Goal: Task Accomplishment & Management: Contribute content

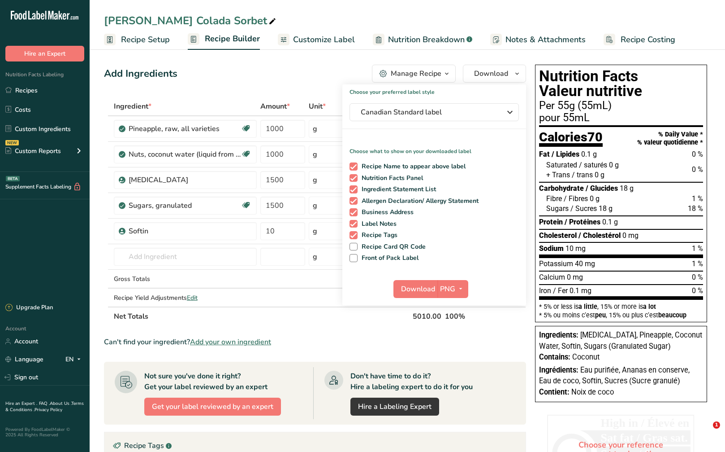
click at [55, 89] on link "Recipes" at bounding box center [45, 90] width 90 height 17
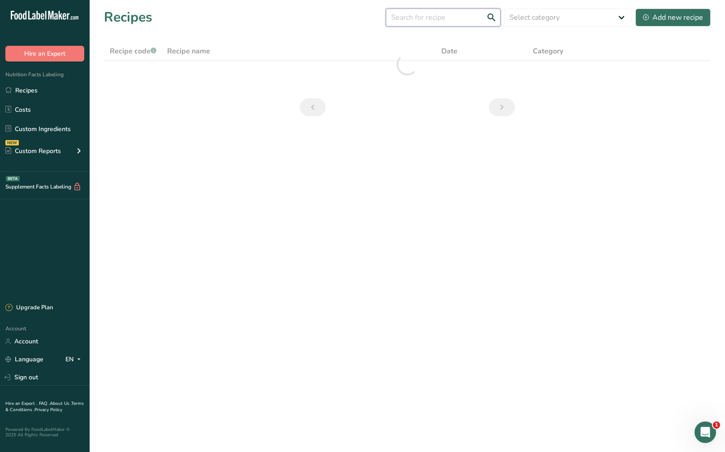
click at [438, 22] on input "text" at bounding box center [443, 18] width 115 height 18
type input ","
drag, startPoint x: 461, startPoint y: 20, endPoint x: 388, endPoint y: 19, distance: 73.1
click at [388, 19] on div "Recipes (214) mango lemonade Select category All Baked Goods Beverages Confecti…" at bounding box center [407, 17] width 607 height 20
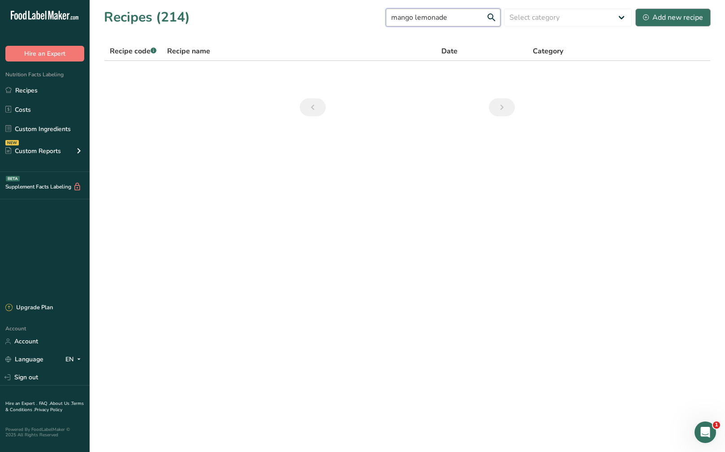
type input "mango lemonade"
click at [674, 21] on div "Add new recipe" at bounding box center [673, 17] width 60 height 11
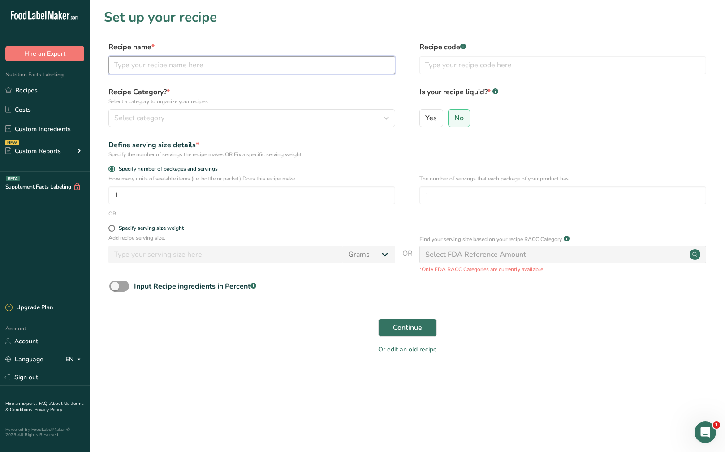
click at [247, 64] on input "text" at bounding box center [252, 65] width 287 height 18
type input "[PERSON_NAME]"
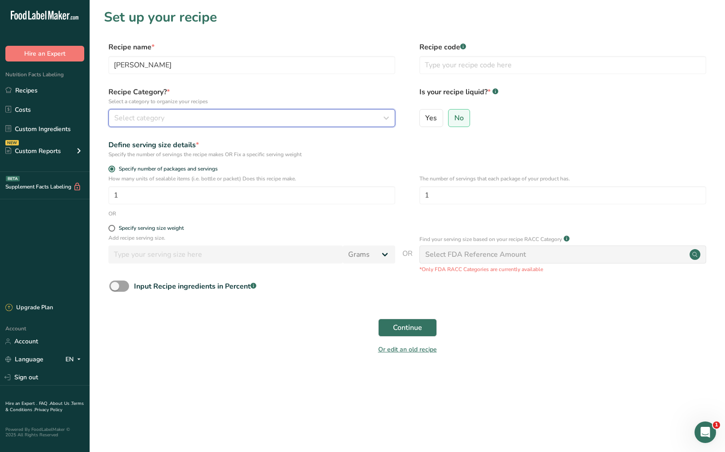
click at [221, 110] on button "Select category" at bounding box center [252, 118] width 287 height 18
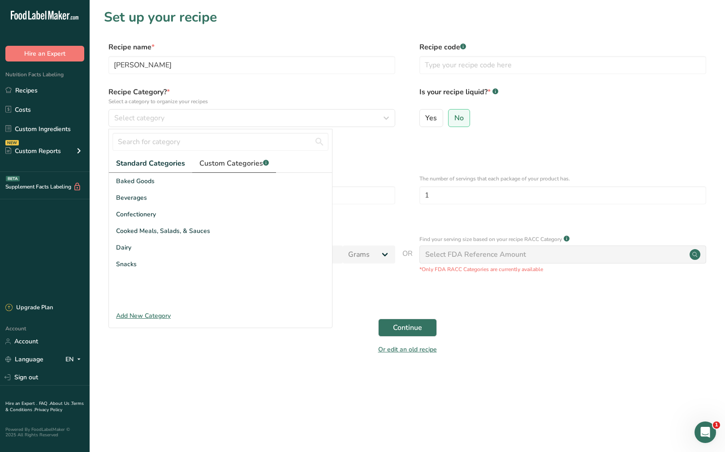
click at [249, 163] on span "Custom Categories .a-a{fill:#347362;}.b-a{fill:#fff;}" at bounding box center [234, 163] width 69 height 11
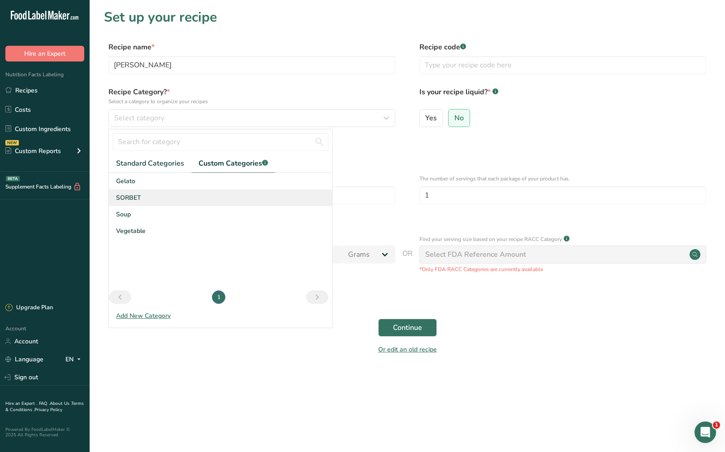
click at [230, 203] on div "SORBET" at bounding box center [220, 197] width 223 height 17
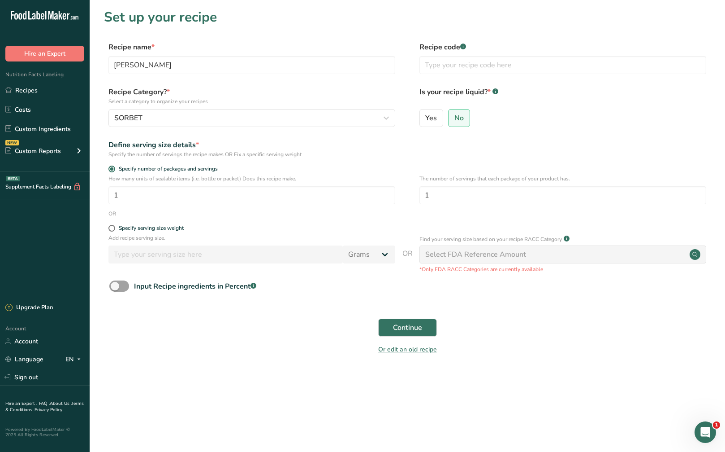
drag, startPoint x: 113, startPoint y: 228, endPoint x: 135, endPoint y: 249, distance: 30.1
click at [113, 229] on span at bounding box center [112, 228] width 7 height 7
click at [113, 229] on input "Specify serving size weight" at bounding box center [112, 228] width 6 height 6
radio input "true"
radio input "false"
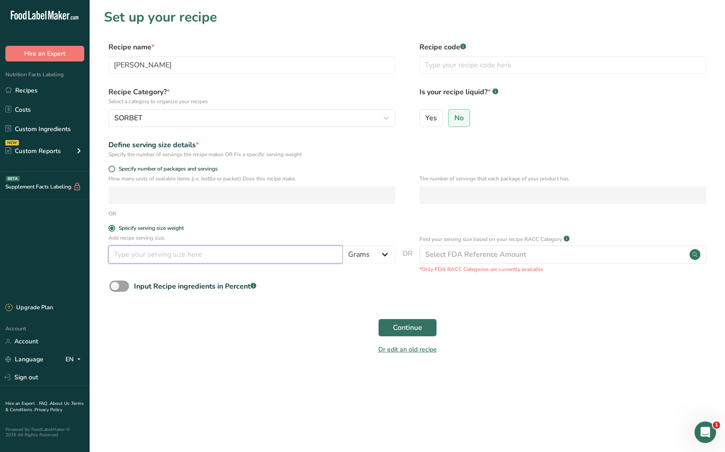
click at [135, 252] on input "number" at bounding box center [226, 254] width 235 height 18
type input "55"
click at [415, 324] on span "Continue" at bounding box center [407, 327] width 29 height 11
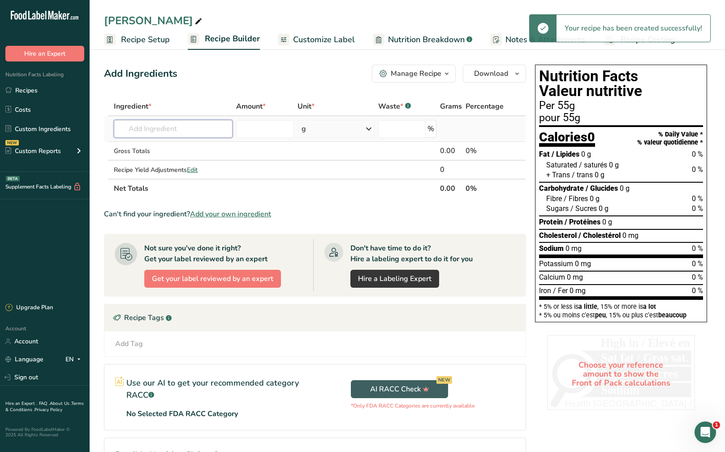
click at [182, 135] on input "text" at bounding box center [173, 129] width 119 height 18
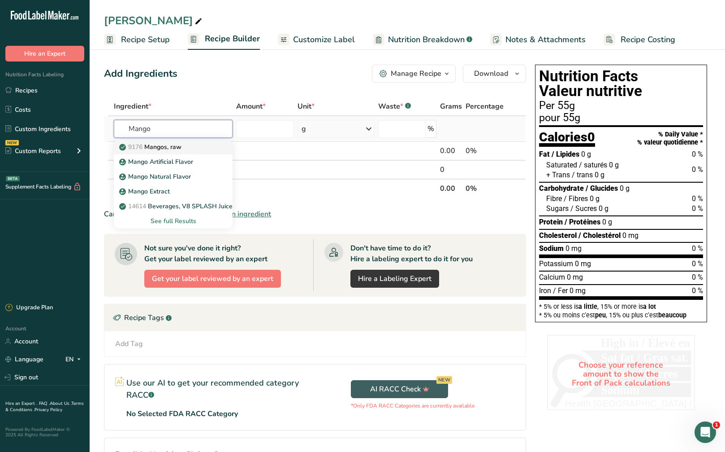
type input "Mango"
click at [201, 148] on div "9176 Mangos, raw" at bounding box center [166, 146] width 90 height 9
type input "Mangos, raw"
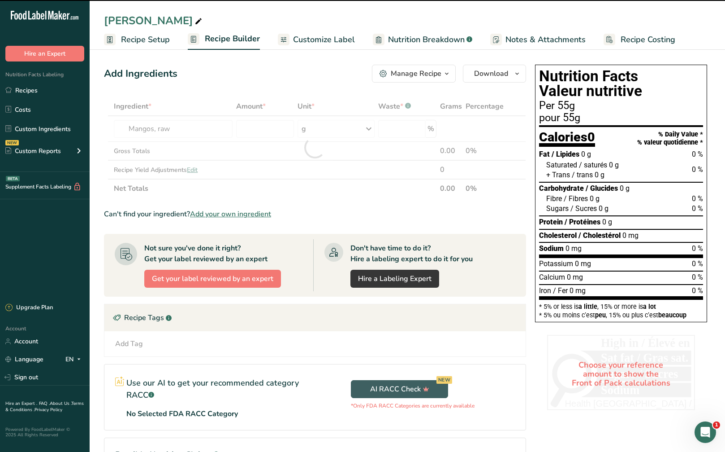
type input "0"
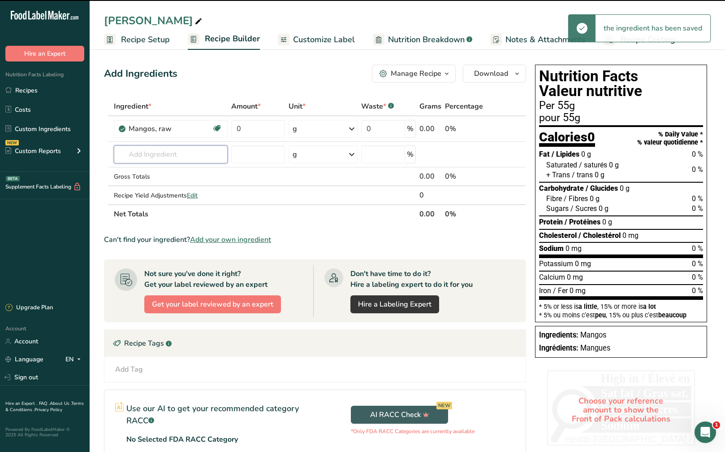
click at [189, 155] on input "text" at bounding box center [171, 154] width 114 height 18
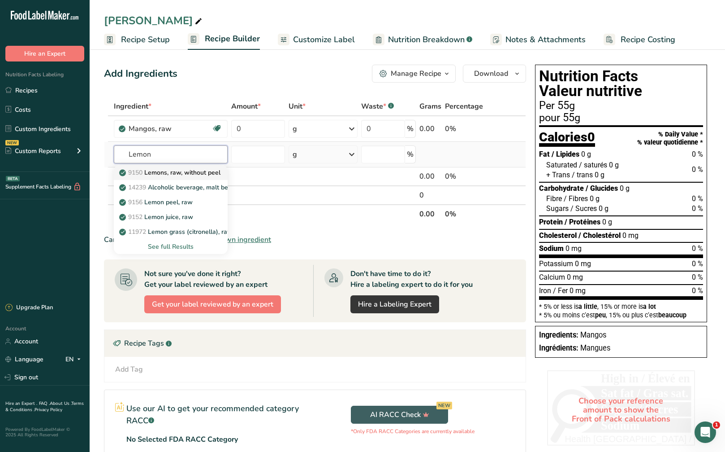
type input "Lemon"
click at [198, 174] on p "9150 Lemons, raw, without peel" at bounding box center [171, 172] width 100 height 9
type input "Lemons, raw, without peel"
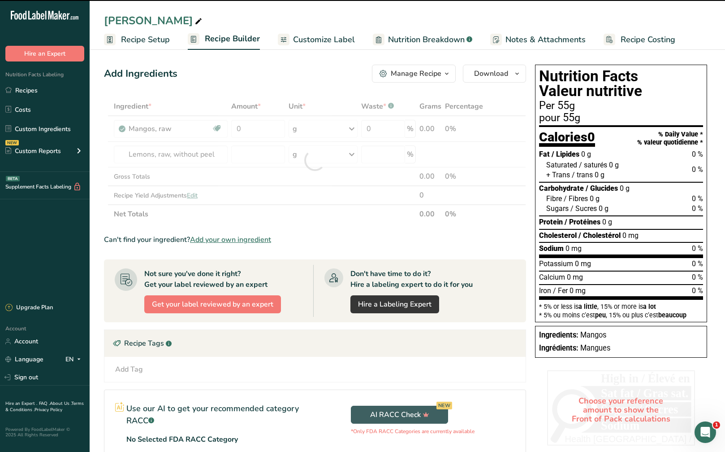
type input "0"
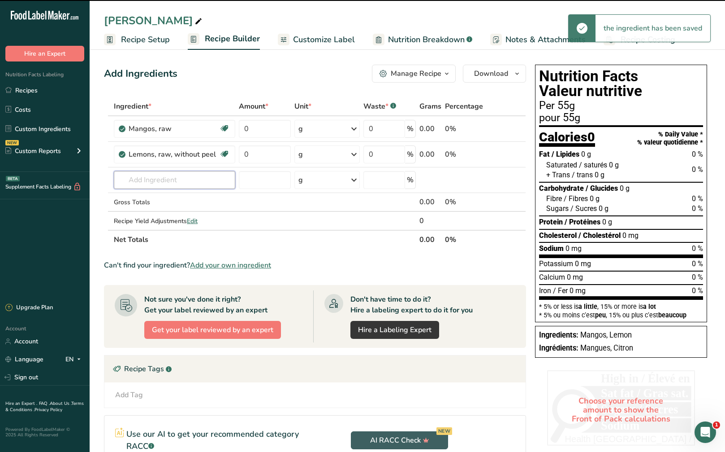
click at [187, 181] on input "text" at bounding box center [175, 180] width 122 height 18
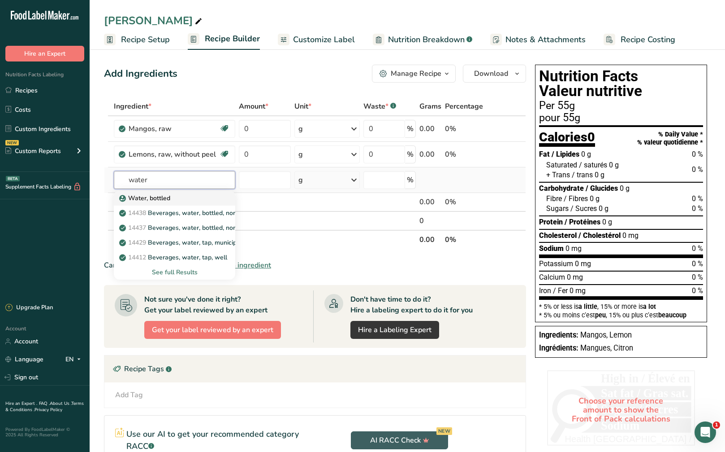
type input "water"
click at [187, 194] on div "Water, bottled" at bounding box center [167, 197] width 93 height 9
type input "Water, bottled"
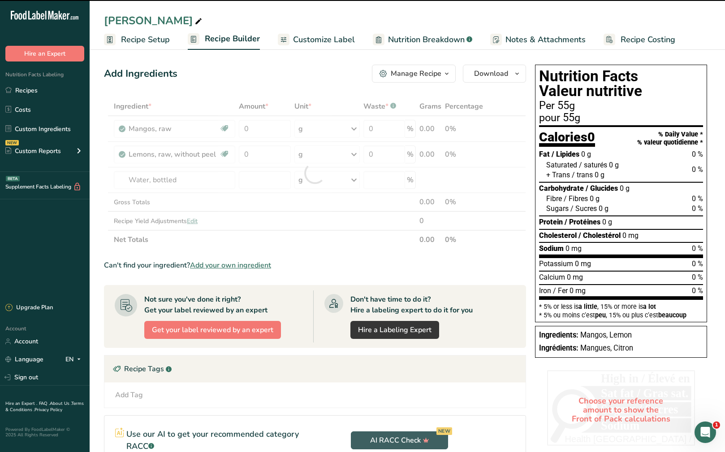
type input "0"
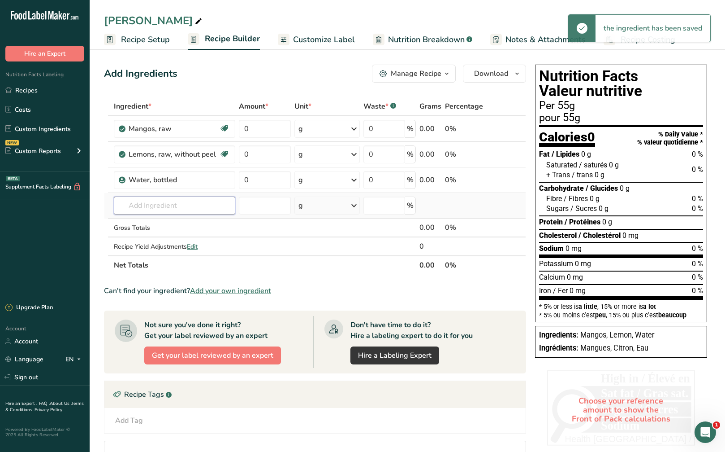
click at [179, 209] on input "text" at bounding box center [175, 205] width 122 height 18
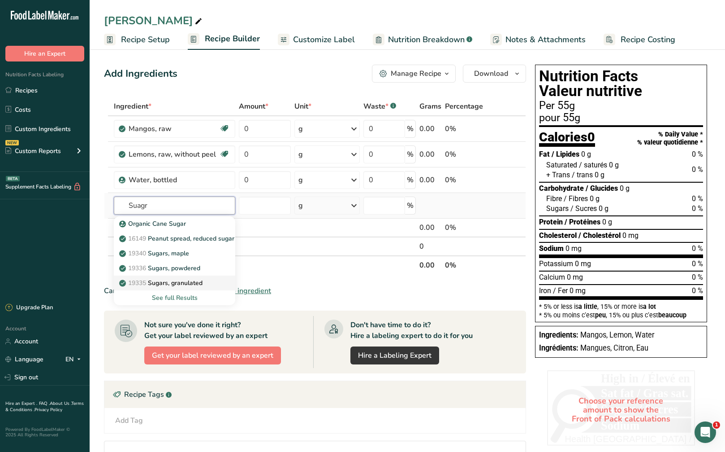
type input "Suagr"
click at [207, 282] on div "19335 Sugars, granulated" at bounding box center [167, 282] width 93 height 9
type input "Sugars, granulated"
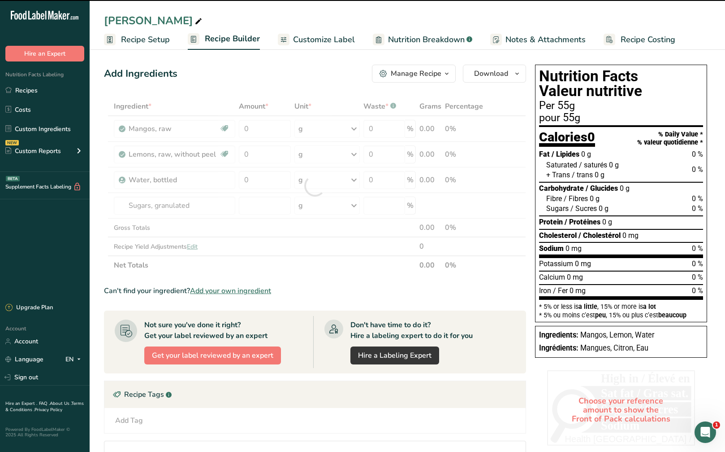
type input "0"
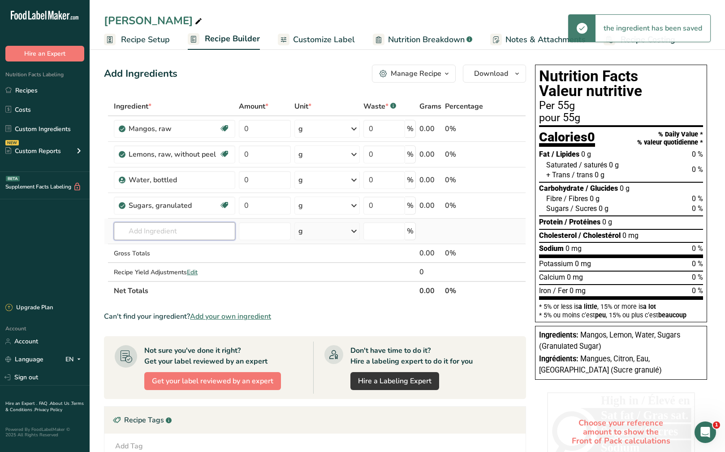
click at [181, 230] on input "text" at bounding box center [175, 231] width 122 height 18
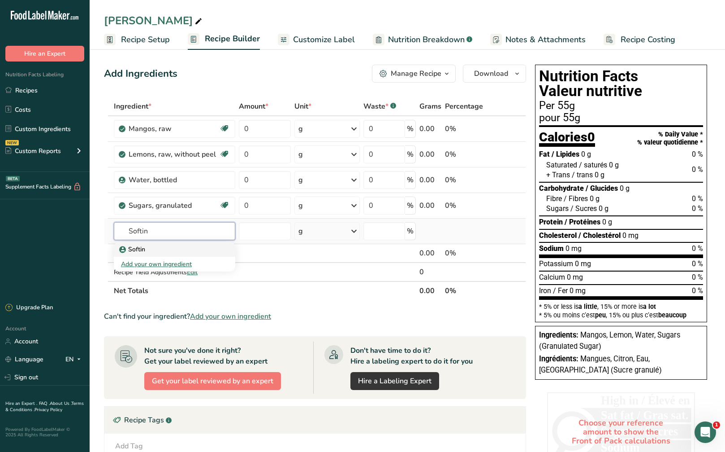
type input "Softin"
click at [196, 252] on div "Softin" at bounding box center [167, 248] width 93 height 9
type input "Softin"
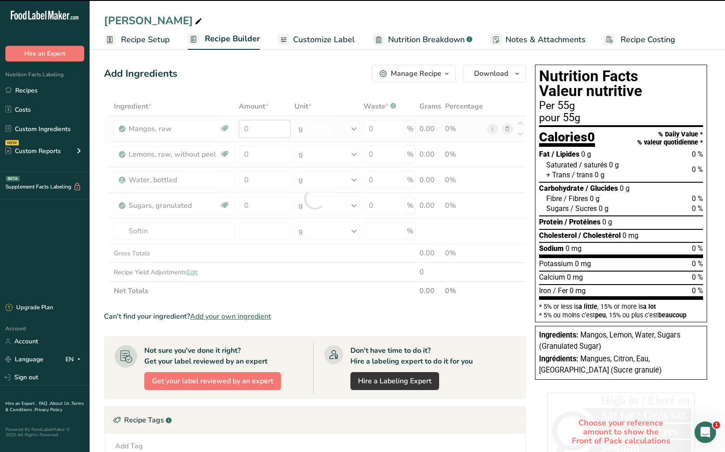
type input "0"
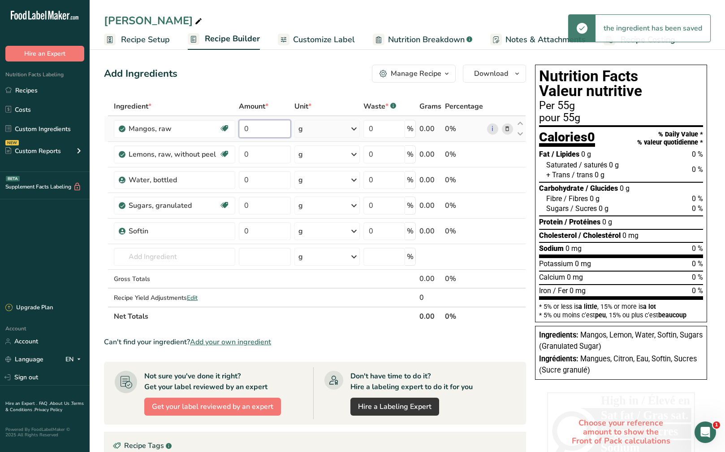
drag, startPoint x: 266, startPoint y: 131, endPoint x: 240, endPoint y: 131, distance: 26.5
click at [240, 131] on input "0" at bounding box center [265, 129] width 52 height 18
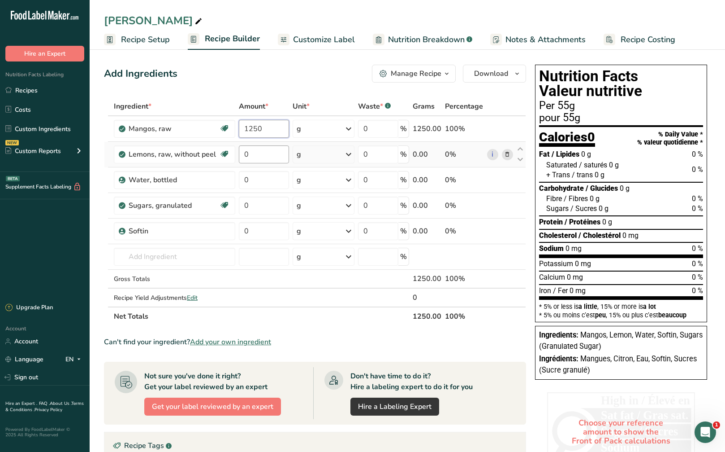
type input "1250"
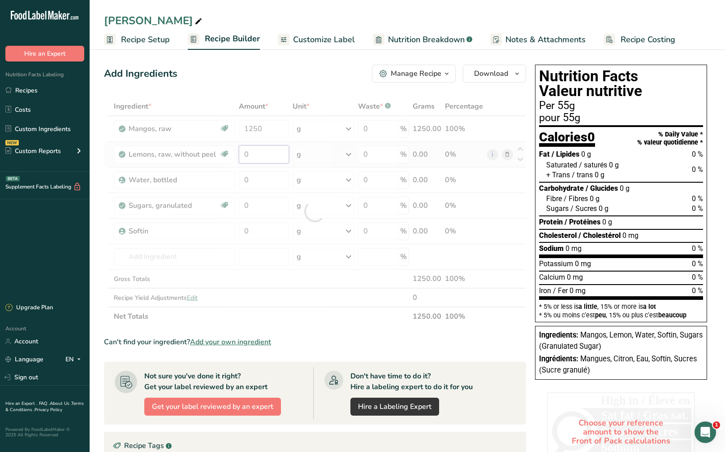
click at [272, 151] on div "Ingredient * Amount * Unit * Waste * .a-a{fill:#347362;}.b-a{fill:#fff;} Grams …" at bounding box center [315, 211] width 422 height 229
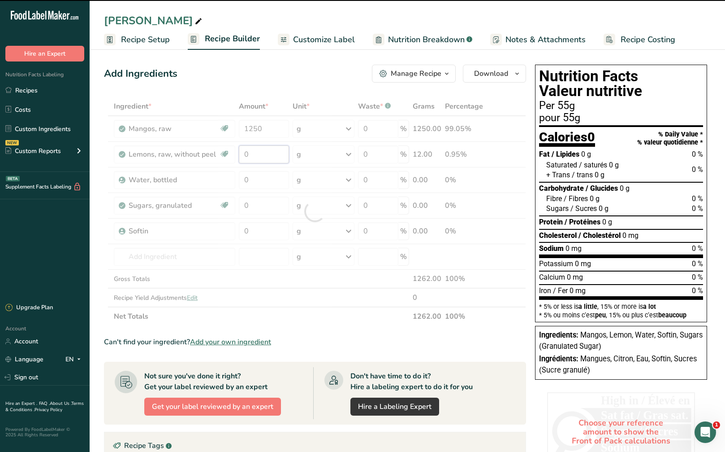
type input "5"
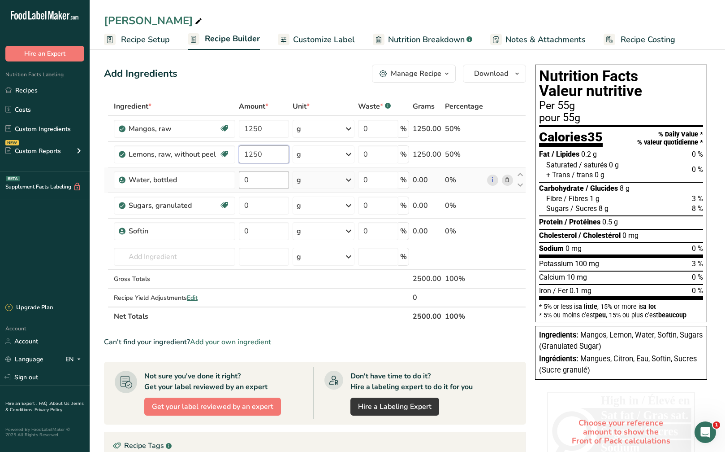
type input "1250"
click at [261, 175] on div "Ingredient * Amount * Unit * Waste * .a-a{fill:#347362;}.b-a{fill:#fff;} Grams …" at bounding box center [315, 211] width 422 height 229
type input "5"
type input "0"
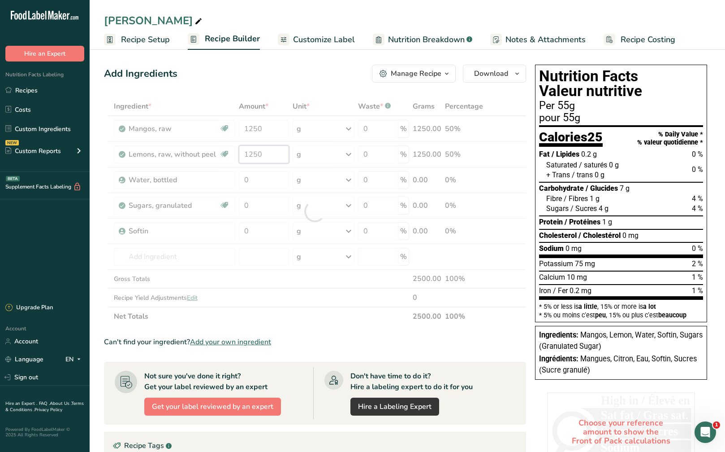
drag, startPoint x: 267, startPoint y: 155, endPoint x: 208, endPoint y: 155, distance: 59.6
click at [208, 155] on div "Ingredient * Amount * Unit * Waste * .a-a{fill:#347362;}.b-a{fill:#fff;} Grams …" at bounding box center [315, 211] width 422 height 229
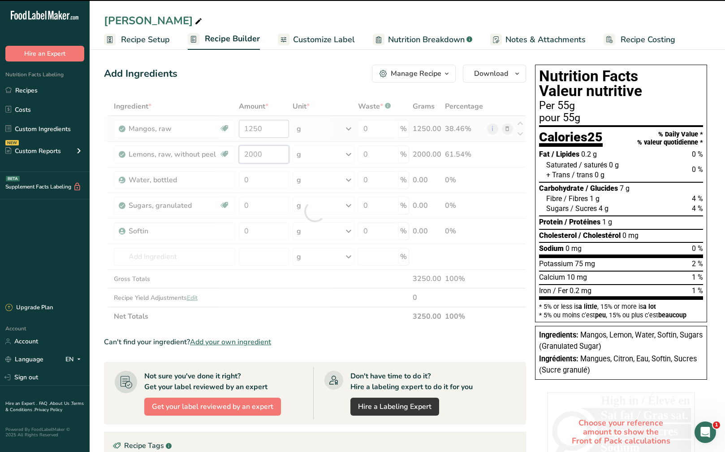
type input "1250"
drag, startPoint x: 273, startPoint y: 130, endPoint x: 238, endPoint y: 130, distance: 34.5
click at [238, 130] on div "Ingredient * Amount * Unit * Waste * .a-a{fill:#347362;}.b-a{fill:#fff;} Grams …" at bounding box center [315, 211] width 422 height 229
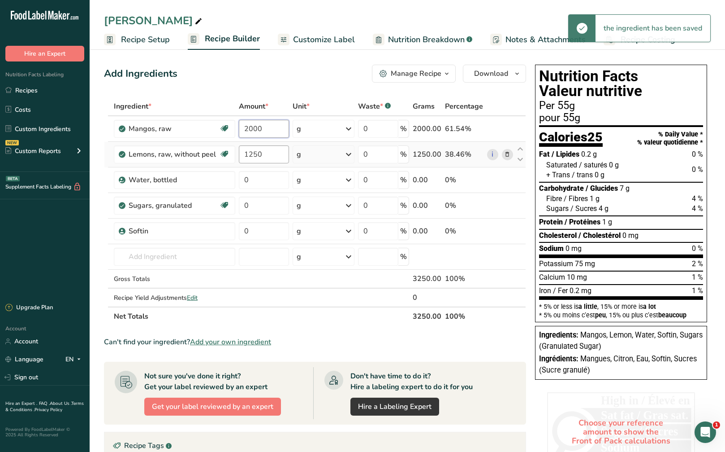
type input "2000"
click at [263, 155] on div "Ingredient * Amount * Unit * Waste * .a-a{fill:#347362;}.b-a{fill:#fff;} Grams …" at bounding box center [315, 211] width 422 height 229
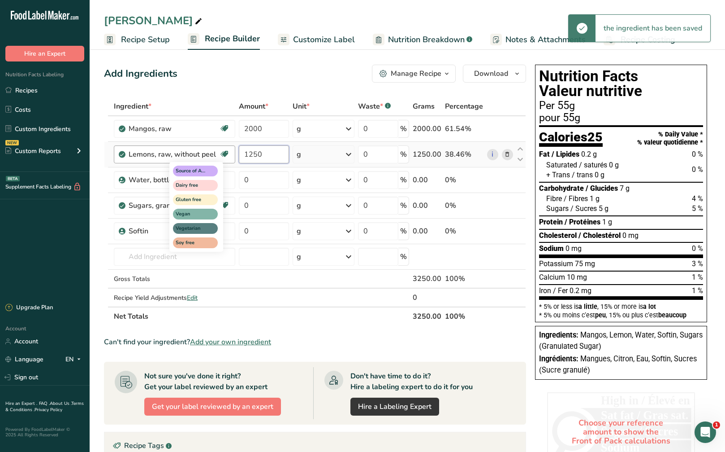
drag, startPoint x: 264, startPoint y: 155, endPoint x: 222, endPoint y: 154, distance: 42.2
click at [222, 154] on tr "Lemons, raw, without peel Source of Antioxidants Dairy free Gluten free Vegan V…" at bounding box center [314, 155] width 421 height 26
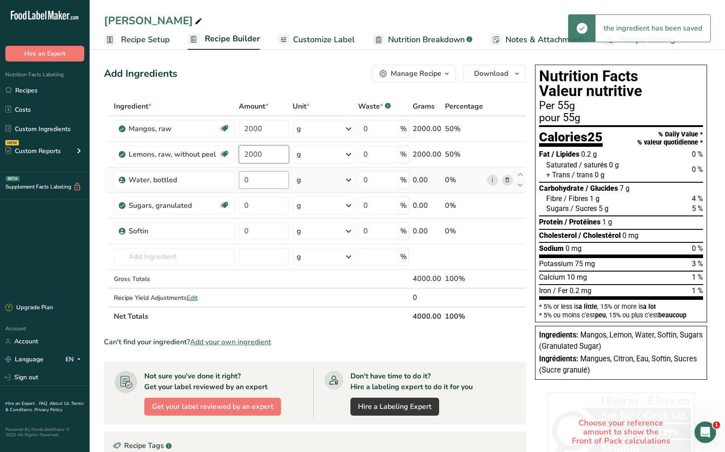
type input "2000"
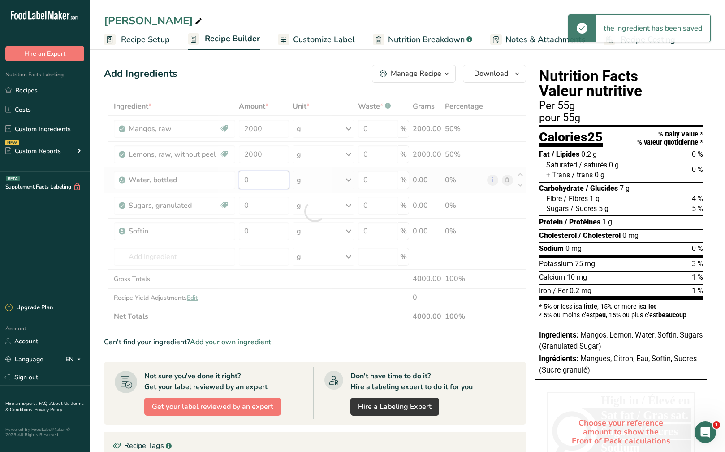
click at [253, 182] on div "Ingredient * Amount * Unit * Waste * .a-a{fill:#347362;}.b-a{fill:#fff;} Grams …" at bounding box center [315, 211] width 422 height 229
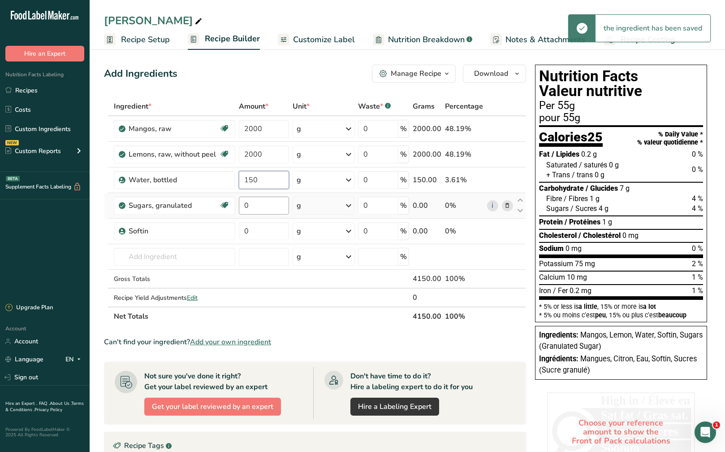
type input "150"
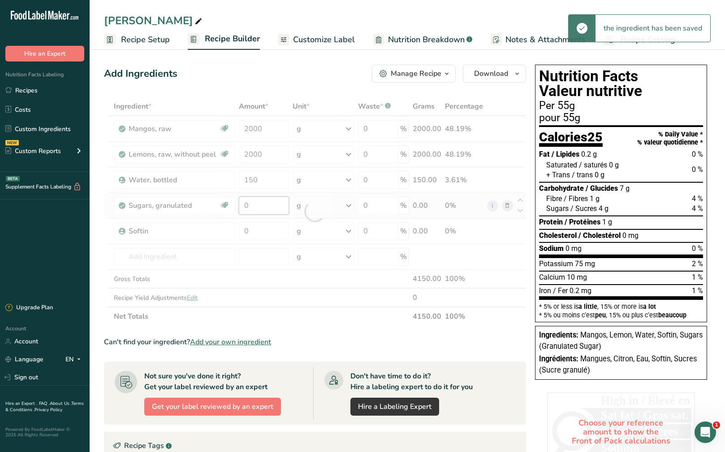
click at [261, 205] on div "Ingredient * Amount * Unit * Waste * .a-a{fill:#347362;}.b-a{fill:#fff;} Grams …" at bounding box center [315, 211] width 422 height 229
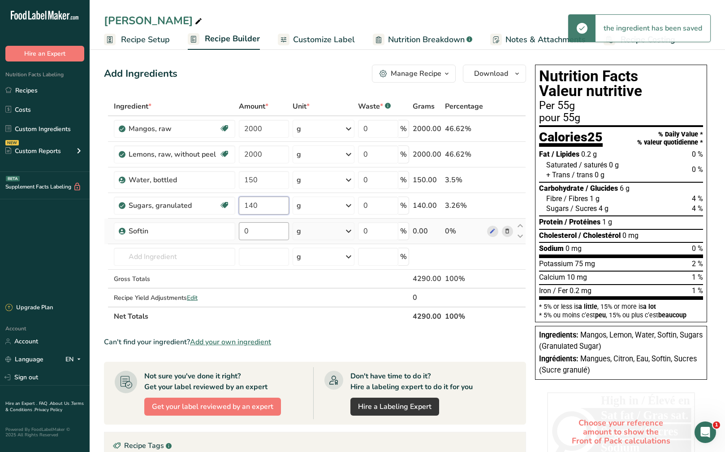
type input "140"
click at [256, 227] on div "Ingredient * Amount * Unit * Waste * .a-a{fill:#347362;}.b-a{fill:#fff;} Grams …" at bounding box center [315, 211] width 422 height 229
type input "5"
click at [634, 376] on div "Ingredients: Mangos, Lemon, Water, Softin, Sugars (Granulated Sugar) Ingrédient…" at bounding box center [621, 353] width 172 height 54
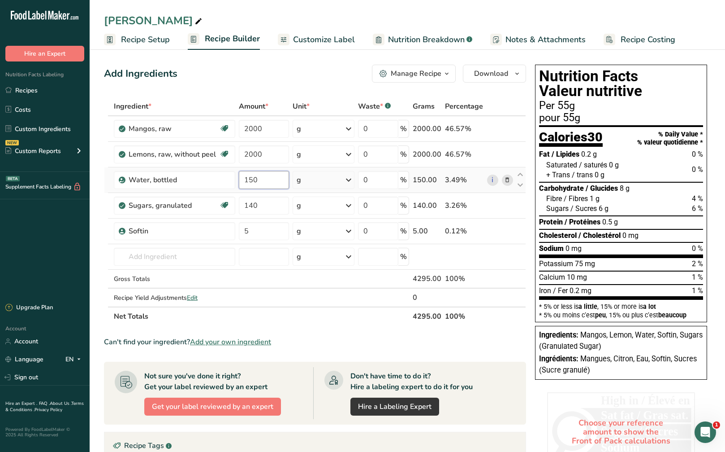
click at [269, 182] on input "150" at bounding box center [264, 180] width 50 height 18
type input "1500"
click at [272, 202] on div "Ingredient * Amount * Unit * Waste * .a-a{fill:#347362;}.b-a{fill:#fff;} Grams …" at bounding box center [315, 211] width 422 height 229
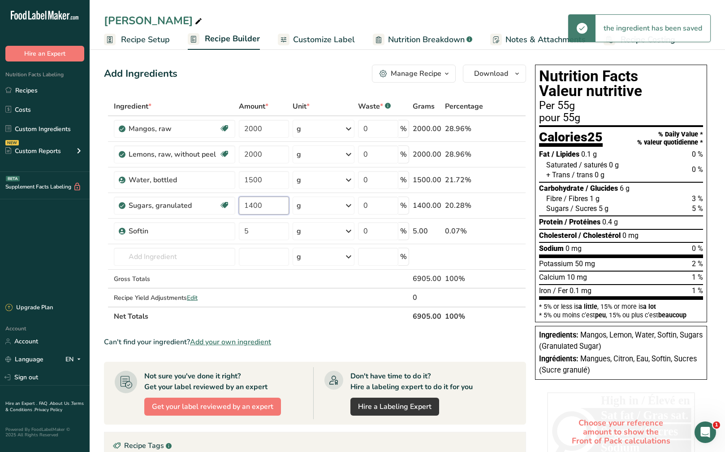
type input "1400"
click at [627, 370] on div "Ingrédients: Mangues, Citron, Eau, Softin, Sucres (Sucre granulé)" at bounding box center [621, 364] width 164 height 22
click at [493, 67] on button "Download" at bounding box center [494, 74] width 63 height 18
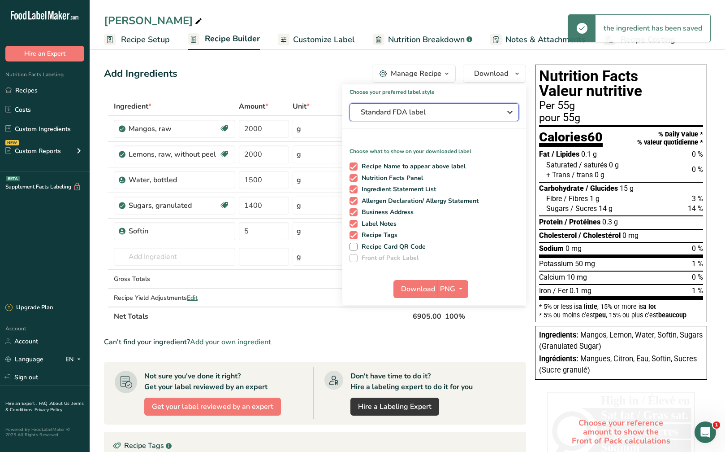
click at [468, 109] on span "Standard FDA label" at bounding box center [428, 112] width 135 height 11
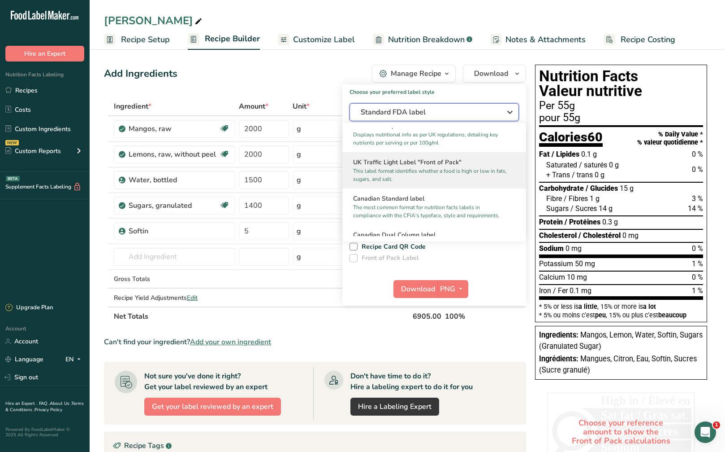
scroll to position [359, 0]
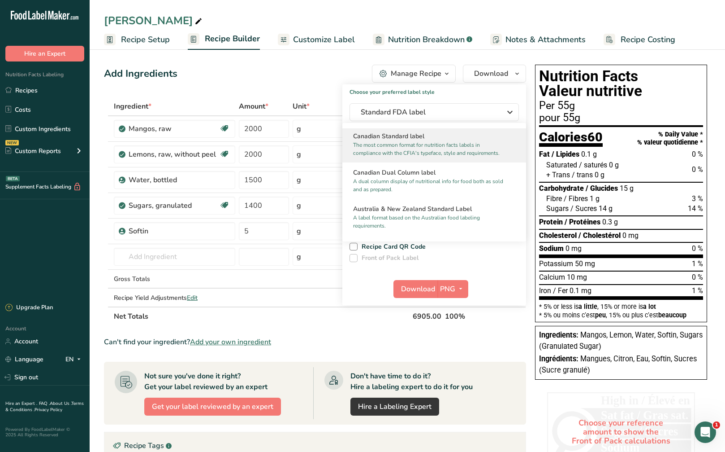
click at [429, 150] on p "The most common format for nutrition facts labels in compliance with the CFIA's…" at bounding box center [430, 149] width 154 height 16
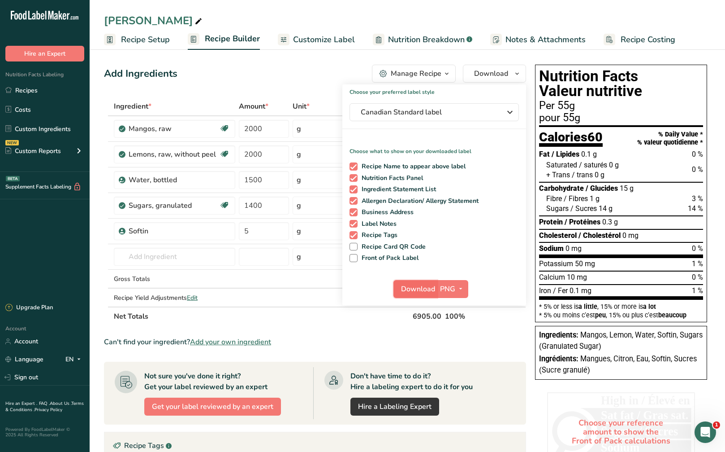
click at [421, 294] on span "Download" at bounding box center [418, 288] width 34 height 11
drag, startPoint x: 51, startPoint y: 89, endPoint x: 363, endPoint y: 31, distance: 317.3
click at [51, 89] on link "Recipes" at bounding box center [45, 90] width 90 height 17
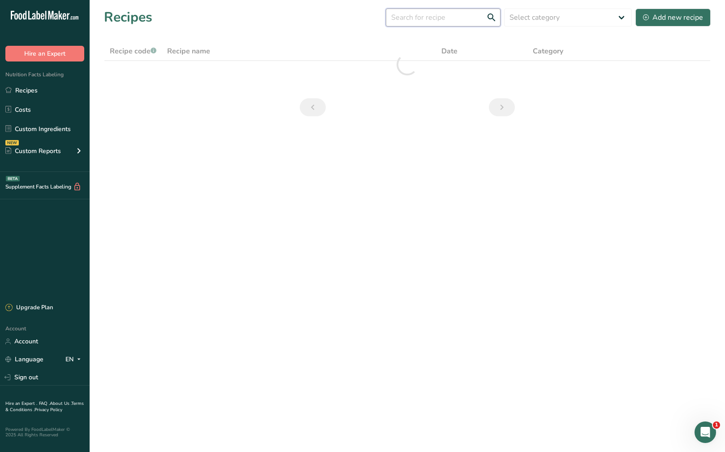
click at [414, 19] on input "text" at bounding box center [443, 18] width 115 height 18
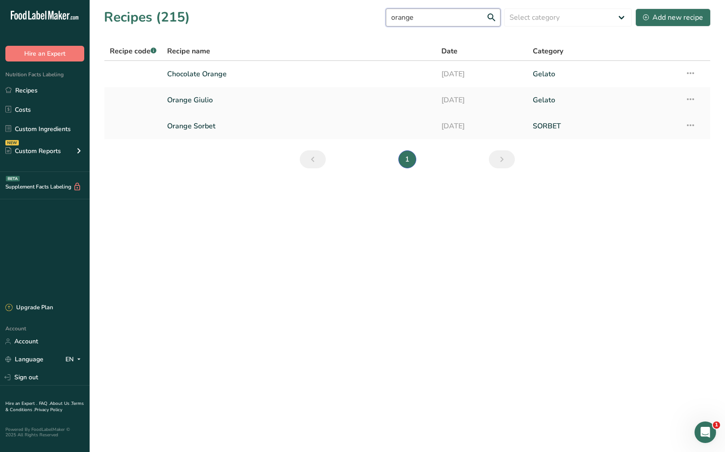
type input "orange"
click at [260, 124] on link "Orange Sorbet" at bounding box center [299, 126] width 264 height 19
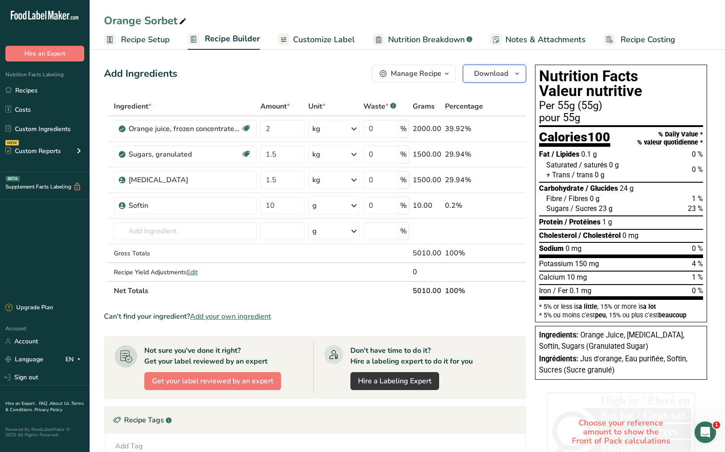
click at [491, 72] on span "Download" at bounding box center [491, 73] width 34 height 11
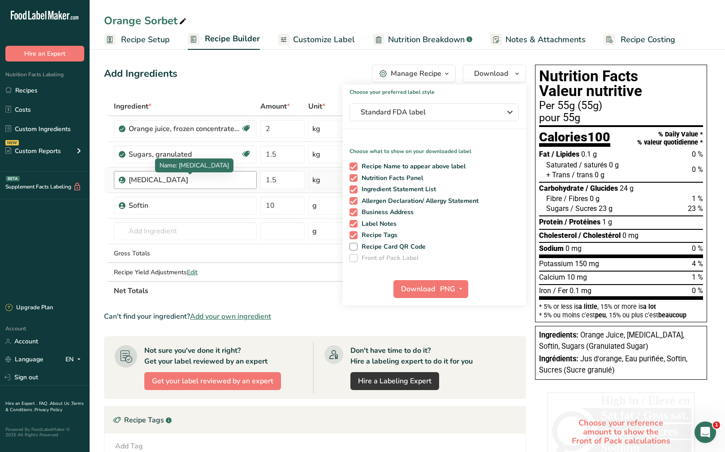
click at [179, 183] on div "[MEDICAL_DATA]" at bounding box center [185, 179] width 112 height 11
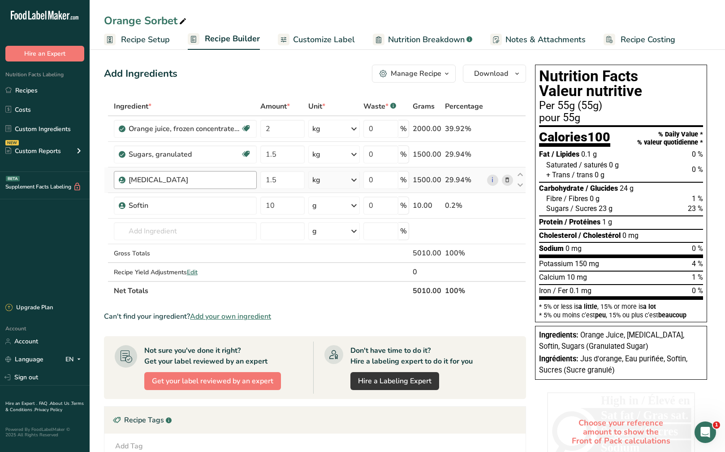
click at [180, 182] on div "[MEDICAL_DATA]" at bounding box center [185, 179] width 112 height 11
click at [194, 181] on div "[MEDICAL_DATA]" at bounding box center [185, 179] width 112 height 11
drag, startPoint x: 221, startPoint y: 181, endPoint x: 516, endPoint y: 74, distance: 314.2
click at [516, 74] on icon "button" at bounding box center [517, 73] width 7 height 11
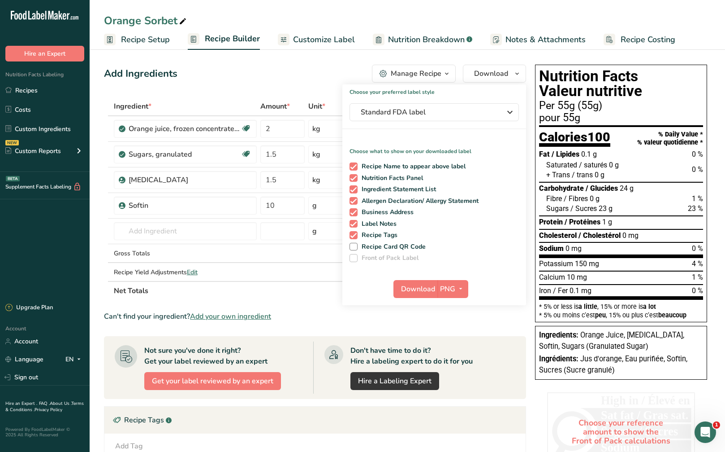
drag, startPoint x: 327, startPoint y: 304, endPoint x: 336, endPoint y: 293, distance: 14.4
click at [328, 303] on section "Ingredient * Amount * Unit * Waste * .a-a{fill:#347362;}.b-a{fill:#fff;} Grams …" at bounding box center [315, 342] width 422 height 491
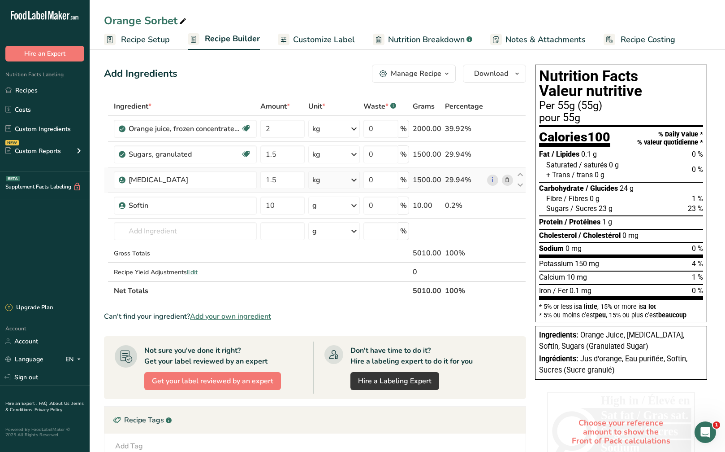
click at [507, 180] on icon at bounding box center [507, 179] width 6 height 9
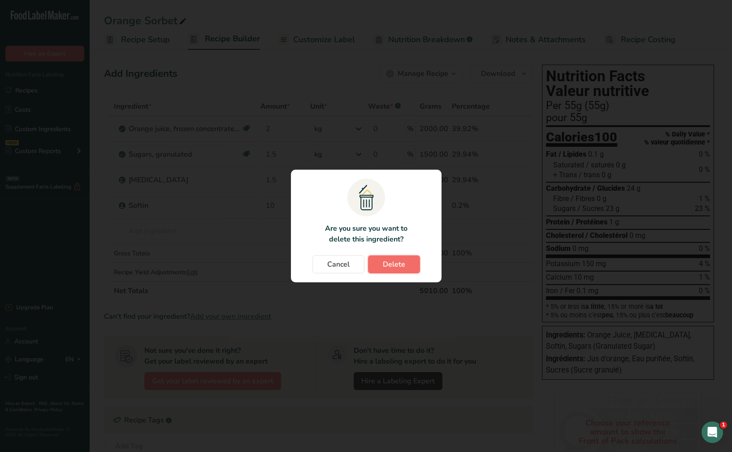
click at [404, 266] on span "Delete" at bounding box center [394, 264] width 22 height 11
type input "10"
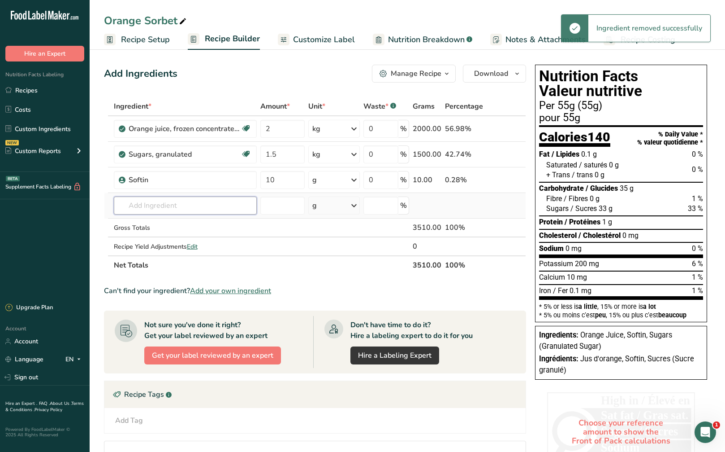
click at [203, 210] on input "text" at bounding box center [185, 205] width 143 height 18
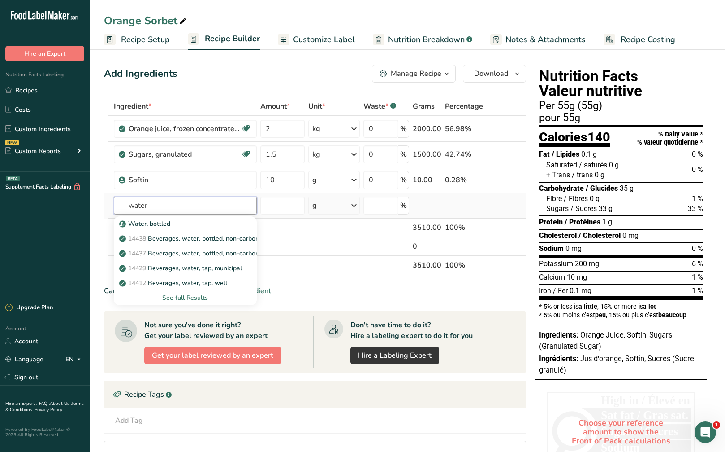
type input "water"
click at [193, 298] on div "See full Results" at bounding box center [185, 297] width 129 height 9
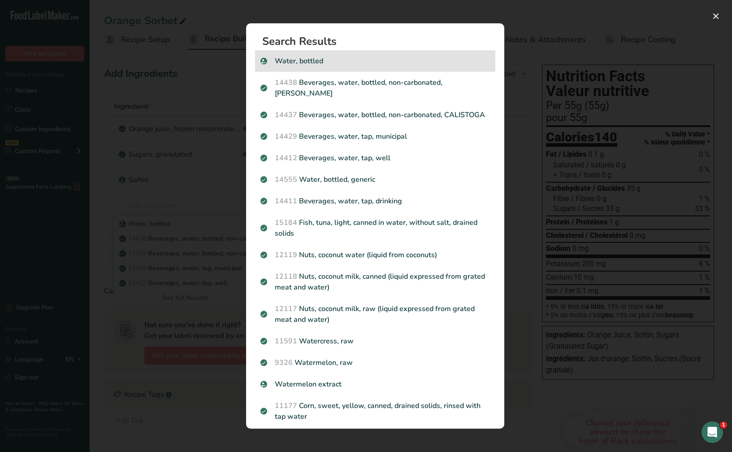
click at [363, 65] on p "Water, bottled" at bounding box center [376, 61] width 230 height 11
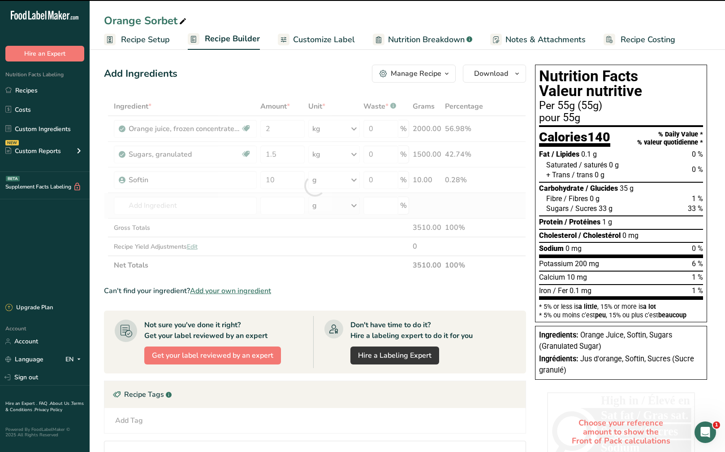
type input "0"
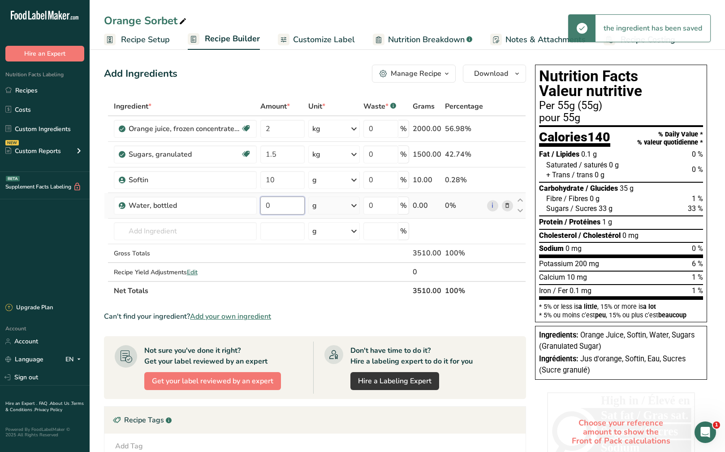
drag, startPoint x: 292, startPoint y: 209, endPoint x: 258, endPoint y: 209, distance: 34.1
click at [258, 209] on tr "Water, bottled 0 g Weight Units g kg mg See more Volume Units l Volume units re…" at bounding box center [314, 206] width 421 height 26
type input "1500"
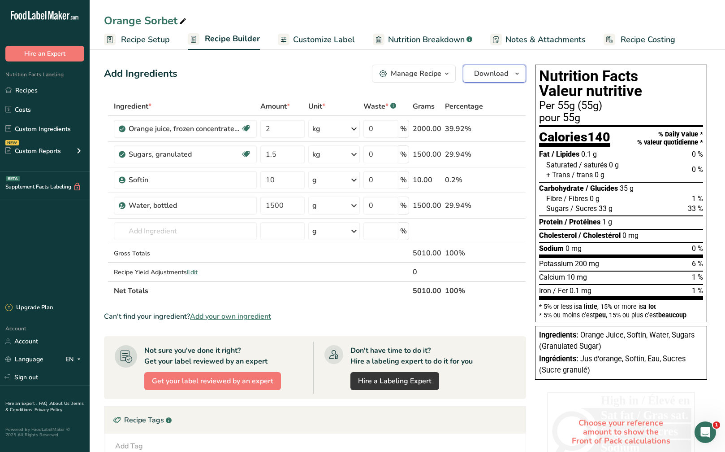
click at [495, 75] on span "Download" at bounding box center [491, 73] width 34 height 11
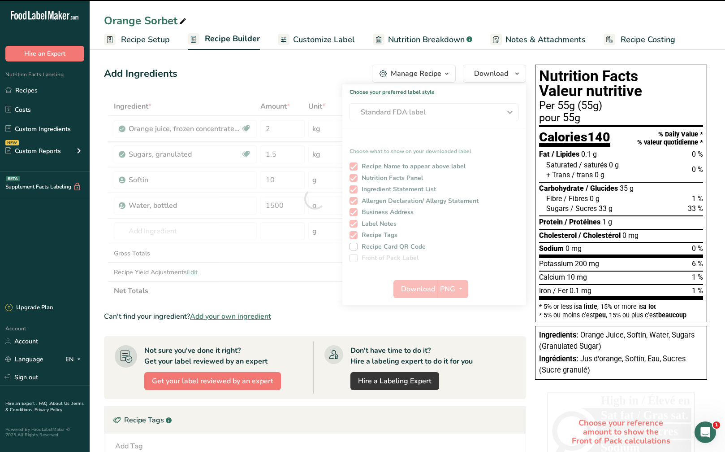
click at [477, 113] on div at bounding box center [315, 198] width 422 height 203
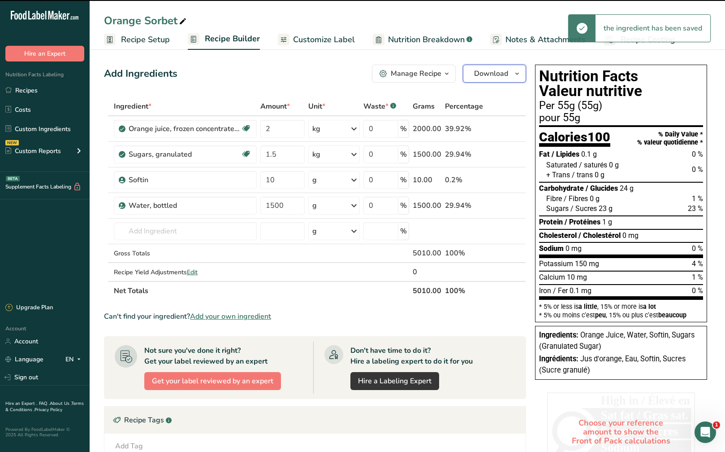
click at [493, 77] on span "Download" at bounding box center [491, 73] width 34 height 11
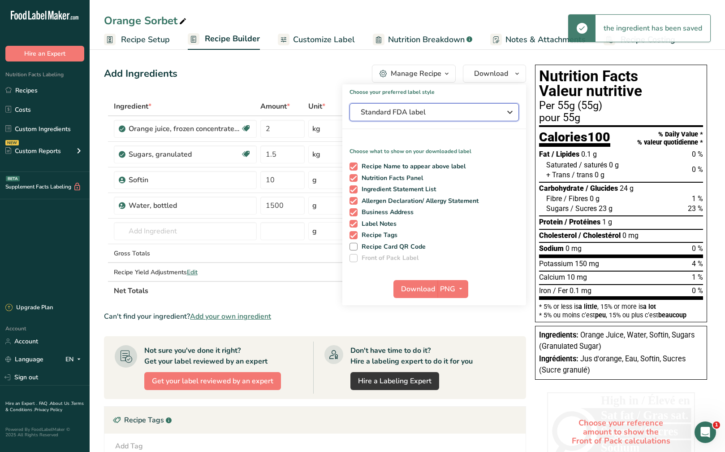
click at [473, 116] on span "Standard FDA label" at bounding box center [428, 112] width 135 height 11
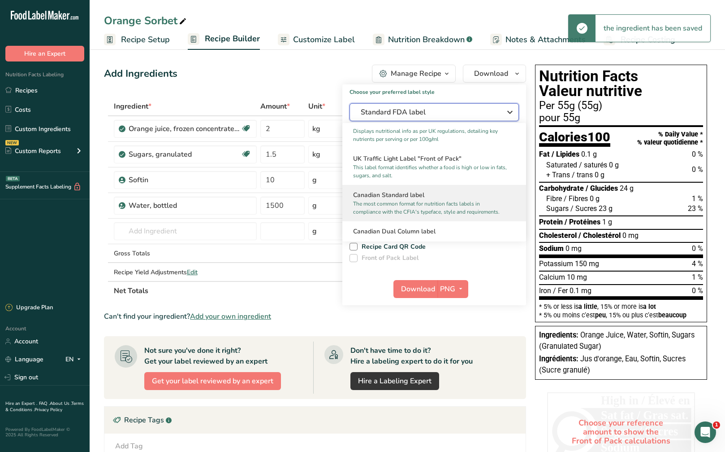
scroll to position [314, 0]
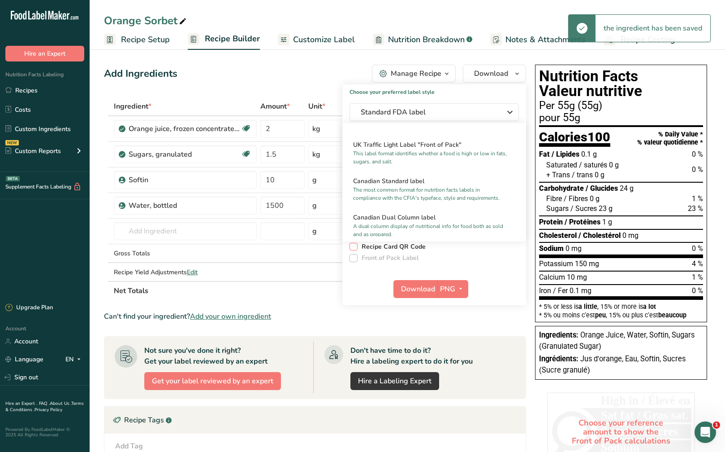
drag, startPoint x: 440, startPoint y: 191, endPoint x: 435, endPoint y: 243, distance: 52.3
click at [440, 186] on h2 "Canadian Standard label" at bounding box center [434, 180] width 162 height 9
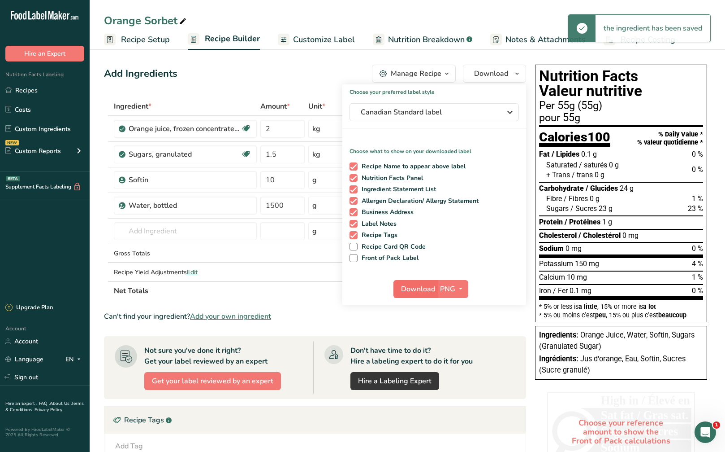
click at [424, 280] on div "Download PNG PNG BMP SVG PDF" at bounding box center [435, 290] width 184 height 29
click at [419, 285] on span "Download" at bounding box center [418, 288] width 34 height 11
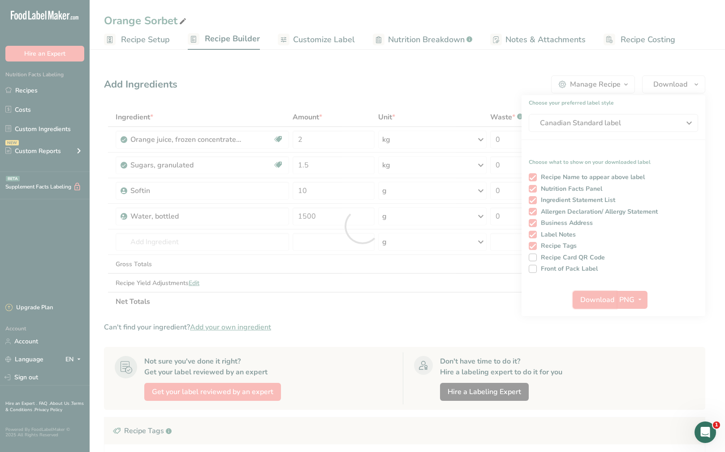
scroll to position [0, 0]
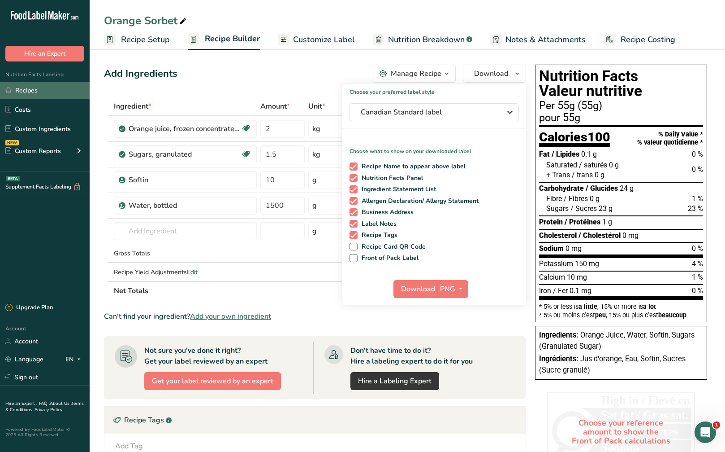
click at [56, 87] on link "Recipes" at bounding box center [45, 90] width 90 height 17
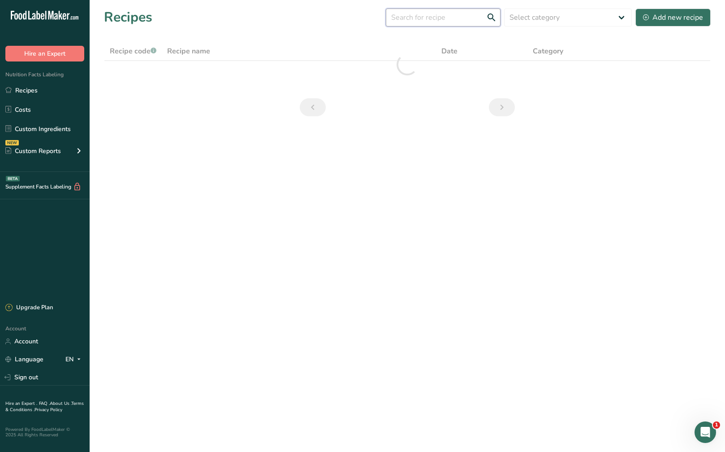
click at [422, 14] on input "text" at bounding box center [443, 18] width 115 height 18
drag, startPoint x: 427, startPoint y: 17, endPoint x: 353, endPoint y: 20, distance: 73.6
click at [353, 20] on div "Recipes (215) virign Select category All Baked Goods Beverages Confectionery Co…" at bounding box center [407, 17] width 607 height 20
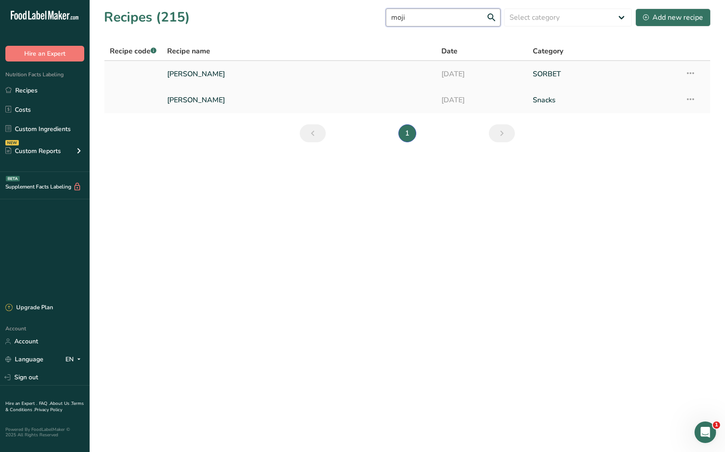
type input "moji"
click at [303, 76] on link "Virgin Mojito" at bounding box center [299, 74] width 264 height 19
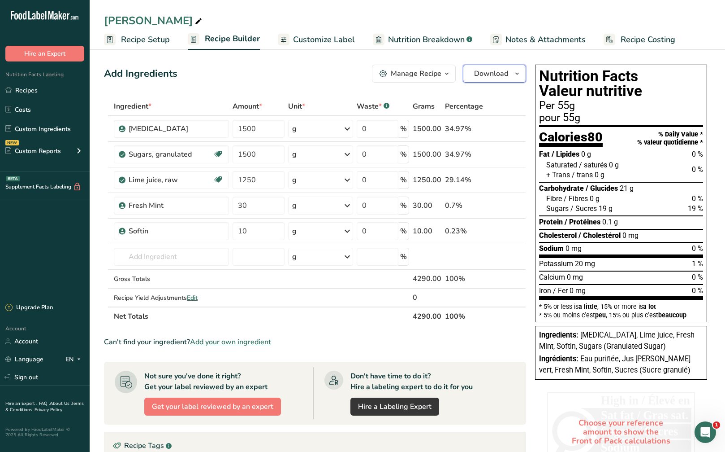
click at [509, 71] on button "Download" at bounding box center [494, 74] width 63 height 18
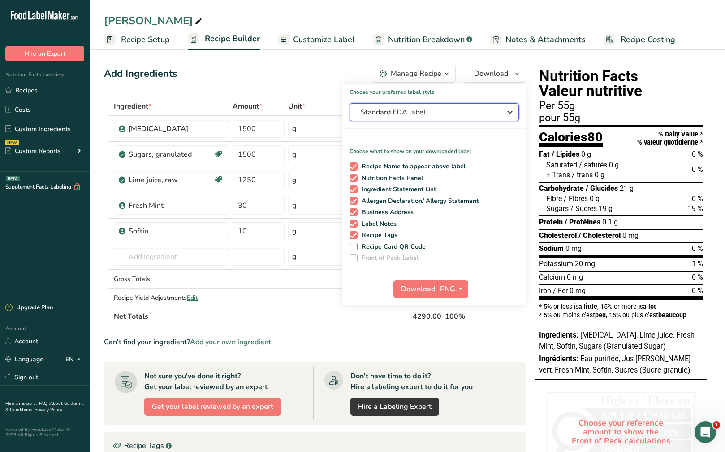
click at [486, 113] on span "Standard FDA label" at bounding box center [428, 112] width 135 height 11
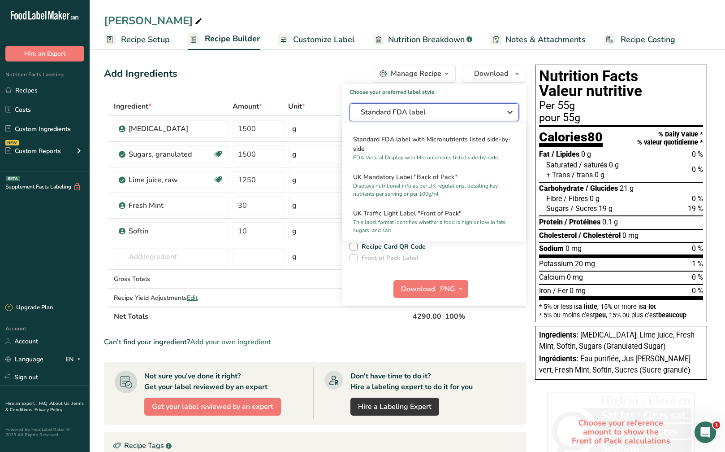
scroll to position [269, 0]
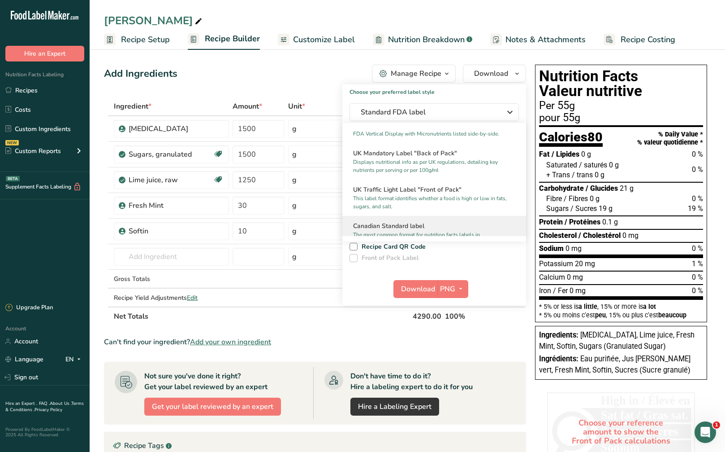
click at [445, 230] on h2 "Canadian Standard label" at bounding box center [434, 225] width 162 height 9
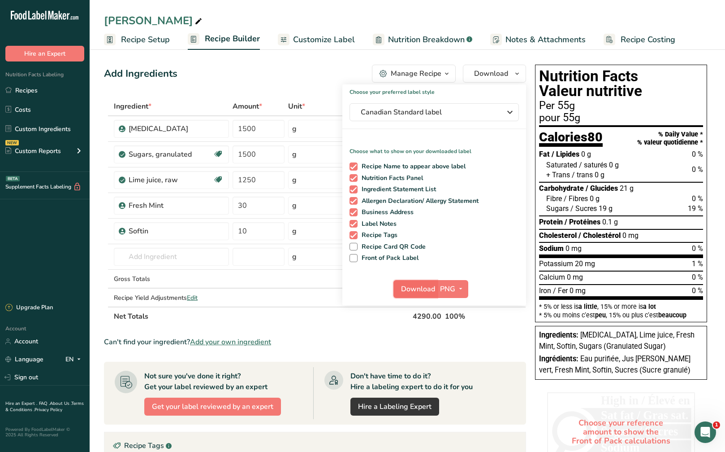
click at [413, 288] on span "Download" at bounding box center [418, 288] width 34 height 11
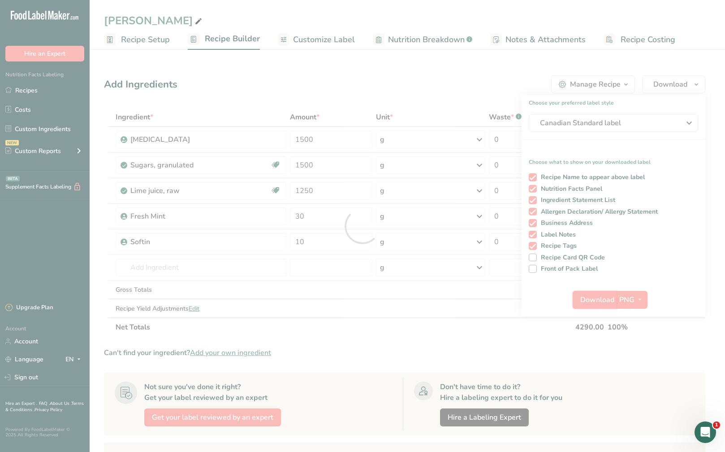
scroll to position [0, 0]
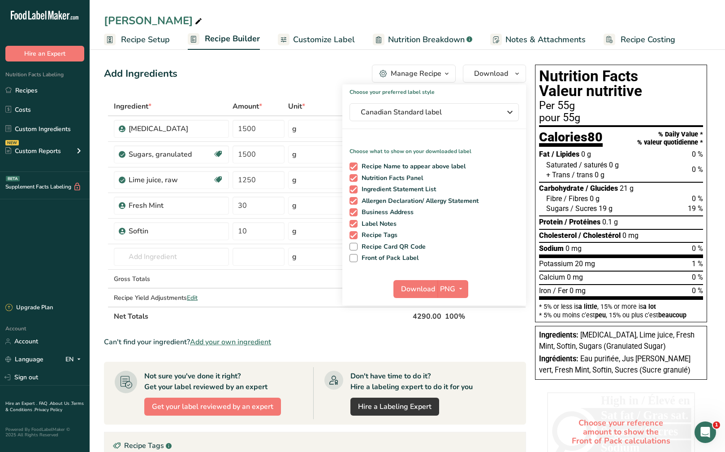
click at [41, 99] on ul "Recipes Costs Custom Ingredients NEW Custom Reports Menu Label Ingredient Compa…" at bounding box center [45, 122] width 90 height 80
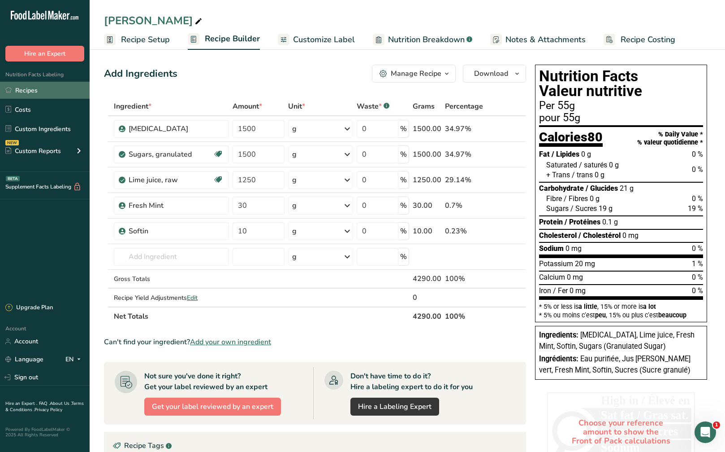
click at [51, 88] on link "Recipes" at bounding box center [45, 90] width 90 height 17
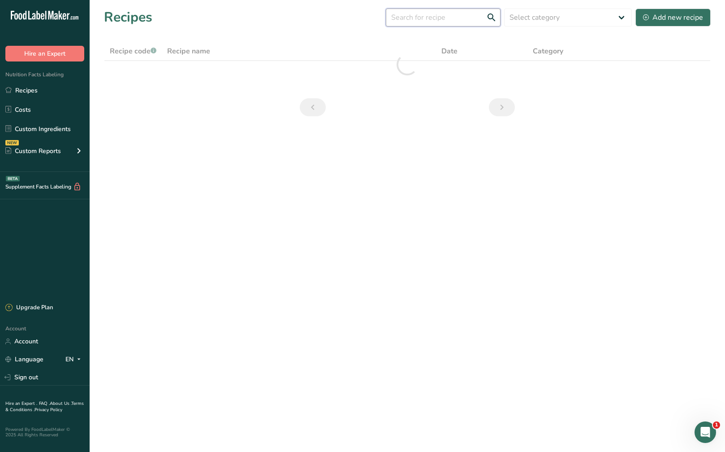
click at [425, 20] on input "text" at bounding box center [443, 18] width 115 height 18
type input "lemon lime"
click at [666, 21] on div "Add new recipe" at bounding box center [673, 17] width 60 height 11
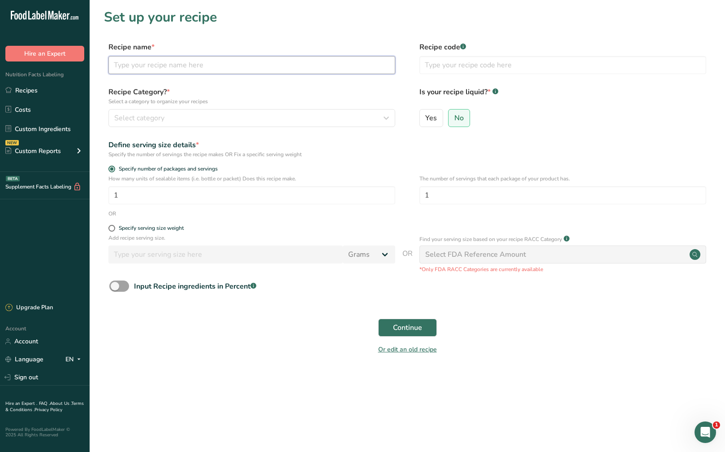
click at [211, 69] on input "text" at bounding box center [252, 65] width 287 height 18
type input "Lemon Lime"
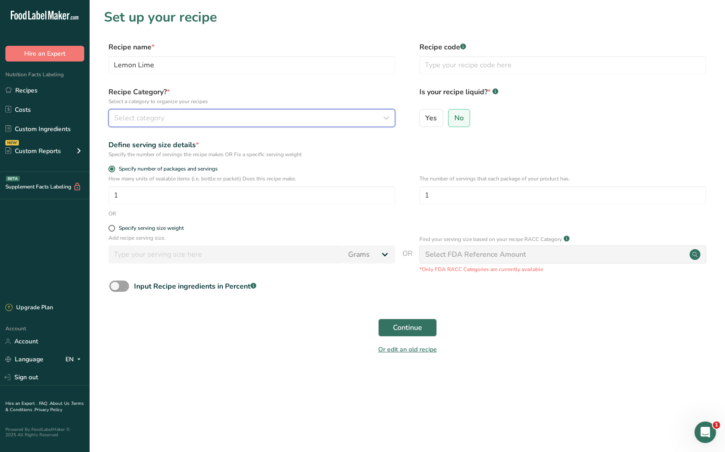
click at [139, 118] on span "Select category" at bounding box center [139, 118] width 50 height 11
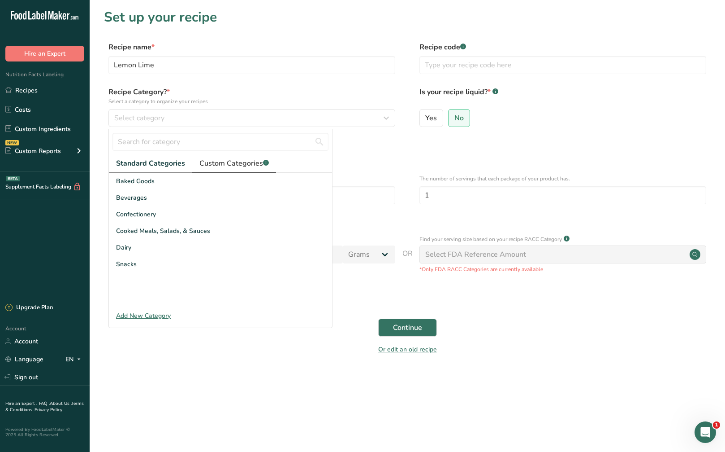
click at [217, 160] on span "Custom Categories .a-a{fill:#347362;}.b-a{fill:#fff;}" at bounding box center [234, 163] width 69 height 11
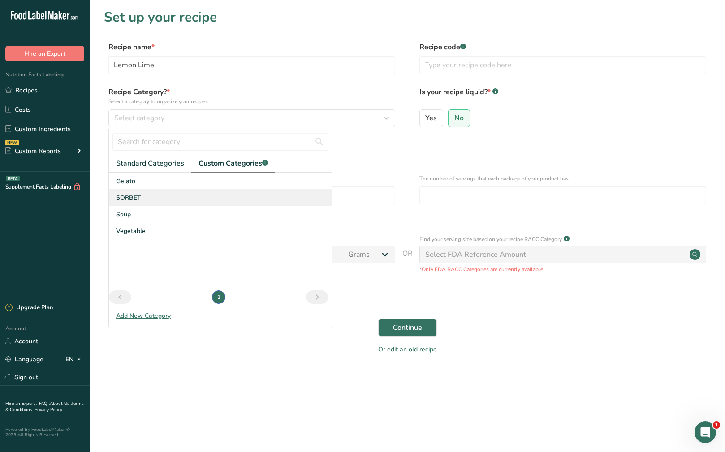
click at [212, 203] on div "SORBET" at bounding box center [220, 197] width 223 height 17
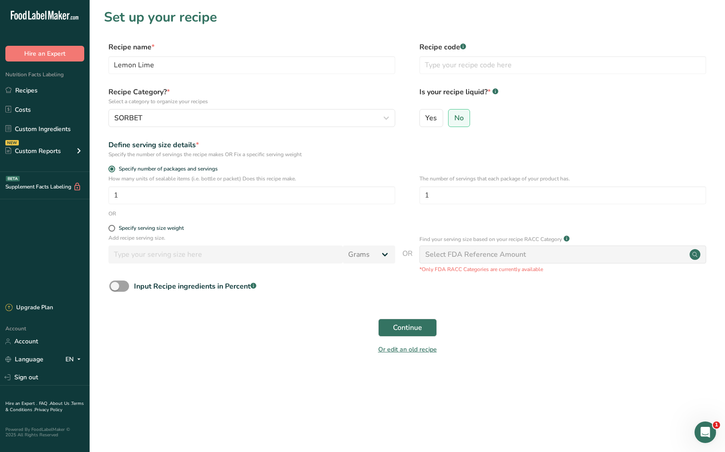
click at [112, 232] on div "Specify serving size weight" at bounding box center [252, 229] width 287 height 9
drag, startPoint x: 110, startPoint y: 228, endPoint x: 133, endPoint y: 254, distance: 35.3
click at [111, 228] on span at bounding box center [112, 228] width 7 height 7
click at [111, 228] on input "Specify serving size weight" at bounding box center [112, 228] width 6 height 6
radio input "true"
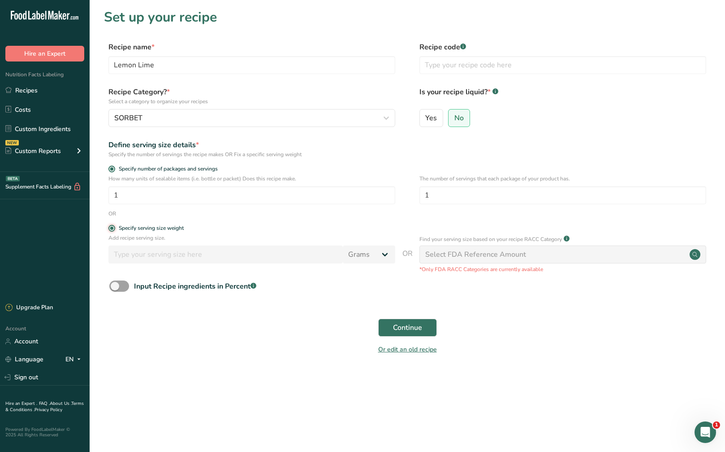
radio input "false"
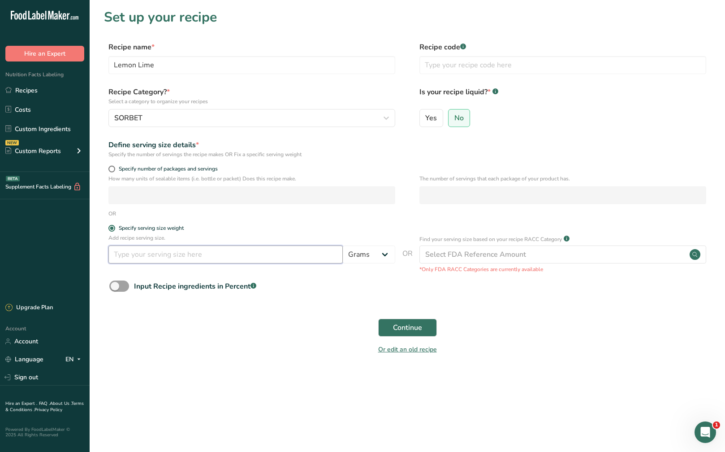
click at [134, 255] on input "number" at bounding box center [226, 254] width 235 height 18
type input "55"
click at [414, 328] on span "Continue" at bounding box center [407, 327] width 29 height 11
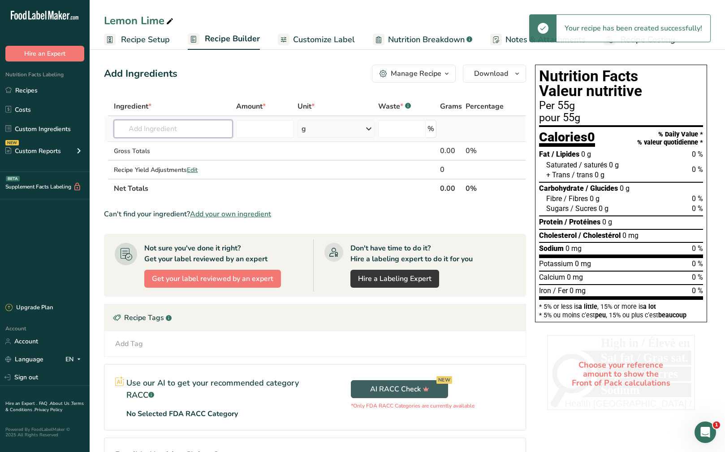
click at [182, 131] on input "text" at bounding box center [173, 129] width 119 height 18
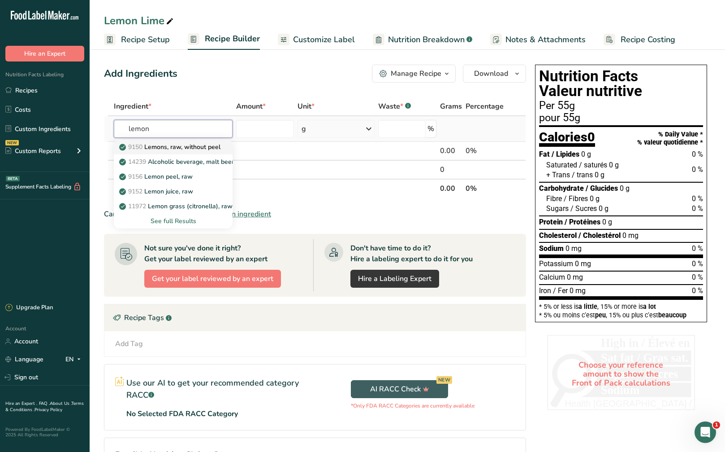
type input "lemon"
click at [183, 150] on p "9150 Lemons, raw, without peel" at bounding box center [171, 146] width 100 height 9
type input "Lemons, raw, without peel"
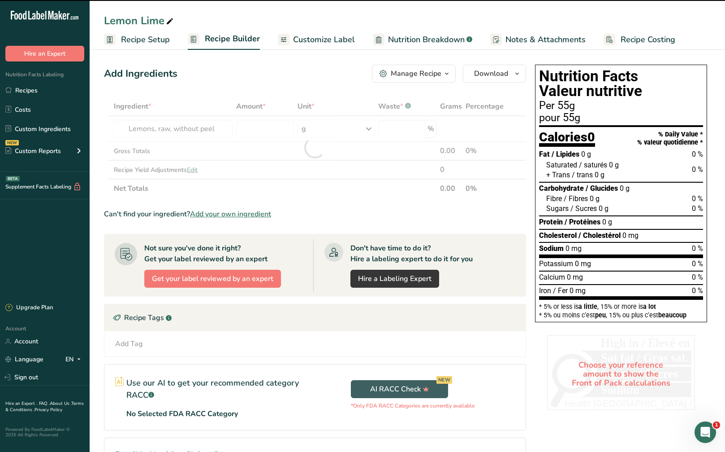
type input "0"
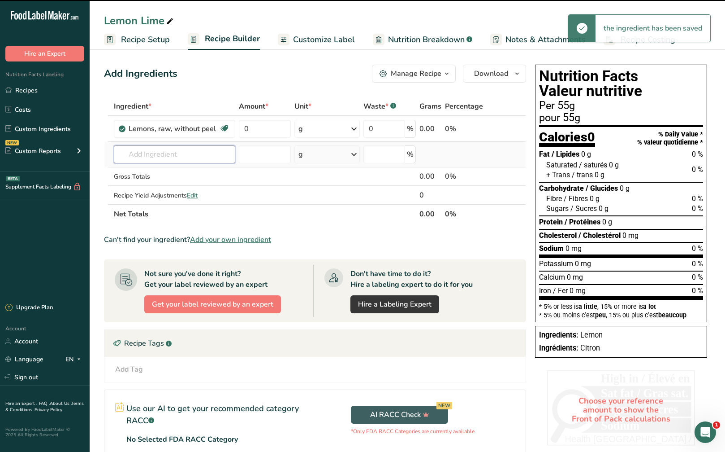
click at [168, 154] on input "text" at bounding box center [175, 154] width 122 height 18
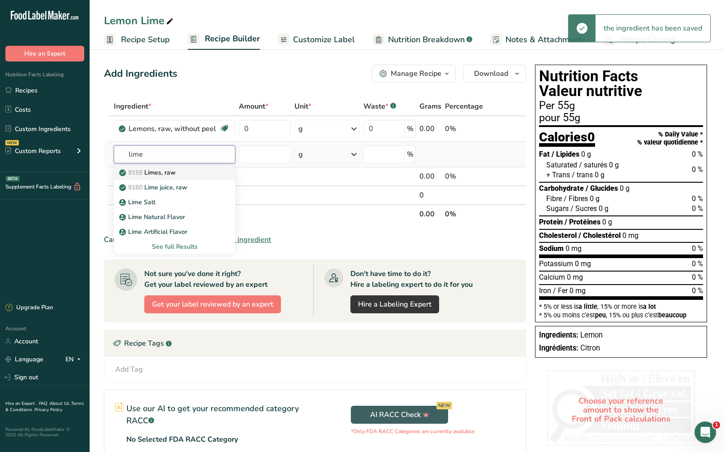
type input "lime"
click at [171, 169] on p "9159 Limes, raw" at bounding box center [148, 172] width 55 height 9
type input "Limes, raw"
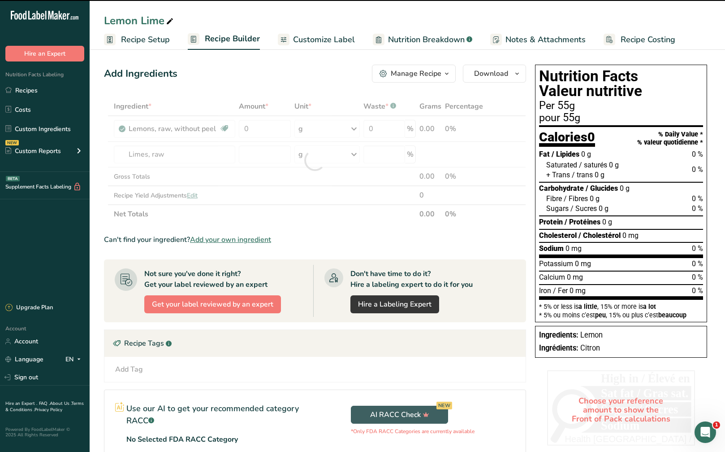
type input "0"
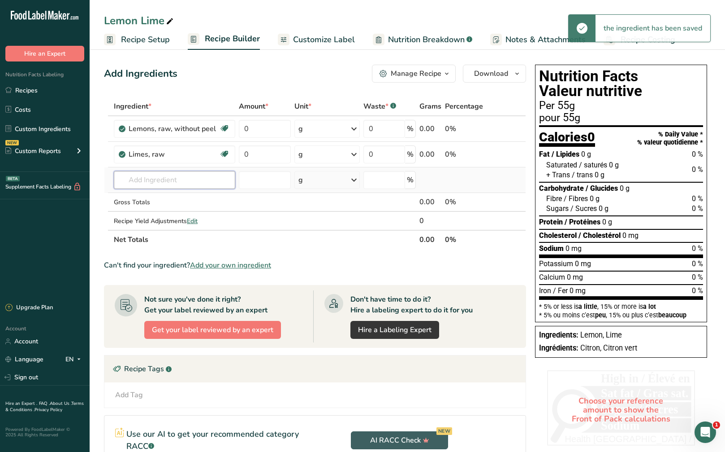
click at [168, 184] on input "text" at bounding box center [175, 180] width 122 height 18
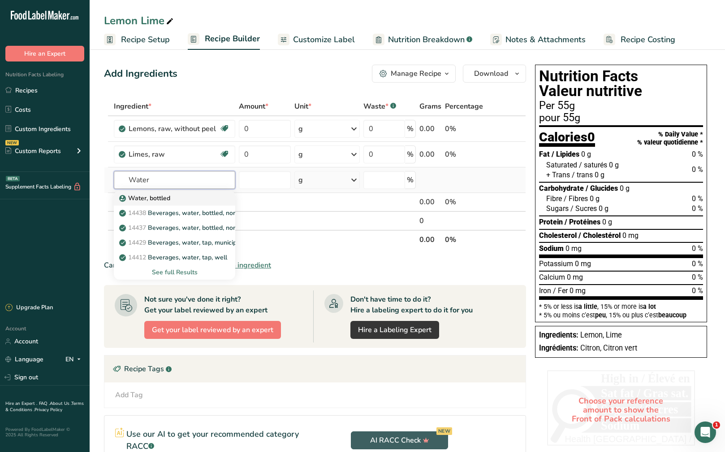
type input "Water"
click at [170, 200] on div "Water, bottled" at bounding box center [167, 197] width 93 height 9
type input "Water, bottled"
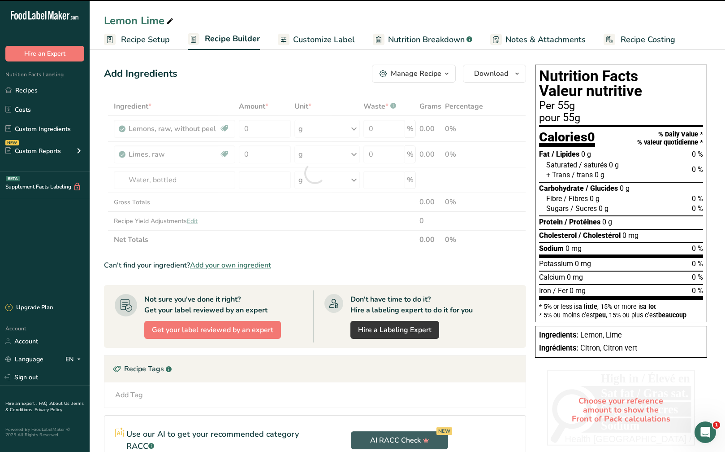
type input "0"
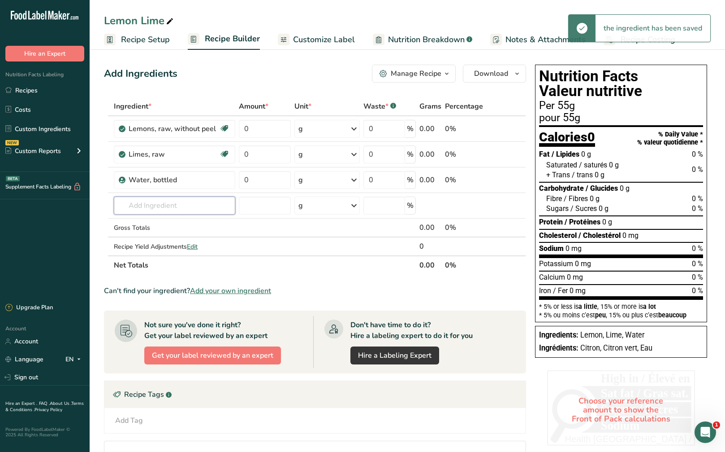
click at [165, 205] on input "text" at bounding box center [175, 205] width 122 height 18
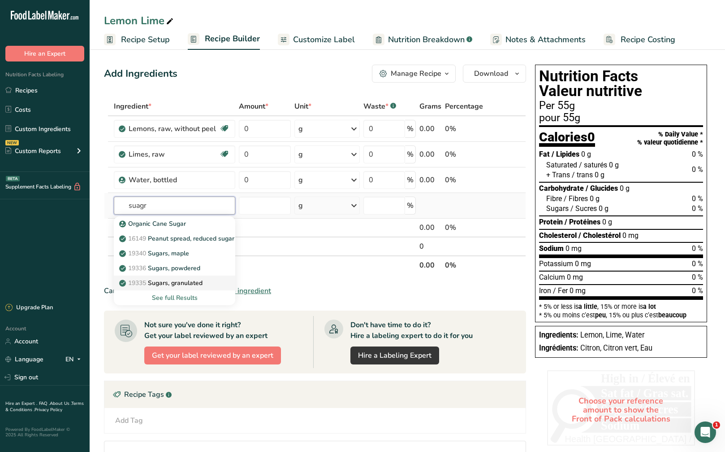
type input "suagr"
click at [195, 282] on p "19335 Sugars, granulated" at bounding box center [162, 282] width 82 height 9
type input "Sugars, granulated"
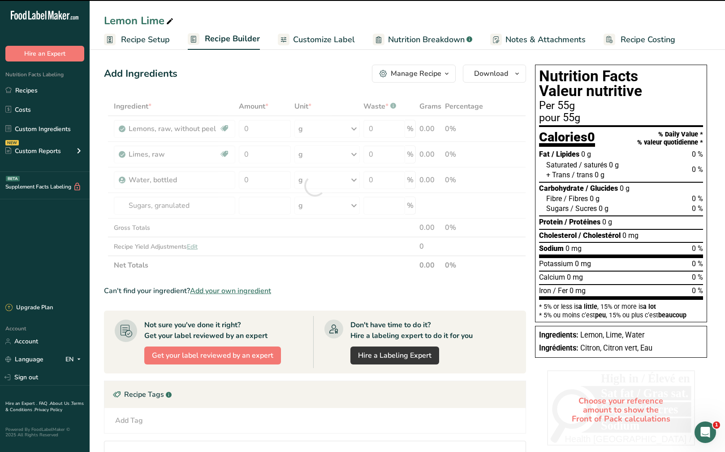
type input "0"
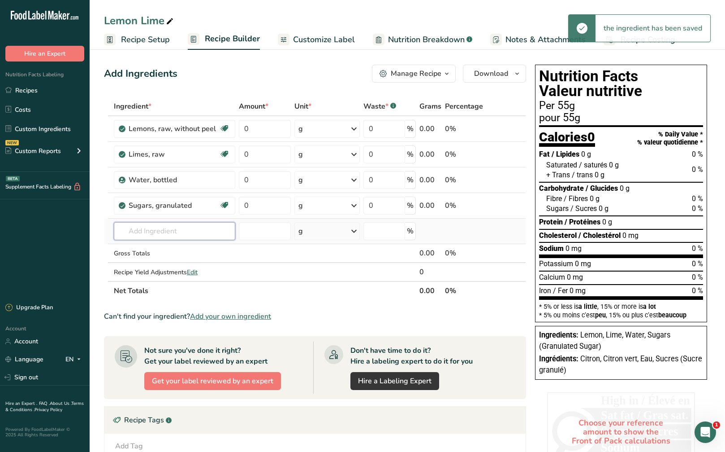
click at [175, 231] on input "text" at bounding box center [175, 231] width 122 height 18
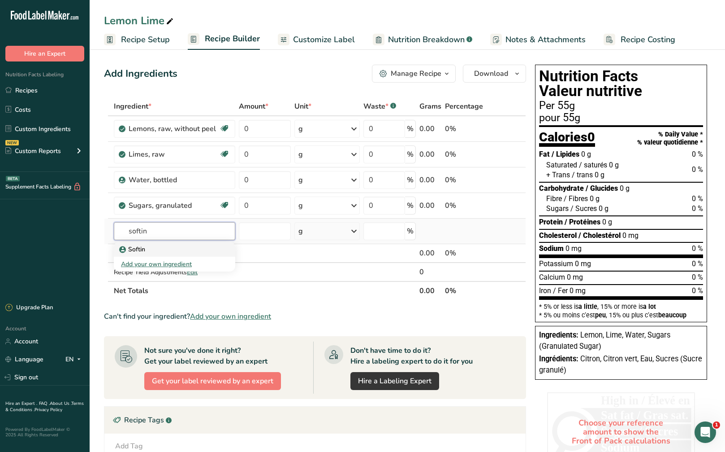
type input "softin"
click at [178, 246] on div "Softin" at bounding box center [167, 248] width 93 height 9
type input "Softin"
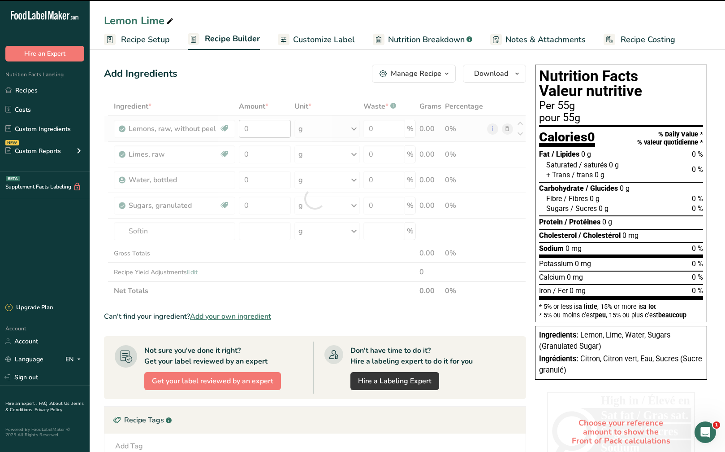
type input "0"
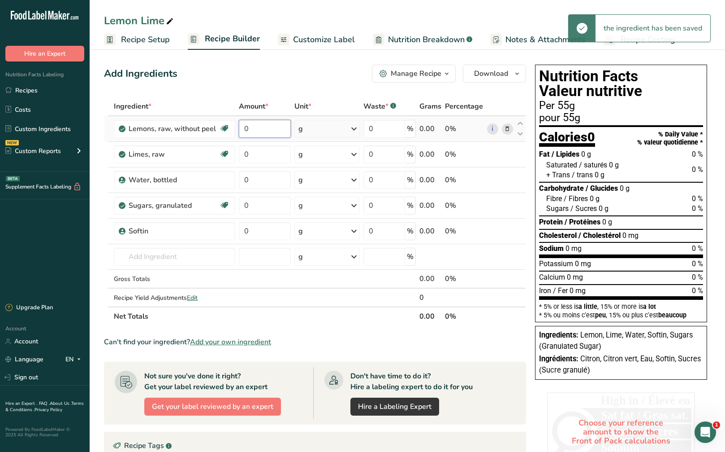
drag, startPoint x: 278, startPoint y: 132, endPoint x: 239, endPoint y: 132, distance: 39.9
click at [239, 132] on input "0" at bounding box center [265, 129] width 52 height 18
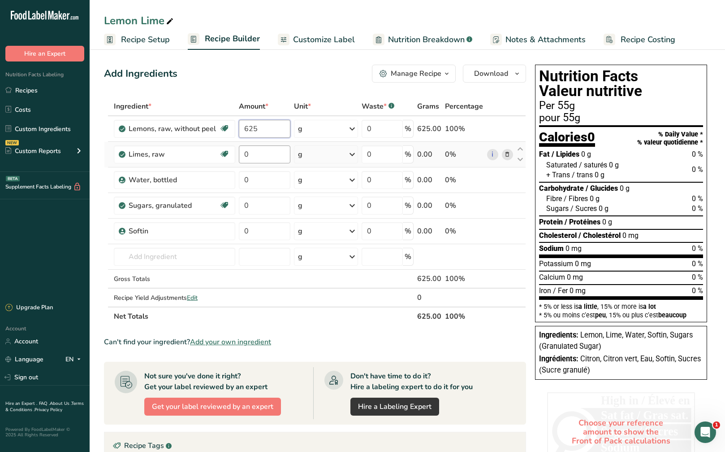
type input "625"
click at [264, 149] on div "Ingredient * Amount * Unit * Waste * .a-a{fill:#347362;}.b-a{fill:#fff;} Grams …" at bounding box center [315, 211] width 422 height 229
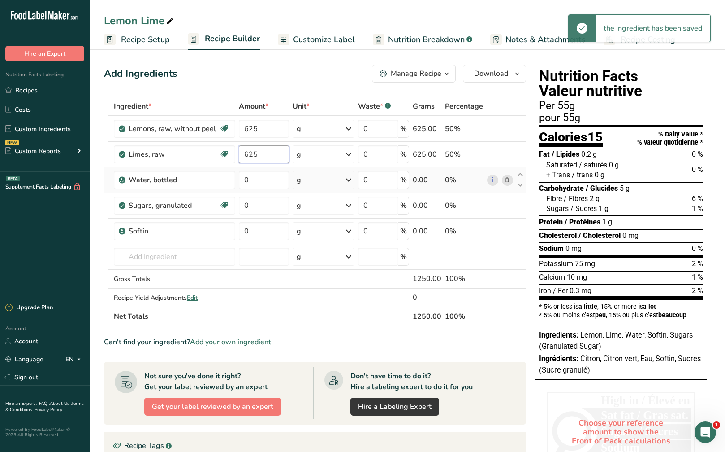
type input "625"
click at [269, 170] on div "Ingredient * Amount * Unit * Waste * .a-a{fill:#347362;}.b-a{fill:#fff;} Grams …" at bounding box center [315, 211] width 422 height 229
click at [264, 179] on input "0" at bounding box center [264, 180] width 50 height 18
type input "1500"
click at [278, 204] on div "Ingredient * Amount * Unit * Waste * .a-a{fill:#347362;}.b-a{fill:#fff;} Grams …" at bounding box center [315, 211] width 422 height 229
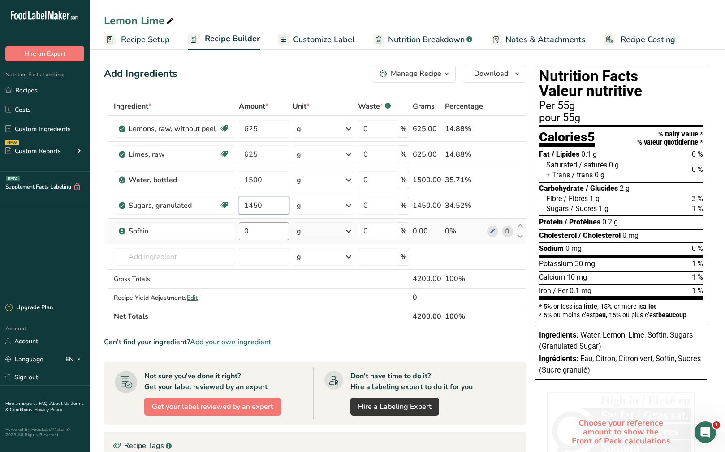
type input "1450"
click at [265, 224] on div "Ingredient * Amount * Unit * Waste * .a-a{fill:#347362;}.b-a{fill:#fff;} Grams …" at bounding box center [315, 211] width 422 height 229
type input "5"
click at [486, 68] on span "Download" at bounding box center [491, 73] width 34 height 11
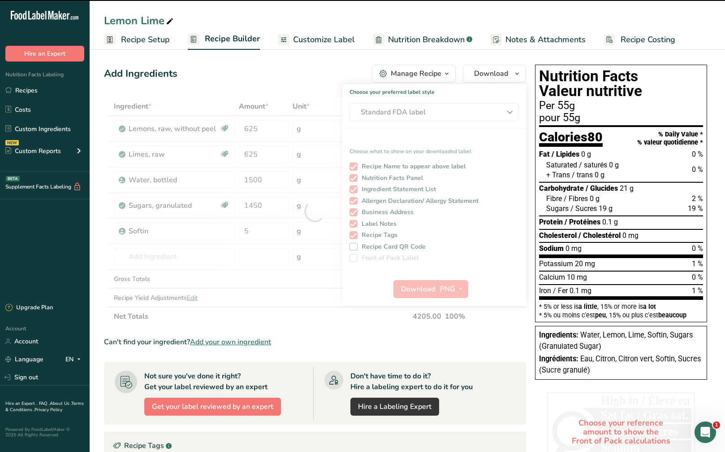
click at [476, 107] on div at bounding box center [315, 211] width 422 height 229
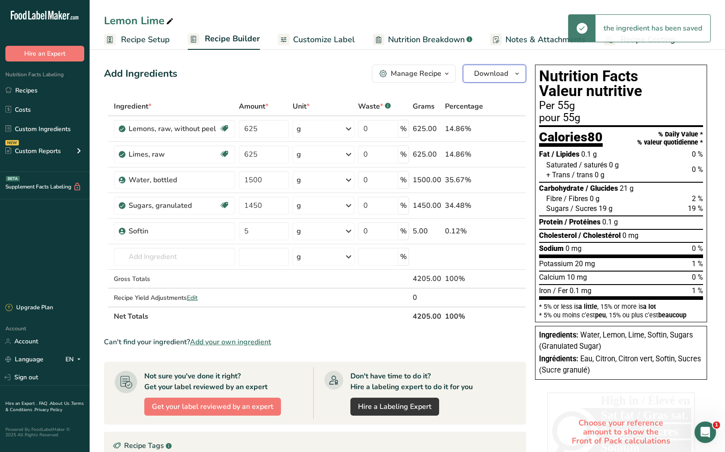
click at [494, 78] on span "Download" at bounding box center [491, 73] width 34 height 11
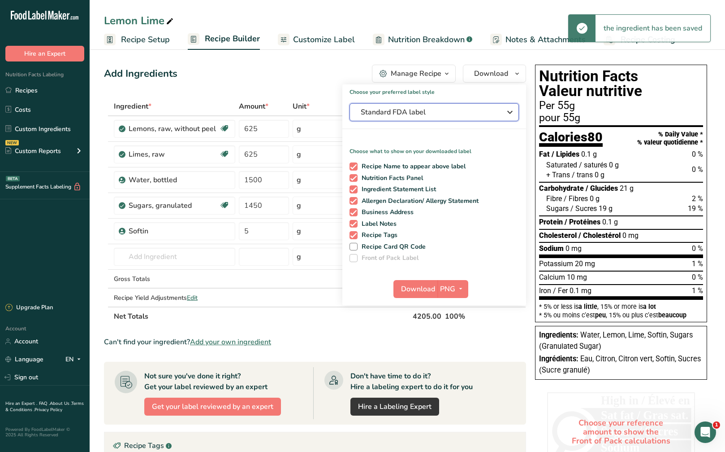
click at [482, 113] on span "Standard FDA label" at bounding box center [428, 112] width 135 height 11
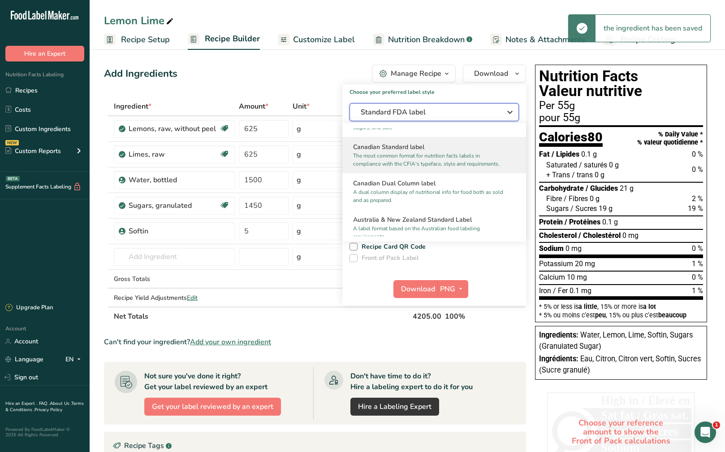
scroll to position [359, 0]
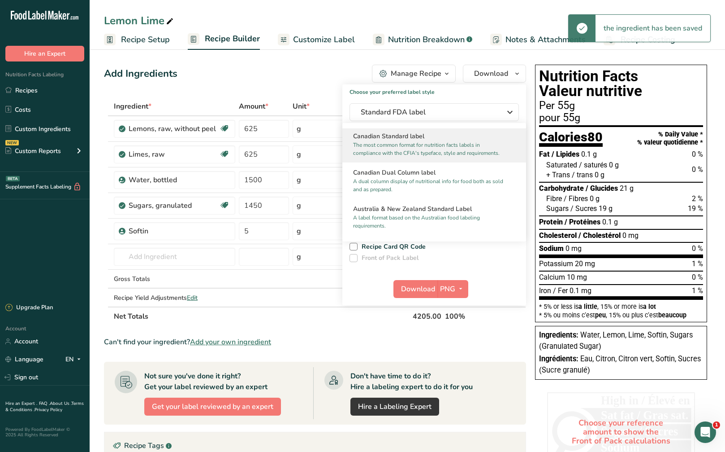
click at [450, 141] on h2 "Canadian Standard label" at bounding box center [434, 135] width 162 height 9
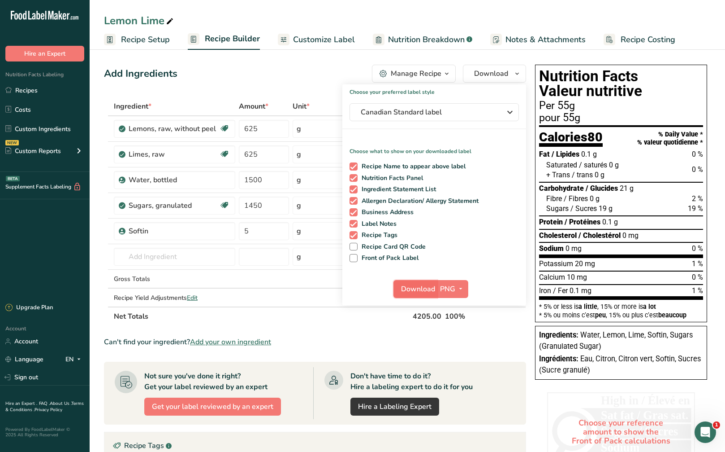
click at [425, 293] on span "Download" at bounding box center [418, 288] width 34 height 11
click at [68, 83] on link "Recipes" at bounding box center [45, 90] width 90 height 17
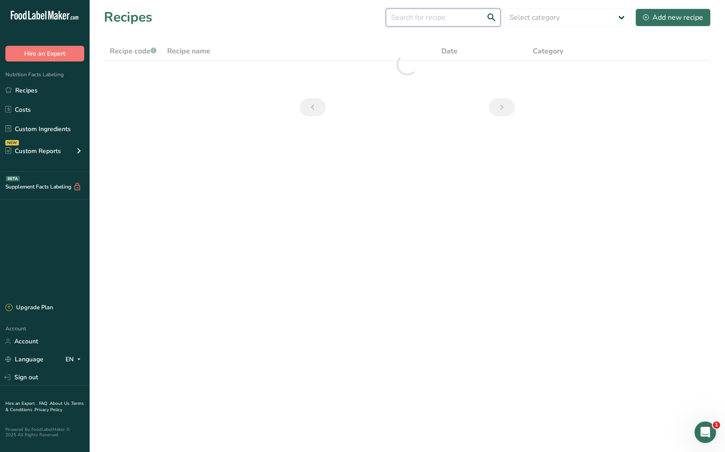
click at [435, 16] on input "text" at bounding box center [443, 18] width 115 height 18
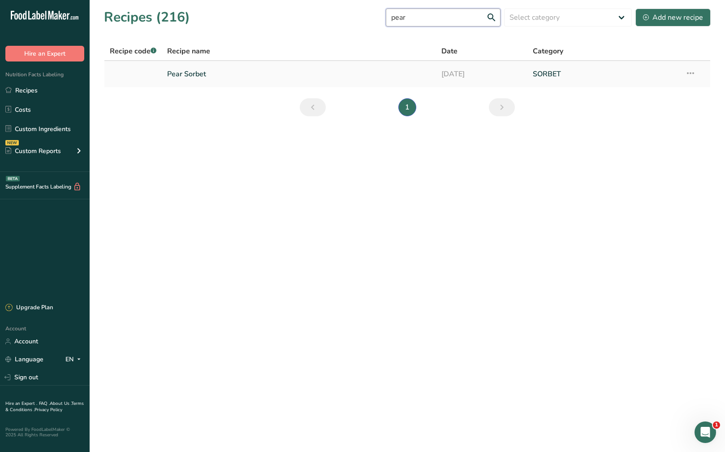
type input "pear"
click at [308, 74] on link "Pear Sorbet" at bounding box center [299, 74] width 264 height 19
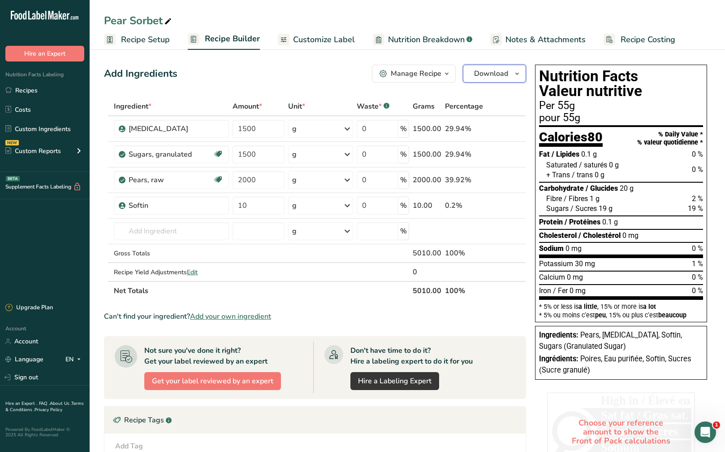
click at [497, 80] on button "Download" at bounding box center [494, 74] width 63 height 18
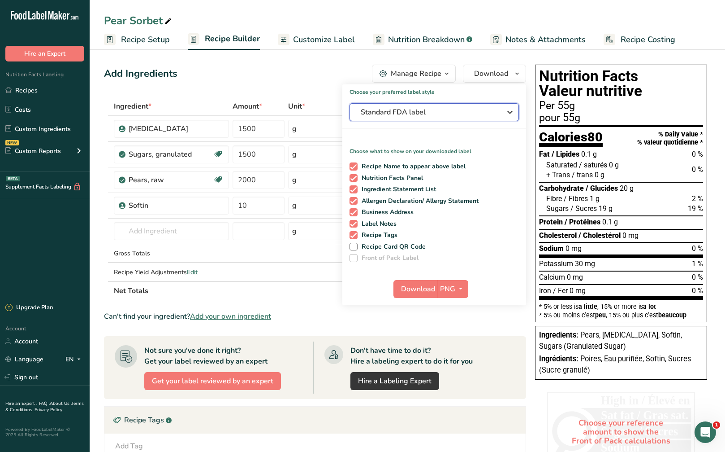
click at [488, 114] on span "Standard FDA label" at bounding box center [428, 112] width 135 height 11
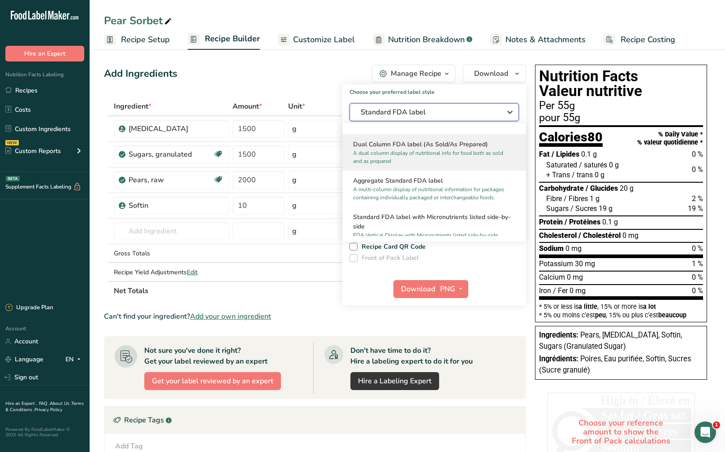
scroll to position [135, 0]
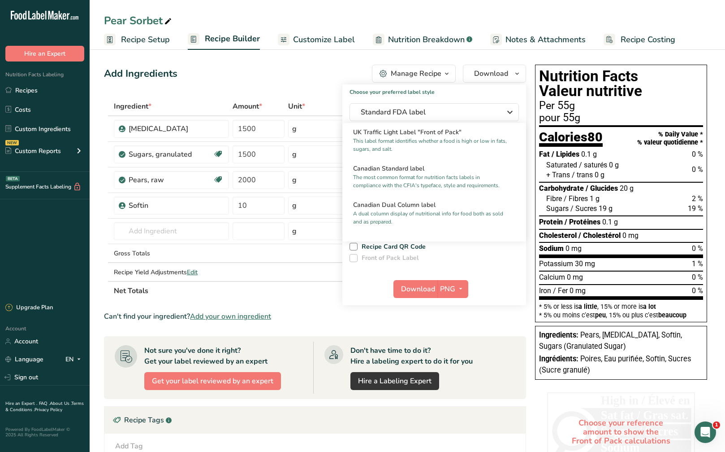
scroll to position [314, 0]
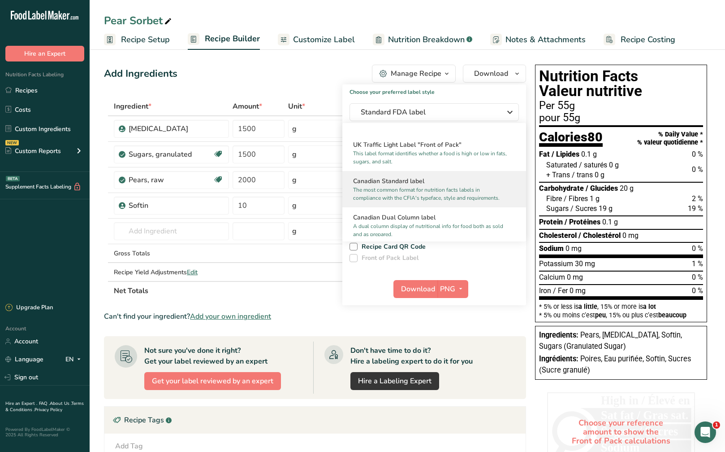
click at [447, 194] on p "The most common format for nutrition facts labels in compliance with the CFIA's…" at bounding box center [430, 194] width 154 height 16
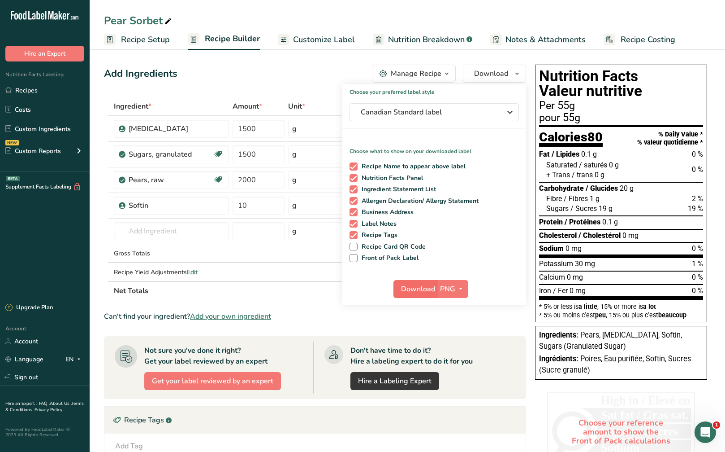
click at [413, 277] on div "Download PNG PNG BMP SVG PDF" at bounding box center [435, 290] width 184 height 29
click at [416, 292] on span "Download" at bounding box center [418, 288] width 34 height 11
click at [42, 84] on link "Recipes" at bounding box center [45, 90] width 90 height 17
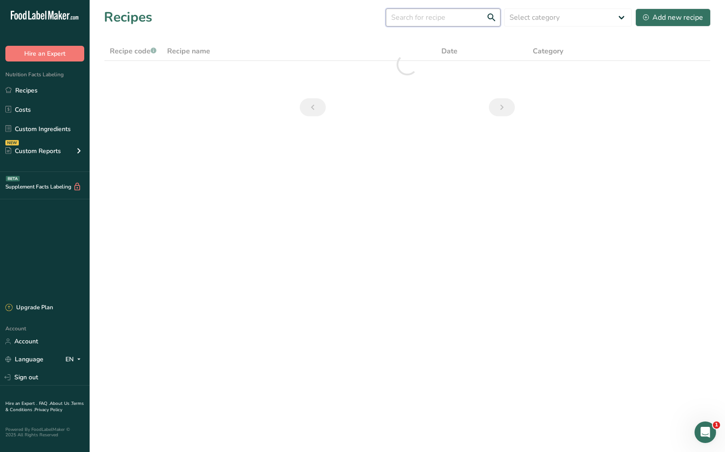
click at [448, 17] on input "text" at bounding box center [443, 18] width 115 height 18
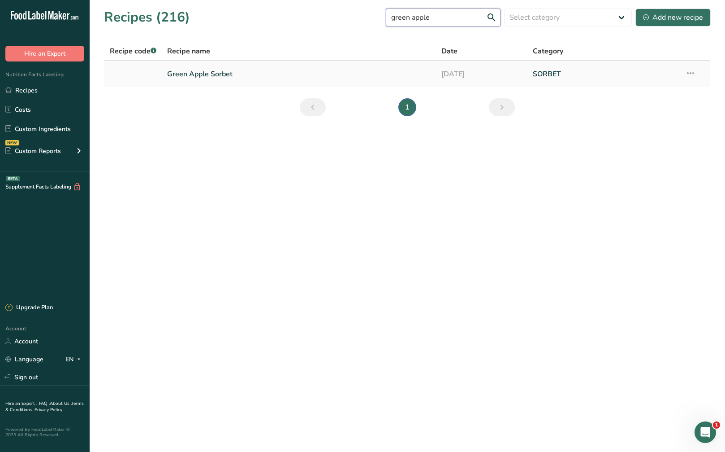
type input "green apple"
click at [327, 80] on link "Green Apple Sorbet" at bounding box center [299, 74] width 264 height 19
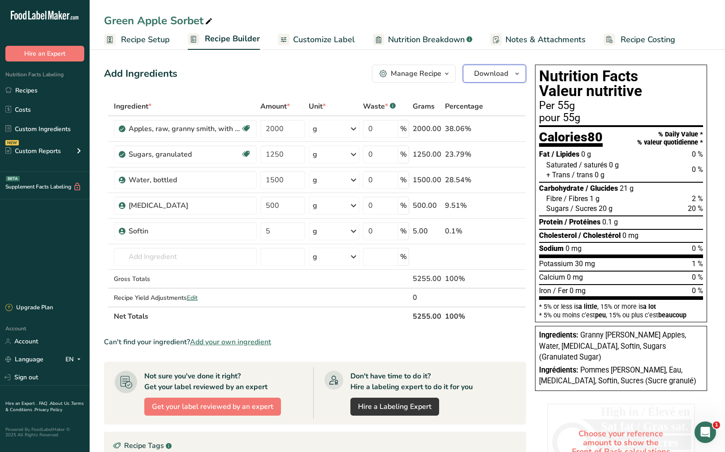
click at [508, 73] on span "Download" at bounding box center [491, 73] width 34 height 11
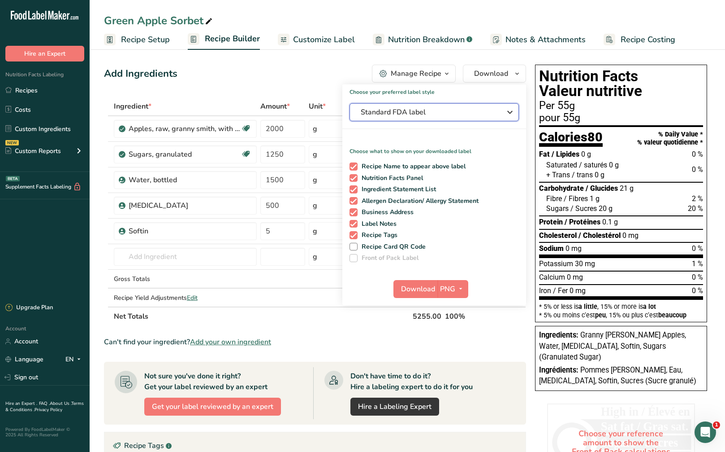
click at [486, 111] on span "Standard FDA label" at bounding box center [428, 112] width 135 height 11
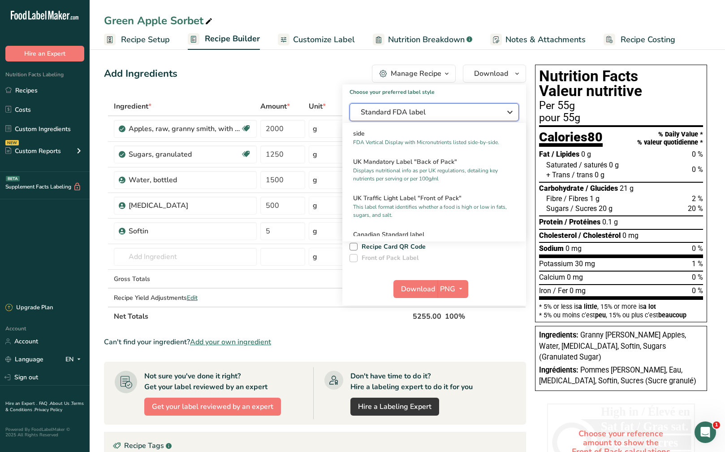
scroll to position [269, 0]
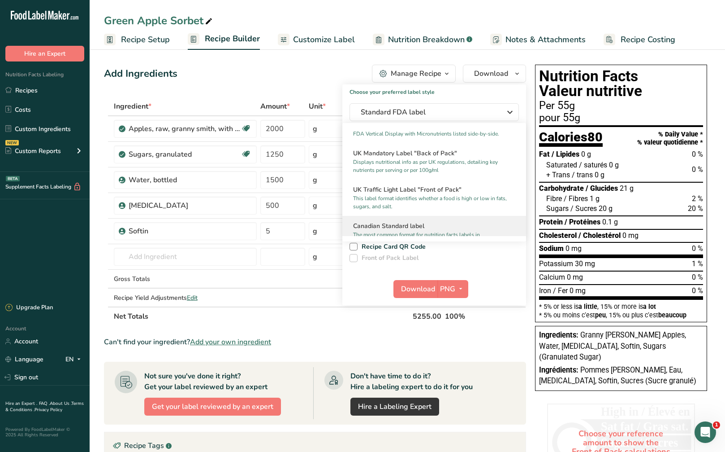
click at [437, 230] on h2 "Canadian Standard label" at bounding box center [434, 225] width 162 height 9
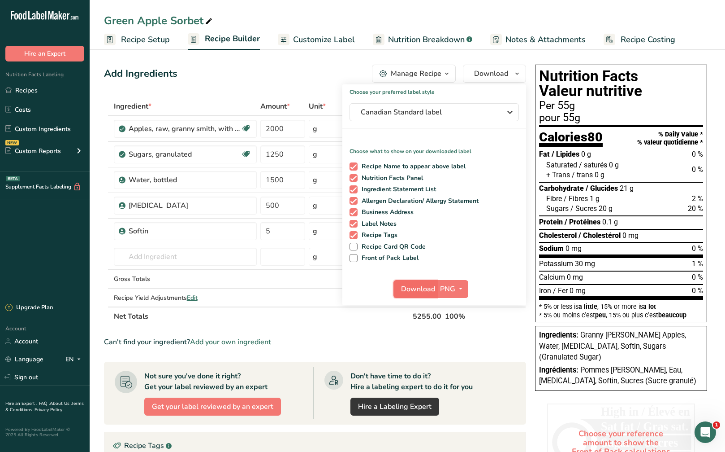
click at [429, 287] on span "Download" at bounding box center [418, 288] width 34 height 11
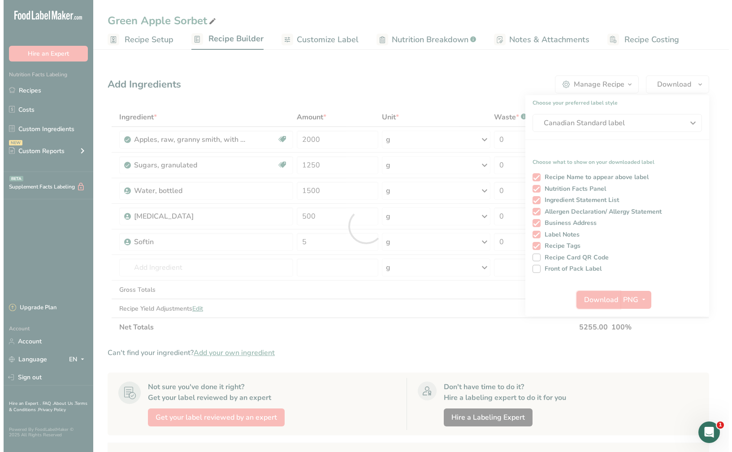
scroll to position [0, 0]
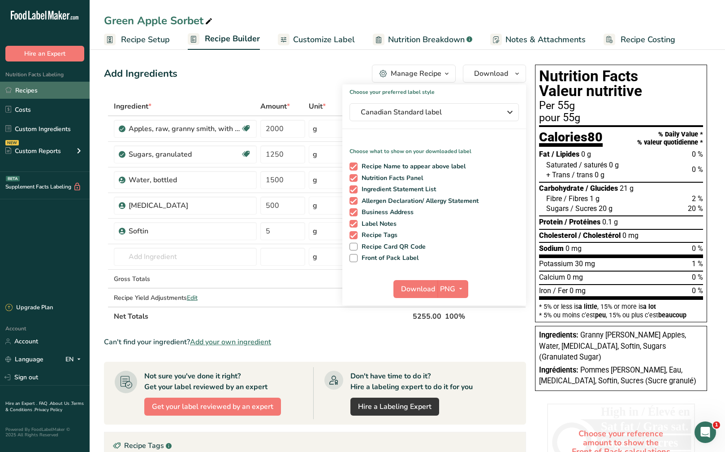
click at [74, 90] on link "Recipes" at bounding box center [45, 90] width 90 height 17
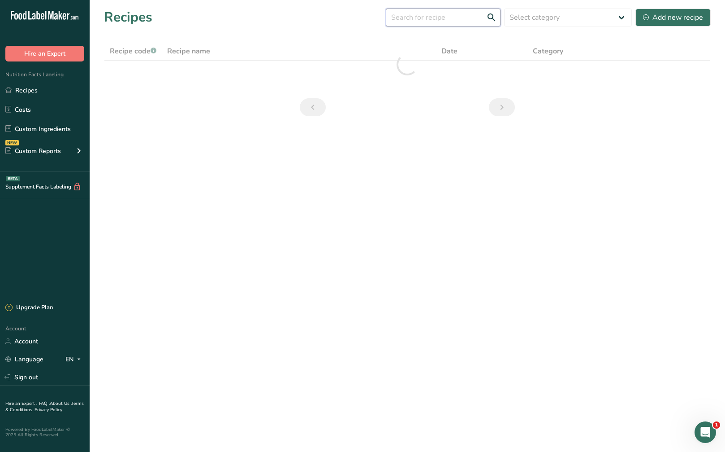
click at [440, 22] on input "text" at bounding box center [443, 18] width 115 height 18
drag, startPoint x: 441, startPoint y: 22, endPoint x: 333, endPoint y: 26, distance: 108.1
click at [333, 25] on div "Recipes (216) [pineaple Select category All Baked Goods Beverages Confectionery…" at bounding box center [407, 17] width 607 height 20
type input "pineapp"
click at [673, 21] on div "Add new recipe" at bounding box center [673, 17] width 60 height 11
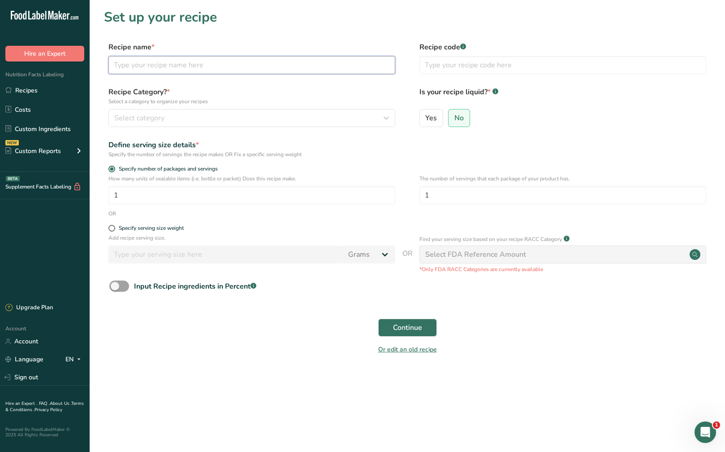
click at [195, 63] on input "text" at bounding box center [252, 65] width 287 height 18
type input "Pineapple"
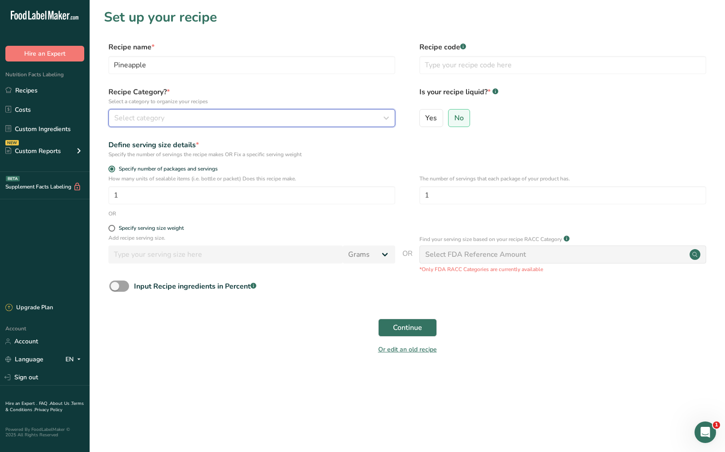
click at [186, 123] on div "Select category" at bounding box center [249, 118] width 270 height 11
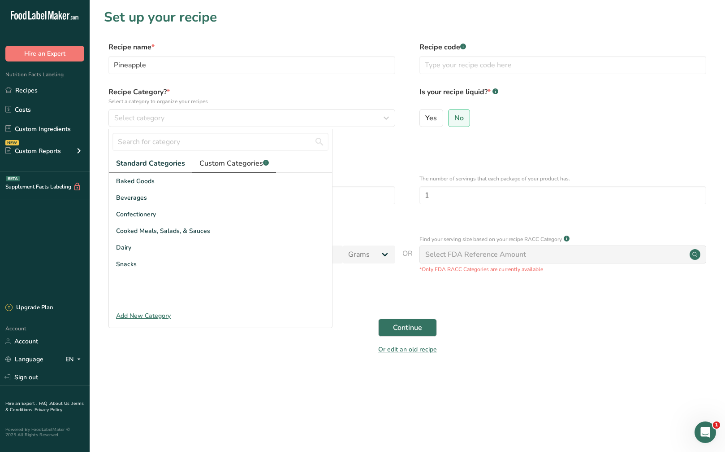
click at [248, 165] on span "Custom Categories .a-a{fill:#347362;}.b-a{fill:#fff;}" at bounding box center [234, 163] width 69 height 11
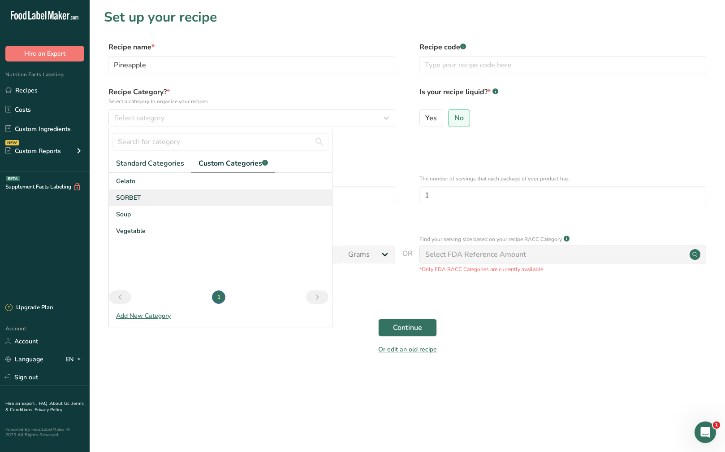
click at [237, 200] on div "SORBET" at bounding box center [220, 197] width 223 height 17
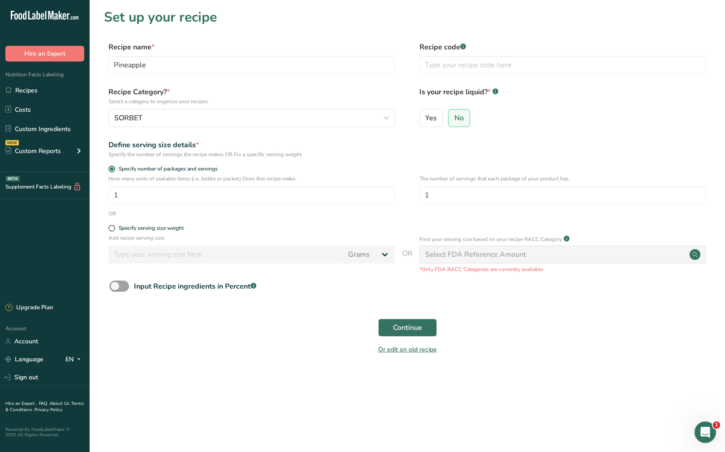
drag, startPoint x: 111, startPoint y: 226, endPoint x: 128, endPoint y: 253, distance: 32.2
click at [111, 226] on span at bounding box center [112, 228] width 7 height 7
click at [111, 226] on input "Specify serving size weight" at bounding box center [112, 228] width 6 height 6
radio input "true"
radio input "false"
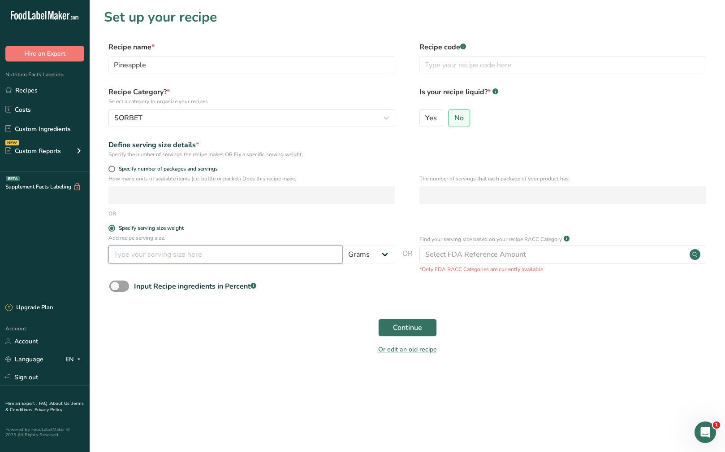
click at [133, 259] on input "number" at bounding box center [226, 254] width 235 height 18
type input "55"
click at [415, 331] on span "Continue" at bounding box center [407, 327] width 29 height 11
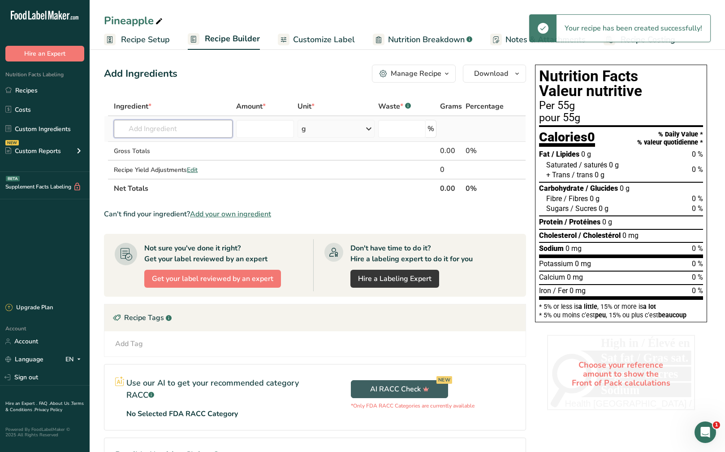
click at [201, 127] on input "text" at bounding box center [173, 129] width 119 height 18
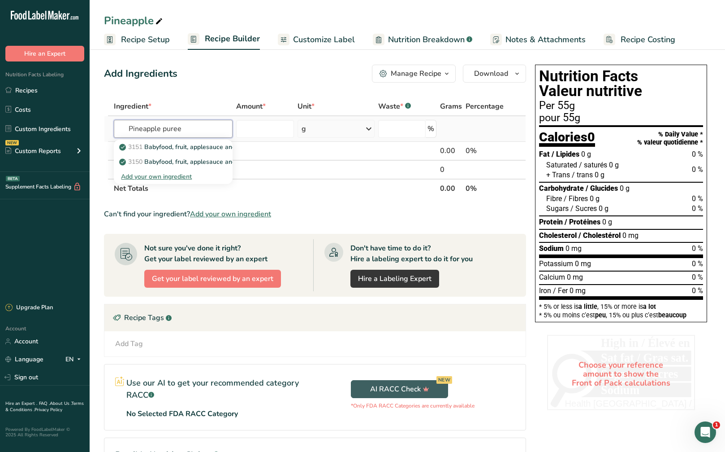
type input "Pineapple puree"
click at [172, 177] on div "Add your own ingredient" at bounding box center [173, 176] width 104 height 9
click at [181, 134] on input "text" at bounding box center [173, 129] width 119 height 18
type input "Pineapple"
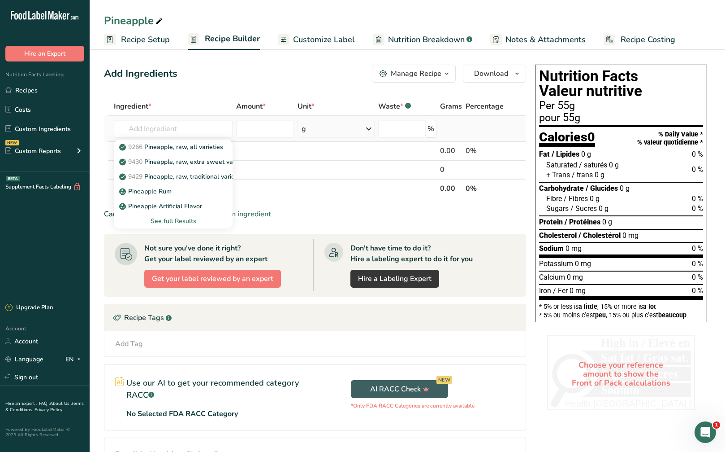
click at [183, 220] on div "See full Results" at bounding box center [173, 220] width 104 height 9
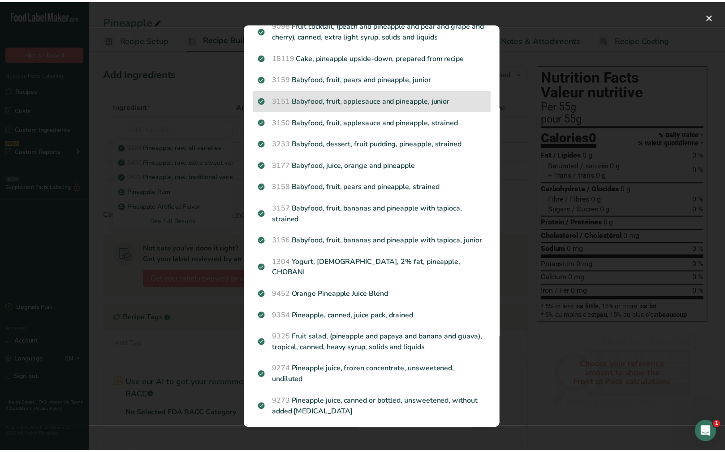
scroll to position [628, 0]
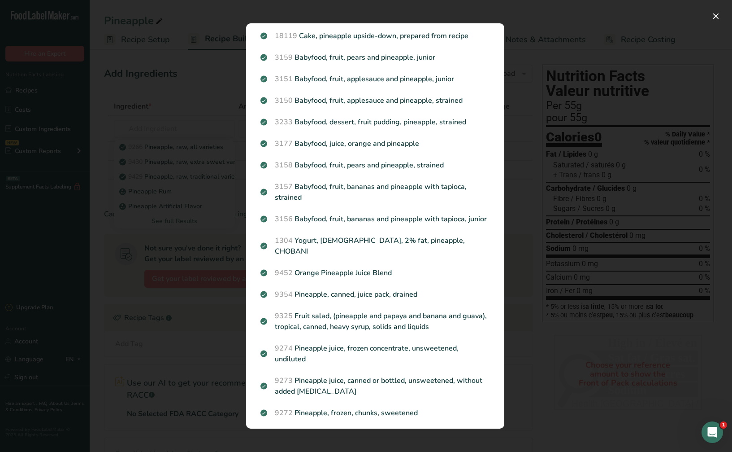
click at [538, 358] on div "Search results modal" at bounding box center [366, 226] width 732 height 452
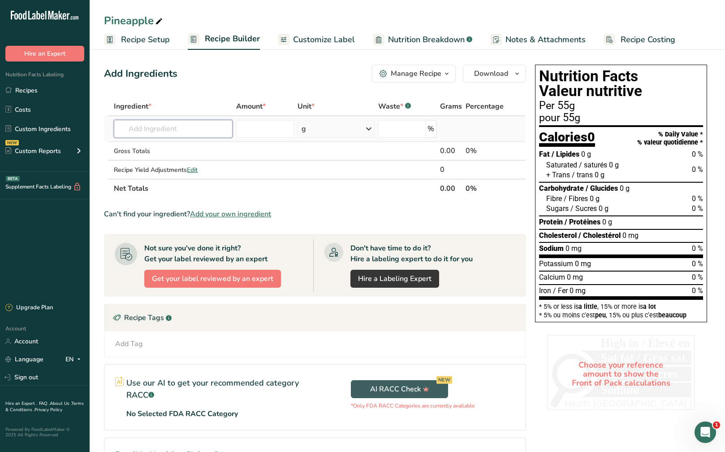
click at [192, 130] on input "text" at bounding box center [173, 129] width 119 height 18
type input "sdghn"
click at [182, 160] on div "Add your own ingredient" at bounding box center [173, 161] width 104 height 9
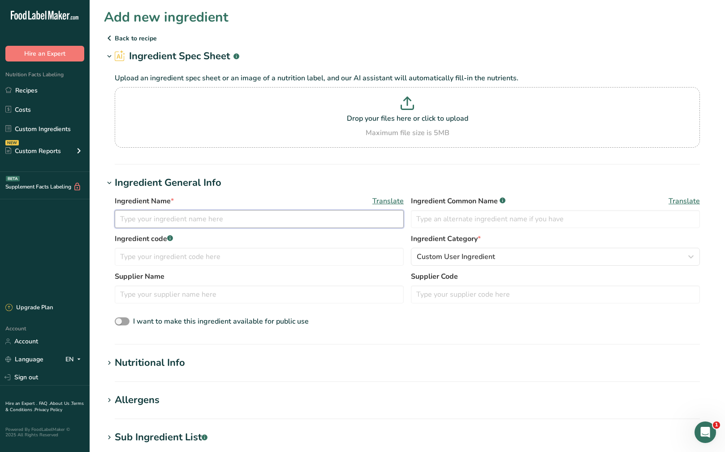
click at [195, 224] on input "text" at bounding box center [259, 219] width 289 height 18
type input "Pineapple Puree"
click at [188, 362] on h1 "Nutritional Info" at bounding box center [407, 362] width 607 height 15
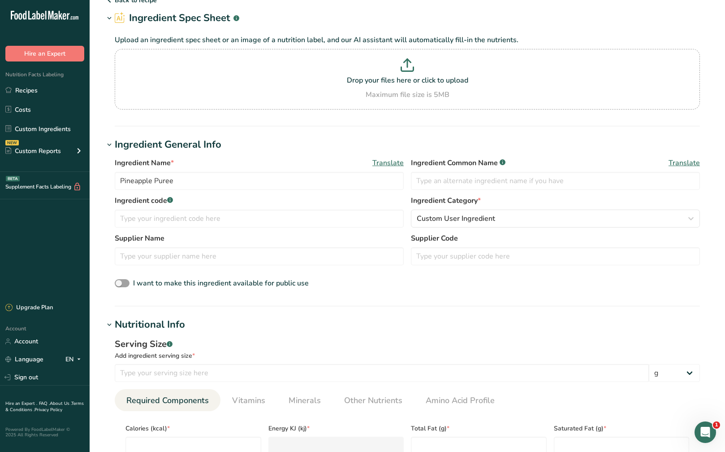
scroll to position [90, 0]
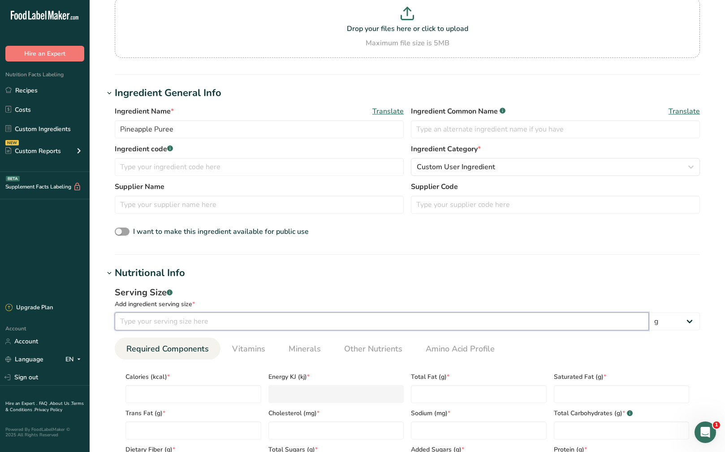
click at [209, 318] on input "number" at bounding box center [382, 321] width 534 height 18
click at [232, 326] on input "number" at bounding box center [382, 321] width 534 height 18
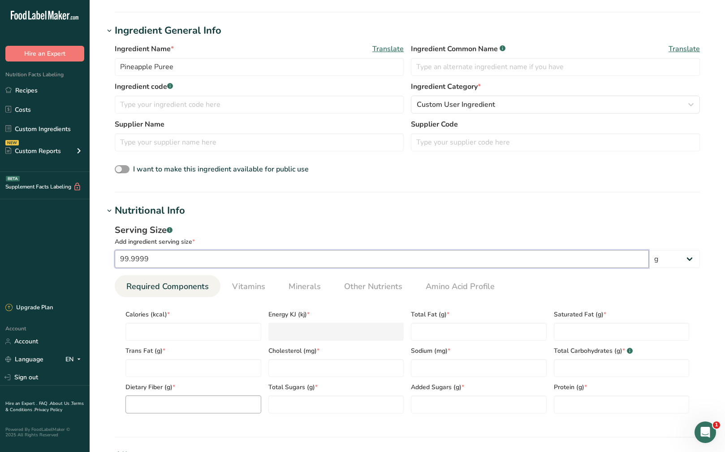
scroll to position [224, 0]
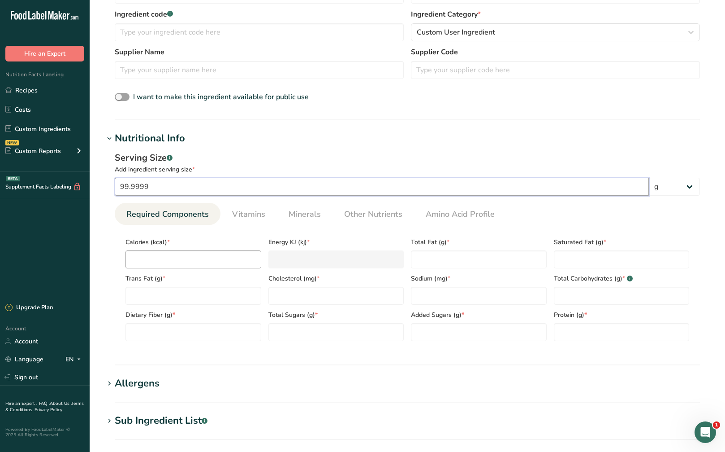
type input "99.9999"
click at [217, 261] on input "number" at bounding box center [194, 259] width 136 height 18
type input "1"
type KJ "4.2"
type input "10"
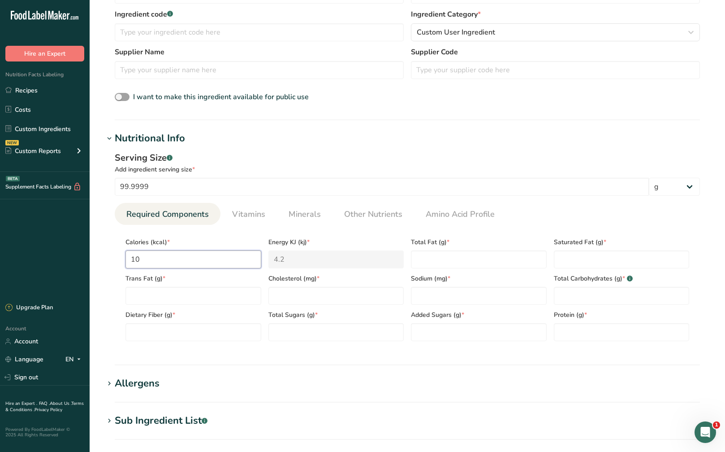
type KJ "41.8"
type input "108"
type KJ "451.9"
type input "108"
click at [456, 255] on Fat "number" at bounding box center [479, 259] width 136 height 18
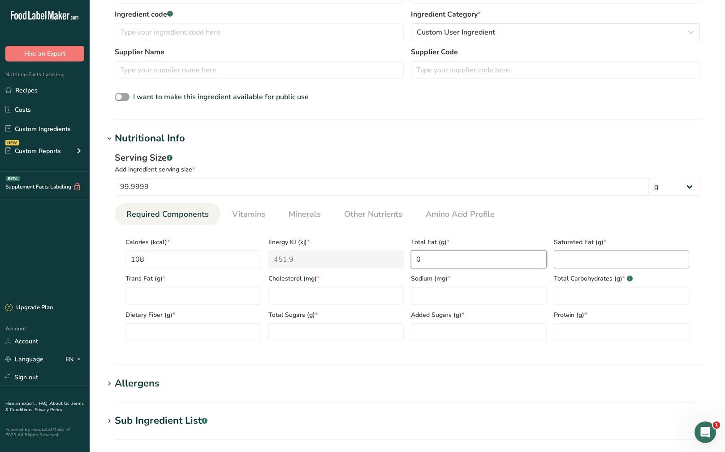
type Fat "0"
click at [575, 252] on Fat "number" at bounding box center [622, 259] width 136 height 18
type Fat "0"
click at [218, 291] on Fat "number" at bounding box center [194, 296] width 136 height 18
type Fat "0"
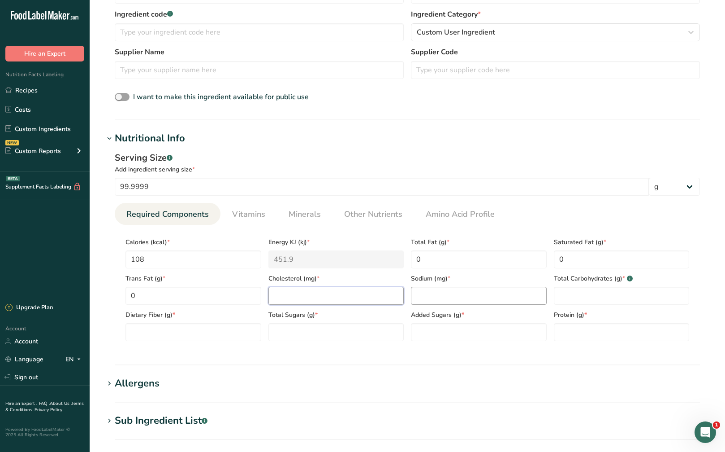
drag, startPoint x: 318, startPoint y: 298, endPoint x: 420, endPoint y: 296, distance: 101.8
click at [322, 298] on input "number" at bounding box center [337, 296] width 136 height 18
type input "0"
click at [432, 296] on input "number" at bounding box center [479, 296] width 136 height 18
type input "4"
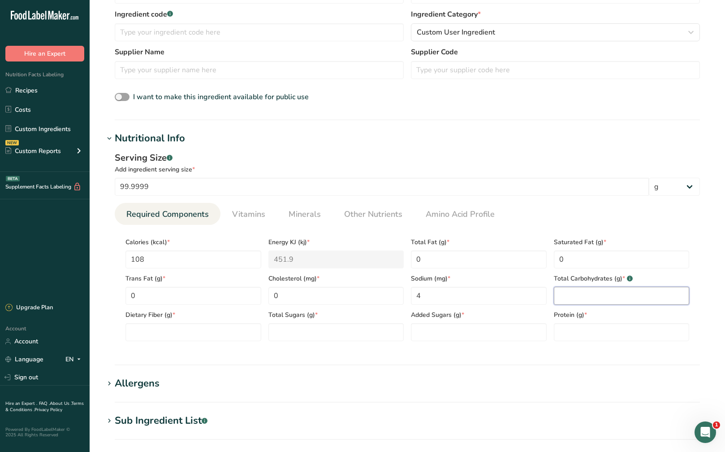
click at [577, 295] on Carbohydrates "number" at bounding box center [622, 296] width 136 height 18
type Carbohydrates "23"
click at [488, 329] on Sugars "number" at bounding box center [479, 332] width 136 height 18
type Sugars "2"
drag, startPoint x: 569, startPoint y: 335, endPoint x: 549, endPoint y: 334, distance: 20.6
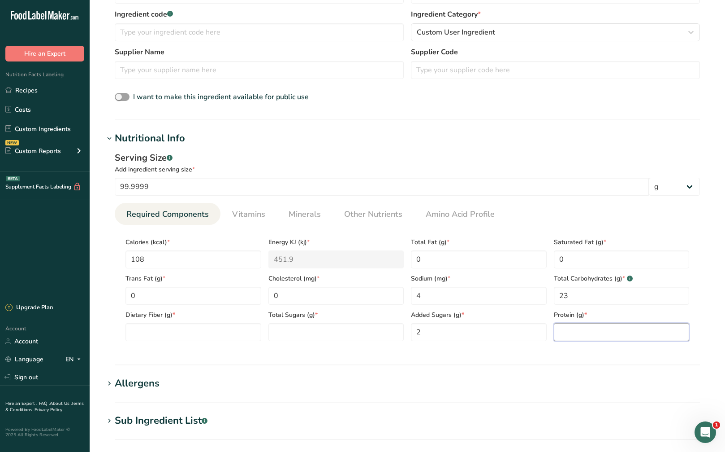
click at [569, 335] on input "number" at bounding box center [622, 332] width 136 height 18
type input "1"
click at [382, 331] on Sugars "number" at bounding box center [337, 332] width 136 height 18
type Sugars "2"
drag, startPoint x: 438, startPoint y: 336, endPoint x: 400, endPoint y: 335, distance: 37.2
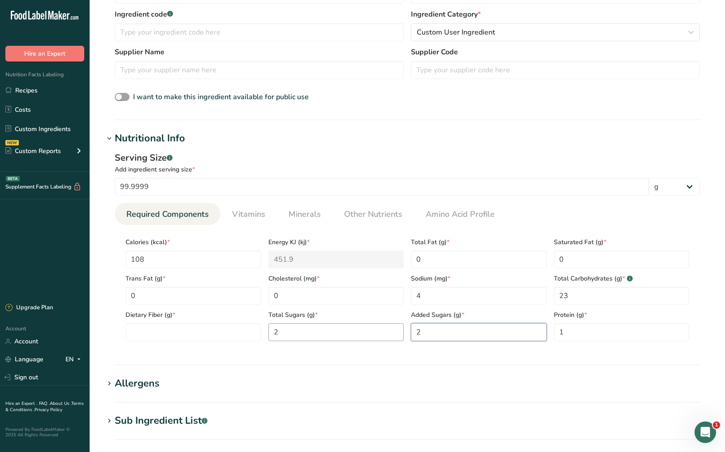
click at [400, 335] on div "Calories (kcal) * 108 Energy KJ (kj) * 451.9 Total Fat (g) * 0 Saturated Fat (g…" at bounding box center [407, 286] width 571 height 109
type Sugars "0"
click at [214, 334] on Fiber "number" at bounding box center [194, 332] width 136 height 18
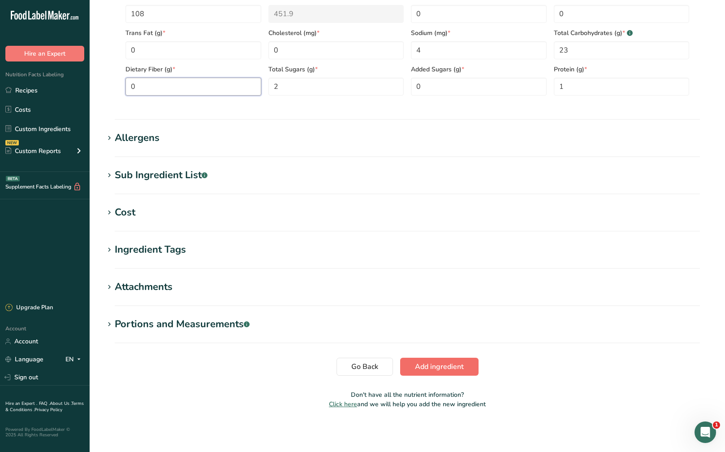
type Fiber "0"
click at [430, 367] on span "Add ingredient" at bounding box center [439, 366] width 49 height 11
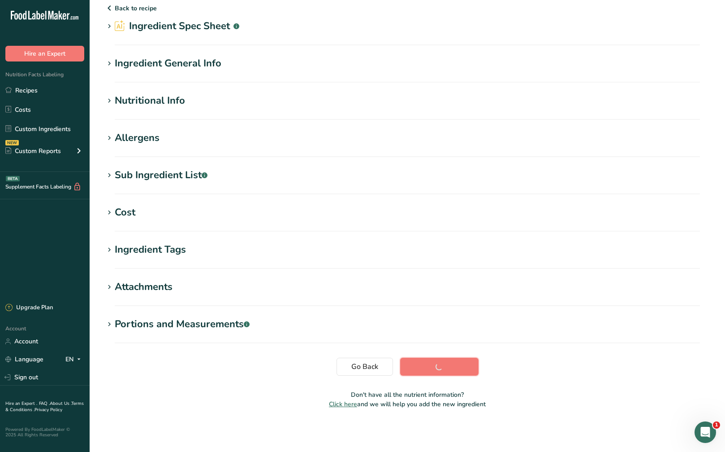
scroll to position [30, 0]
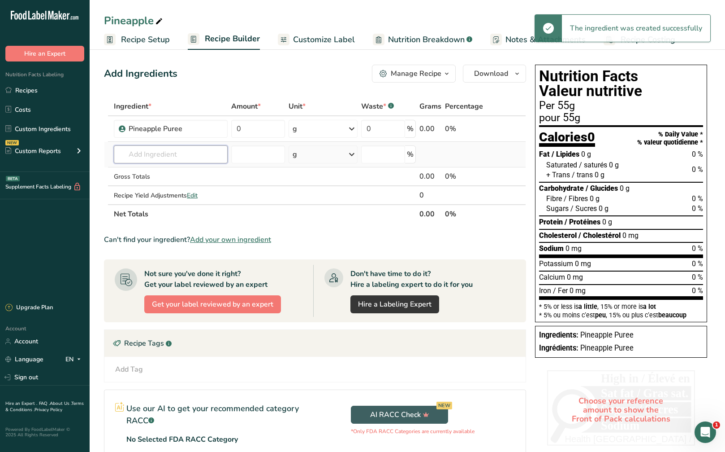
click at [194, 156] on input "text" at bounding box center [171, 154] width 114 height 18
drag, startPoint x: 242, startPoint y: 128, endPoint x: 235, endPoint y: 127, distance: 6.8
click at [235, 127] on input "0" at bounding box center [258, 129] width 54 height 18
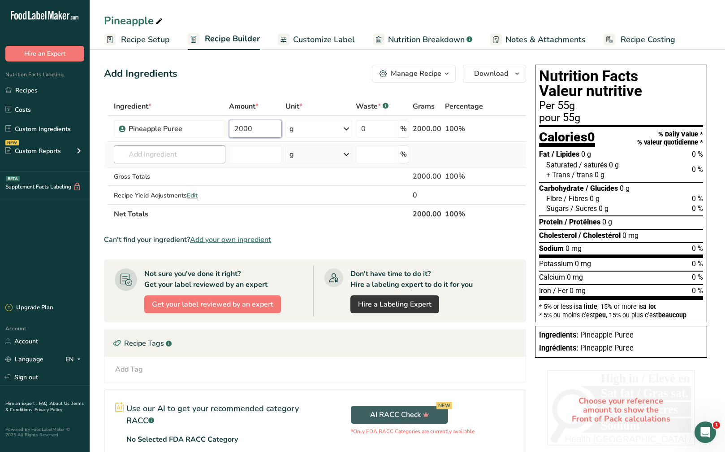
type input "2000"
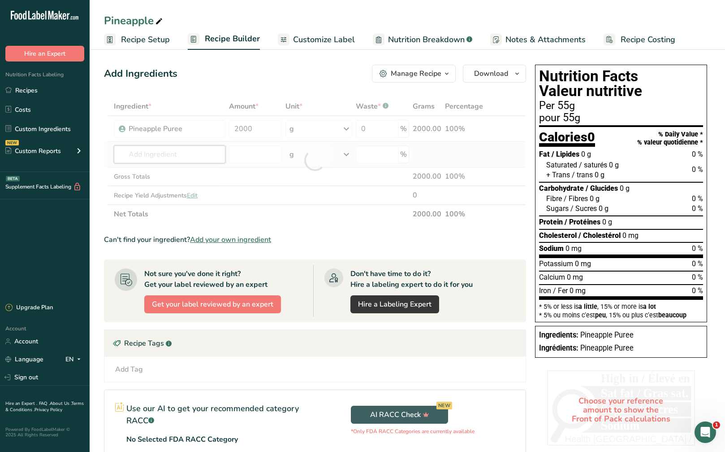
click at [196, 149] on div "Ingredient * Amount * Unit * Waste * .a-a{fill:#347362;}.b-a{fill:#fff;} Grams …" at bounding box center [315, 160] width 422 height 126
type input "wa"
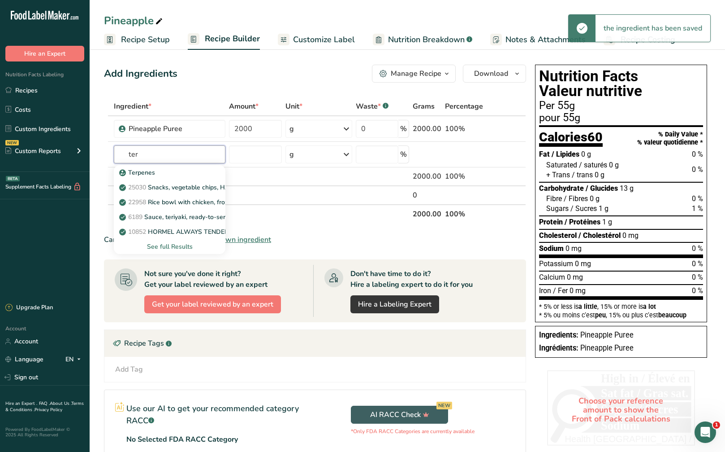
drag, startPoint x: 152, startPoint y: 156, endPoint x: 91, endPoint y: 162, distance: 62.2
click at [91, 162] on section "Add Ingredients Manage Recipe Delete Recipe Duplicate Recipe Scale Recipe Save …" at bounding box center [408, 294] width 636 height 494
type input "water"
click at [160, 175] on p "Water, bottled" at bounding box center [145, 172] width 49 height 9
type input "Water, bottled"
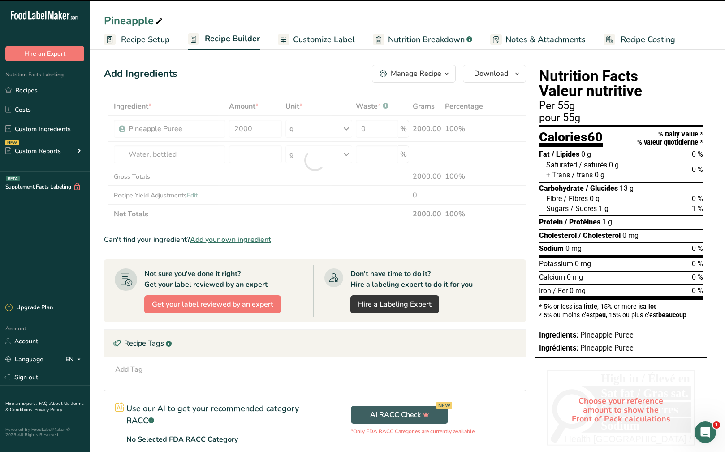
type input "0"
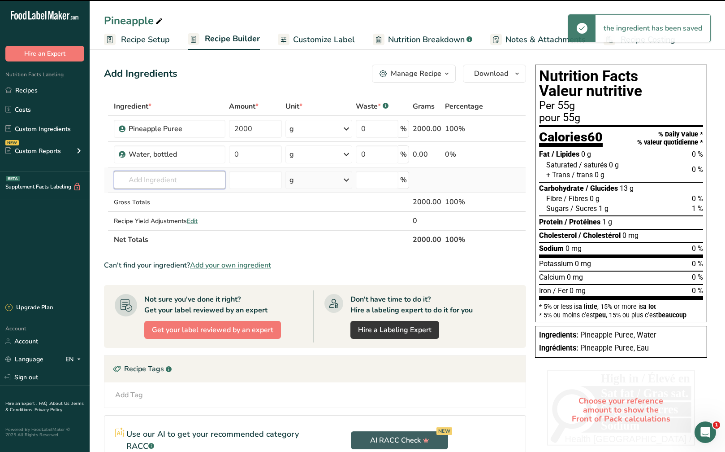
click at [166, 182] on input "text" at bounding box center [170, 180] width 112 height 18
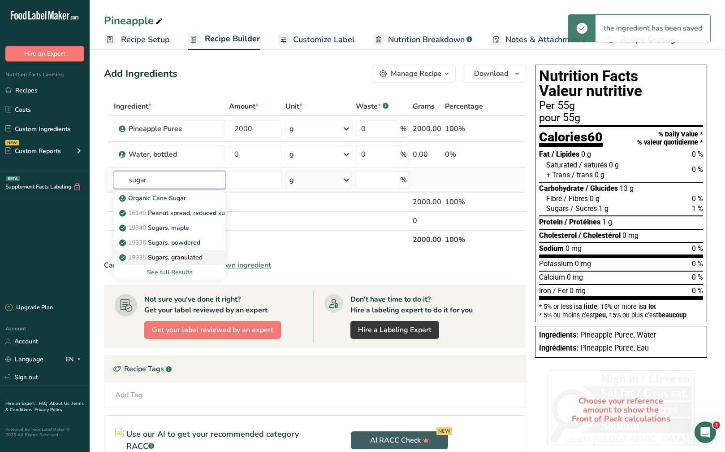
type input "sugar"
click at [182, 261] on p "19335 Sugars, granulated" at bounding box center [162, 256] width 82 height 9
type input "Sugars, granulated"
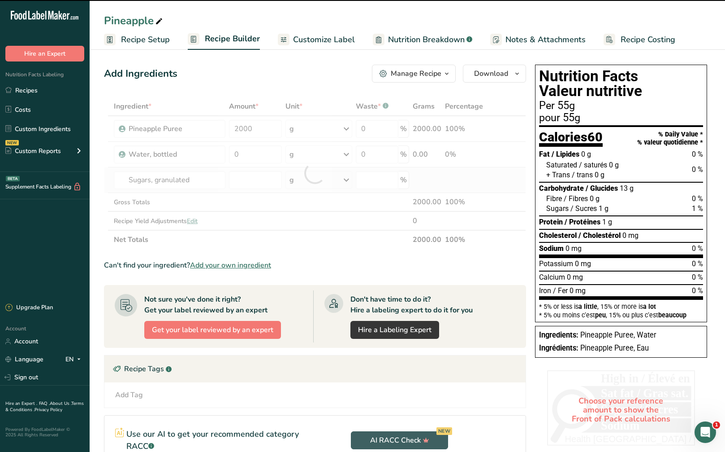
type input "0"
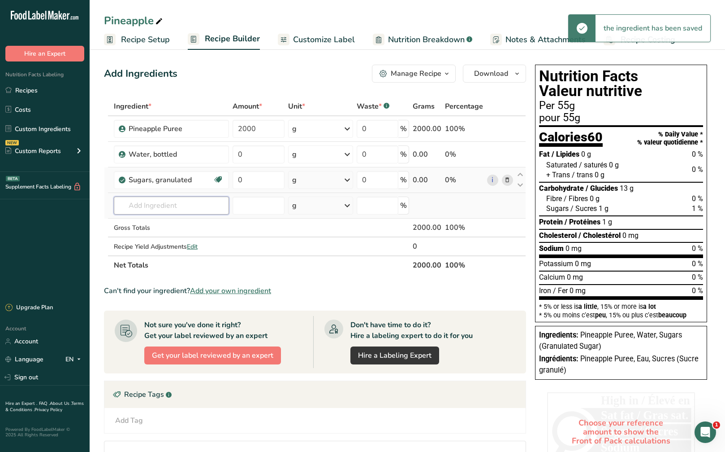
click at [190, 209] on input "text" at bounding box center [171, 205] width 115 height 18
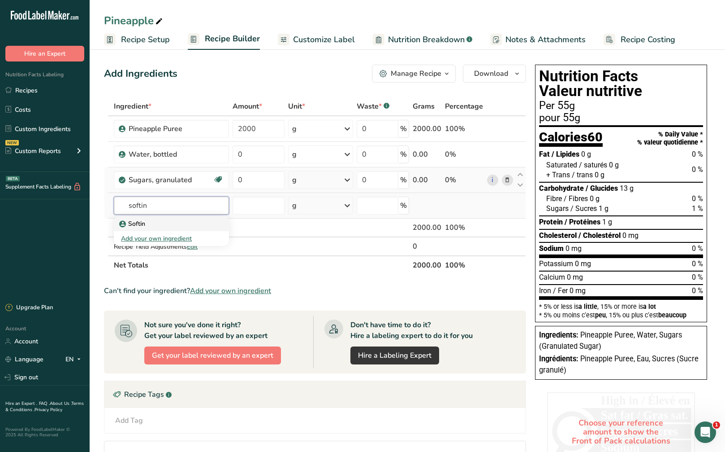
type input "softin"
click at [182, 225] on div "Softin" at bounding box center [164, 223] width 87 height 9
type input "Softin"
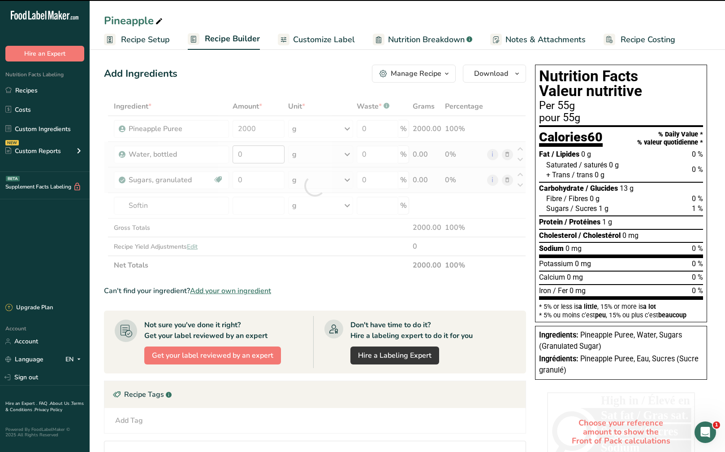
type input "0"
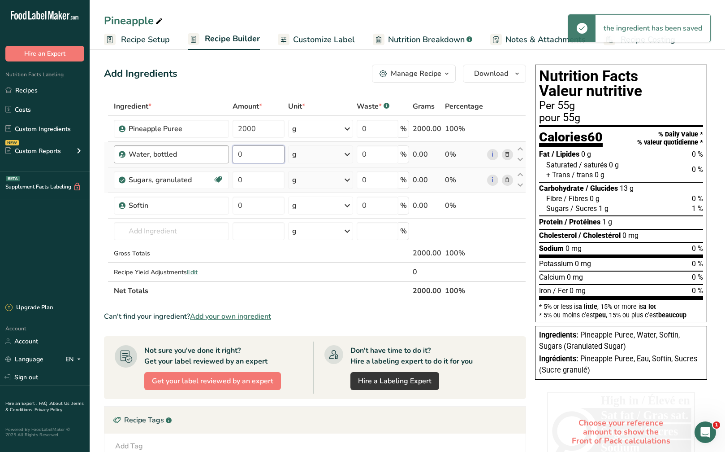
drag, startPoint x: 265, startPoint y: 156, endPoint x: 229, endPoint y: 158, distance: 35.9
click at [229, 158] on tr "Water, bottled 0 g Weight Units g kg mg See more Volume Units l Volume units re…" at bounding box center [314, 155] width 421 height 26
type input "1500"
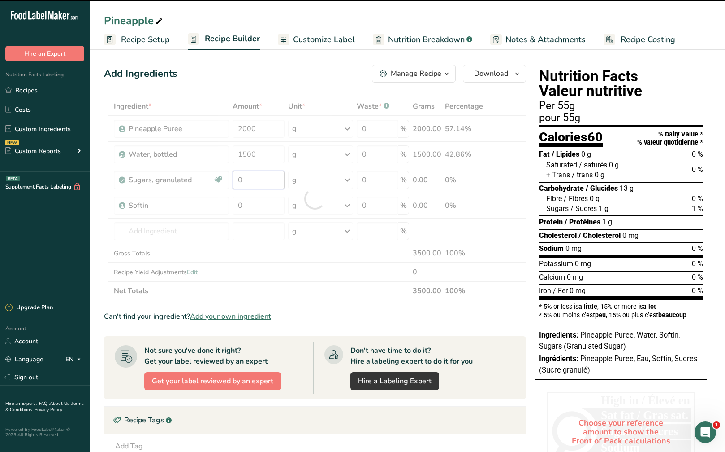
drag, startPoint x: 263, startPoint y: 180, endPoint x: 202, endPoint y: 178, distance: 61.0
click at [202, 178] on div "Ingredient * Amount * Unit * Waste * .a-a{fill:#347362;}.b-a{fill:#fff;} Grams …" at bounding box center [315, 198] width 422 height 203
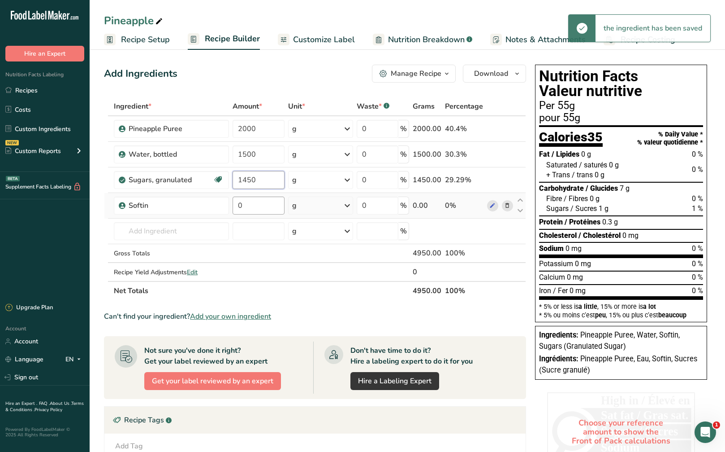
type input "1450"
click at [247, 210] on div "Ingredient * Amount * Unit * Waste * .a-a{fill:#347362;}.b-a{fill:#fff;} Grams …" at bounding box center [315, 198] width 422 height 203
type input "5"
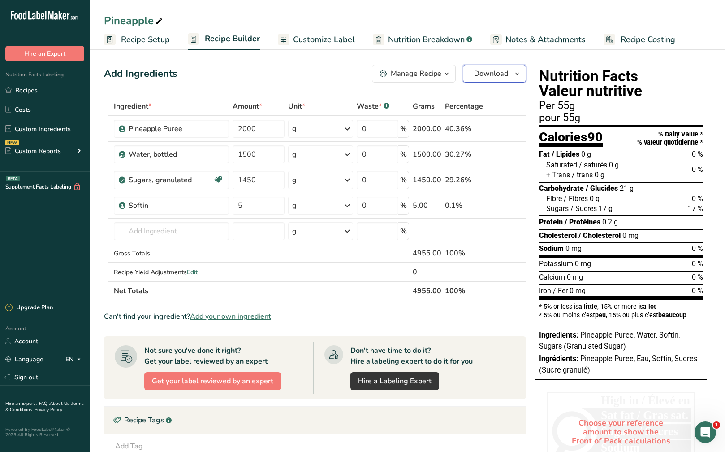
click at [497, 73] on span "Download" at bounding box center [491, 73] width 34 height 11
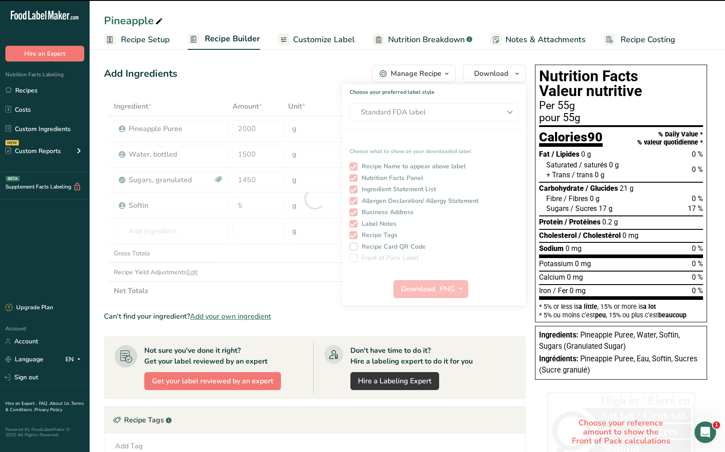
click at [473, 115] on div at bounding box center [315, 198] width 422 height 203
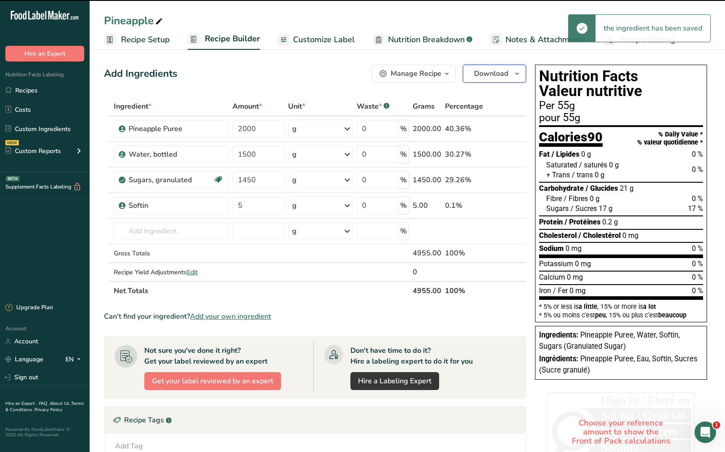
click at [501, 79] on button "Download" at bounding box center [494, 74] width 63 height 18
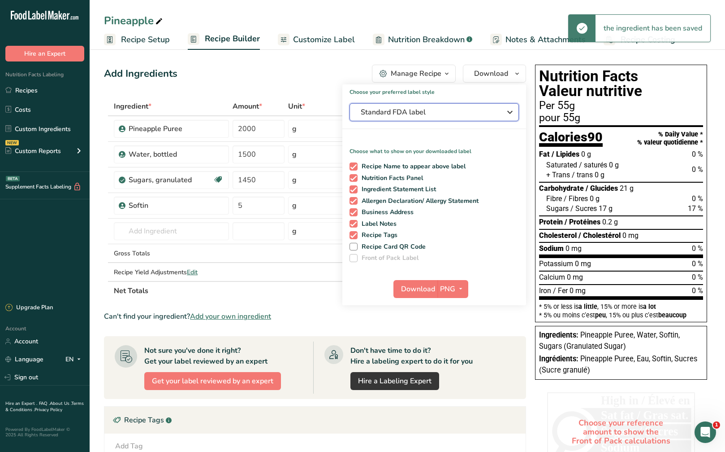
click at [482, 114] on span "Standard FDA label" at bounding box center [428, 112] width 135 height 11
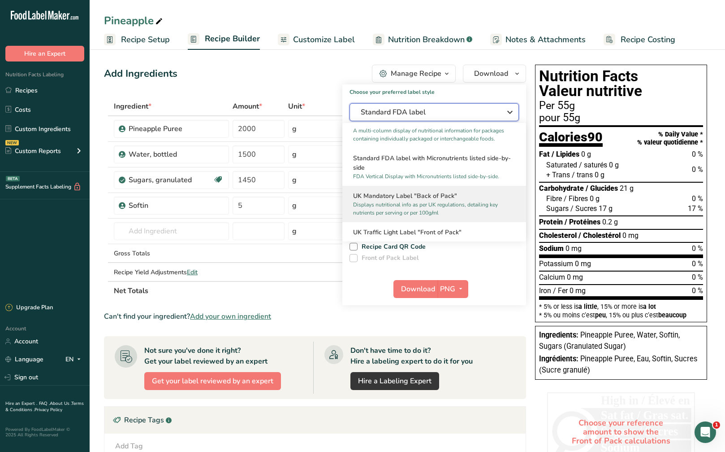
scroll to position [269, 0]
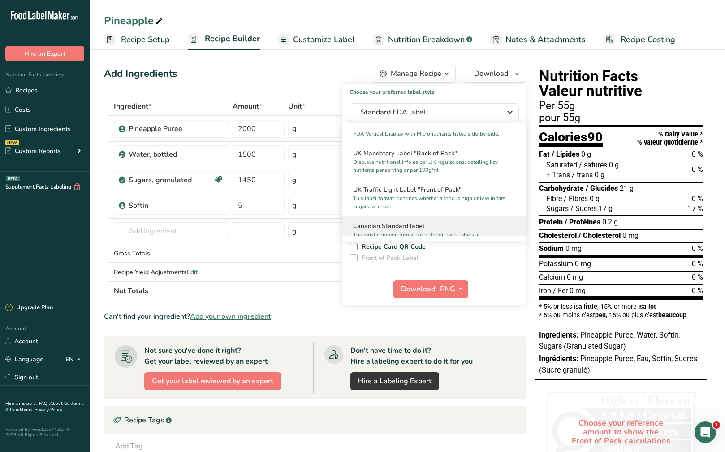
click at [415, 230] on h2 "Canadian Standard label" at bounding box center [434, 225] width 162 height 9
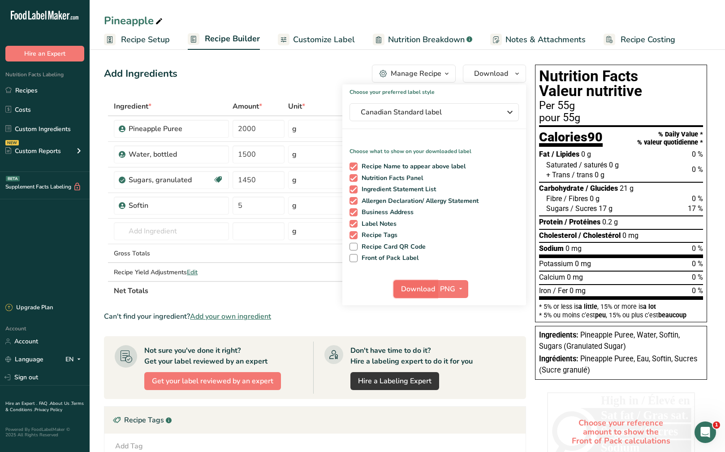
click at [426, 286] on span "Download" at bounding box center [418, 288] width 34 height 11
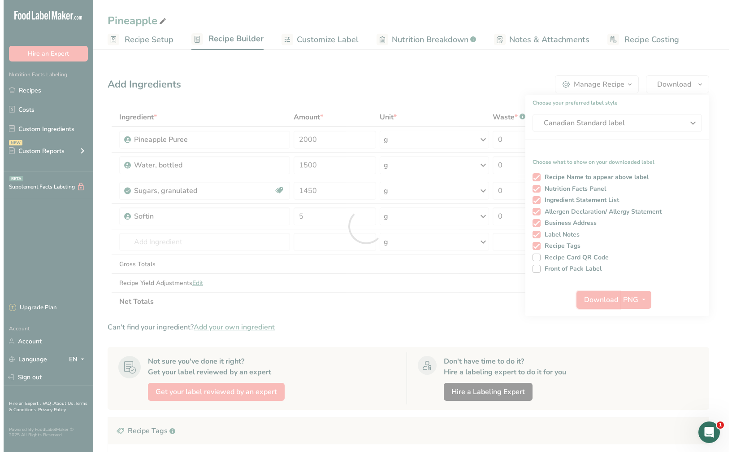
scroll to position [0, 0]
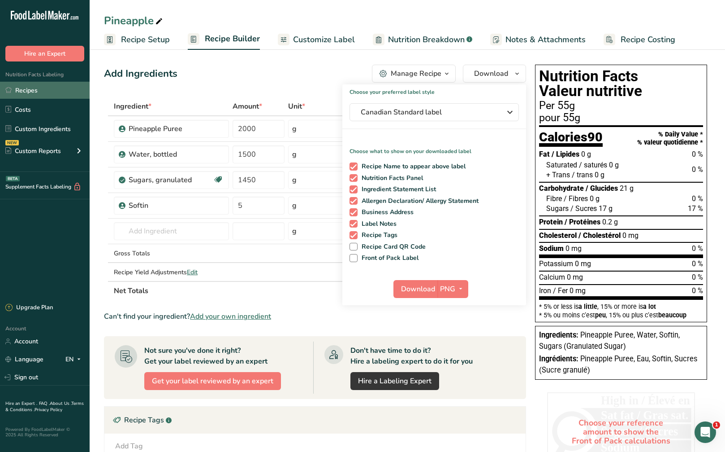
click at [42, 88] on link "Recipes" at bounding box center [45, 90] width 90 height 17
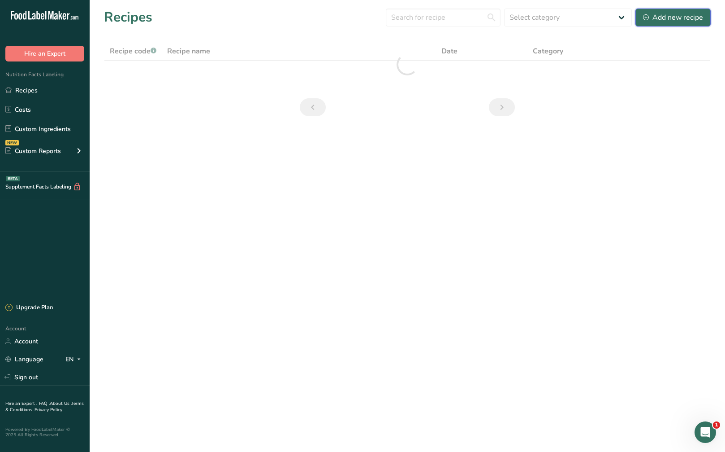
click at [699, 14] on div "Add new recipe" at bounding box center [673, 17] width 60 height 11
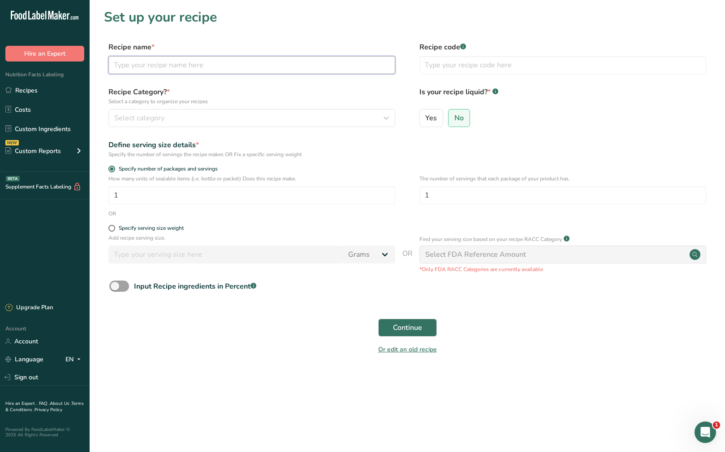
click at [172, 63] on input "text" at bounding box center [252, 65] width 287 height 18
type input "Sugar Syrup"
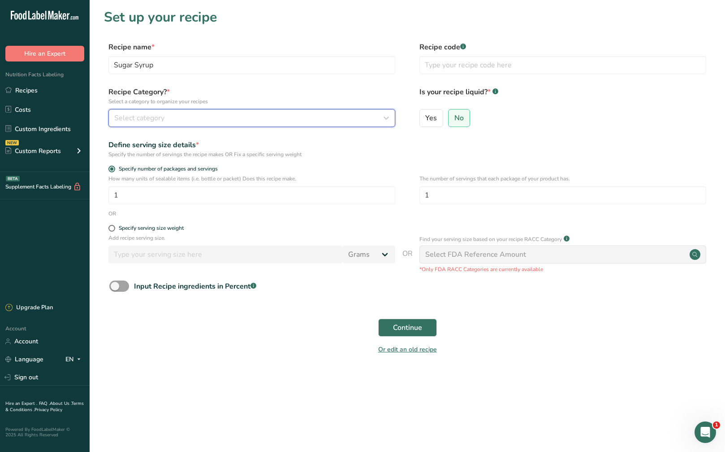
click at [188, 112] on button "Select category" at bounding box center [252, 118] width 287 height 18
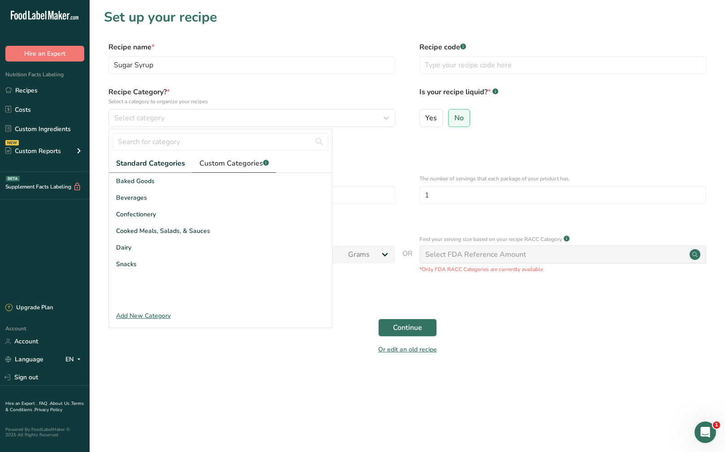
click at [245, 166] on span "Custom Categories .a-a{fill:#347362;}.b-a{fill:#fff;}" at bounding box center [234, 163] width 69 height 11
click at [167, 315] on div "Add New Category" at bounding box center [220, 315] width 223 height 9
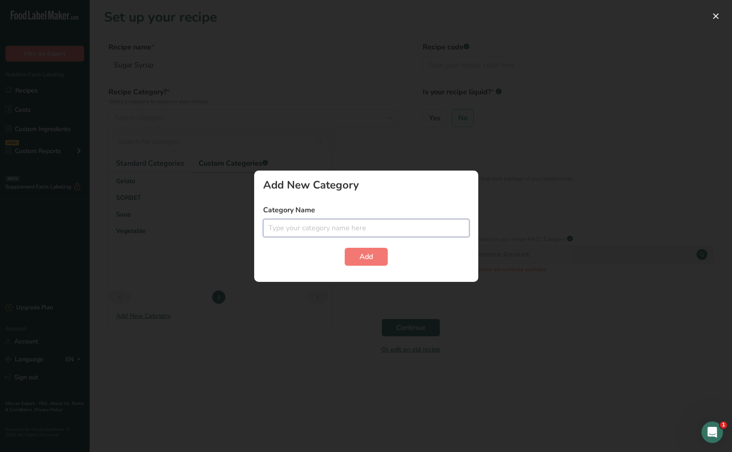
click at [341, 230] on input "text" at bounding box center [366, 228] width 206 height 18
type input "sugar suruup"
click at [345, 248] on button "Add" at bounding box center [366, 257] width 43 height 18
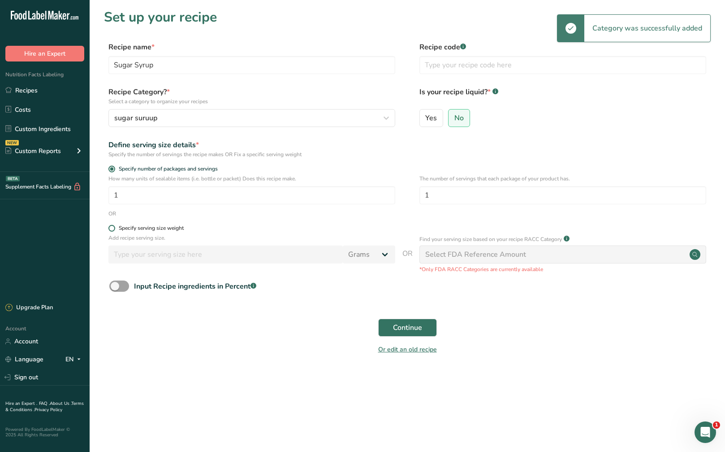
click at [113, 226] on span at bounding box center [112, 228] width 7 height 7
click at [113, 226] on input "Specify serving size weight" at bounding box center [112, 228] width 6 height 6
radio input "true"
radio input "false"
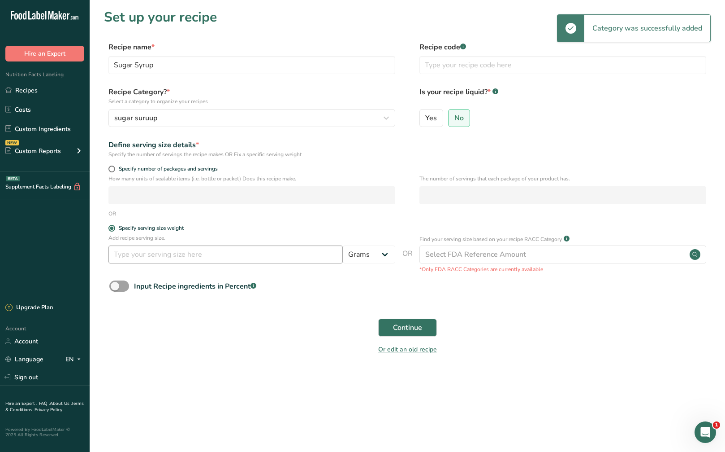
drag, startPoint x: 152, startPoint y: 265, endPoint x: 155, endPoint y: 258, distance: 7.0
click at [152, 264] on div "Add recipe serving size. Grams kg mg mcg lb oz l mL fl oz tbsp tsp cup qt gallon" at bounding box center [252, 251] width 287 height 34
click at [156, 257] on input "number" at bounding box center [226, 254] width 235 height 18
type input "1000"
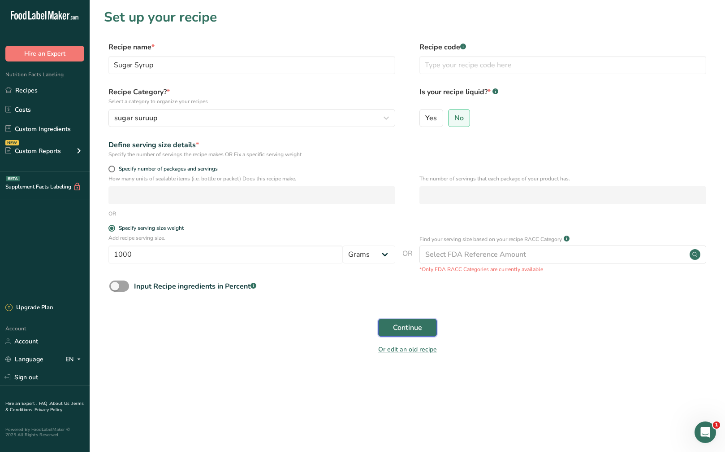
click at [391, 328] on button "Continue" at bounding box center [407, 327] width 59 height 18
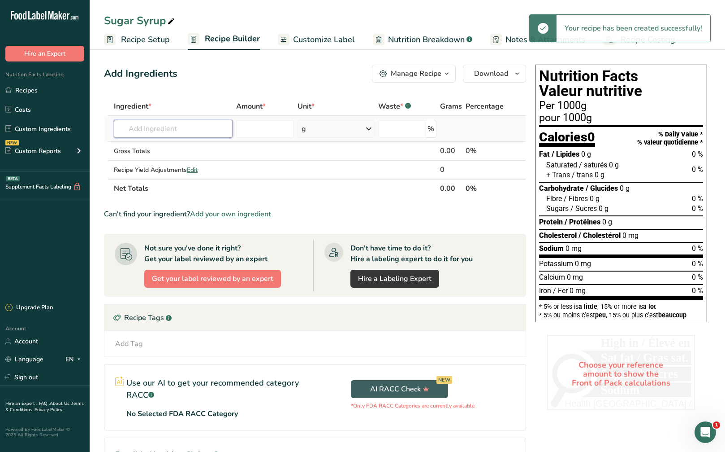
click at [192, 136] on input "text" at bounding box center [173, 129] width 119 height 18
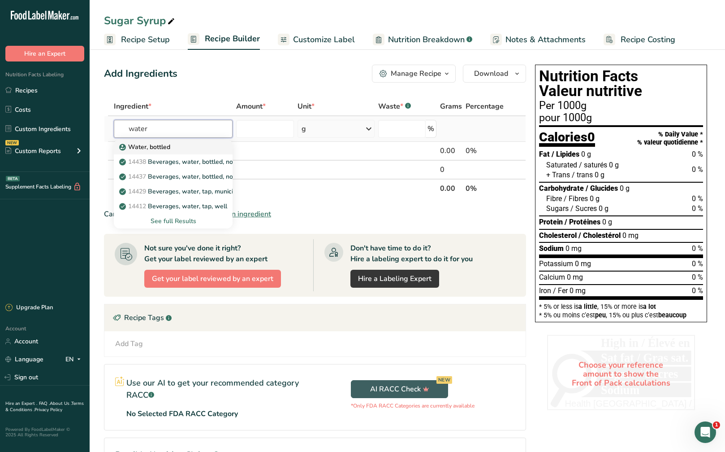
type input "water"
click at [193, 145] on div "Water, bottled" at bounding box center [166, 146] width 90 height 9
type input "Water, bottled"
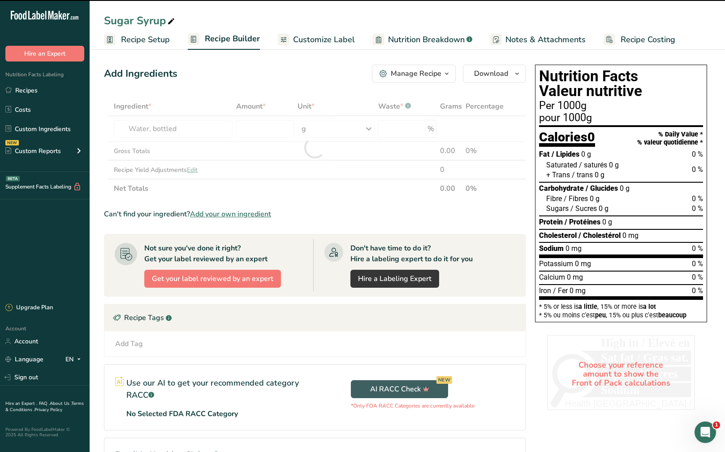
type input "0"
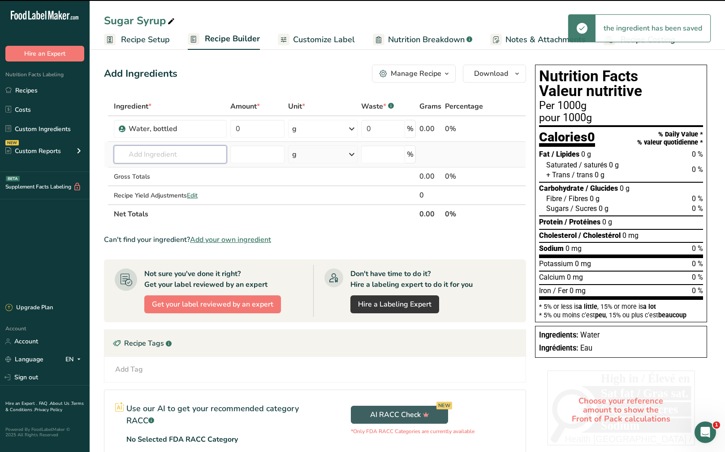
click at [190, 157] on input "text" at bounding box center [170, 154] width 113 height 18
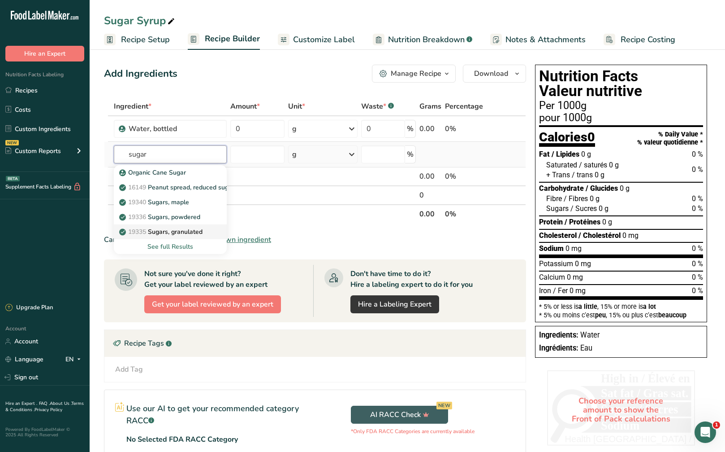
type input "sugar"
click at [195, 231] on p "19335 Sugars, granulated" at bounding box center [162, 231] width 82 height 9
type input "Sugars, granulated"
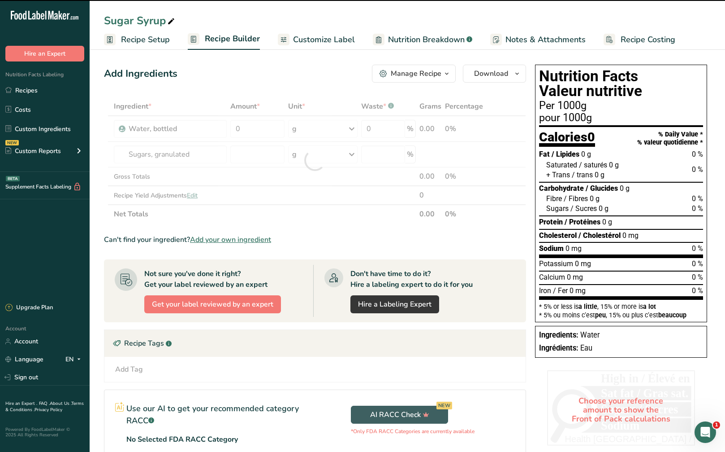
type input "0"
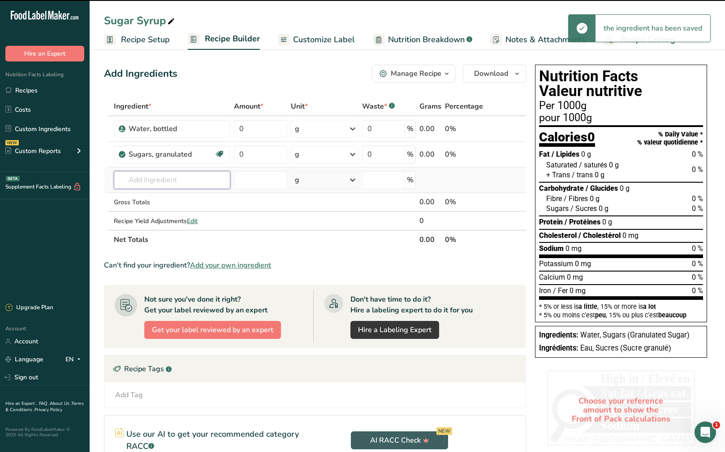
click at [182, 179] on input "text" at bounding box center [172, 180] width 117 height 18
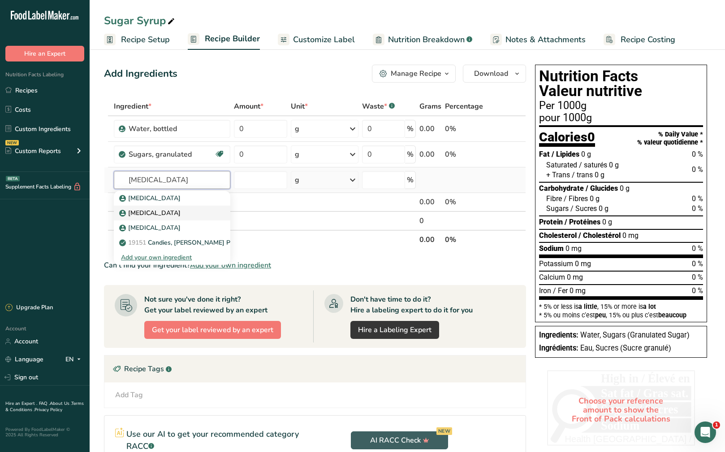
type input "dextrose"
click at [173, 203] on div "[MEDICAL_DATA]" at bounding box center [165, 197] width 88 height 9
type input "[MEDICAL_DATA]"
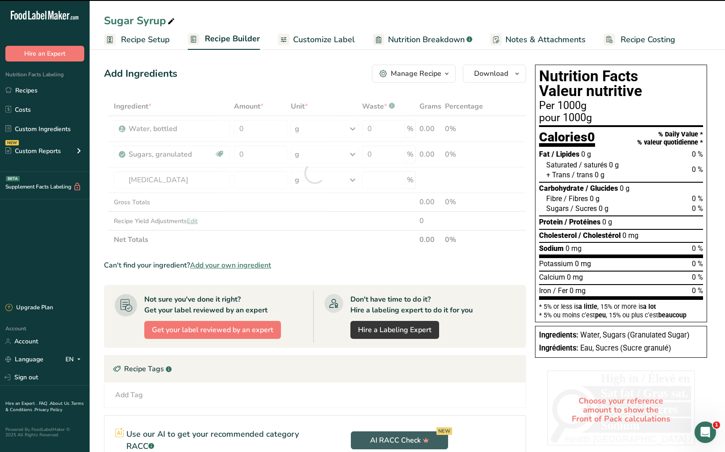
type input "0"
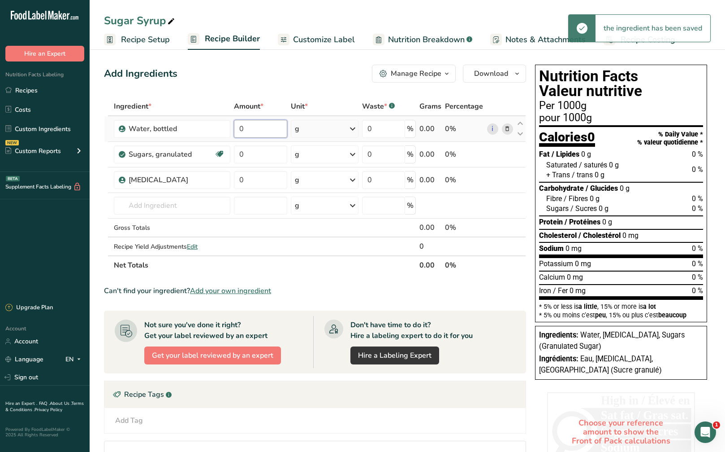
drag, startPoint x: 256, startPoint y: 128, endPoint x: 234, endPoint y: 128, distance: 22.4
click at [234, 128] on input "0" at bounding box center [260, 129] width 53 height 18
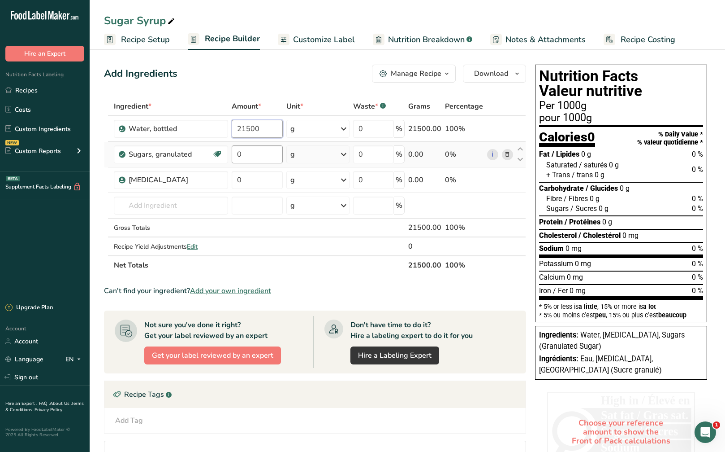
type input "21500"
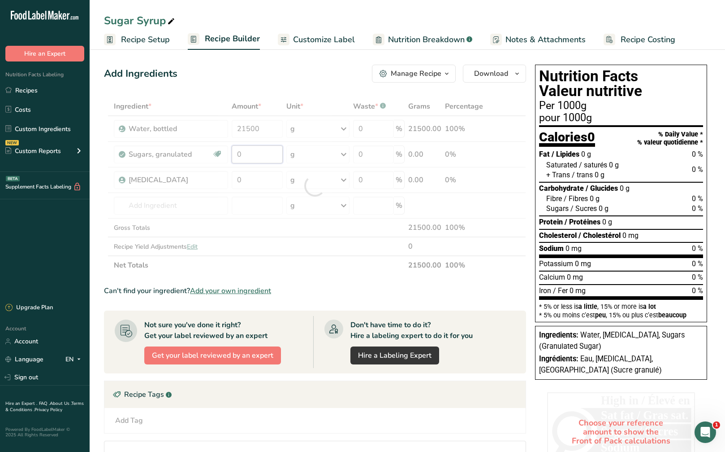
drag, startPoint x: 260, startPoint y: 152, endPoint x: 230, endPoint y: 150, distance: 30.6
click at [230, 150] on div "Ingredient * Amount * Unit * Waste * .a-a{fill:#347362;}.b-a{fill:#fff;} Grams …" at bounding box center [315, 186] width 422 height 178
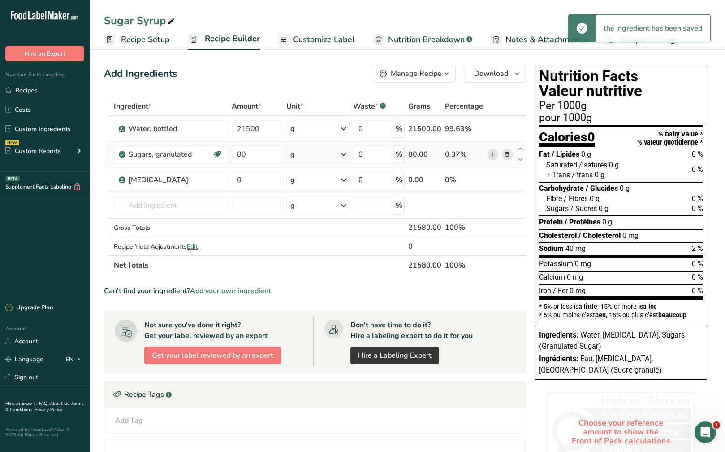
click at [315, 158] on div "Ingredient * Amount * Unit * Waste * .a-a{fill:#347362;}.b-a{fill:#fff;} Grams …" at bounding box center [315, 186] width 422 height 178
click at [330, 158] on div "g" at bounding box center [318, 154] width 63 height 18
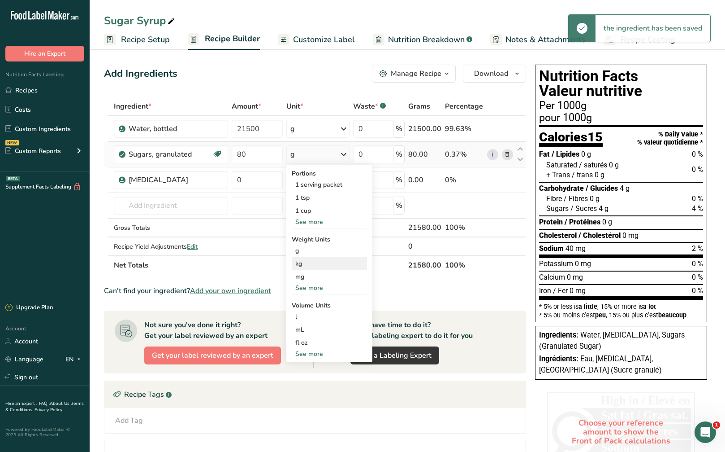
click at [326, 266] on div "kg" at bounding box center [329, 263] width 75 height 13
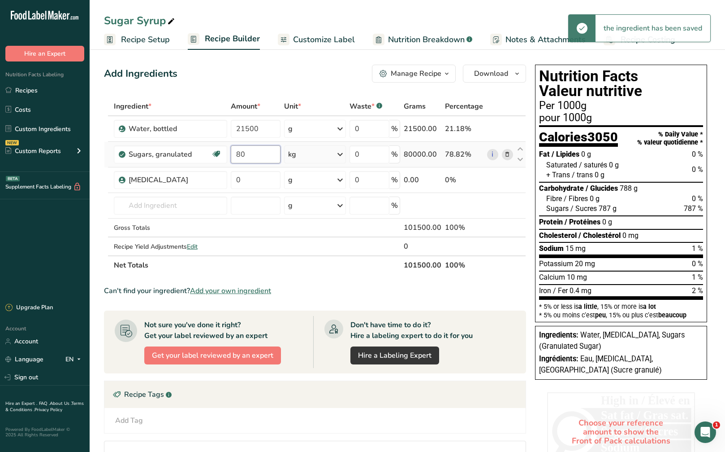
drag, startPoint x: 251, startPoint y: 156, endPoint x: 236, endPoint y: 149, distance: 16.3
click at [232, 151] on input "80" at bounding box center [256, 154] width 50 height 18
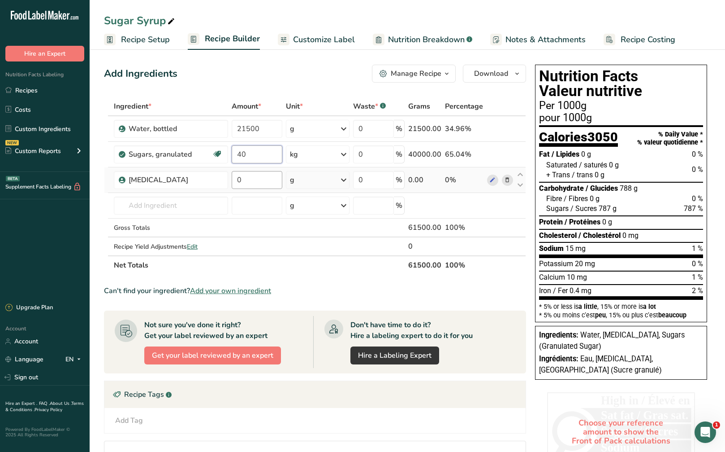
type input "40"
click at [258, 178] on div "Ingredient * Amount * Unit * Waste * .a-a{fill:#347362;}.b-a{fill:#fff;} Grams …" at bounding box center [315, 186] width 422 height 178
type input "10800"
click at [521, 300] on section "Ingredient * Amount * Unit * Waste * .a-a{fill:#347362;}.b-a{fill:#fff;} Grams …" at bounding box center [315, 330] width 422 height 466
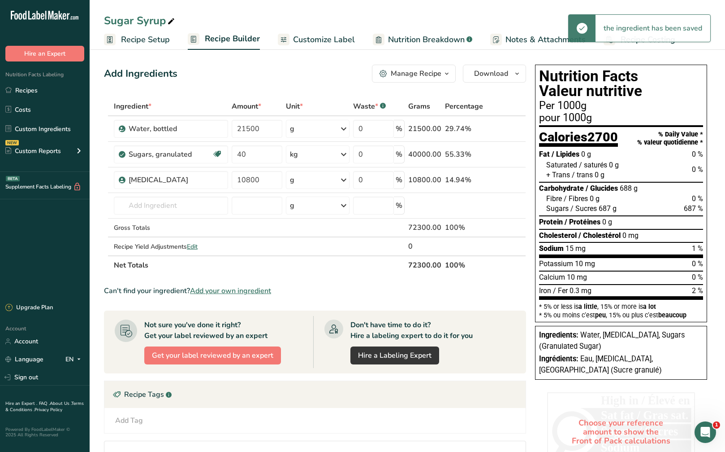
click at [135, 39] on span "Recipe Setup" at bounding box center [145, 40] width 49 height 12
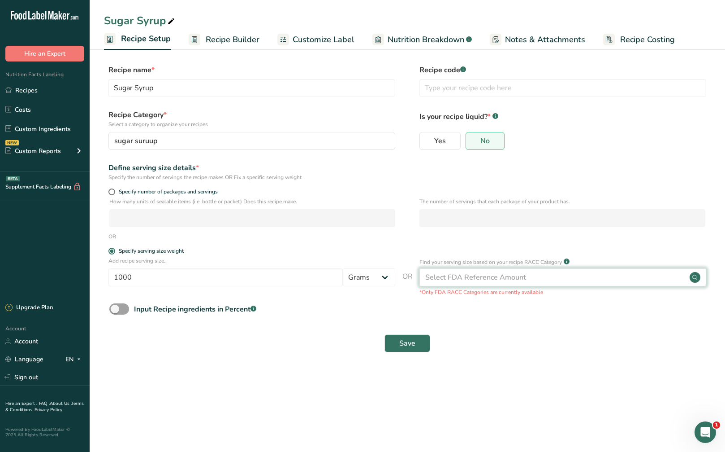
click at [455, 279] on div "Select FDA Reference Amount" at bounding box center [476, 277] width 101 height 11
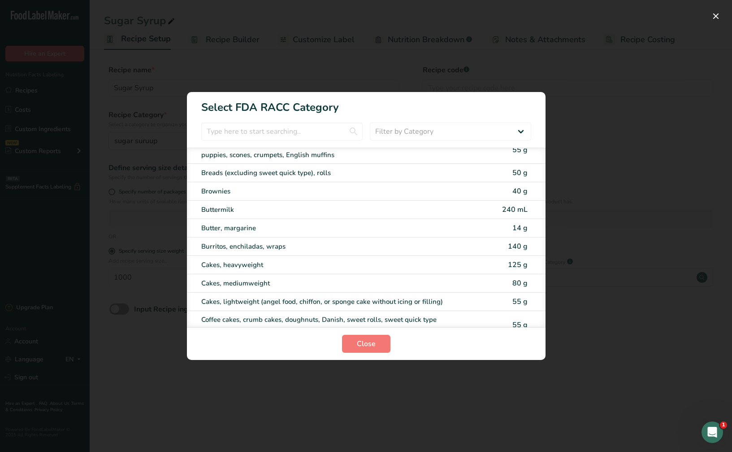
scroll to position [45, 0]
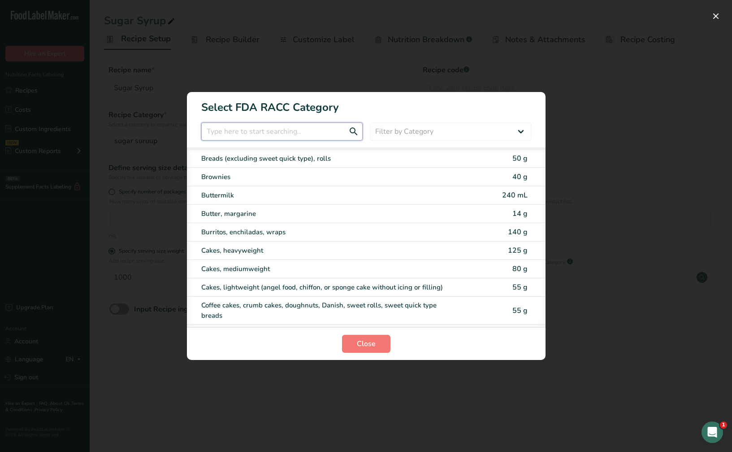
click at [295, 135] on input "RACC Category Selection Modal" at bounding box center [281, 131] width 161 height 18
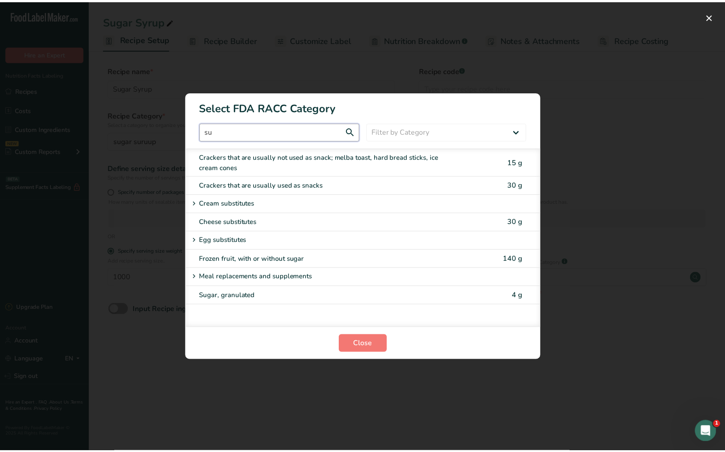
scroll to position [0, 0]
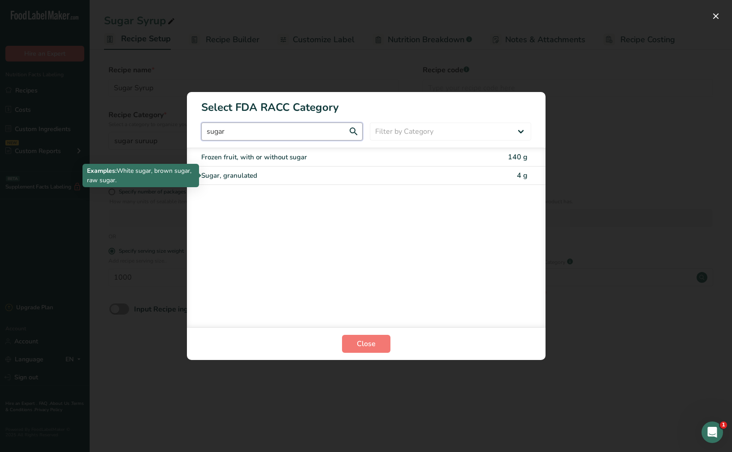
type input "sugar"
click at [317, 178] on div "Sugar, granulated" at bounding box center [328, 175] width 255 height 10
type input "4"
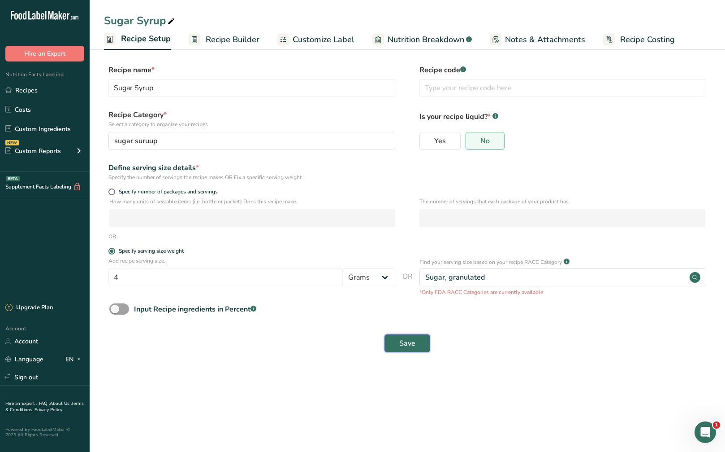
click at [414, 345] on span "Save" at bounding box center [408, 343] width 16 height 11
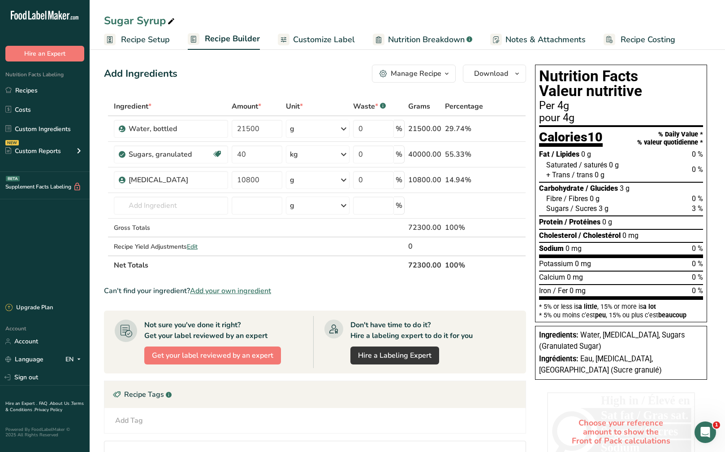
click at [434, 69] on div "Manage Recipe" at bounding box center [416, 73] width 51 height 11
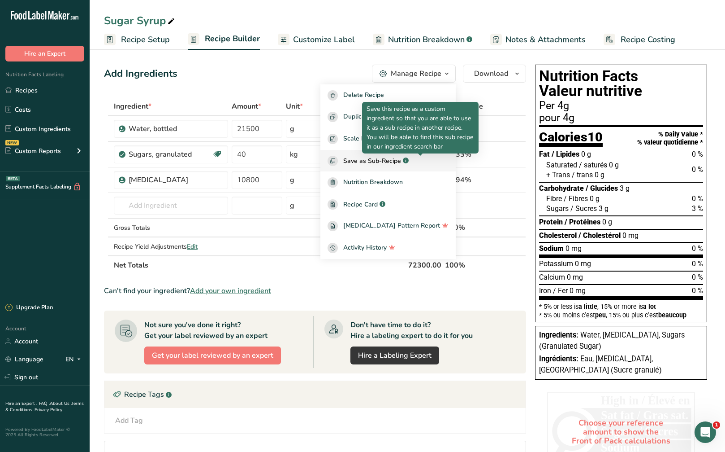
click at [409, 161] on rect "button" at bounding box center [406, 160] width 6 height 6
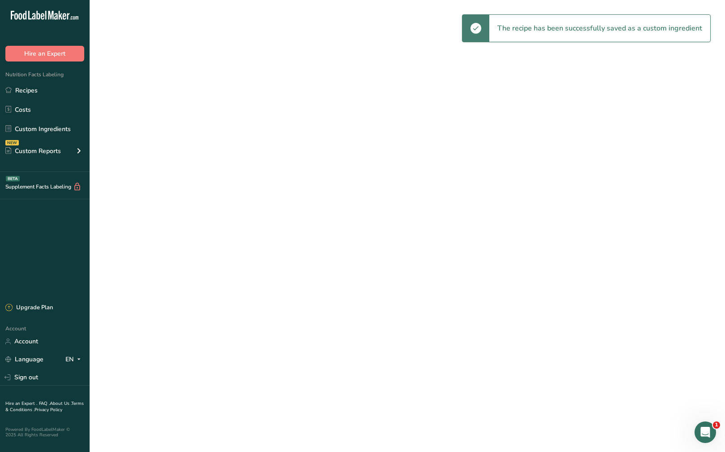
select select "30"
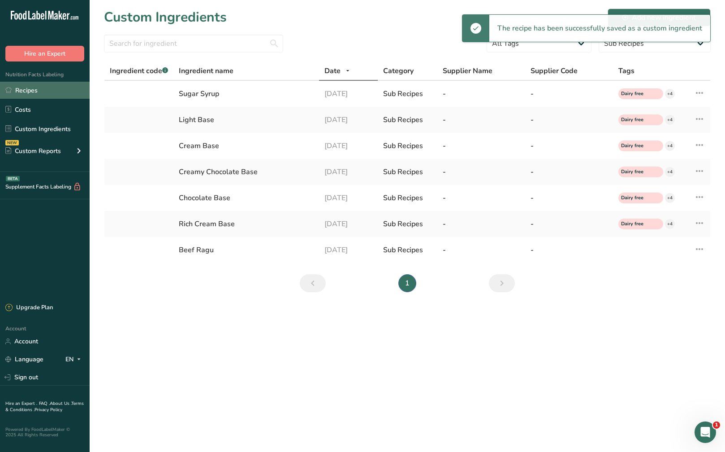
click at [56, 92] on link "Recipes" at bounding box center [45, 90] width 90 height 17
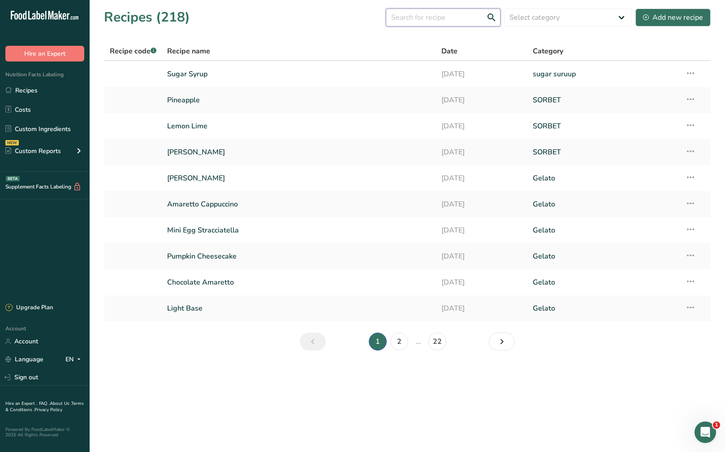
click at [450, 20] on input "text" at bounding box center [443, 18] width 115 height 18
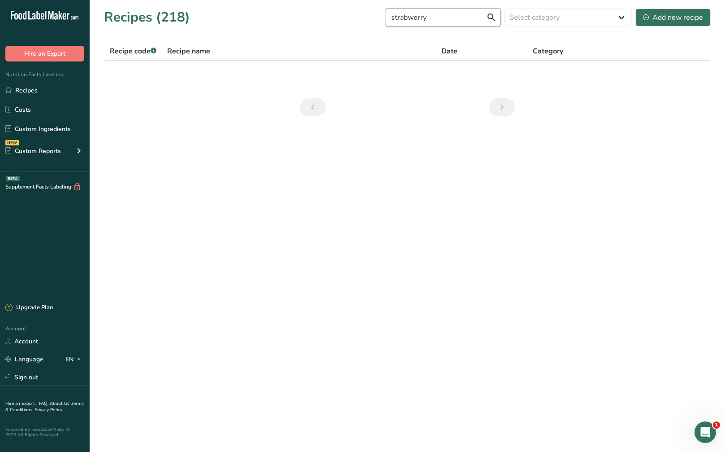
click at [422, 14] on input "strabwerry" at bounding box center [443, 18] width 115 height 18
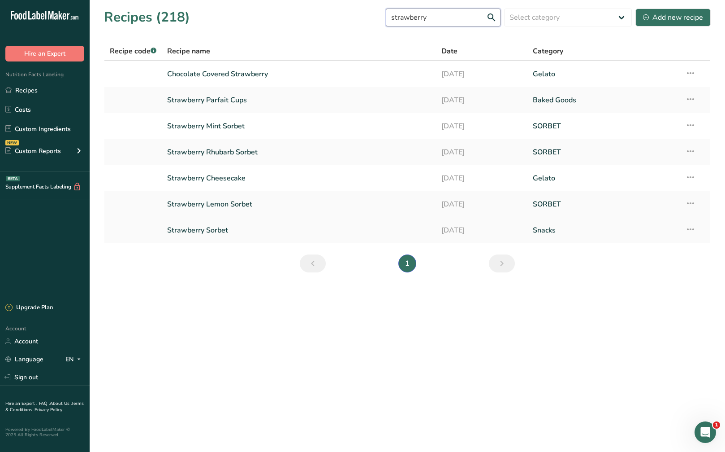
type input "strawberry"
click at [274, 226] on link "Strawberry Sorbet" at bounding box center [299, 230] width 264 height 19
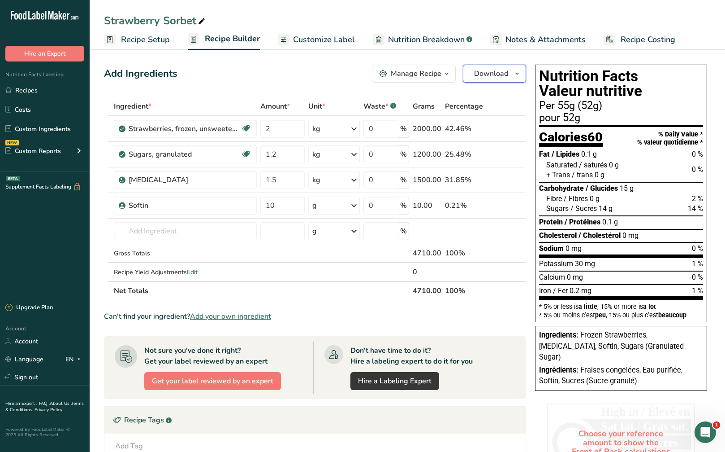
click at [516, 69] on icon "button" at bounding box center [517, 73] width 7 height 11
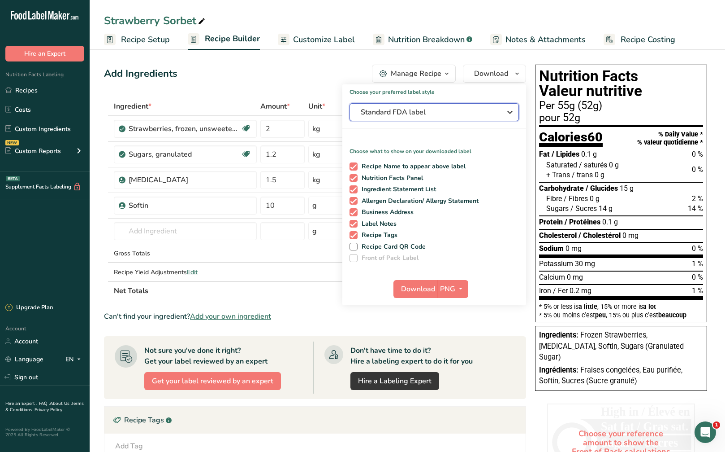
click at [478, 112] on span "Standard FDA label" at bounding box center [428, 112] width 135 height 11
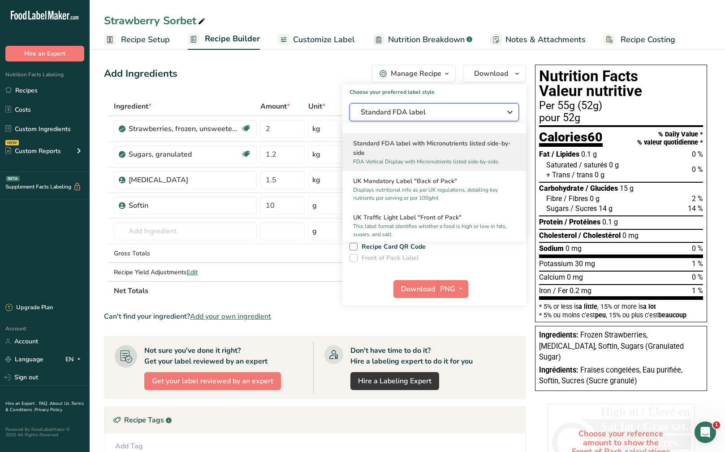
scroll to position [269, 0]
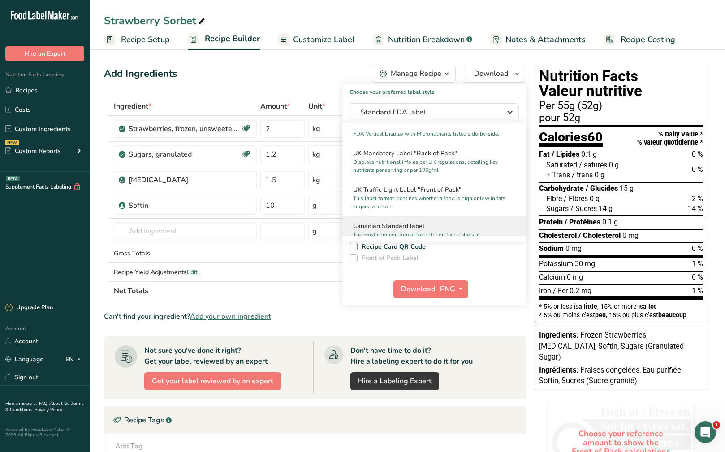
click at [415, 230] on h2 "Canadian Standard label" at bounding box center [434, 225] width 162 height 9
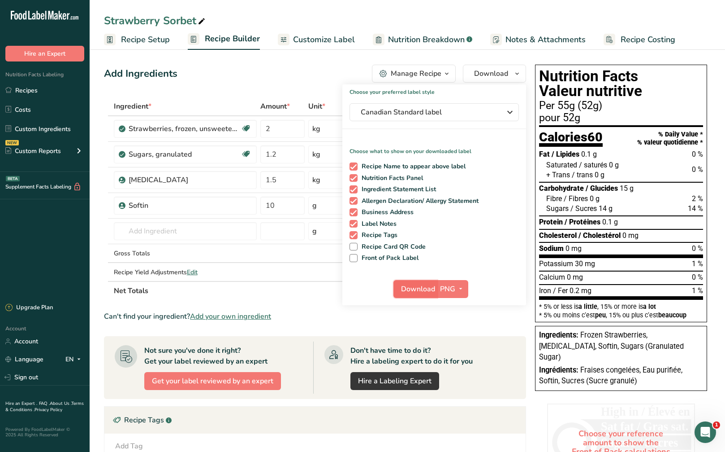
click at [427, 294] on span "Download" at bounding box center [418, 288] width 34 height 11
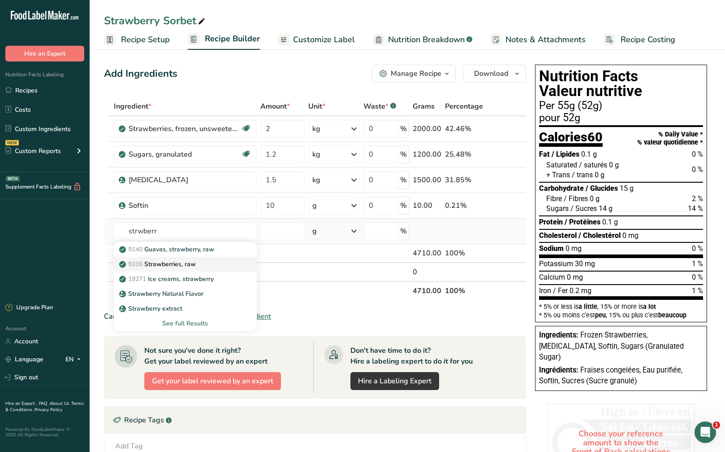
type input "strwberr"
click at [209, 266] on div "9316 Strawberries, raw" at bounding box center [178, 263] width 114 height 9
type input "Strawberries, raw"
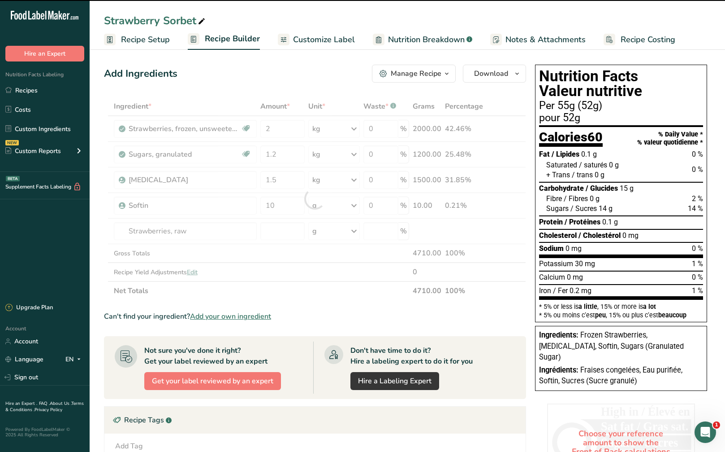
type input "0"
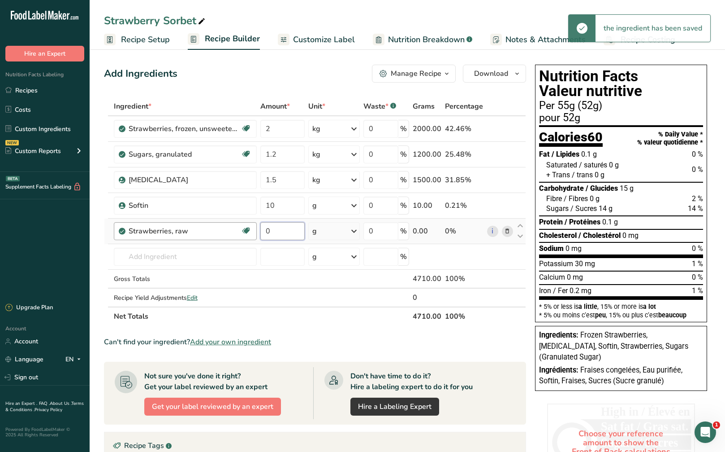
drag, startPoint x: 283, startPoint y: 232, endPoint x: 260, endPoint y: 214, distance: 29.1
click at [248, 228] on tr "Strawberries, raw Source of Antioxidants Dairy free Gluten free Vegan Vegetaria…" at bounding box center [314, 231] width 421 height 26
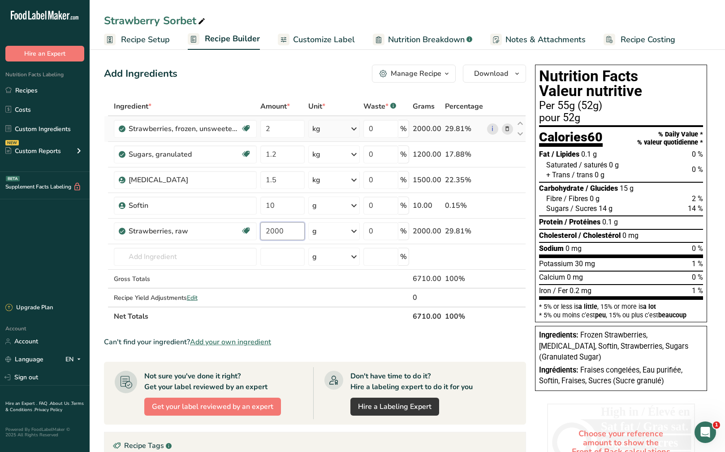
type input "2000"
click at [504, 129] on div "Ingredient * Amount * Unit * Waste * .a-a{fill:#347362;}.b-a{fill:#fff;} Grams …" at bounding box center [315, 211] width 422 height 229
click at [508, 128] on icon at bounding box center [507, 128] width 6 height 9
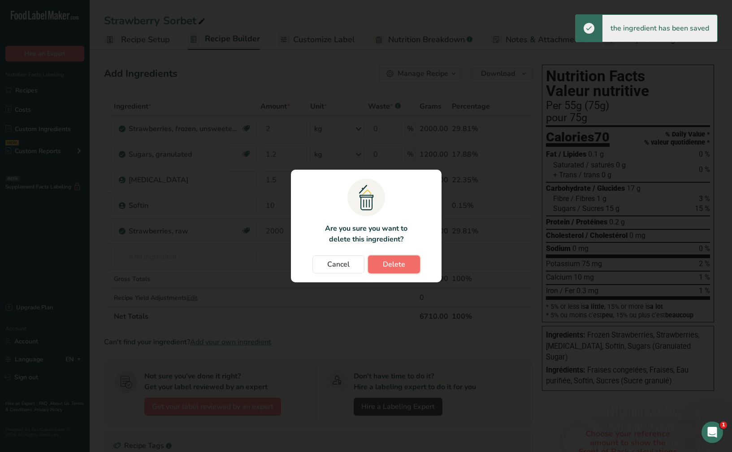
click at [404, 268] on span "Delete" at bounding box center [394, 264] width 22 height 11
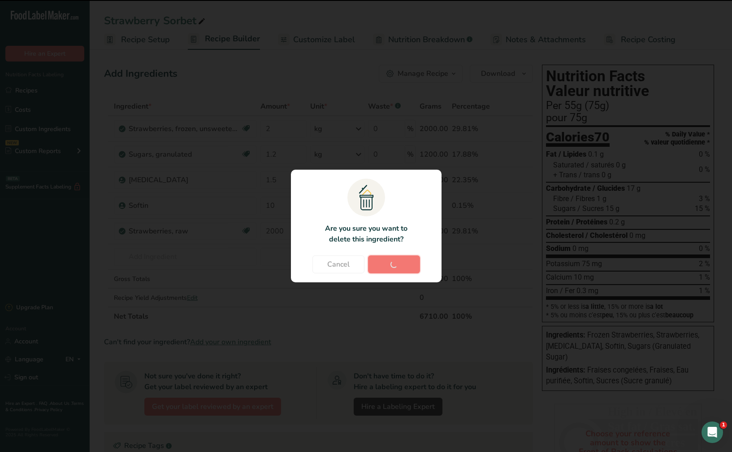
type input "1.2"
type input "1.5"
type input "10"
type input "2000"
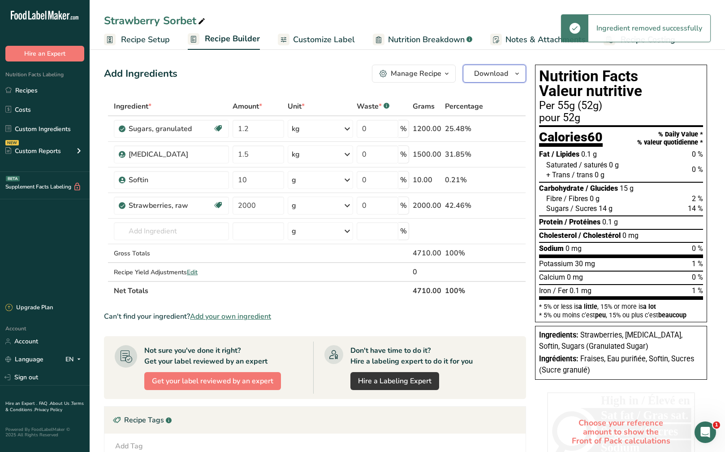
click at [518, 74] on icon "button" at bounding box center [517, 73] width 7 height 11
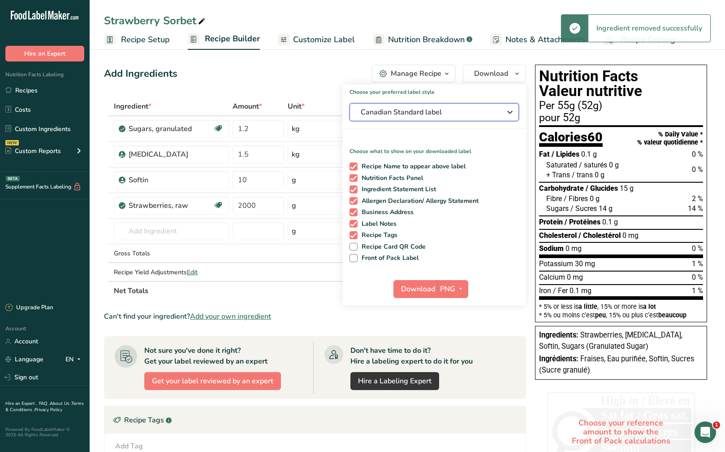
click at [495, 113] on span "Canadian Standard label" at bounding box center [428, 112] width 135 height 11
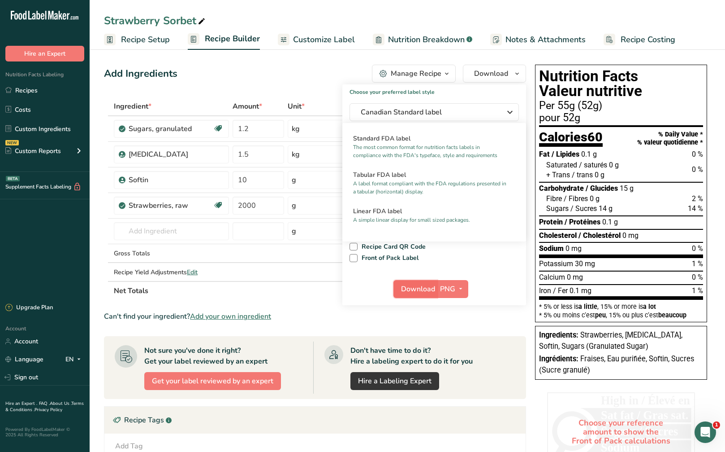
click at [426, 289] on span "Download" at bounding box center [418, 288] width 34 height 11
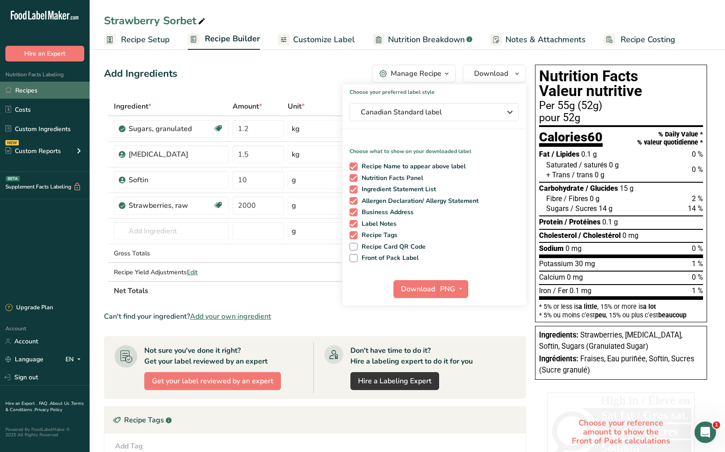
click at [49, 84] on link "Recipes" at bounding box center [45, 90] width 90 height 17
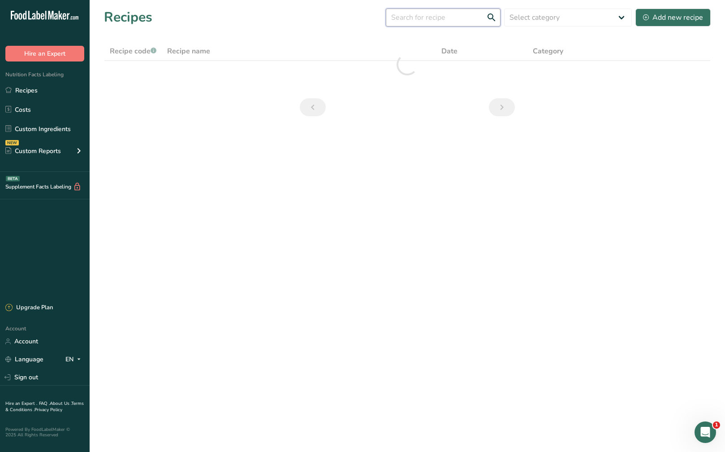
click at [428, 17] on input "text" at bounding box center [443, 18] width 115 height 18
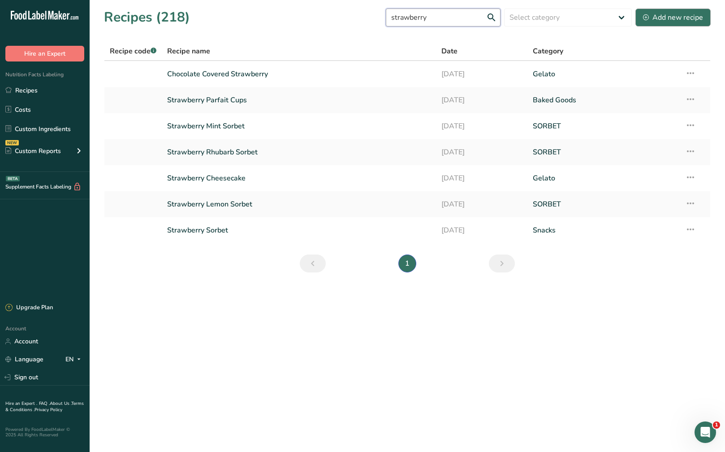
type input "strawberry"
click at [673, 13] on div "Add new recipe" at bounding box center [673, 17] width 60 height 11
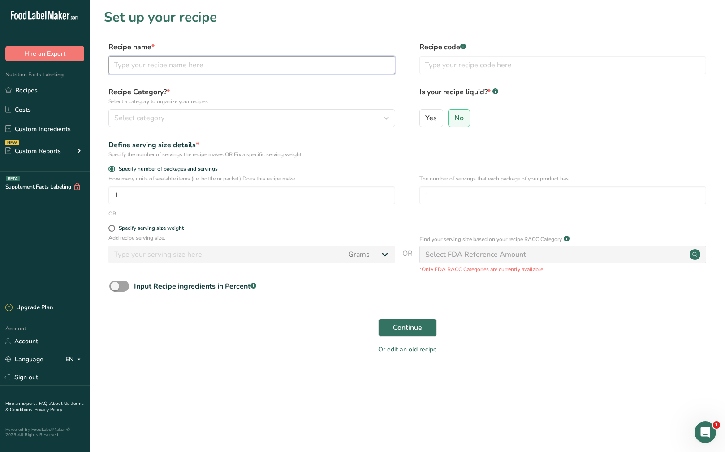
click at [198, 72] on input "text" at bounding box center [252, 65] width 287 height 18
type input "Strawberry Basil"
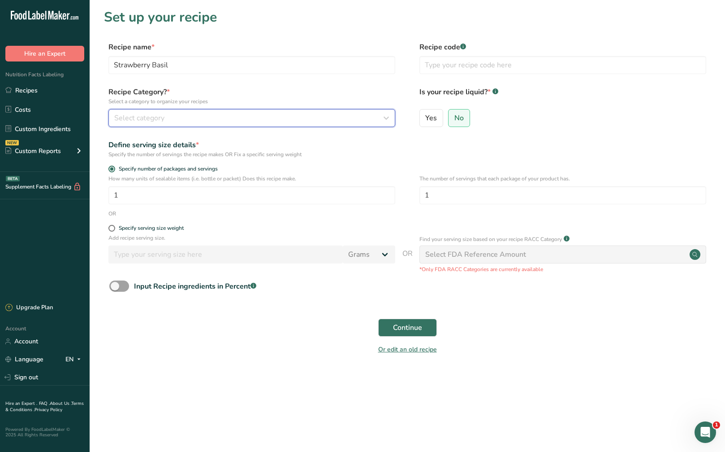
click at [201, 119] on div "Select category" at bounding box center [249, 118] width 270 height 11
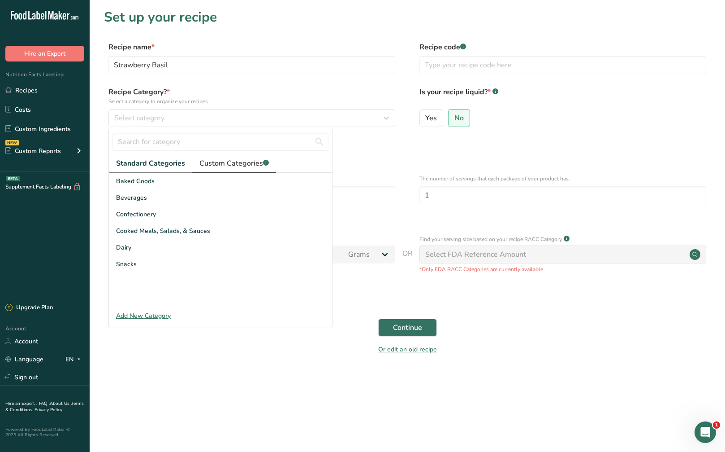
click at [235, 169] on link "Custom Categories .a-a{fill:#347362;}.b-a{fill:#fff;}" at bounding box center [234, 163] width 84 height 18
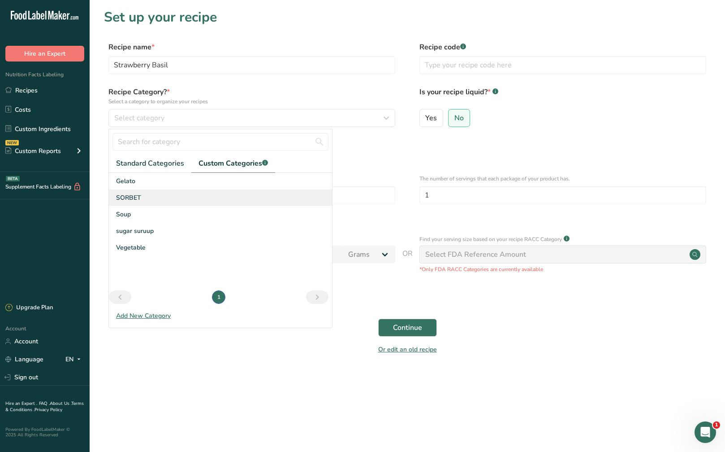
click at [198, 204] on div "SORBET" at bounding box center [220, 197] width 223 height 17
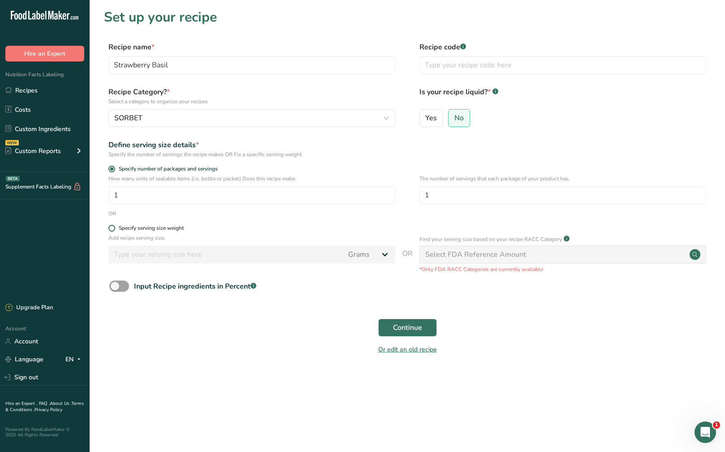
click at [111, 227] on span at bounding box center [112, 228] width 7 height 7
click at [111, 227] on input "Specify serving size weight" at bounding box center [112, 228] width 6 height 6
radio input "true"
radio input "false"
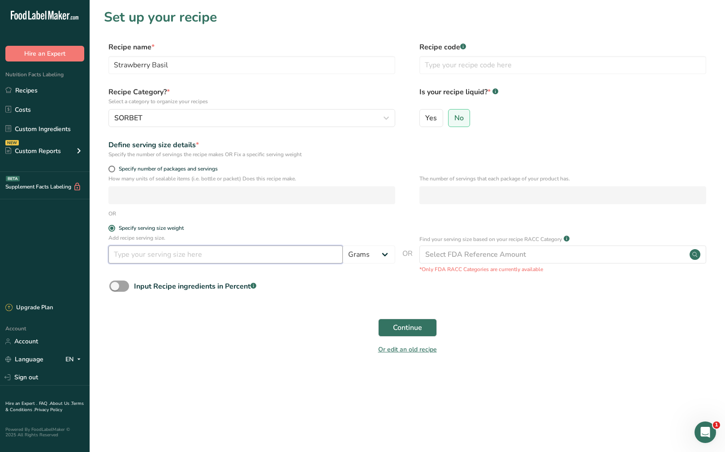
click at [134, 257] on input "number" at bounding box center [226, 254] width 235 height 18
type input "55"
click at [398, 329] on span "Continue" at bounding box center [407, 327] width 29 height 11
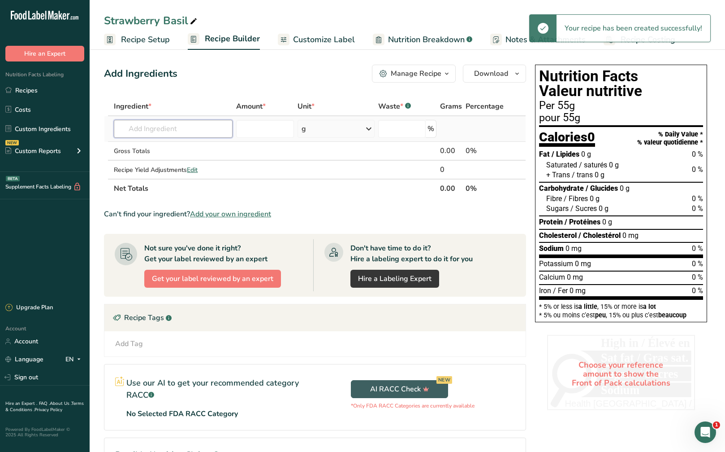
click at [168, 127] on input "text" at bounding box center [173, 129] width 119 height 18
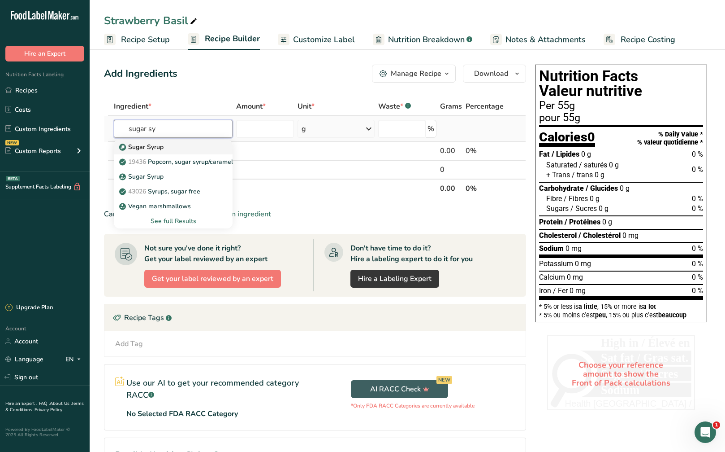
type input "sugar sy"
click at [173, 148] on div "Sugar Syrup" at bounding box center [166, 146] width 90 height 9
type input "Sugar Syrup"
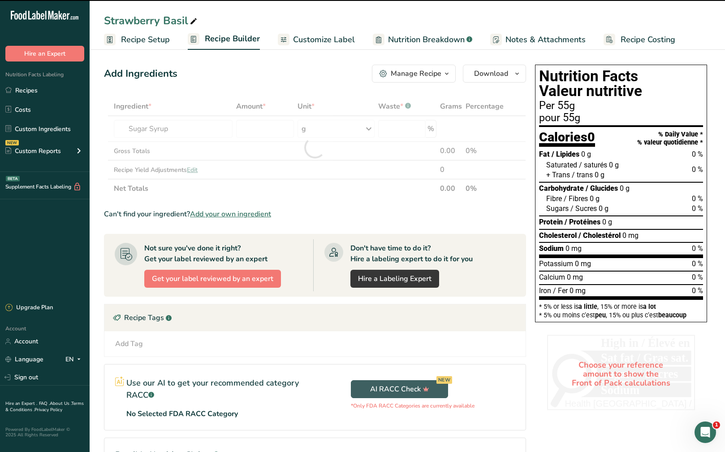
type input "0"
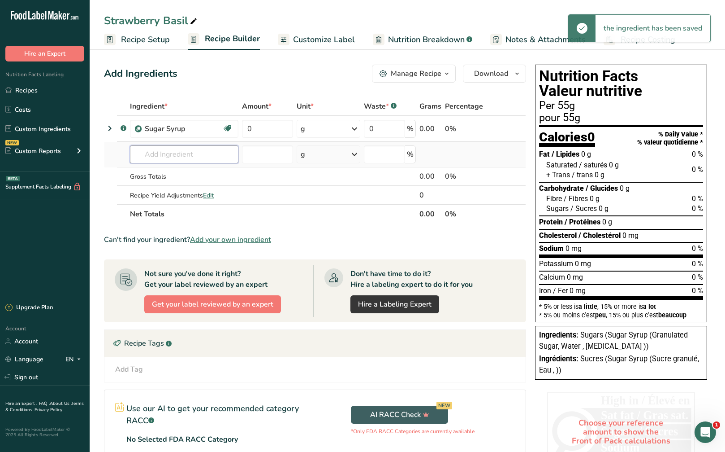
click at [167, 155] on input "text" at bounding box center [184, 154] width 109 height 18
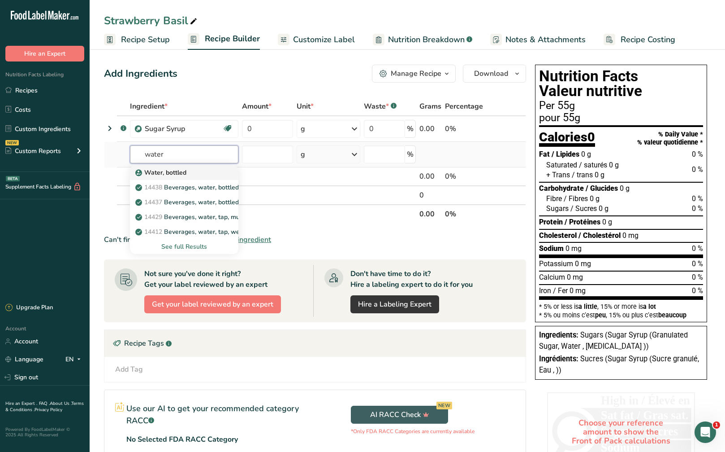
type input "water"
click at [191, 172] on div "Water, bottled" at bounding box center [177, 172] width 80 height 9
type input "Water, bottled"
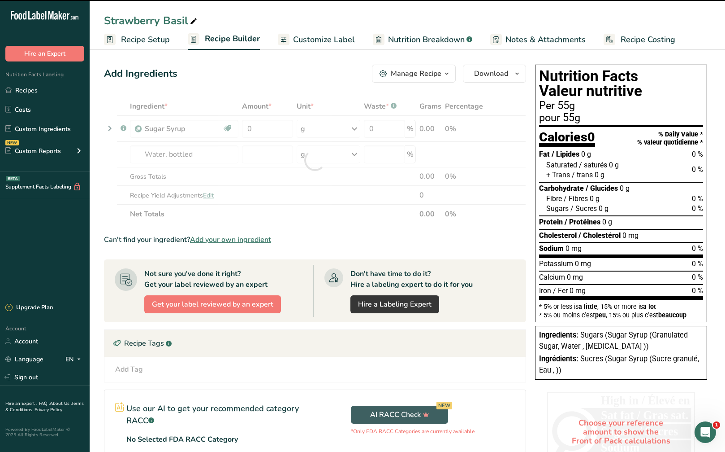
type input "0"
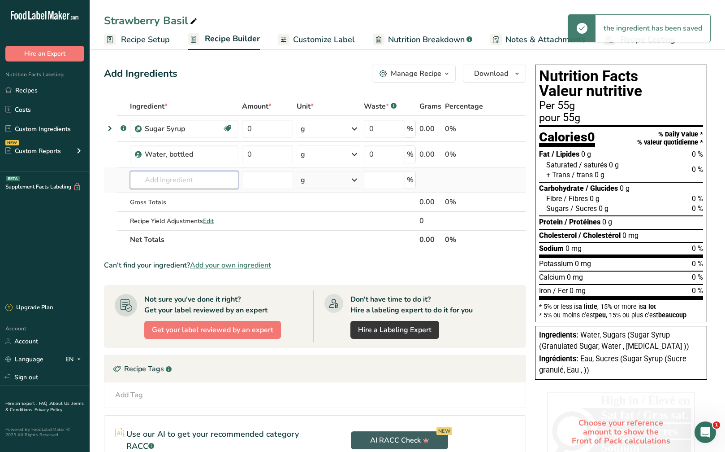
click at [185, 180] on input "text" at bounding box center [184, 180] width 109 height 18
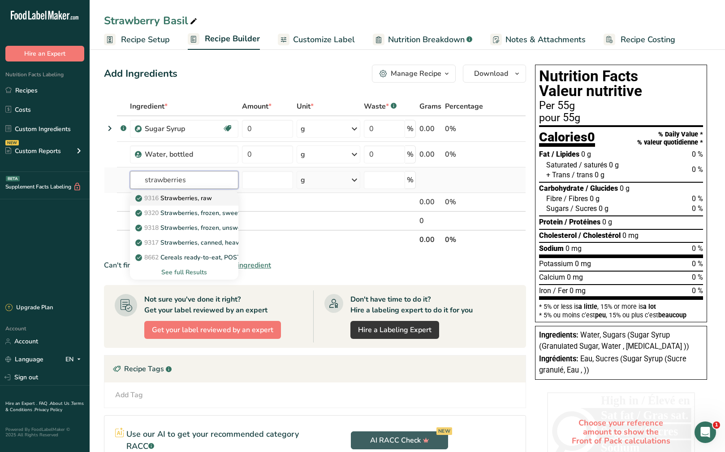
type input "strawberries"
click at [208, 201] on p "9316 Strawberries, raw" at bounding box center [174, 197] width 75 height 9
type input "Strawberries, raw"
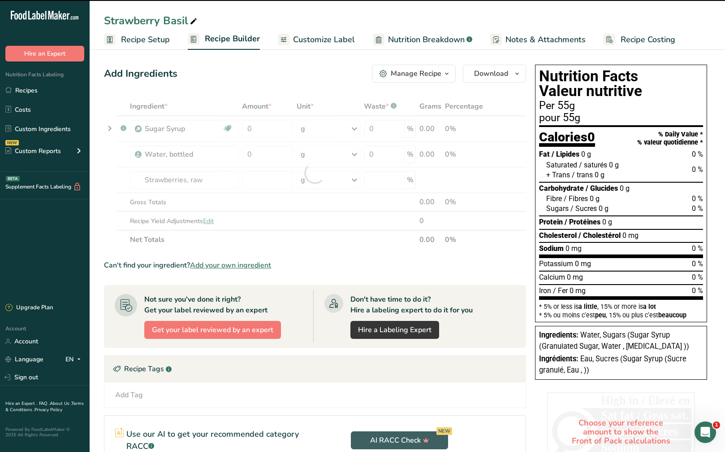
type input "0"
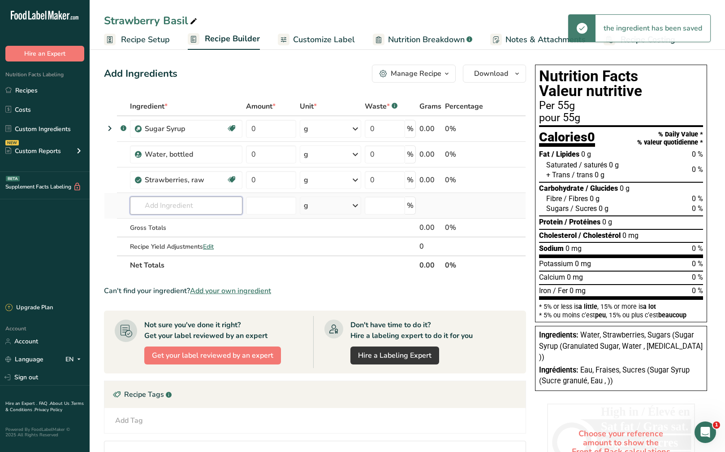
click at [191, 203] on input "text" at bounding box center [186, 205] width 113 height 18
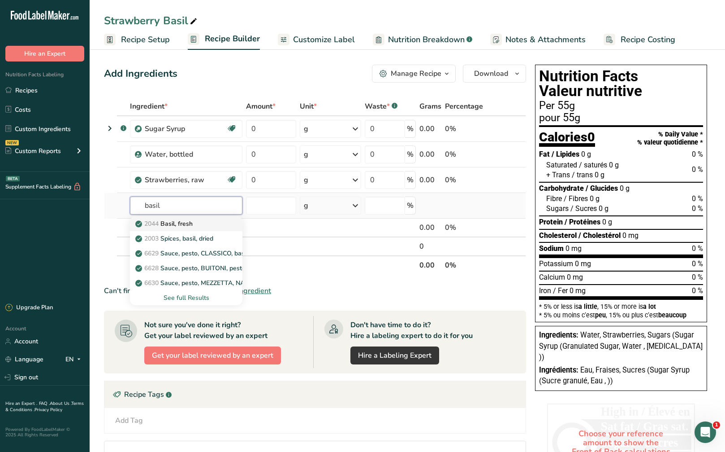
type input "basil"
click at [202, 220] on div "2044 Basil, fresh" at bounding box center [179, 223] width 84 height 9
type input "Basil, fresh"
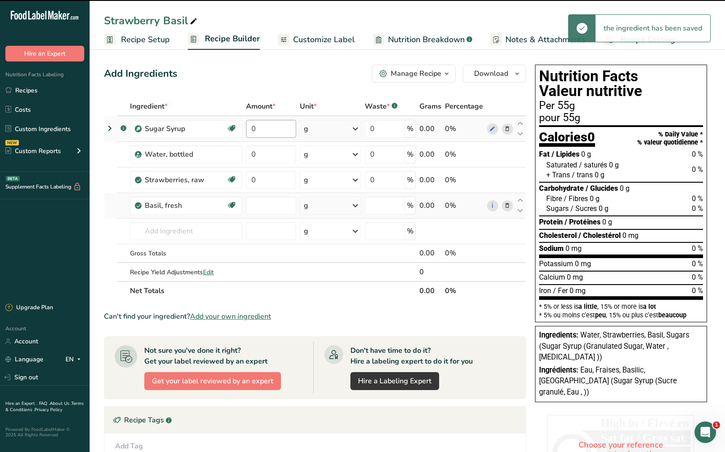
type input "0"
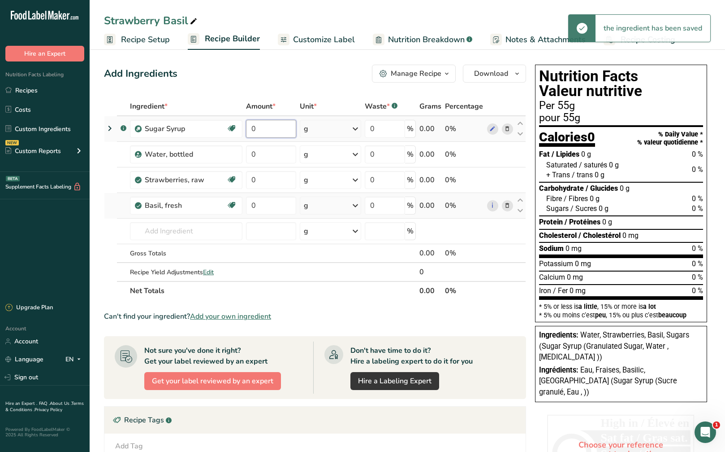
drag, startPoint x: 273, startPoint y: 129, endPoint x: 248, endPoint y: 132, distance: 25.3
click at [248, 132] on input "0" at bounding box center [271, 129] width 50 height 18
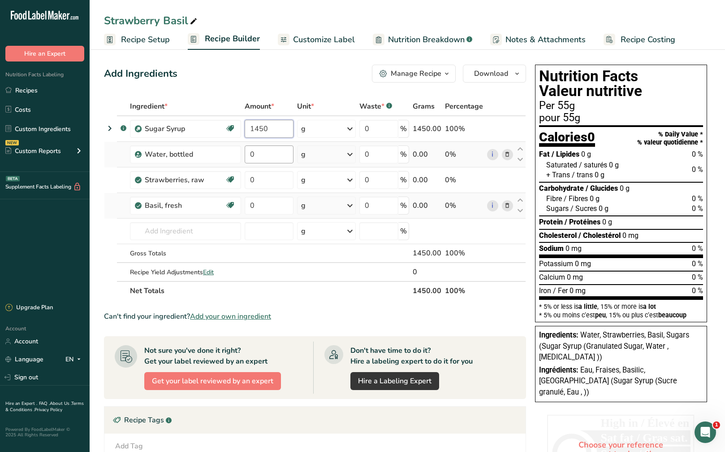
type input "1450"
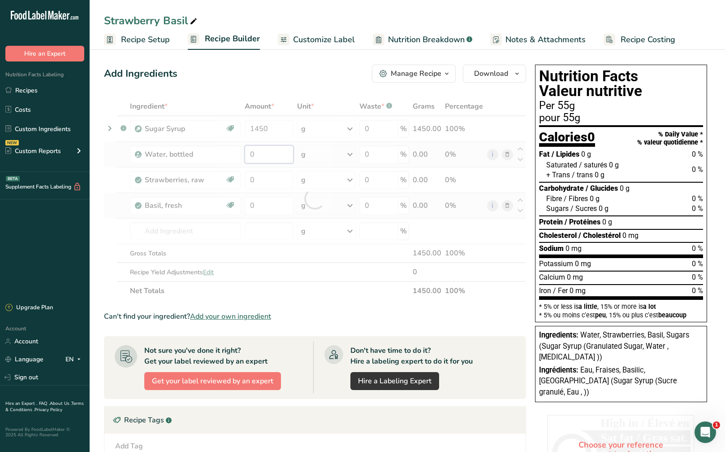
click at [273, 146] on div "Ingredient * Amount * Unit * Waste * .a-a{fill:#347362;}.b-a{fill:#fff;} Grams …" at bounding box center [315, 198] width 422 height 203
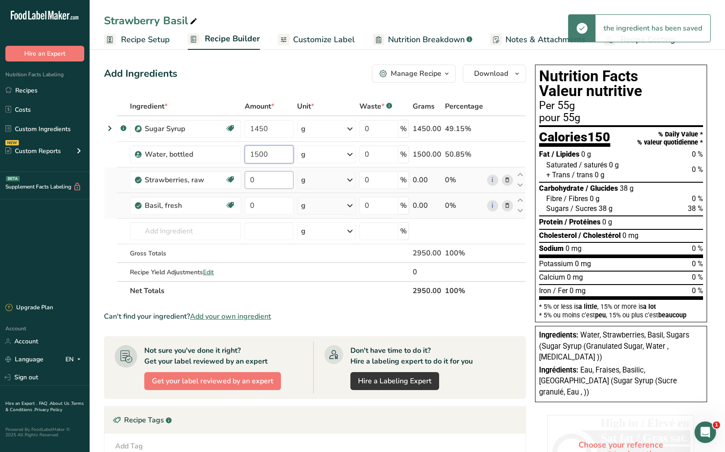
type input "1500"
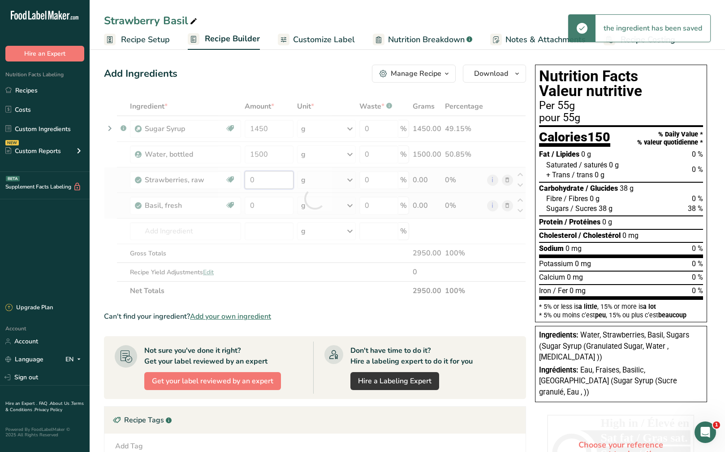
click at [276, 178] on div "Ingredient * Amount * Unit * Waste * .a-a{fill:#347362;}.b-a{fill:#fff;} Grams …" at bounding box center [315, 198] width 422 height 203
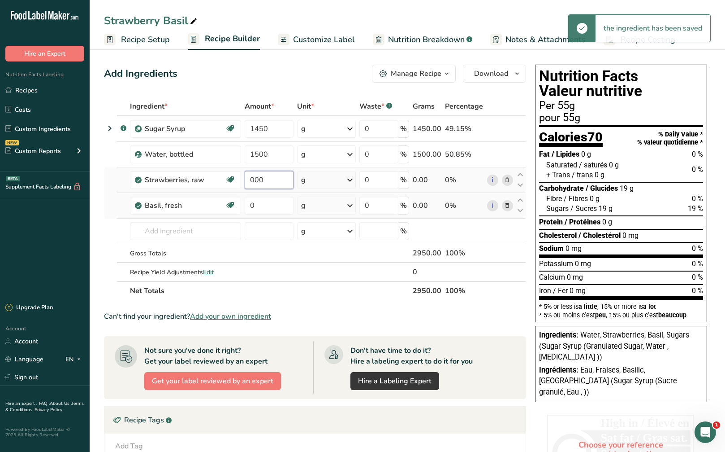
click at [249, 179] on input "000" at bounding box center [269, 180] width 49 height 18
type input "2000"
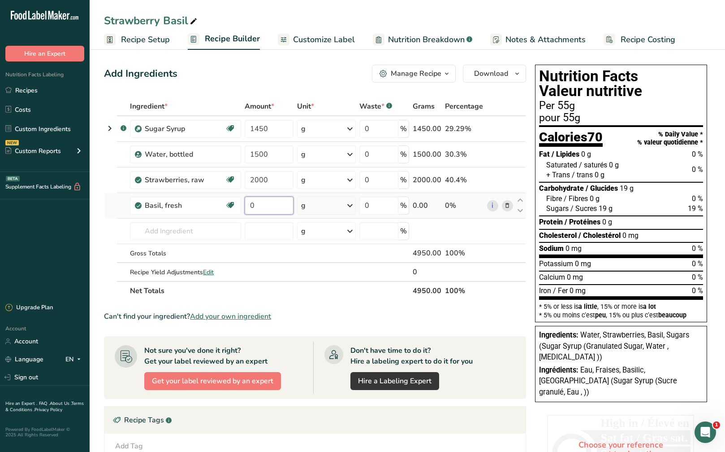
click at [267, 204] on div "Ingredient * Amount * Unit * Waste * .a-a{fill:#347362;}.b-a{fill:#fff;} Grams …" at bounding box center [315, 198] width 422 height 203
type input "10"
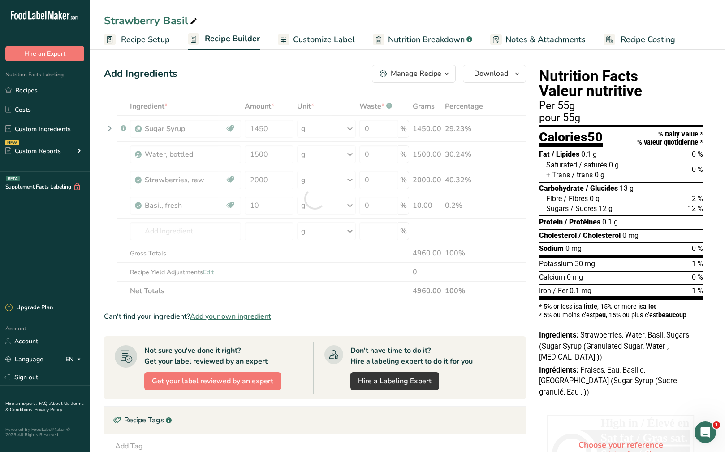
click at [686, 359] on div "Ingredients: Strawberries, Water, Basil, Sugars (Sugar Syrup (Granulated Sugar,…" at bounding box center [621, 346] width 164 height 33
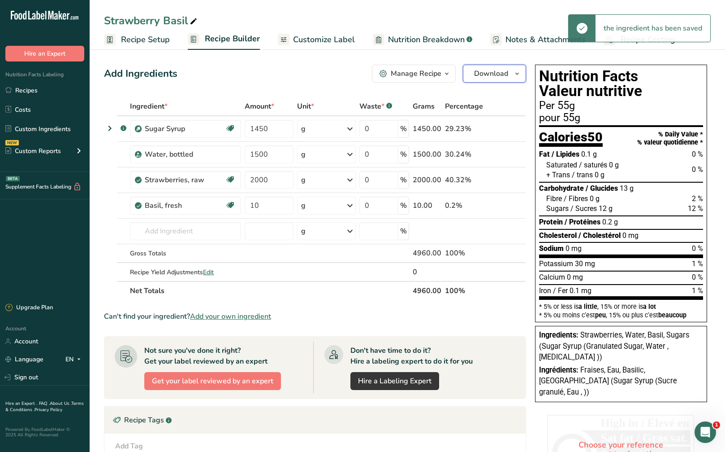
click at [512, 69] on span "button" at bounding box center [517, 73] width 11 height 11
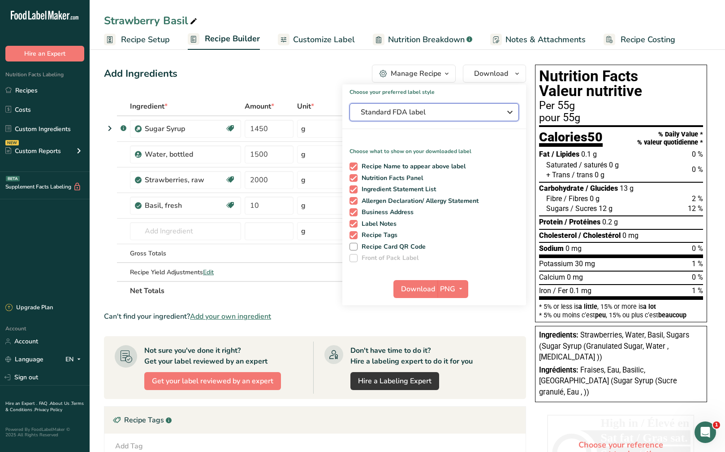
click at [482, 108] on span "Standard FDA label" at bounding box center [428, 112] width 135 height 11
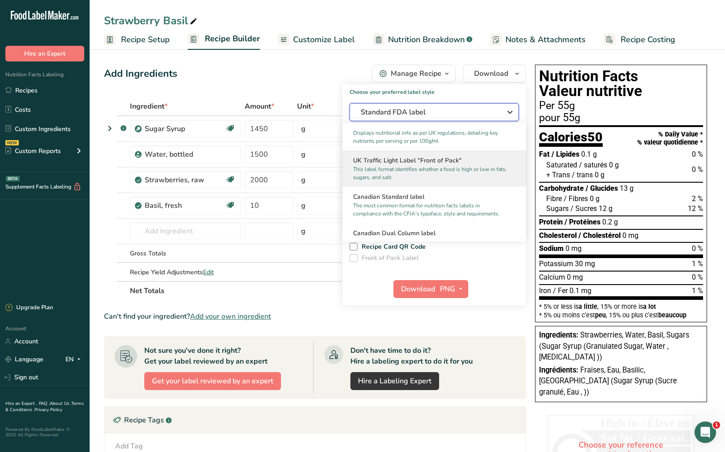
scroll to position [314, 0]
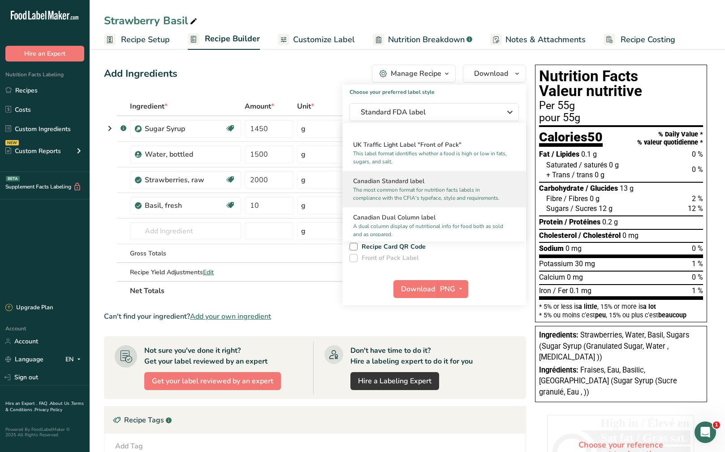
click at [430, 202] on p "The most common format for nutrition facts labels in compliance with the CFIA's…" at bounding box center [430, 194] width 154 height 16
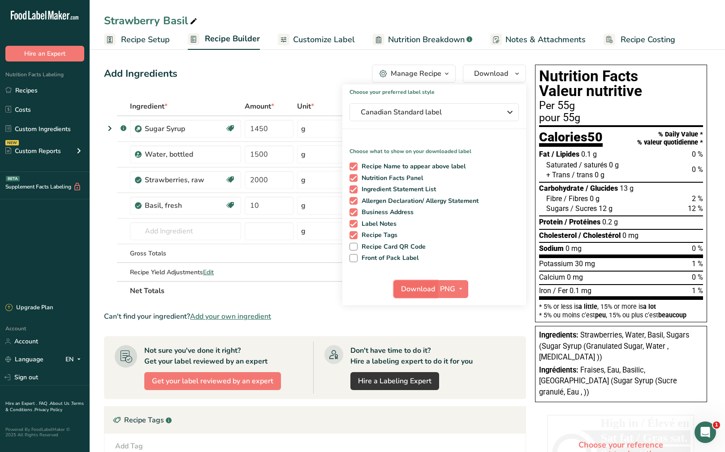
click at [415, 285] on span "Download" at bounding box center [418, 288] width 34 height 11
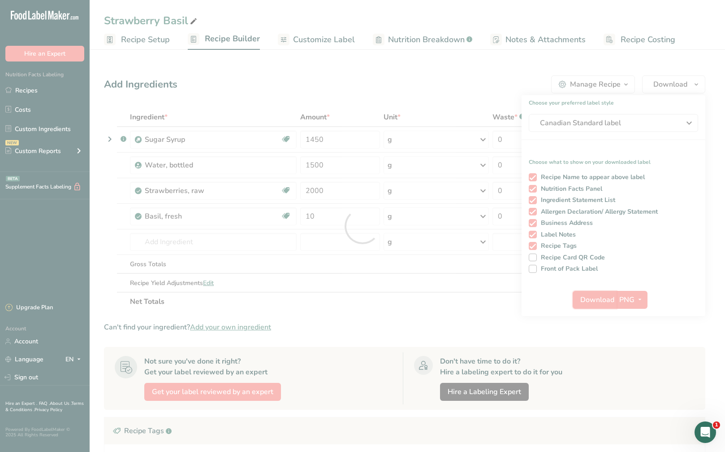
scroll to position [0, 0]
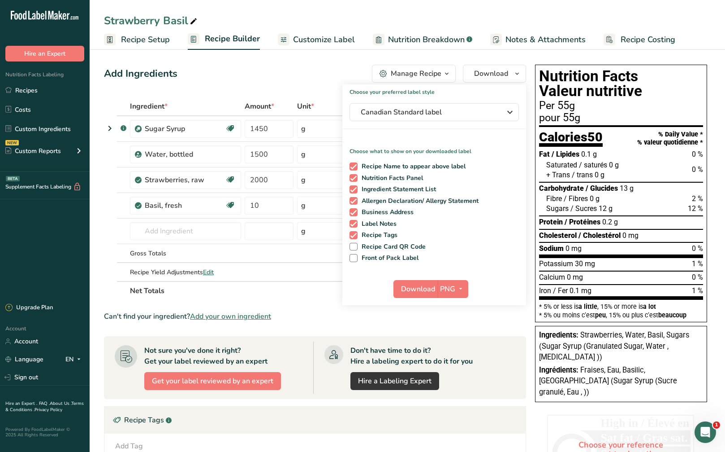
drag, startPoint x: 44, startPoint y: 90, endPoint x: 499, endPoint y: 54, distance: 457.0
click at [44, 90] on link "Recipes" at bounding box center [45, 90] width 90 height 17
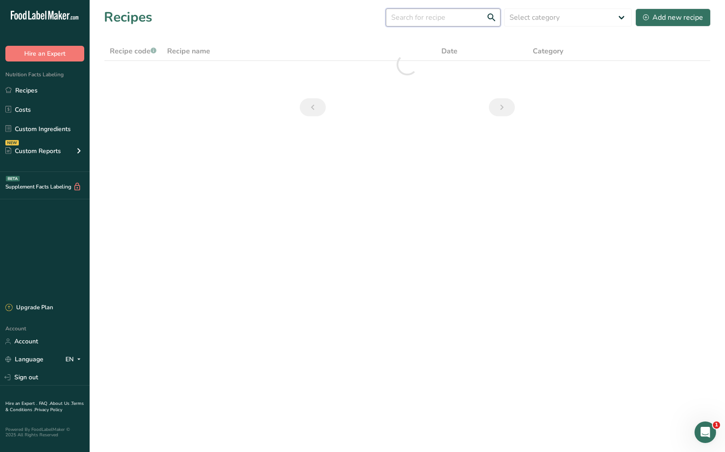
click at [412, 22] on input "text" at bounding box center [443, 18] width 115 height 18
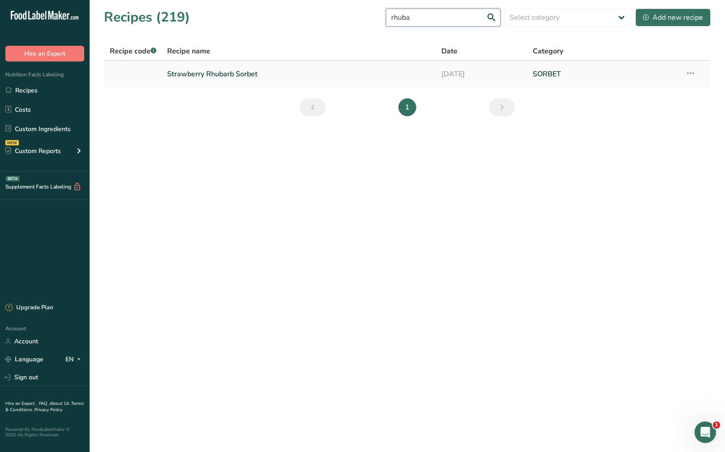
type input "rhuba"
click at [334, 74] on link "Strawberry Rhubarb Sorbet" at bounding box center [299, 74] width 264 height 19
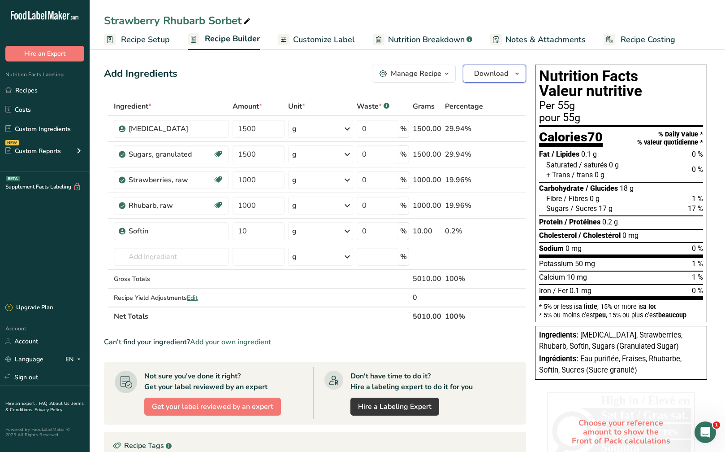
click at [506, 72] on span "Download" at bounding box center [491, 73] width 34 height 11
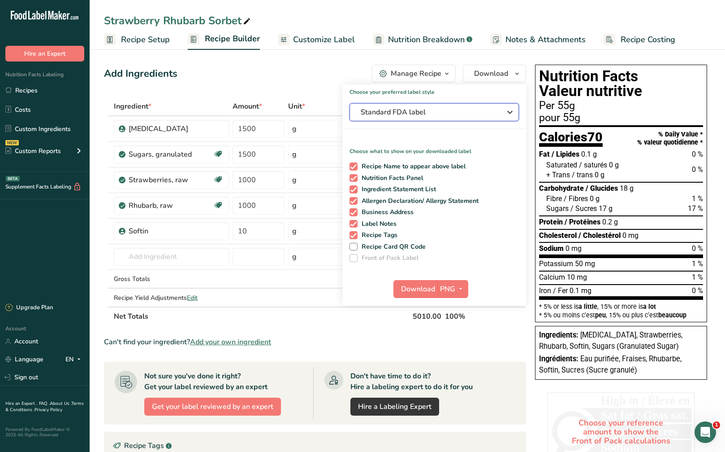
click at [478, 113] on span "Standard FDA label" at bounding box center [428, 112] width 135 height 11
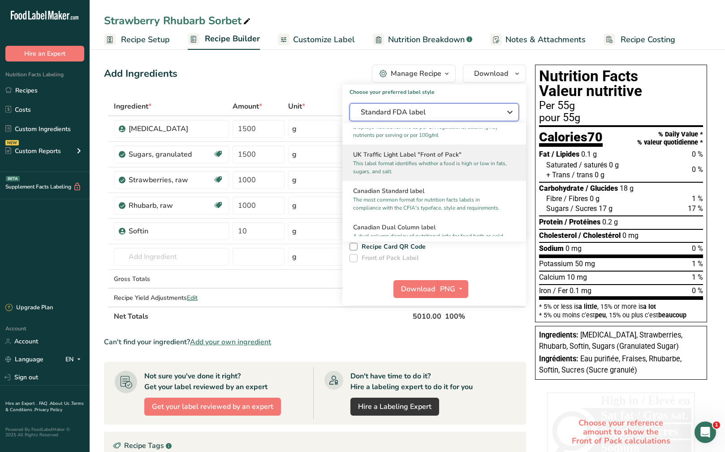
scroll to position [314, 0]
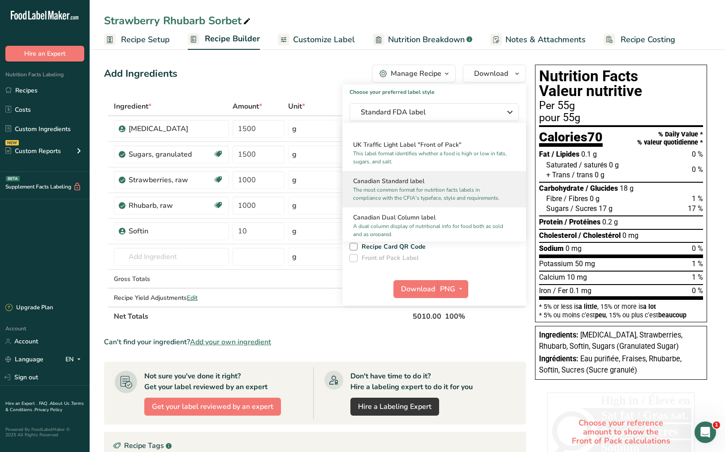
click at [426, 186] on h2 "Canadian Standard label" at bounding box center [434, 180] width 162 height 9
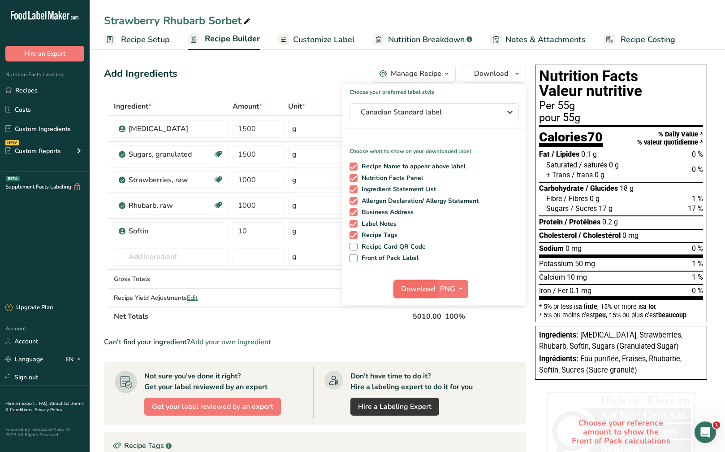
click at [420, 289] on span "Download" at bounding box center [418, 288] width 34 height 11
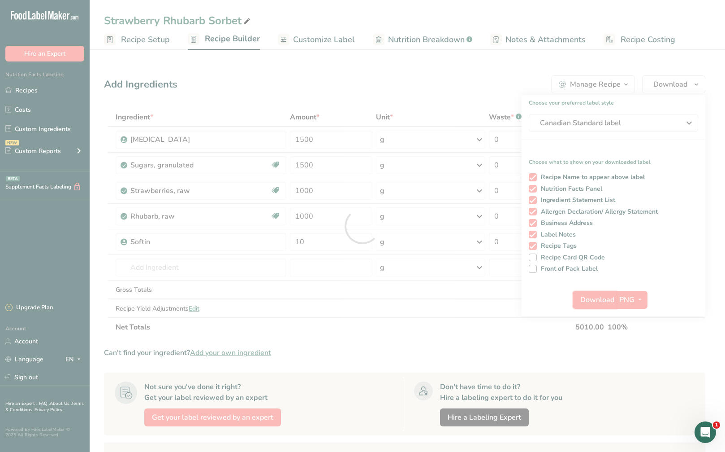
scroll to position [0, 0]
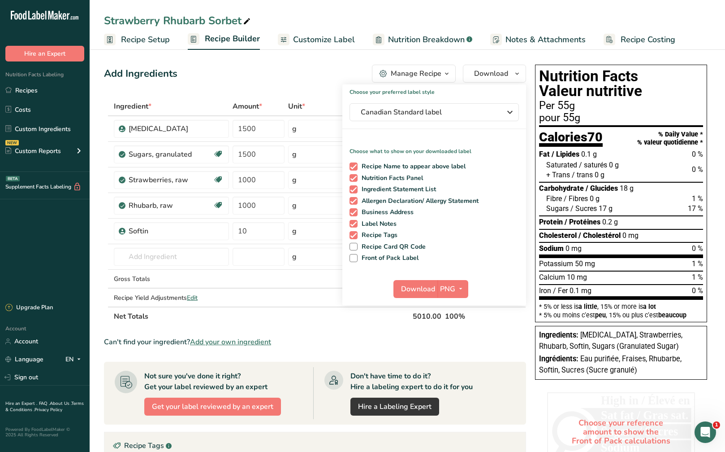
drag, startPoint x: 53, startPoint y: 90, endPoint x: 174, endPoint y: 79, distance: 121.1
click at [54, 90] on link "Recipes" at bounding box center [45, 90] width 90 height 17
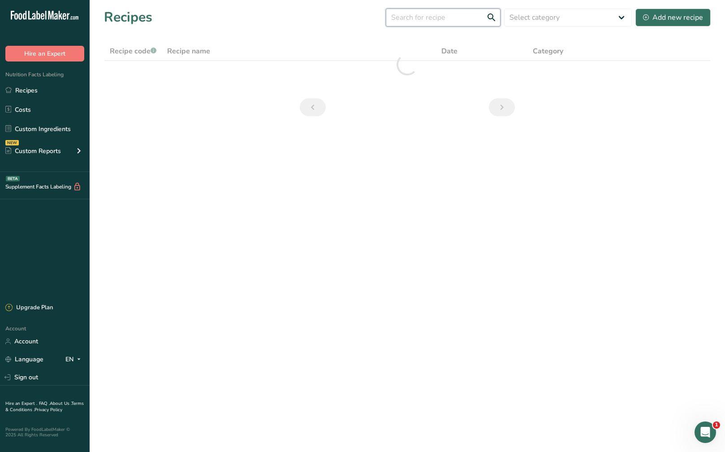
click at [445, 20] on input "text" at bounding box center [443, 18] width 115 height 18
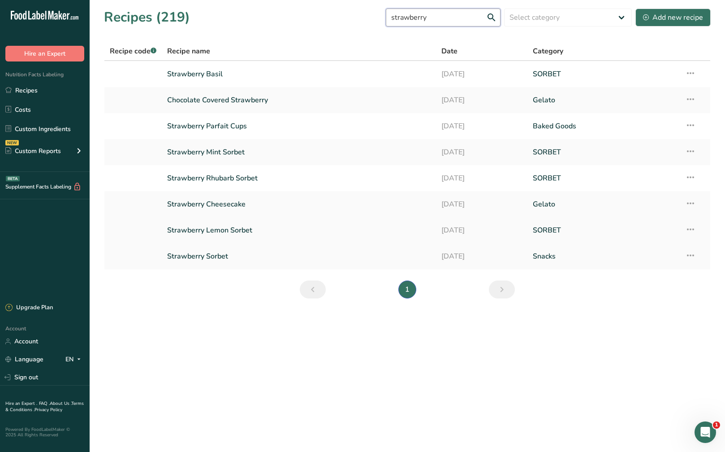
type input "strawberry"
click at [308, 229] on link "Strawberry Lemon Sorbet" at bounding box center [299, 230] width 264 height 19
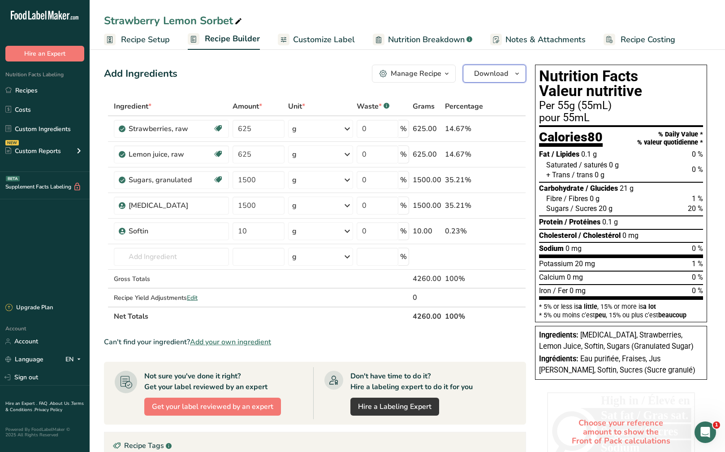
drag, startPoint x: 497, startPoint y: 74, endPoint x: 496, endPoint y: 79, distance: 5.5
click at [497, 74] on span "Download" at bounding box center [491, 73] width 34 height 11
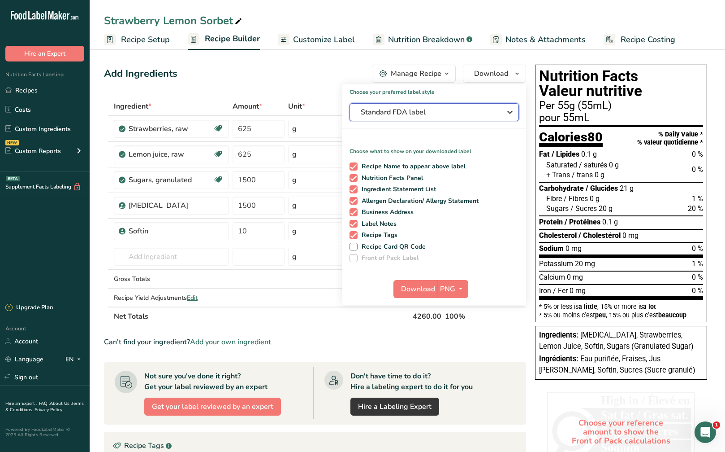
click at [484, 111] on span "Standard FDA label" at bounding box center [428, 112] width 135 height 11
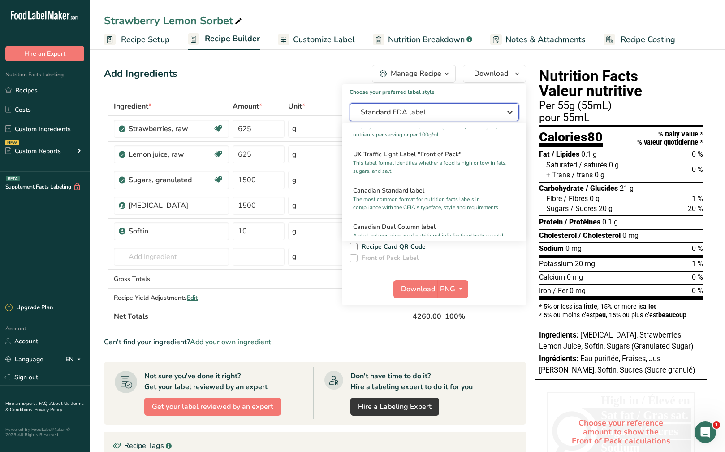
scroll to position [314, 0]
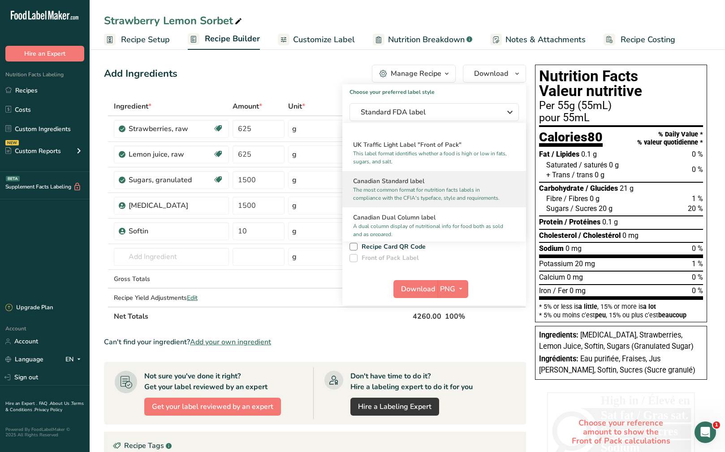
click at [458, 202] on p "The most common format for nutrition facts labels in compliance with the CFIA's…" at bounding box center [430, 194] width 154 height 16
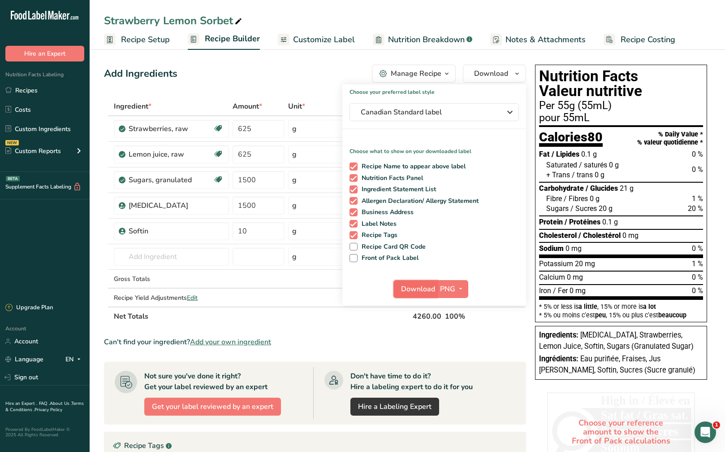
click at [425, 286] on span "Download" at bounding box center [418, 288] width 34 height 11
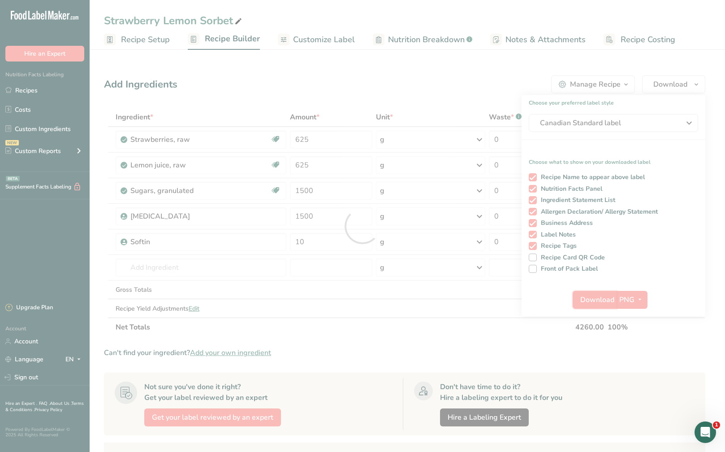
scroll to position [0, 0]
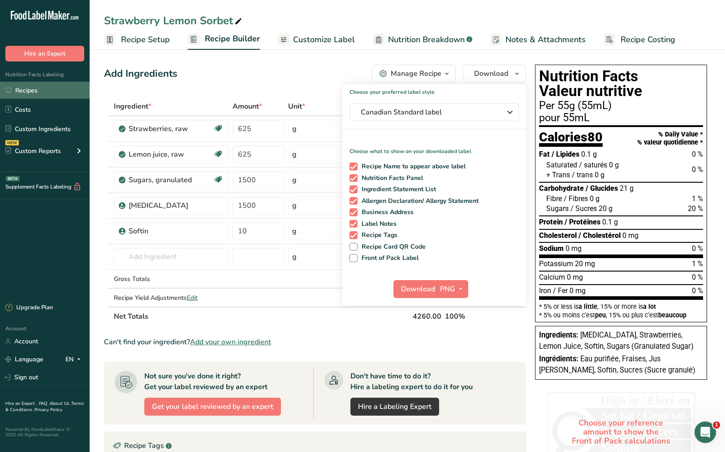
click at [34, 85] on link "Recipes" at bounding box center [45, 90] width 90 height 17
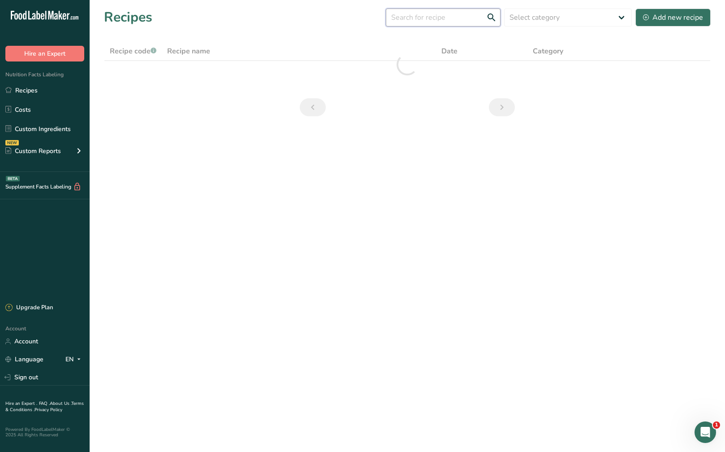
click at [474, 17] on input "text" at bounding box center [443, 18] width 115 height 18
type input "blood orange"
click at [665, 19] on div "Add new recipe" at bounding box center [673, 17] width 60 height 11
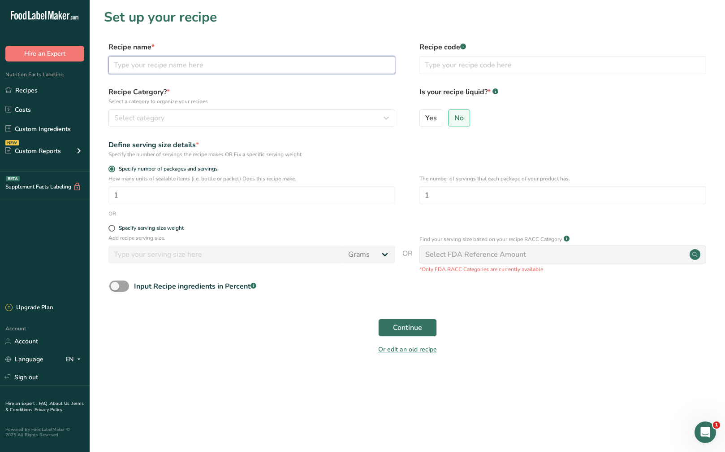
click at [237, 69] on input "text" at bounding box center [252, 65] width 287 height 18
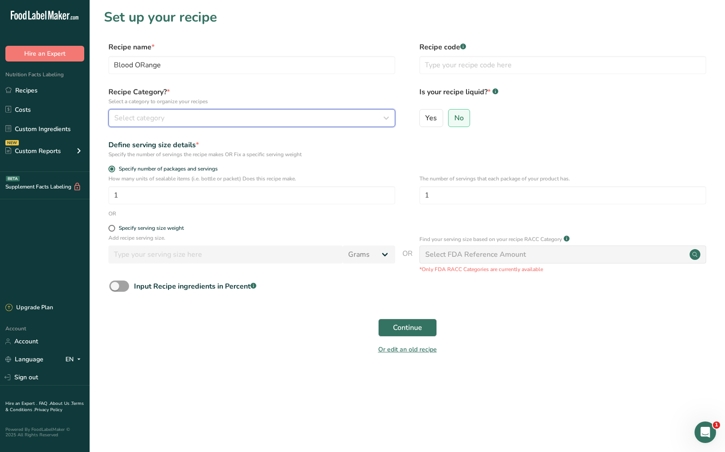
click at [213, 122] on div "Select category" at bounding box center [249, 118] width 270 height 11
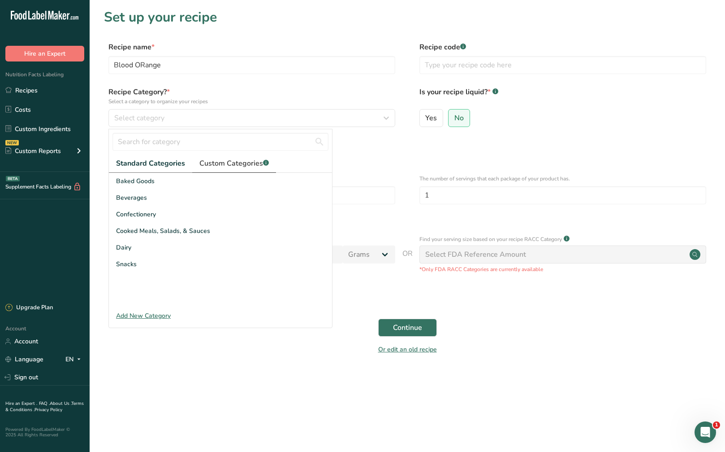
click at [234, 162] on span "Custom Categories .a-a{fill:#347362;}.b-a{fill:#fff;}" at bounding box center [234, 163] width 69 height 11
drag, startPoint x: 218, startPoint y: 199, endPoint x: 217, endPoint y: 111, distance: 87.9
click at [218, 197] on div "SORBET" at bounding box center [220, 197] width 223 height 17
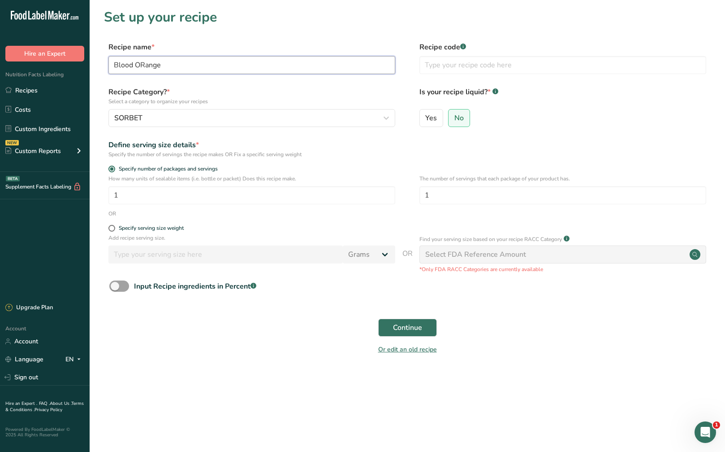
click at [144, 66] on input "Blood ORange" at bounding box center [252, 65] width 287 height 18
type input "Blood Orange"
click at [112, 229] on span at bounding box center [112, 228] width 7 height 7
click at [112, 229] on input "Specify serving size weight" at bounding box center [112, 228] width 6 height 6
radio input "true"
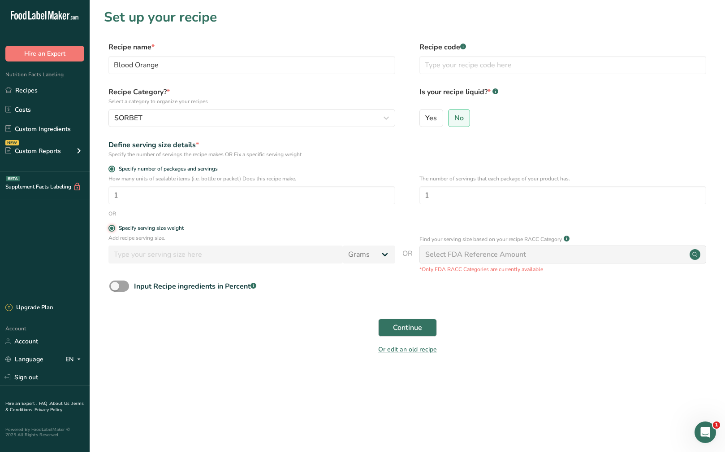
radio input "false"
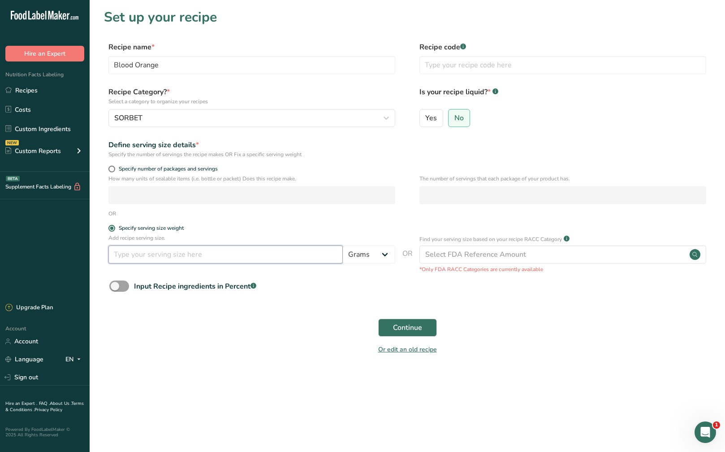
click at [136, 261] on input "number" at bounding box center [226, 254] width 235 height 18
type input "55"
click at [412, 332] on button "Continue" at bounding box center [407, 327] width 59 height 18
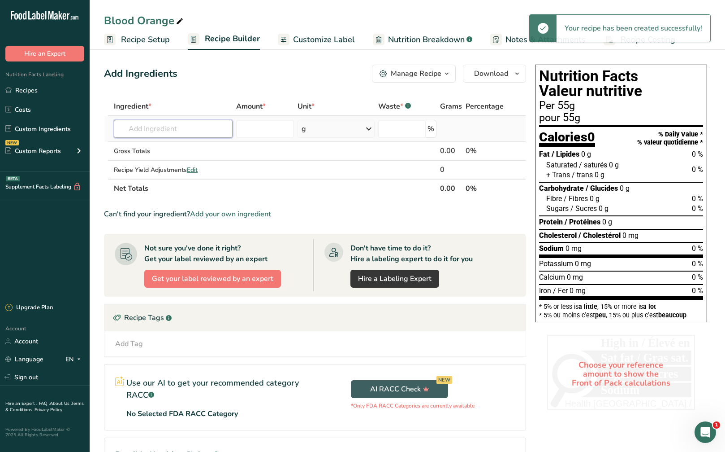
click at [213, 130] on input "text" at bounding box center [173, 129] width 119 height 18
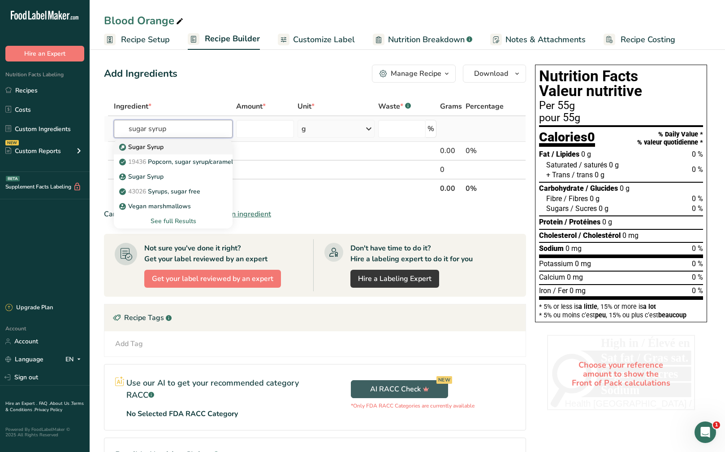
type input "sugar syrup"
click at [205, 150] on div "Sugar Syrup" at bounding box center [166, 146] width 90 height 9
type input "Sugar Syrup"
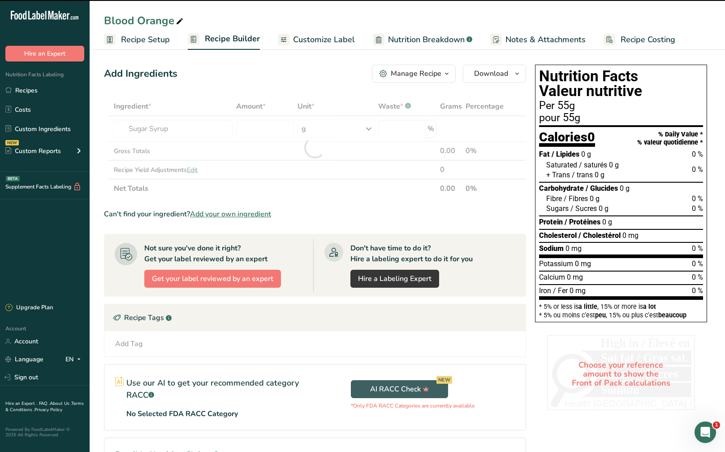
type input "0"
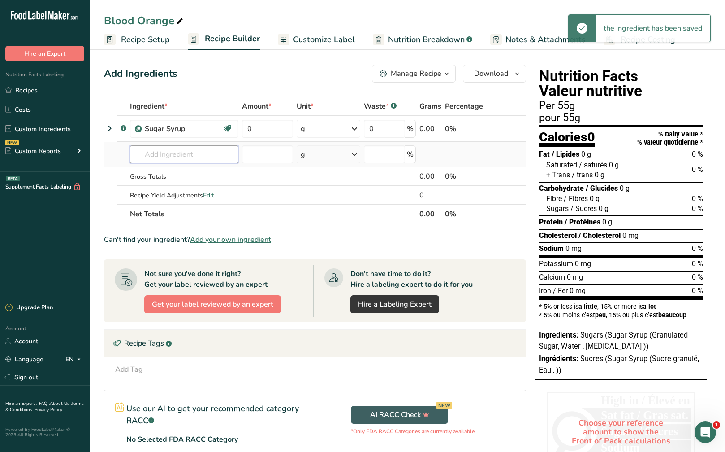
click at [165, 156] on input "text" at bounding box center [184, 154] width 109 height 18
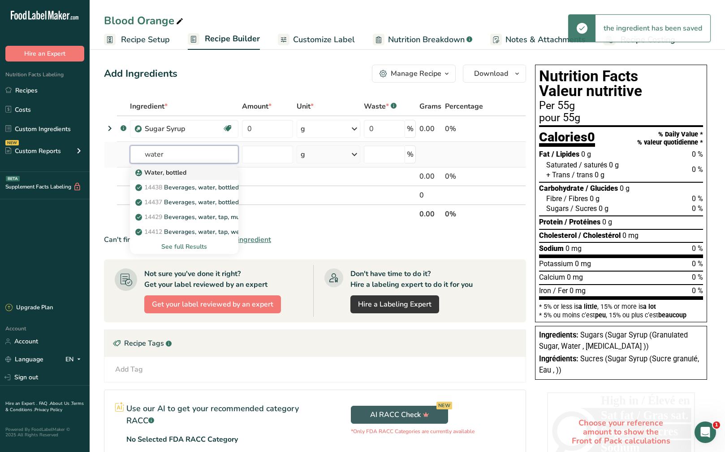
type input "water"
click at [169, 169] on p "Water, bottled" at bounding box center [161, 172] width 49 height 9
type input "Water, bottled"
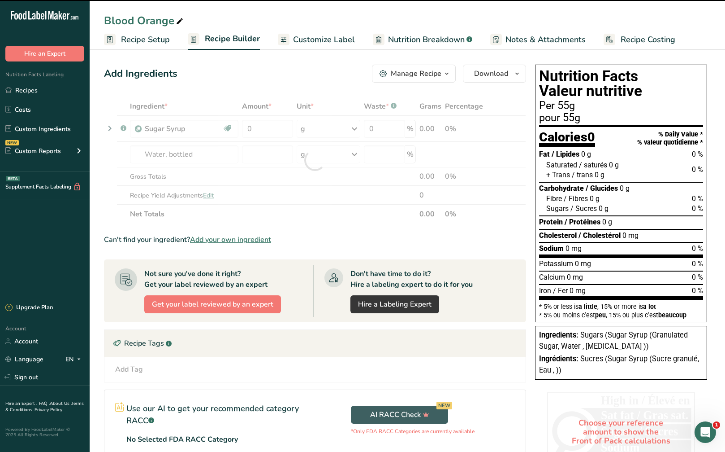
type input "0"
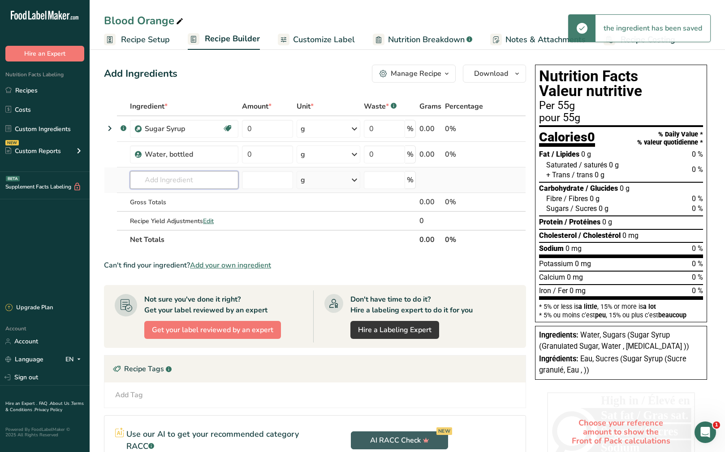
click at [163, 181] on input "text" at bounding box center [184, 180] width 109 height 18
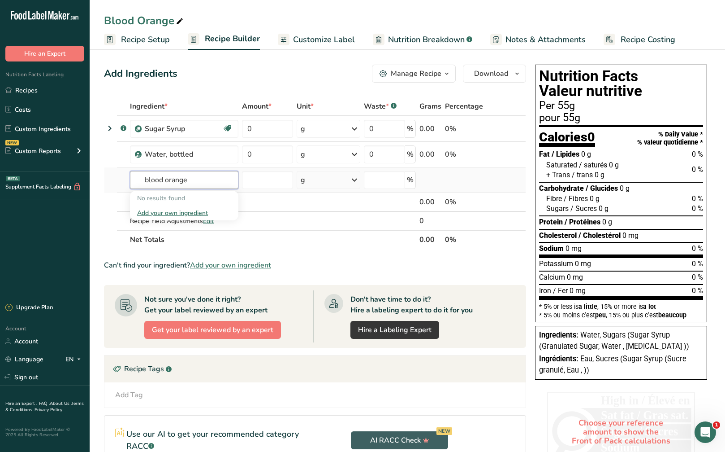
click at [166, 180] on input "blood orange" at bounding box center [184, 180] width 109 height 18
type input "blood orange"
click at [180, 213] on div "Add your own ingredient" at bounding box center [184, 212] width 94 height 9
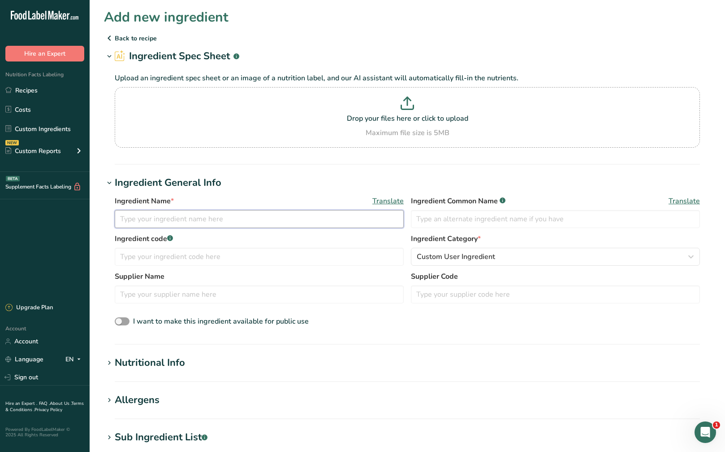
click at [241, 217] on input "text" at bounding box center [259, 219] width 289 height 18
type input "Blood orange"
click at [160, 370] on section "Nutritional Info Serving Size .a-a{fill:#347362;}.b-a{fill:#fff;} Add ingredien…" at bounding box center [407, 368] width 607 height 26
click at [152, 359] on div "Nutritional Info" at bounding box center [150, 362] width 70 height 15
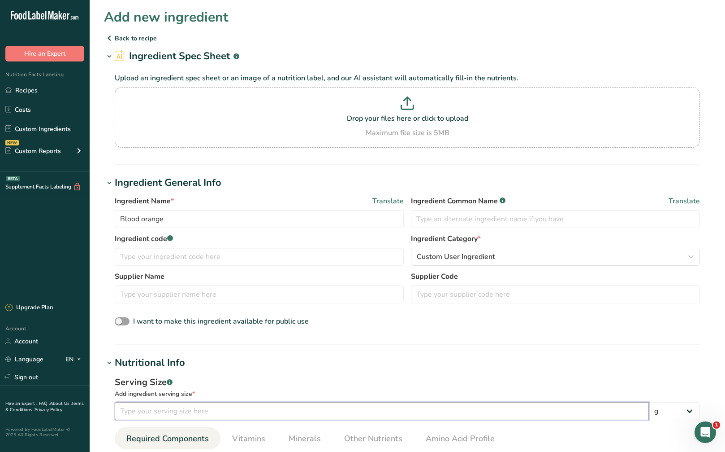
click at [157, 406] on input "number" at bounding box center [382, 411] width 534 height 18
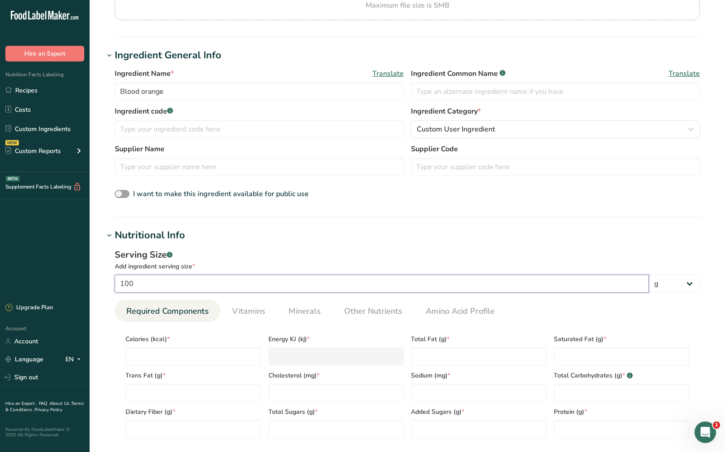
scroll to position [179, 0]
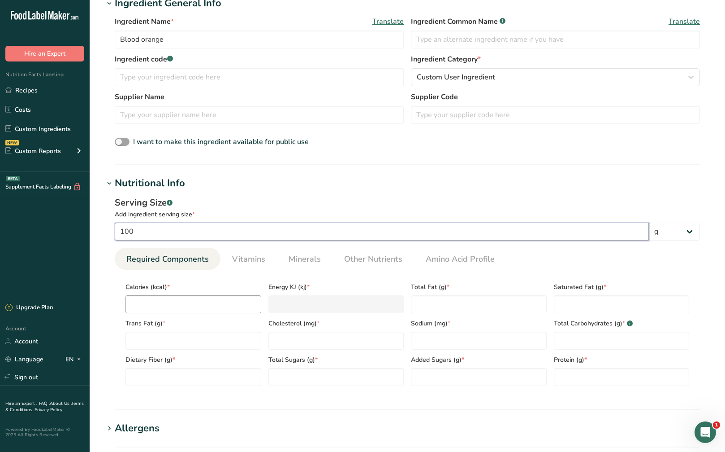
type input "100"
click at [187, 302] on input "number" at bounding box center [194, 304] width 136 height 18
type input "1"
type KJ "4.2"
type input "15"
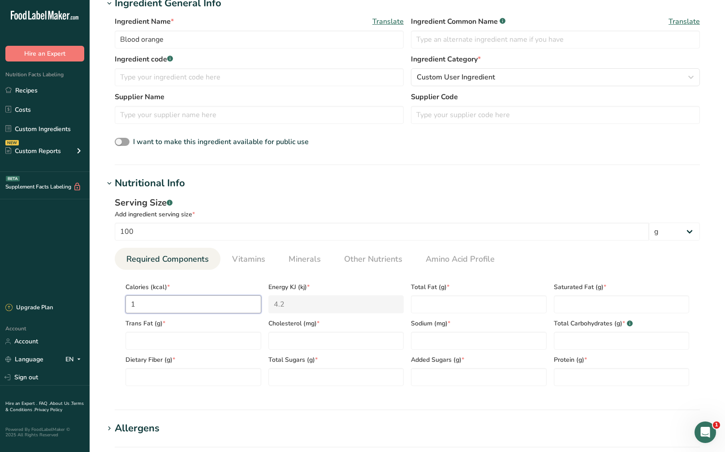
type KJ "62.8"
type input "156"
type KJ "652.7"
type input "156"
click at [429, 304] on Fat "number" at bounding box center [479, 304] width 136 height 18
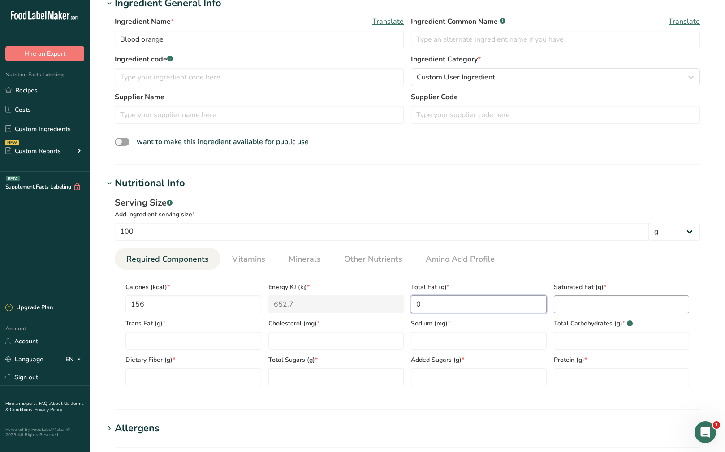
type Fat "0"
click at [580, 304] on Fat "number" at bounding box center [622, 304] width 136 height 18
type Fat "0"
click at [209, 341] on Fat "number" at bounding box center [194, 340] width 136 height 18
type Fat "0"
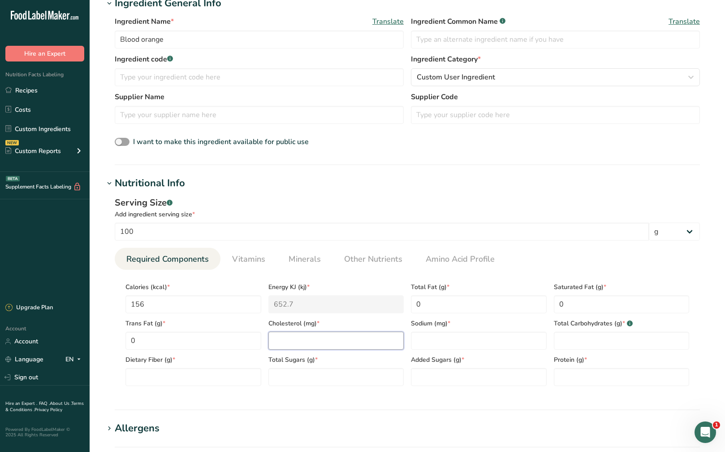
click at [303, 341] on input "number" at bounding box center [337, 340] width 136 height 18
type input "0"
click at [443, 343] on input "number" at bounding box center [479, 340] width 136 height 18
type input "0"
click at [592, 346] on Carbohydrates "number" at bounding box center [622, 340] width 136 height 18
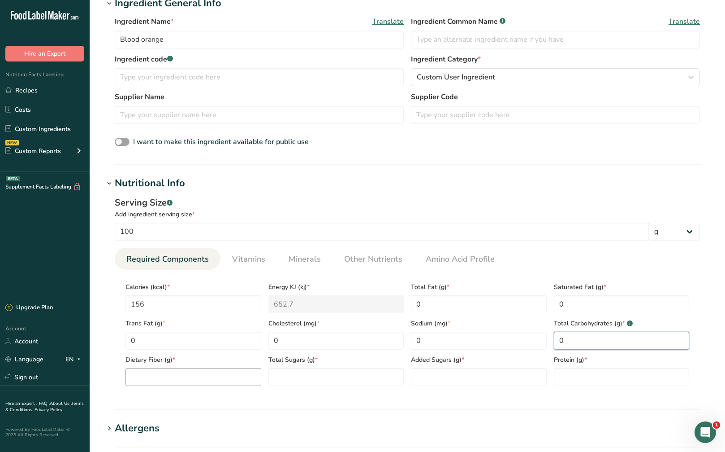
type Carbohydrates "0"
click at [243, 373] on Fiber "number" at bounding box center [194, 377] width 136 height 18
type Fiber "0"
click at [318, 374] on Sugars "number" at bounding box center [337, 377] width 136 height 18
type Sugars "15"
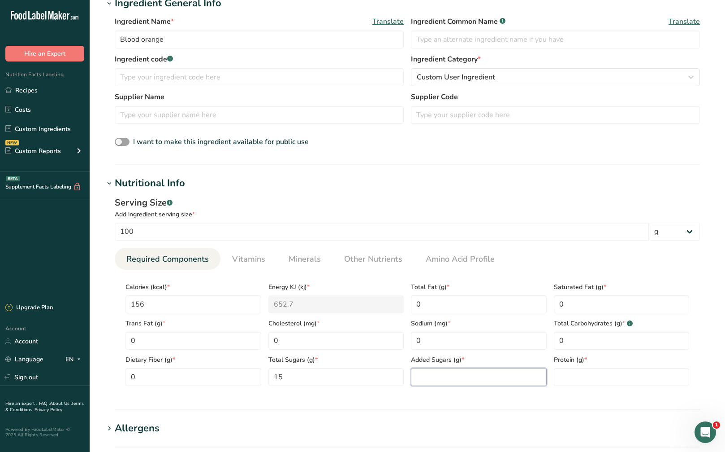
drag, startPoint x: 459, startPoint y: 378, endPoint x: 537, endPoint y: 375, distance: 78.1
click at [467, 378] on Sugars "number" at bounding box center [479, 377] width 136 height 18
type Sugars "0"
click at [566, 375] on input "number" at bounding box center [622, 377] width 136 height 18
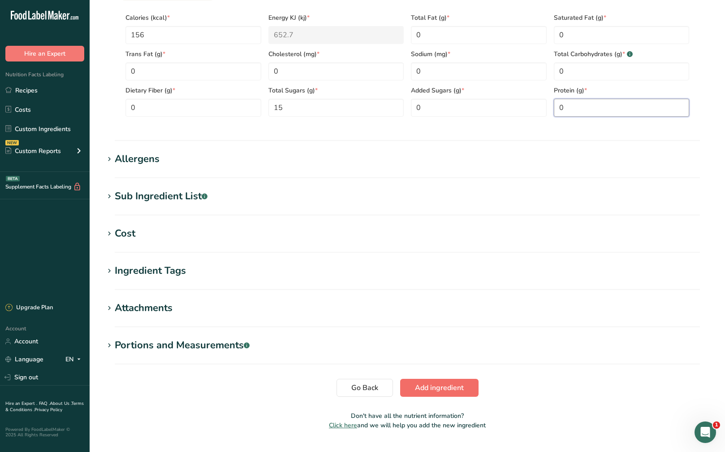
type input "0"
click at [423, 386] on span "Add ingredient" at bounding box center [439, 387] width 49 height 11
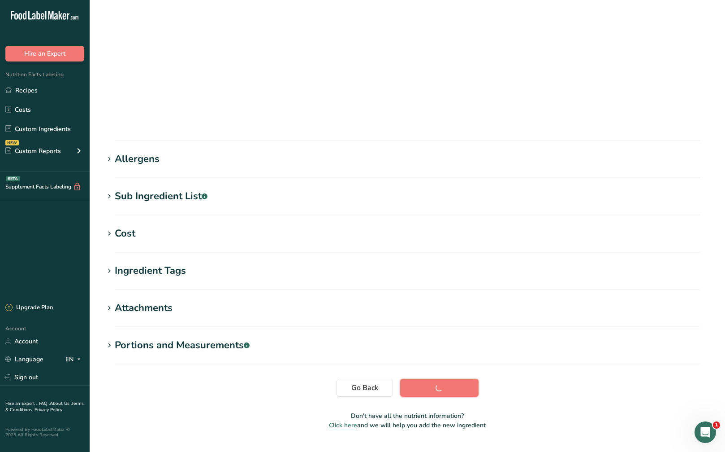
scroll to position [30, 0]
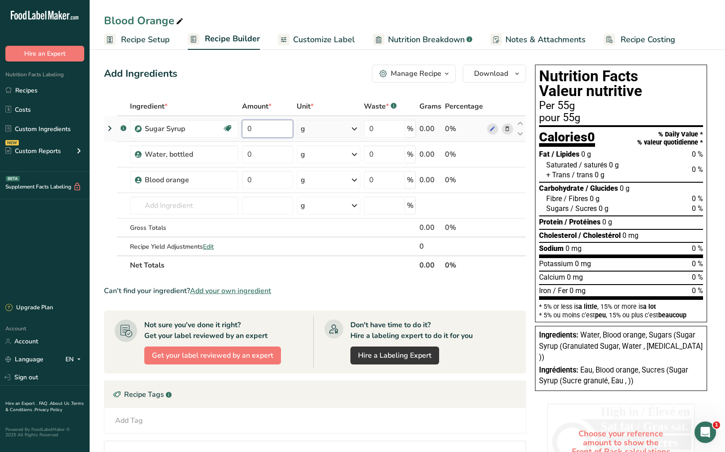
click at [242, 127] on td "0" at bounding box center [267, 129] width 55 height 26
type input "1450"
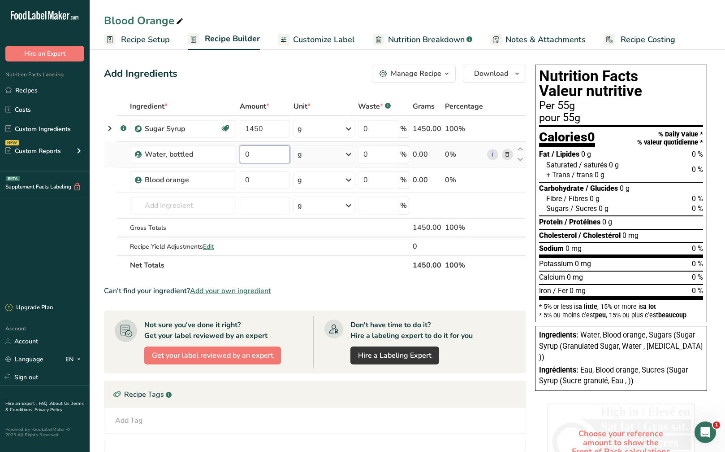
click at [266, 149] on div "Ingredient * Amount * Unit * Waste * .a-a{fill:#347362;}.b-a{fill:#fff;} Grams …" at bounding box center [315, 186] width 422 height 178
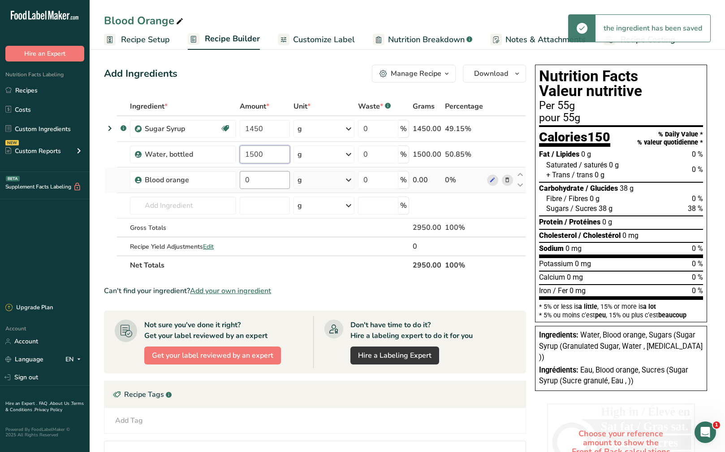
type input "1500"
click at [276, 183] on div "Ingredient * Amount * Unit * Waste * .a-a{fill:#347362;}.b-a{fill:#fff;} Grams …" at bounding box center [315, 186] width 422 height 178
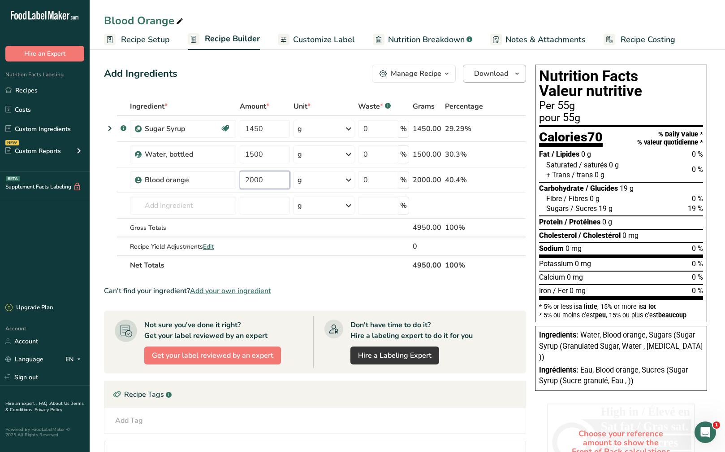
type input "2000"
click at [508, 75] on span "Download" at bounding box center [491, 73] width 34 height 11
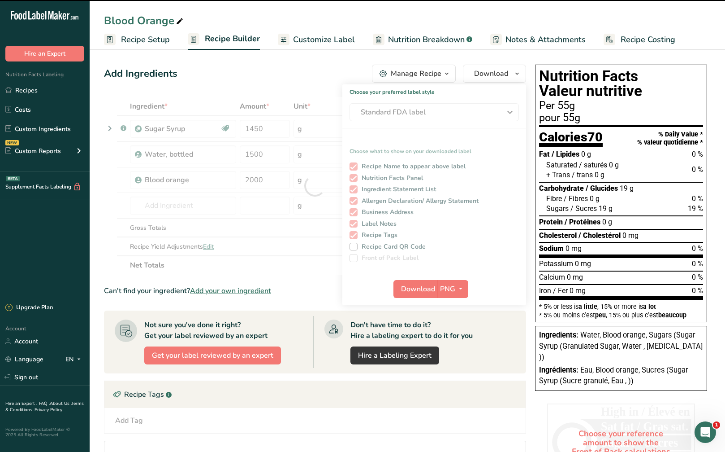
click at [470, 112] on div at bounding box center [315, 186] width 422 height 178
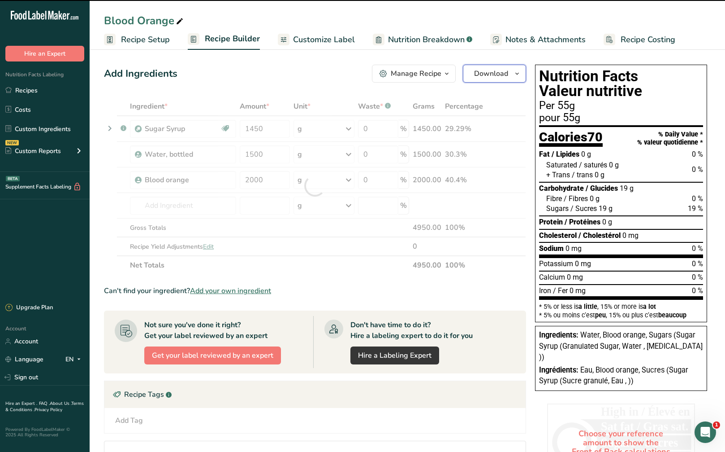
click at [497, 78] on span "Download" at bounding box center [491, 73] width 34 height 11
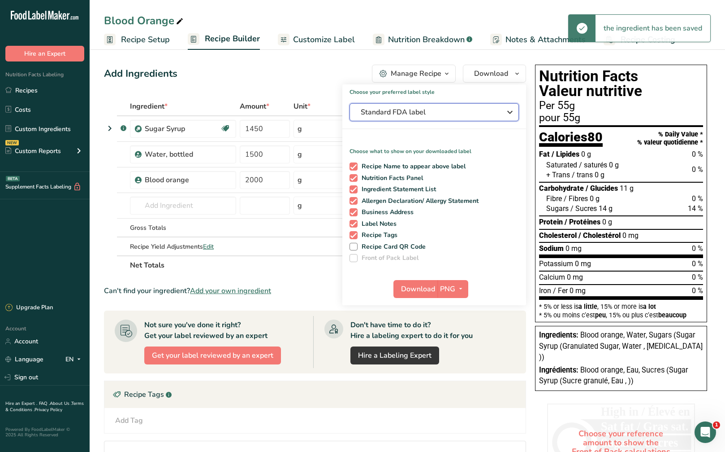
click at [473, 114] on span "Standard FDA label" at bounding box center [428, 112] width 135 height 11
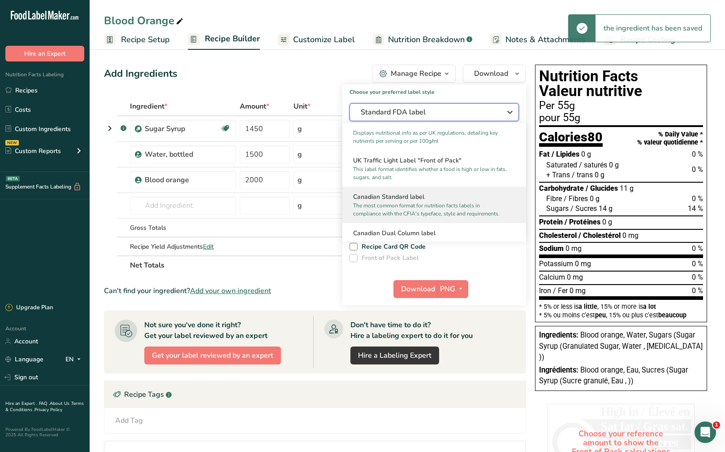
scroll to position [314, 0]
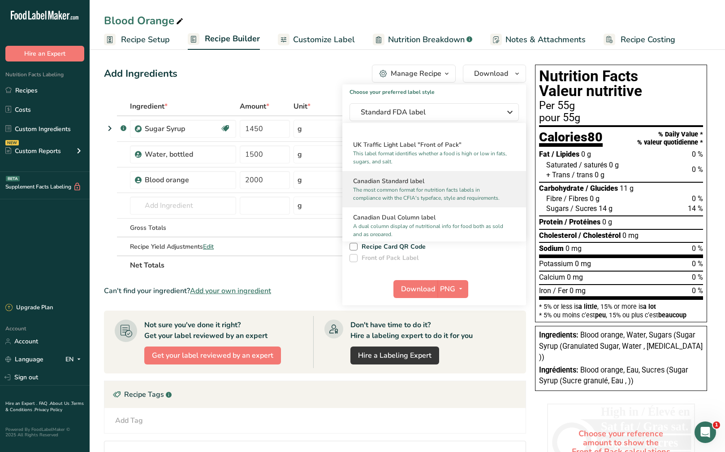
click at [436, 200] on p "The most common format for nutrition facts labels in compliance with the CFIA's…" at bounding box center [430, 194] width 154 height 16
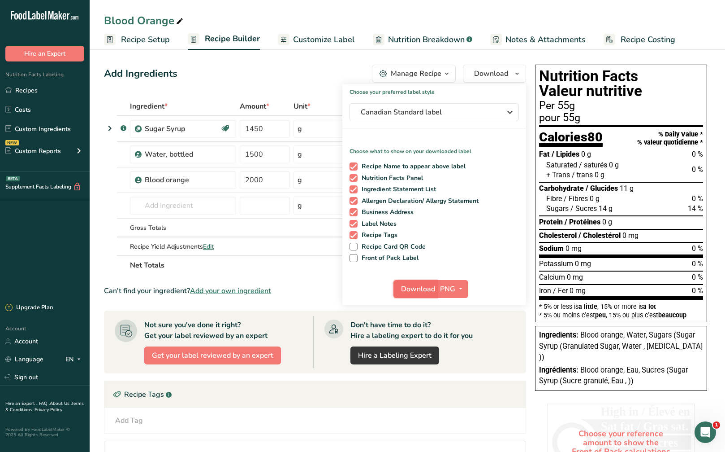
click at [427, 293] on span "Download" at bounding box center [418, 288] width 34 height 11
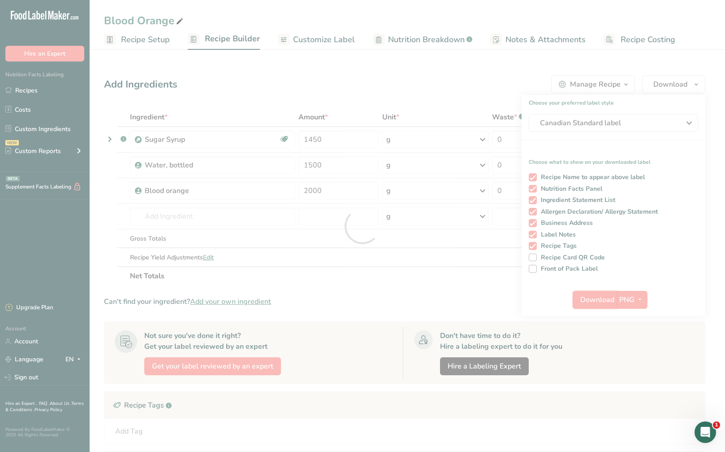
scroll to position [0, 0]
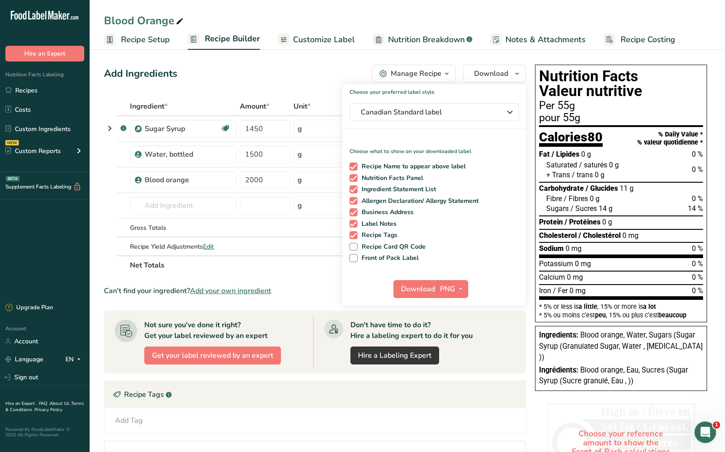
drag, startPoint x: 61, startPoint y: 90, endPoint x: 378, endPoint y: 52, distance: 319.3
click at [61, 90] on link "Recipes" at bounding box center [45, 90] width 90 height 17
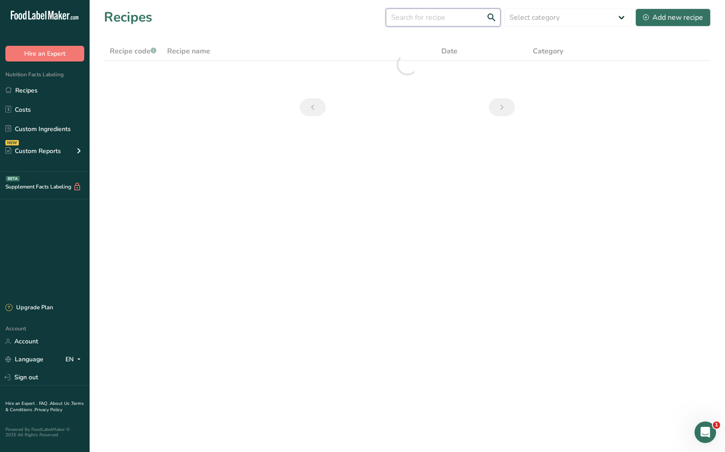
click at [430, 19] on input "text" at bounding box center [443, 18] width 115 height 18
drag, startPoint x: 442, startPoint y: 17, endPoint x: 380, endPoint y: 22, distance: 62.5
click at [382, 19] on div "Recipes (220) Blackcurrent Select category All Baked Goods Beverages Confection…" at bounding box center [407, 17] width 607 height 20
type input "Blackcurrent"
click at [682, 13] on div "Add new recipe" at bounding box center [673, 17] width 60 height 11
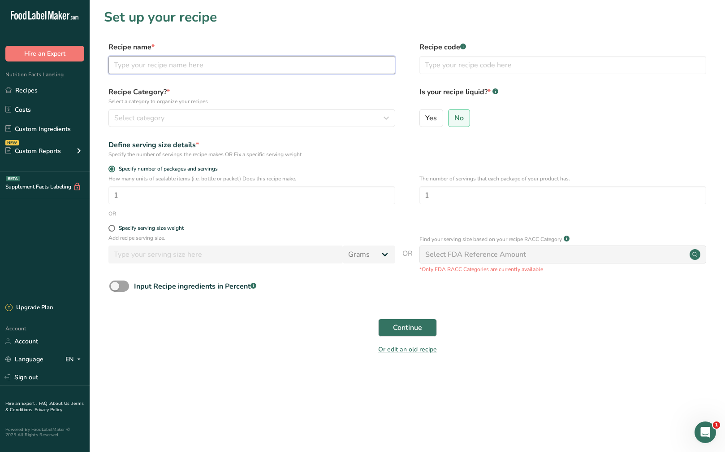
click at [191, 65] on input "text" at bounding box center [252, 65] width 287 height 18
paste input "Blackcurrent"
type input "Blackcurrant"
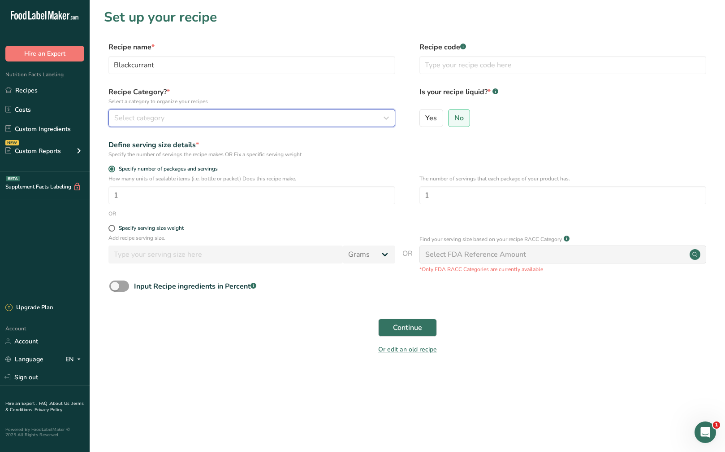
click at [162, 121] on span "Select category" at bounding box center [139, 118] width 50 height 11
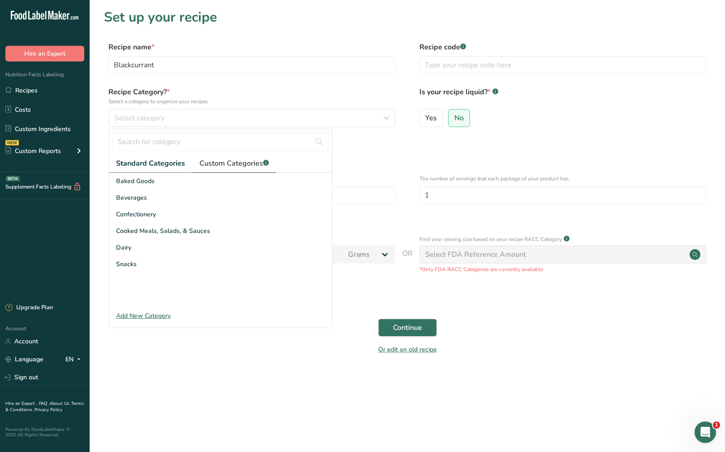
click at [221, 162] on span "Custom Categories .a-a{fill:#347362;}.b-a{fill:#fff;}" at bounding box center [234, 163] width 69 height 11
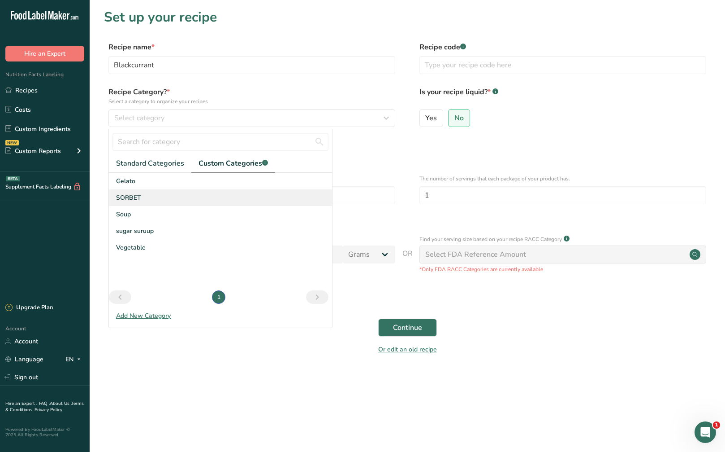
click at [204, 201] on div "SORBET" at bounding box center [220, 197] width 223 height 17
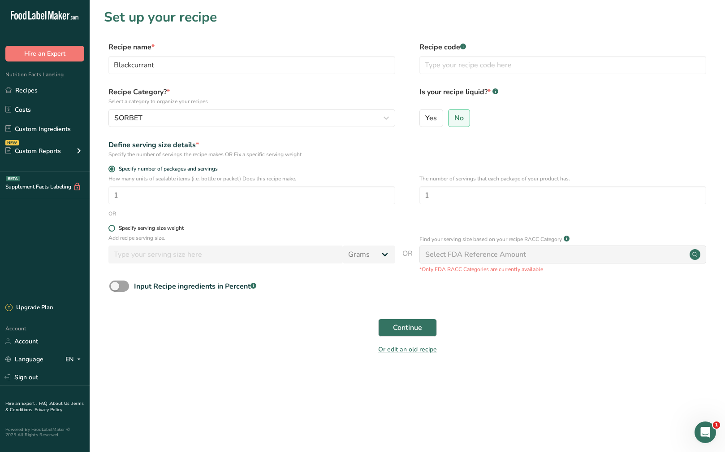
click at [112, 227] on span at bounding box center [112, 228] width 7 height 7
click at [112, 227] on input "Specify serving size weight" at bounding box center [112, 228] width 6 height 6
radio input "true"
radio input "false"
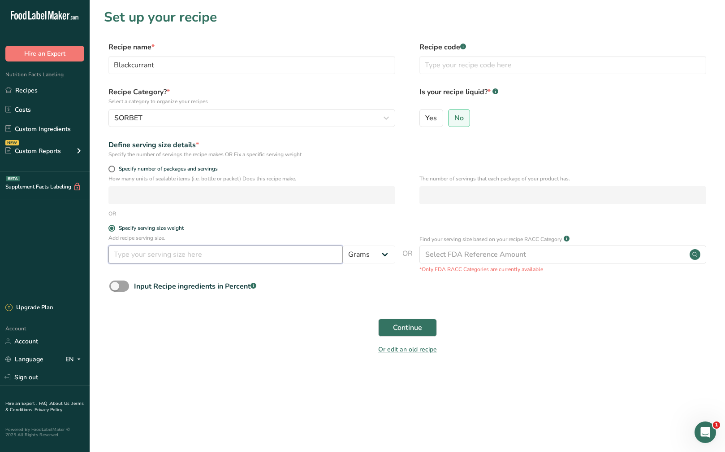
click at [137, 252] on input "number" at bounding box center [226, 254] width 235 height 18
type input "55"
click at [398, 322] on span "Continue" at bounding box center [407, 327] width 29 height 11
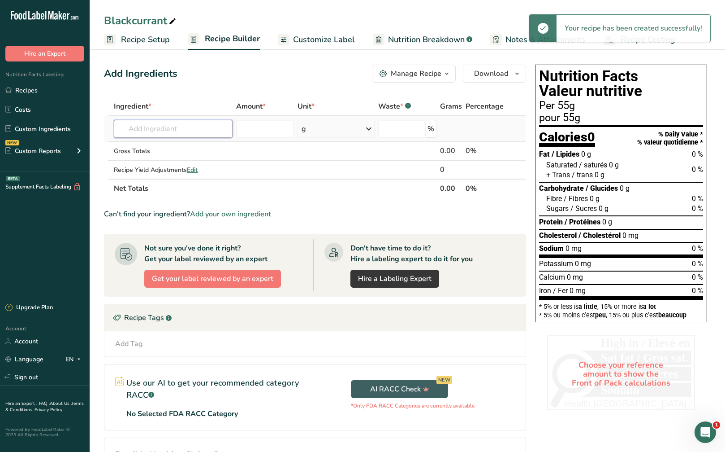
click at [195, 125] on input "text" at bounding box center [173, 129] width 119 height 18
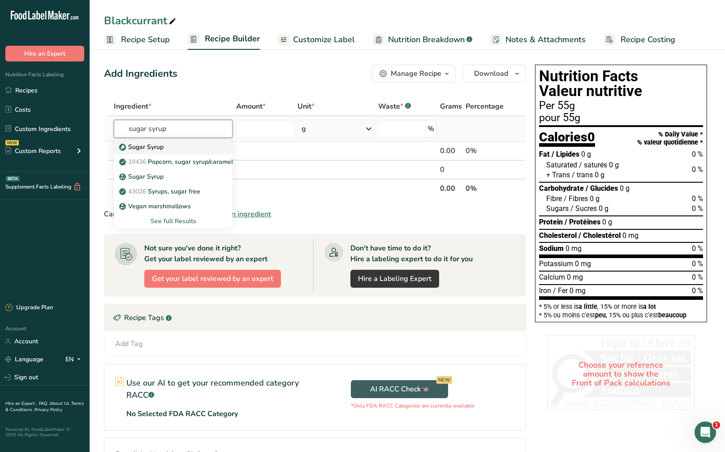
type input "sugar syrup"
click at [187, 152] on link "Sugar Syrup" at bounding box center [173, 146] width 119 height 15
type input "Sugar Syrup"
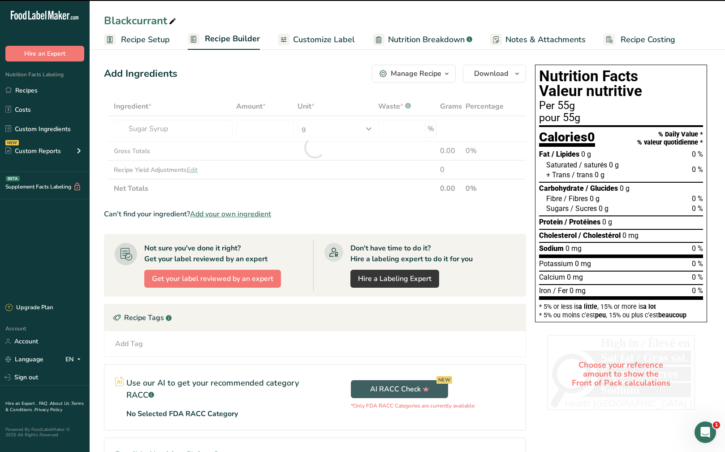
type input "0"
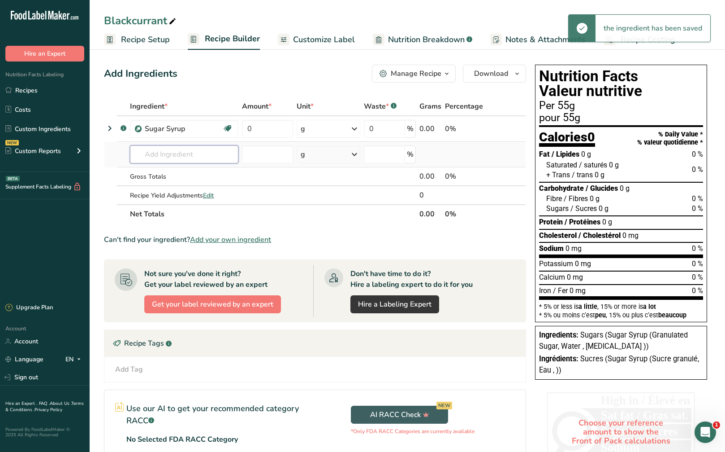
click at [164, 155] on input "text" at bounding box center [184, 154] width 109 height 18
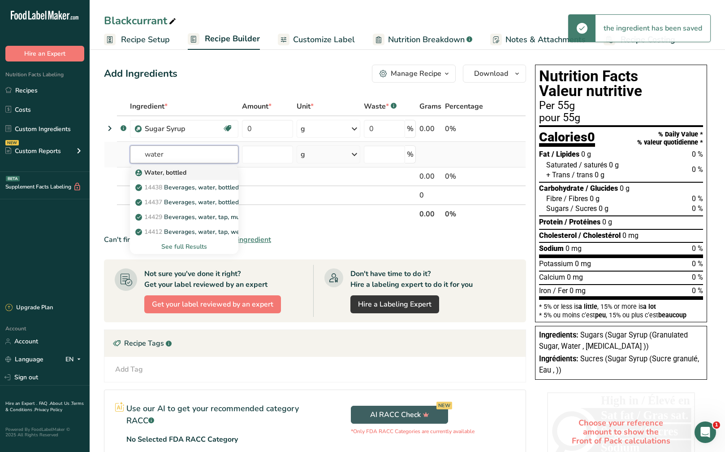
type input "water"
click at [166, 165] on link "Water, bottled" at bounding box center [184, 172] width 109 height 15
type input "Water, bottled"
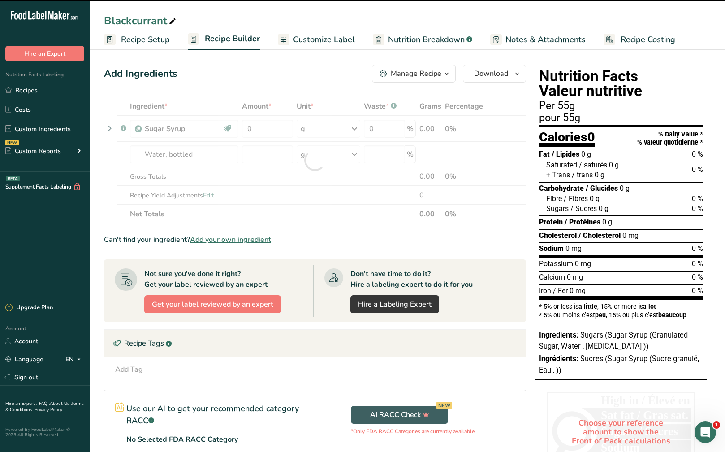
type input "0"
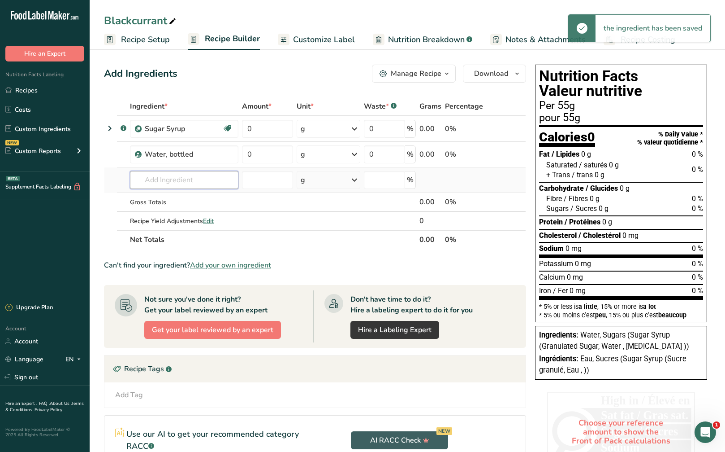
click at [171, 182] on input "text" at bounding box center [184, 180] width 109 height 18
paste input "Blackcurrent"
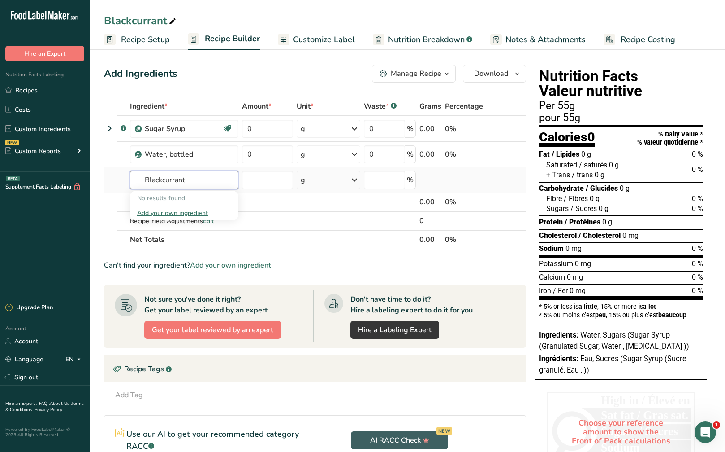
type input "Blackcurrant"
click at [197, 213] on div "Add your own ingredient" at bounding box center [184, 212] width 94 height 9
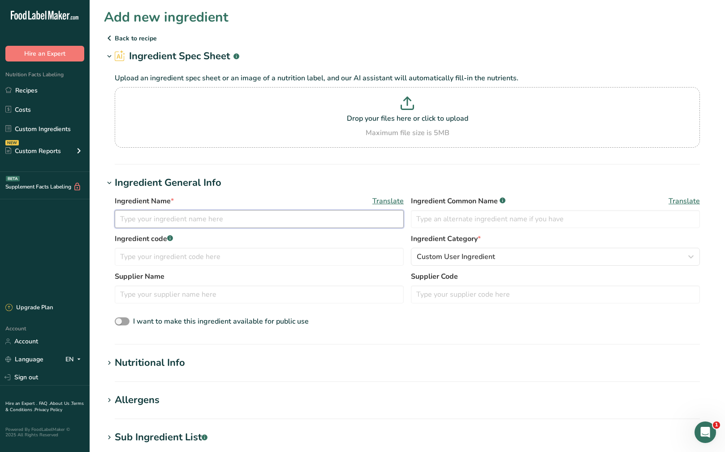
click at [229, 220] on input "text" at bounding box center [259, 219] width 289 height 18
paste input "Blackcurrent"
type input "Blackcurrent"
click at [175, 363] on div "Nutritional Info" at bounding box center [150, 362] width 70 height 15
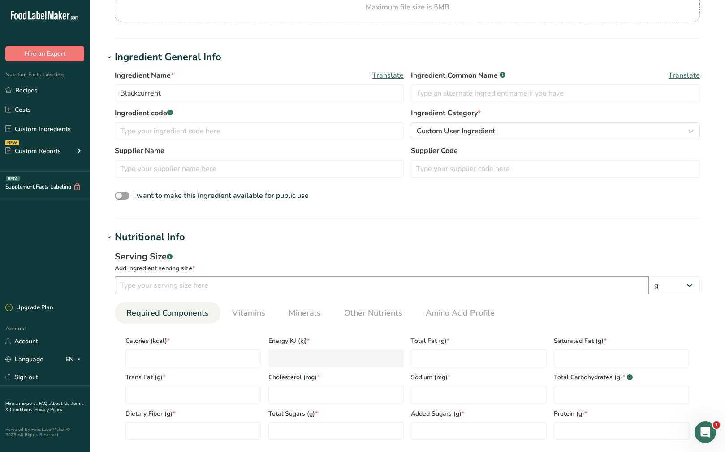
scroll to position [135, 0]
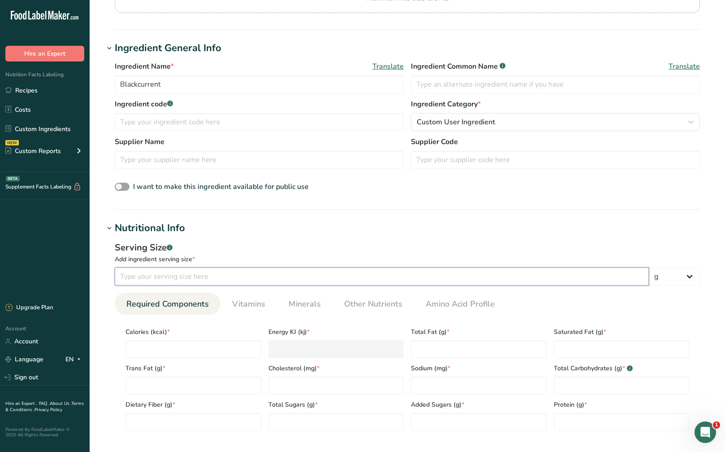
click at [222, 277] on input "number" at bounding box center [382, 276] width 534 height 18
type input "100"
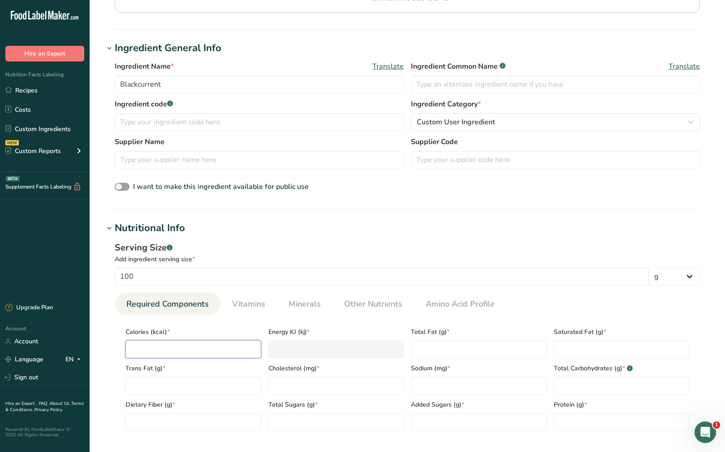
click at [182, 351] on input "number" at bounding box center [194, 349] width 136 height 18
type input "1"
type KJ "4.2"
type input "15"
type KJ "62.8"
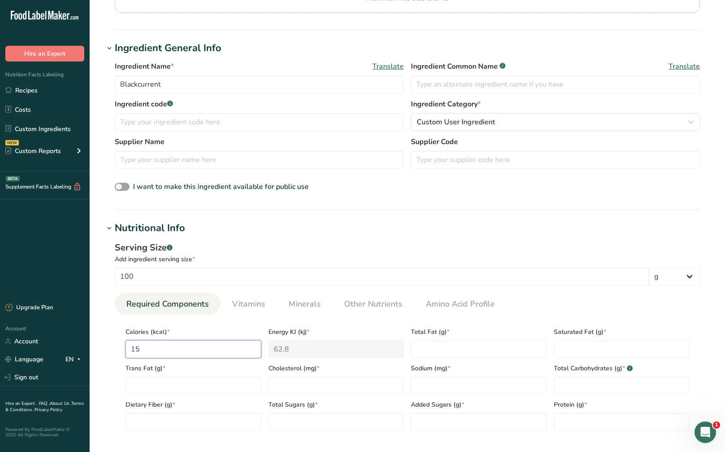
type input "150"
type KJ "627.6"
type input "150"
drag, startPoint x: 430, startPoint y: 345, endPoint x: 570, endPoint y: 344, distance: 140.8
click at [431, 345] on Fat "number" at bounding box center [479, 349] width 136 height 18
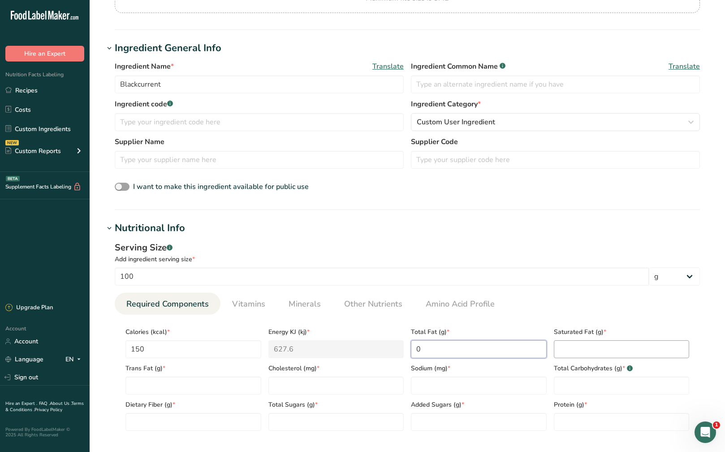
type Fat "0"
click at [605, 345] on Fat "number" at bounding box center [622, 349] width 136 height 18
type Fat "0"
drag, startPoint x: 512, startPoint y: 375, endPoint x: 554, endPoint y: 375, distance: 41.7
click at [515, 375] on div "Sodium (mg) *" at bounding box center [479, 376] width 143 height 36
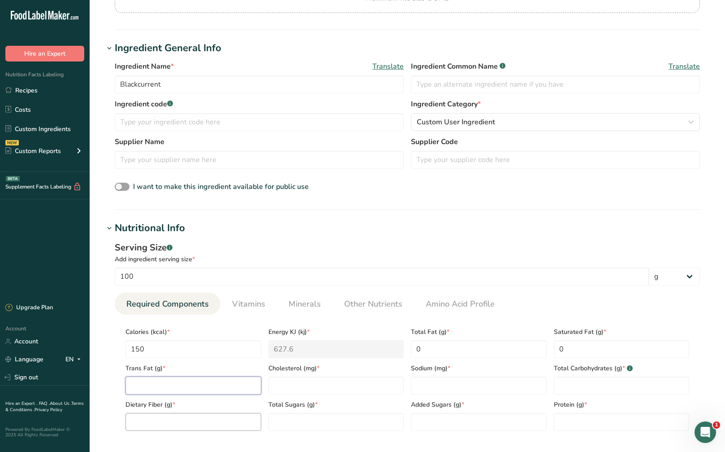
drag, startPoint x: 243, startPoint y: 385, endPoint x: 238, endPoint y: 417, distance: 32.7
click at [243, 385] on Fat "number" at bounding box center [194, 385] width 136 height 18
type Fat "0"
drag, startPoint x: 239, startPoint y: 419, endPoint x: 277, endPoint y: 421, distance: 38.2
click at [245, 419] on Fiber "number" at bounding box center [194, 422] width 136 height 18
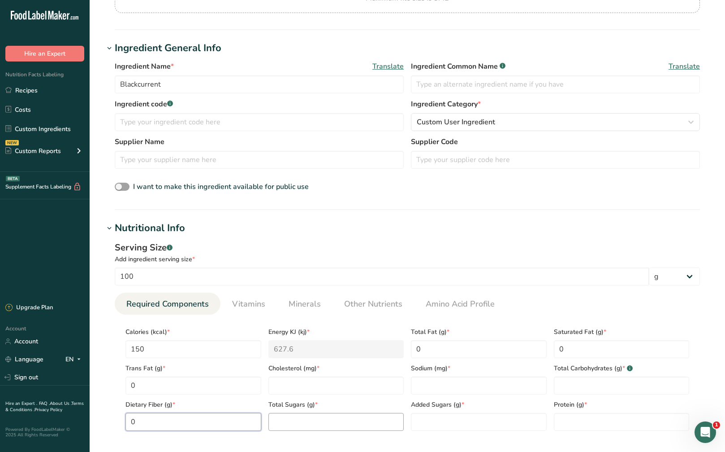
type Fiber "0"
drag, startPoint x: 325, startPoint y: 426, endPoint x: 343, endPoint y: 392, distance: 38.1
click at [327, 424] on Sugars "number" at bounding box center [337, 422] width 136 height 18
type Sugars "0"
drag, startPoint x: 343, startPoint y: 390, endPoint x: 391, endPoint y: 390, distance: 48.0
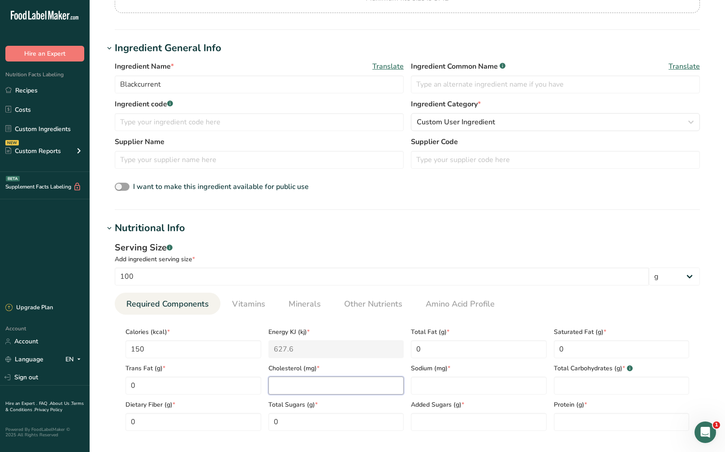
click at [344, 390] on input "number" at bounding box center [337, 385] width 136 height 18
type input "0"
drag, startPoint x: 445, startPoint y: 390, endPoint x: 464, endPoint y: 418, distance: 34.3
click at [450, 391] on input "number" at bounding box center [479, 385] width 136 height 18
type input "0"
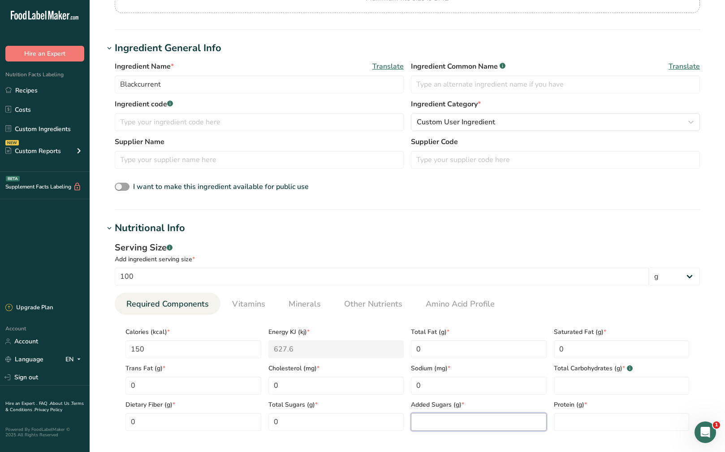
drag, startPoint x: 467, startPoint y: 421, endPoint x: 530, endPoint y: 423, distance: 63.3
click at [480, 421] on Sugars "number" at bounding box center [479, 422] width 136 height 18
type Sugars "0"
drag, startPoint x: 599, startPoint y: 424, endPoint x: 605, endPoint y: 388, distance: 36.7
click at [603, 421] on input "number" at bounding box center [622, 422] width 136 height 18
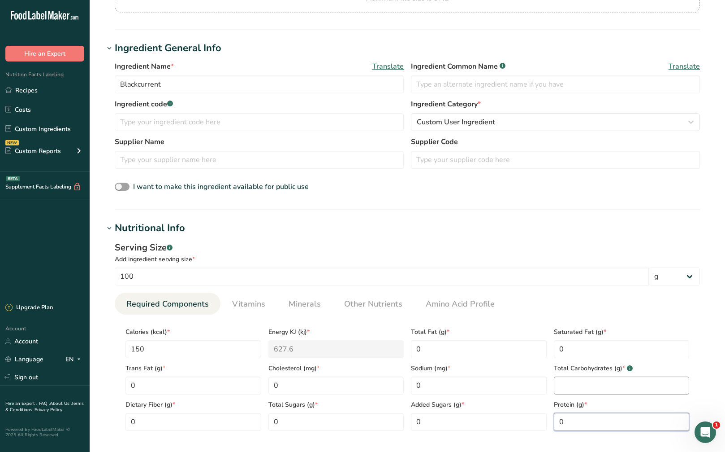
type input "0"
click at [605, 384] on Carbohydrates "number" at bounding box center [622, 385] width 136 height 18
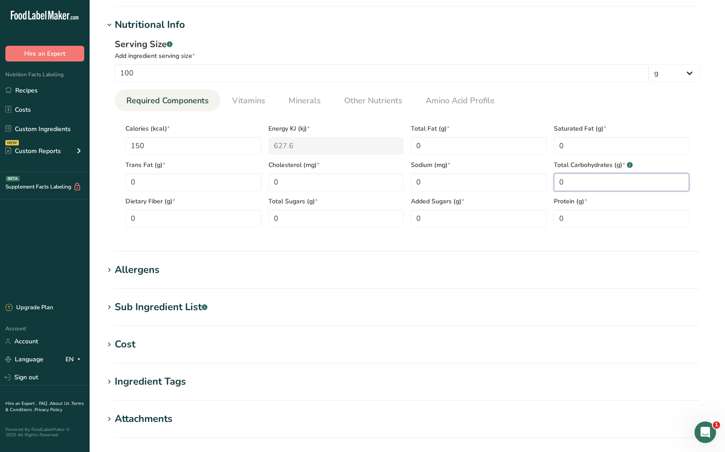
scroll to position [448, 0]
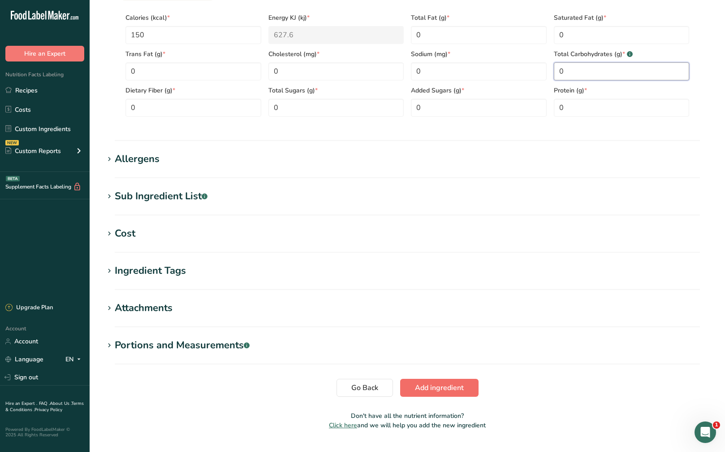
type Carbohydrates "0"
click at [455, 385] on span "Add ingredient" at bounding box center [439, 387] width 49 height 11
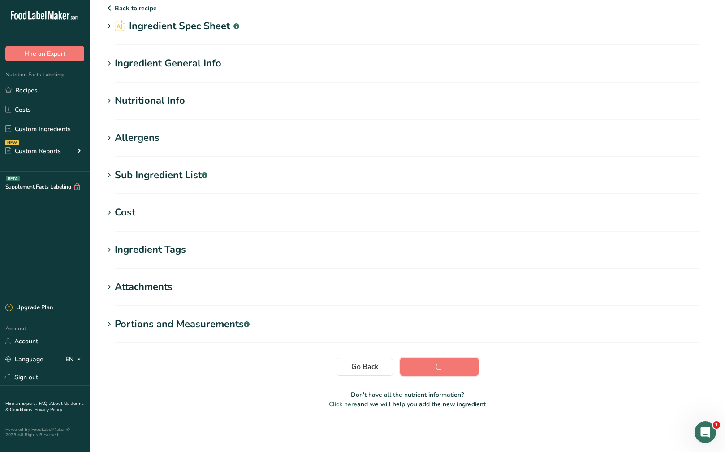
scroll to position [30, 0]
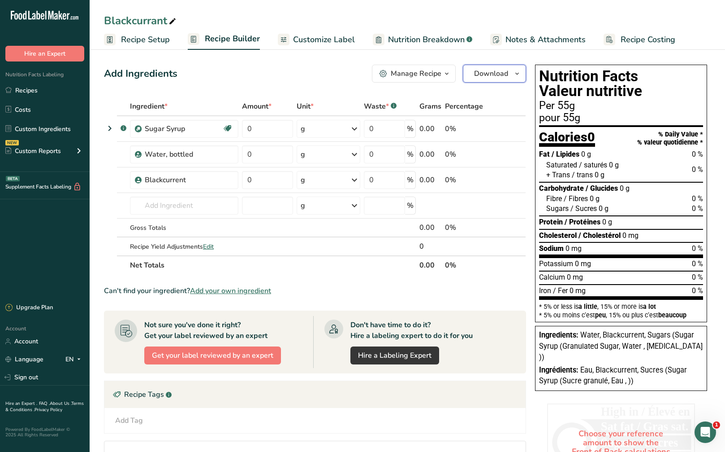
click at [508, 72] on button "Download" at bounding box center [494, 74] width 63 height 18
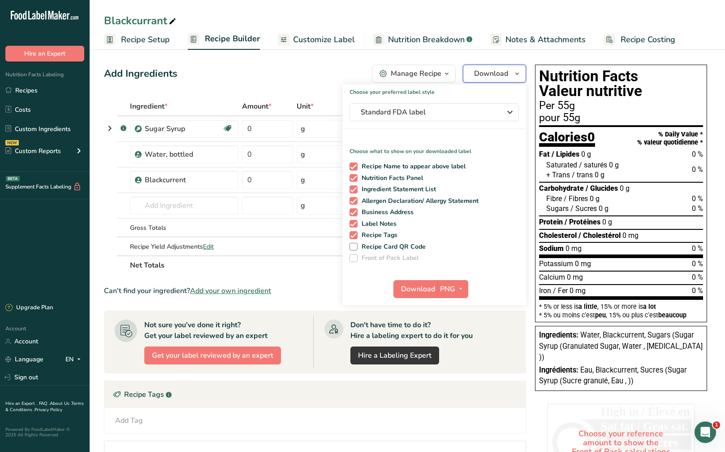
click at [502, 72] on span "Download" at bounding box center [491, 73] width 34 height 11
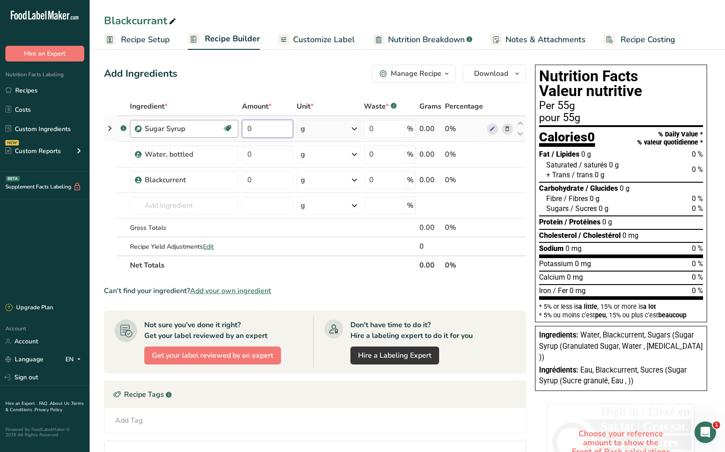
drag, startPoint x: 255, startPoint y: 132, endPoint x: 238, endPoint y: 131, distance: 17.1
click at [238, 131] on tr ".a-a{fill:#347362;}.b-a{fill:#fff;} Sugar Syrup Dairy free Gluten free Vegan Ve…" at bounding box center [314, 129] width 421 height 26
type input "1450"
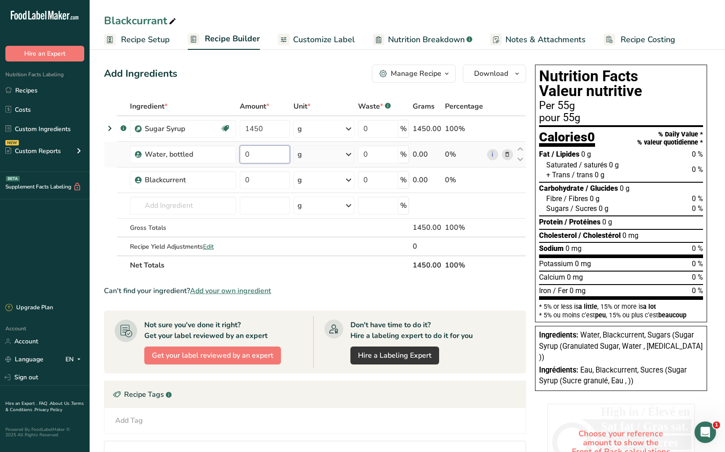
click at [261, 146] on div "Ingredient * Amount * Unit * Waste * .a-a{fill:#347362;}.b-a{fill:#fff;} Grams …" at bounding box center [315, 186] width 422 height 178
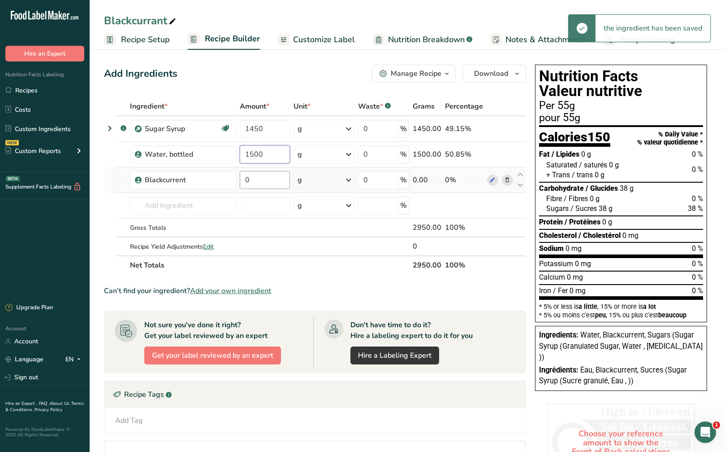
type input "1500"
click at [265, 177] on div "Ingredient * Amount * Unit * Waste * .a-a{fill:#347362;}.b-a{fill:#fff;} Grams …" at bounding box center [315, 186] width 422 height 178
type input "2000"
click at [494, 73] on span "Download" at bounding box center [491, 73] width 34 height 11
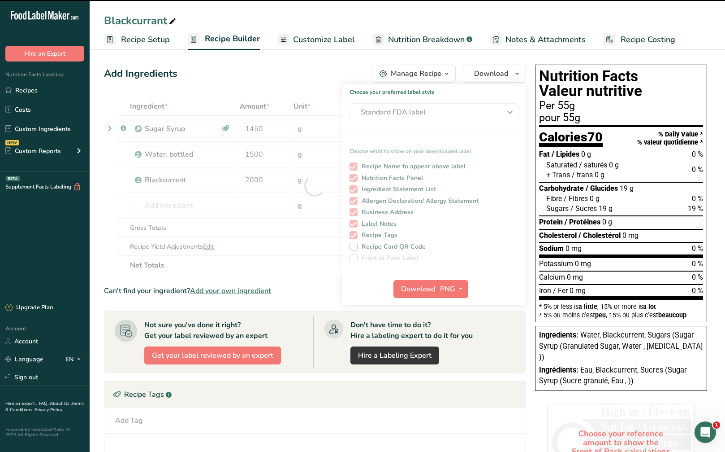
click at [473, 113] on div at bounding box center [315, 186] width 422 height 178
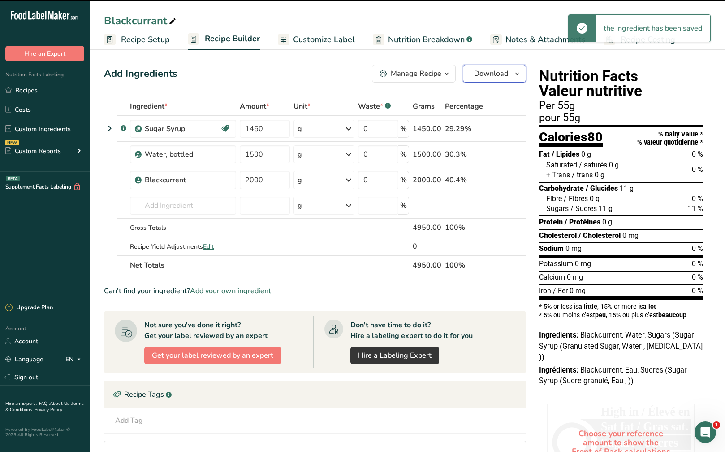
click at [497, 81] on button "Download" at bounding box center [494, 74] width 63 height 18
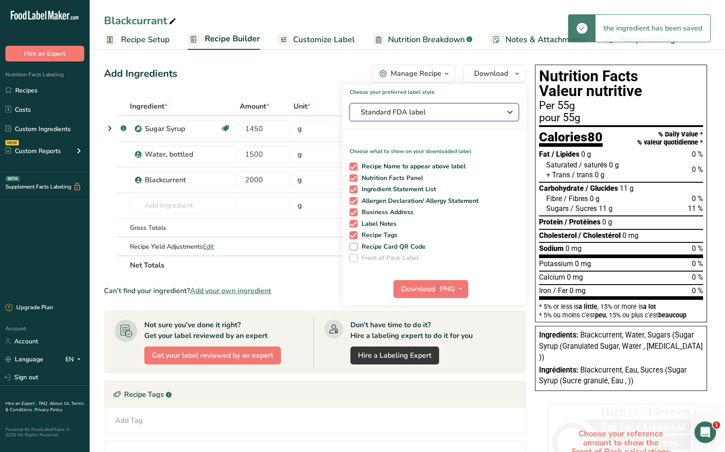
click at [481, 109] on span "Standard FDA label" at bounding box center [428, 112] width 135 height 11
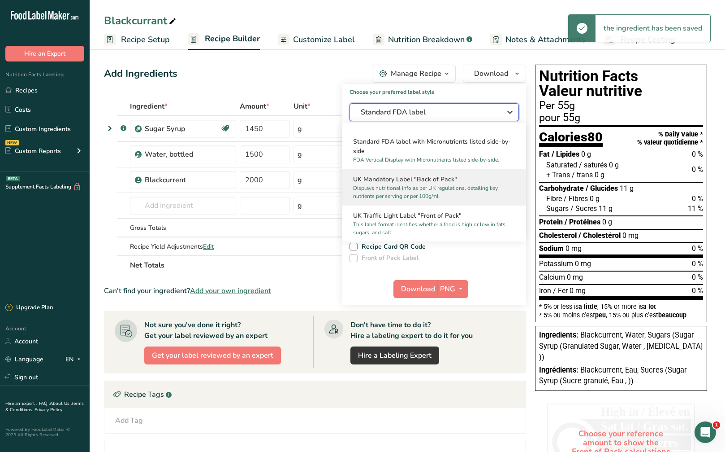
scroll to position [269, 0]
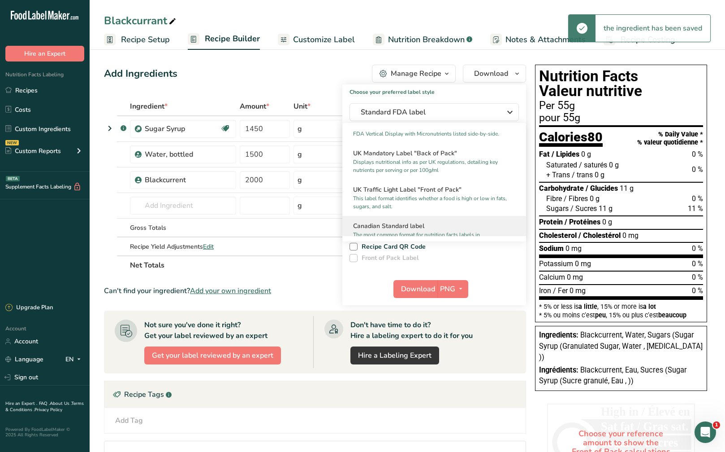
click at [445, 230] on h2 "Canadian Standard label" at bounding box center [434, 225] width 162 height 9
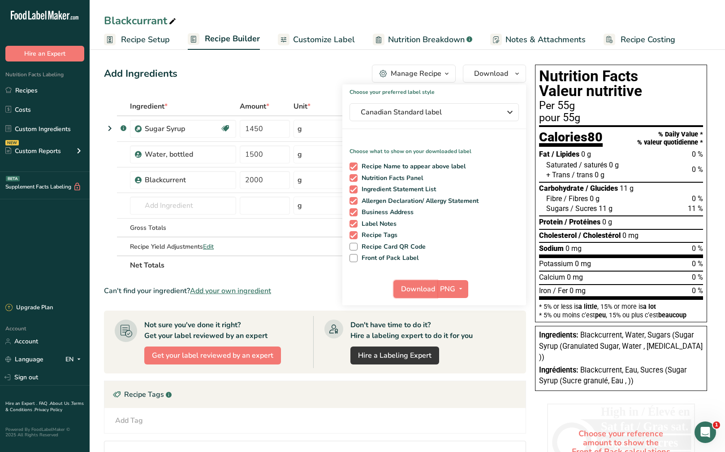
click at [427, 292] on span "Download" at bounding box center [418, 288] width 34 height 11
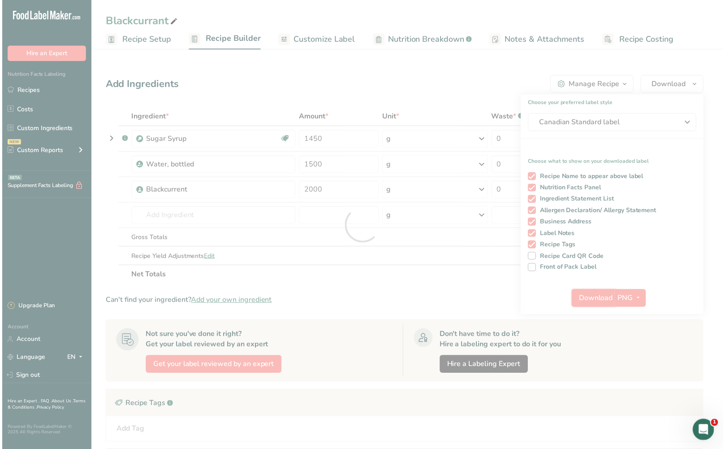
scroll to position [0, 0]
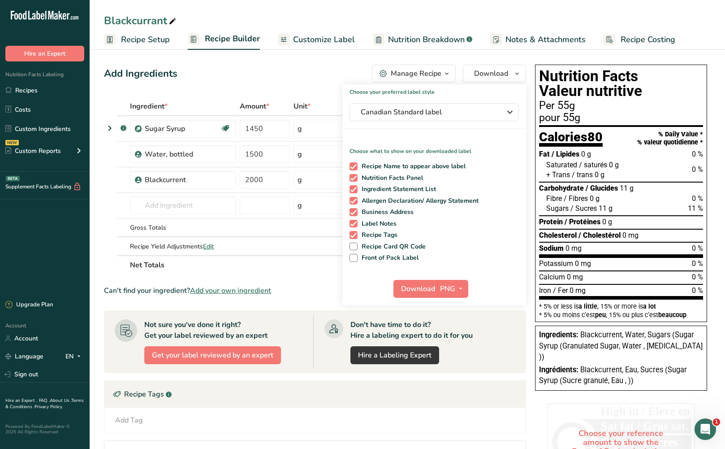
drag, startPoint x: 43, startPoint y: 90, endPoint x: 463, endPoint y: 46, distance: 422.4
click at [43, 89] on link "Recipes" at bounding box center [45, 90] width 90 height 17
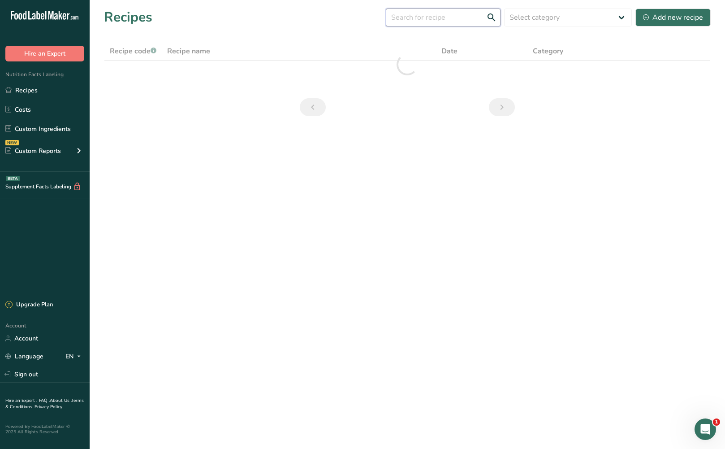
click at [438, 19] on input "text" at bounding box center [443, 18] width 115 height 18
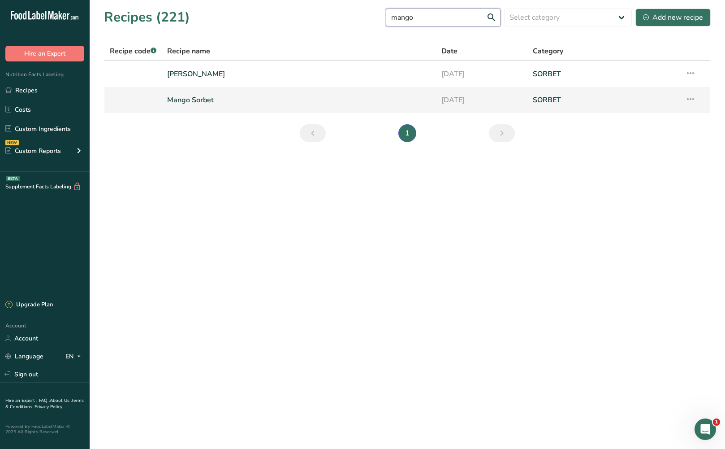
type input "mango"
click at [250, 98] on link "Mango Sorbet" at bounding box center [299, 100] width 264 height 19
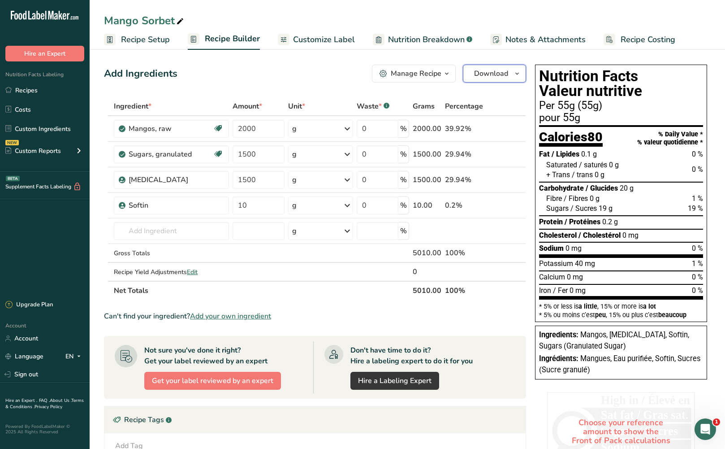
click at [497, 71] on span "Download" at bounding box center [491, 73] width 34 height 11
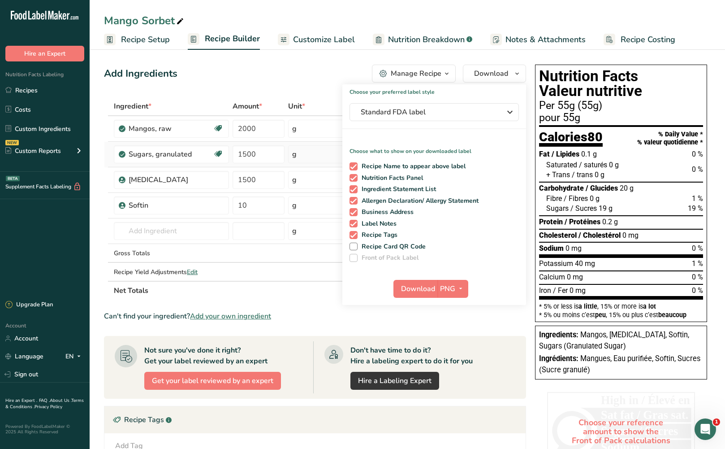
click at [230, 154] on td "Sugars, granulated Dairy free Gluten free Vegan Vegetarian Soy free" at bounding box center [171, 155] width 119 height 26
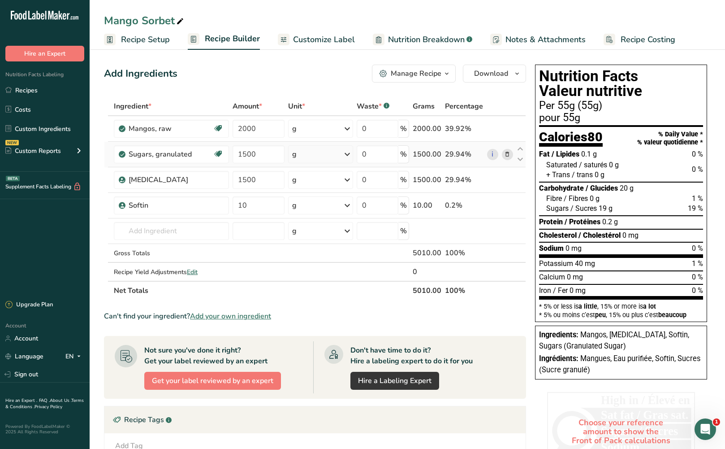
click at [509, 154] on icon at bounding box center [507, 154] width 6 height 9
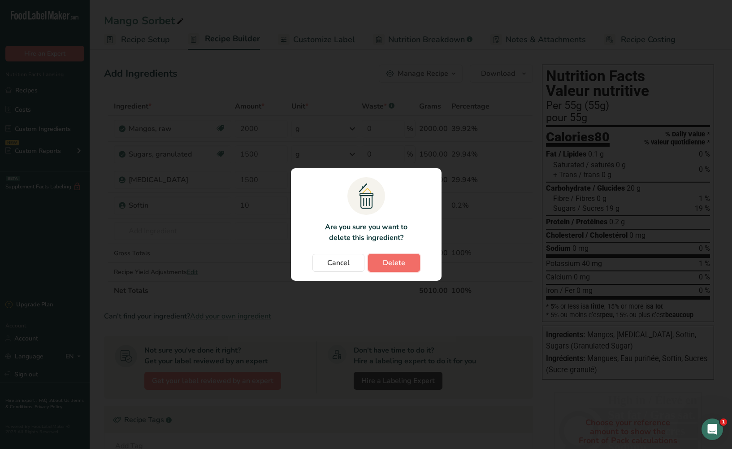
click at [402, 262] on span "Delete" at bounding box center [394, 262] width 22 height 11
type input "10"
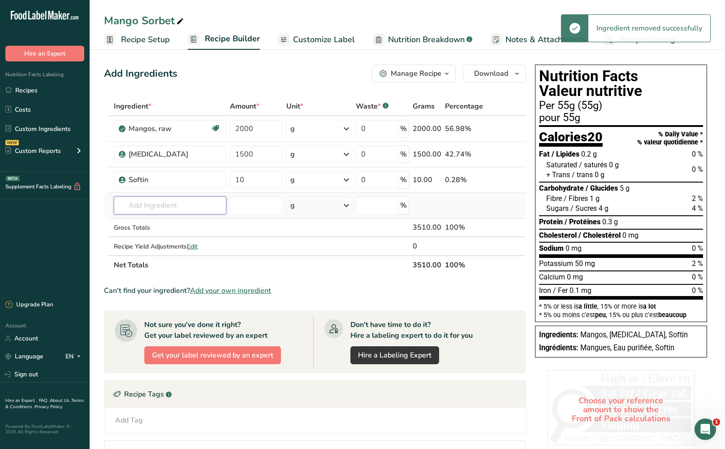
click at [175, 205] on input "text" at bounding box center [170, 205] width 113 height 18
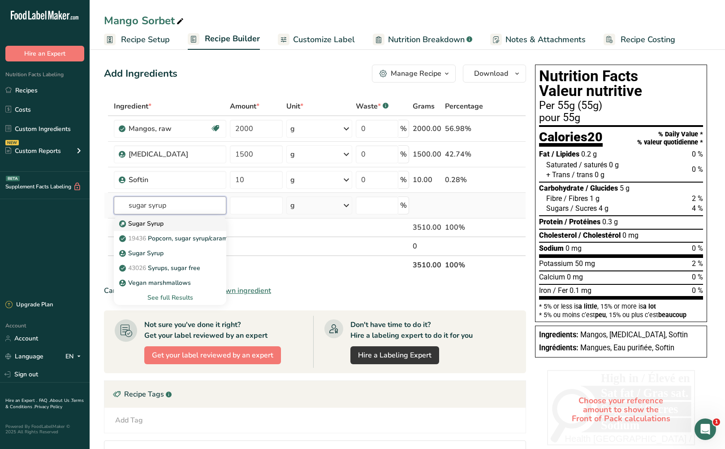
type input "sugar syrup"
click at [186, 224] on div "Sugar Syrup" at bounding box center [163, 223] width 84 height 9
type input "Sugar Syrup"
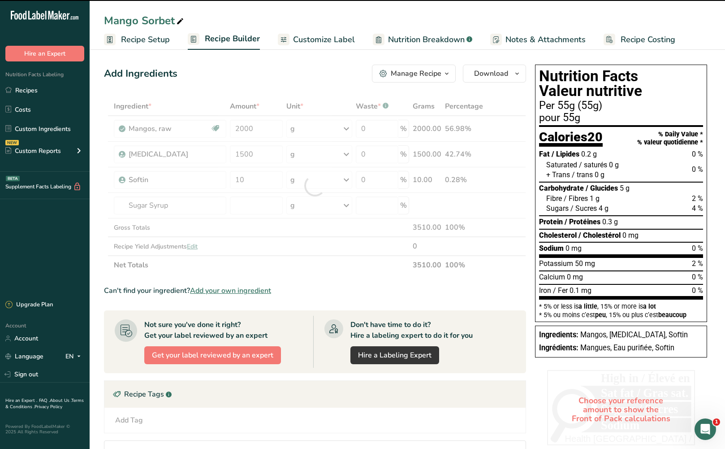
type input "0"
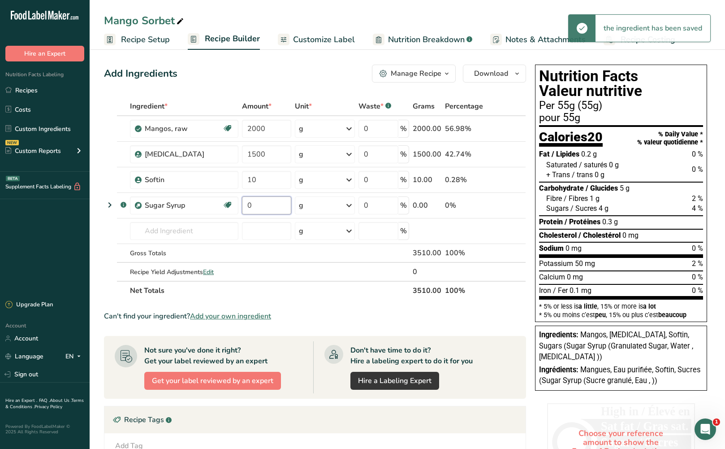
click at [261, 207] on input "0" at bounding box center [266, 205] width 49 height 18
drag, startPoint x: 278, startPoint y: 209, endPoint x: 232, endPoint y: 206, distance: 45.9
click at [231, 206] on tr ".a-a{fill:#347362;}.b-a{fill:#fff;} Sugar Syrup Dairy free Gluten free Vegan Ve…" at bounding box center [314, 206] width 421 height 26
type input "1450"
click at [519, 96] on div "Add Ingredients Manage Recipe Delete Recipe Duplicate Recipe Scale Recipe Save …" at bounding box center [318, 332] width 428 height 542
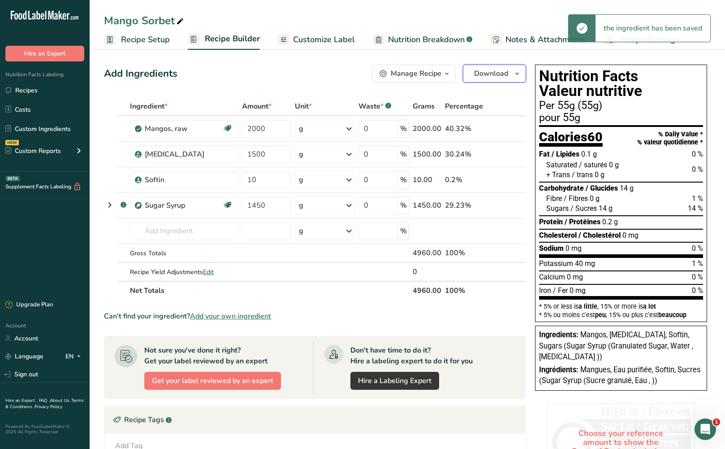
click at [516, 78] on icon "button" at bounding box center [517, 73] width 7 height 11
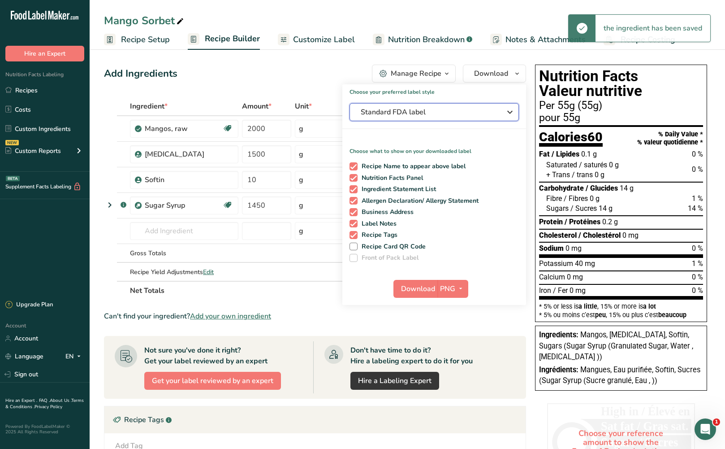
click at [484, 111] on span "Standard FDA label" at bounding box center [428, 112] width 135 height 11
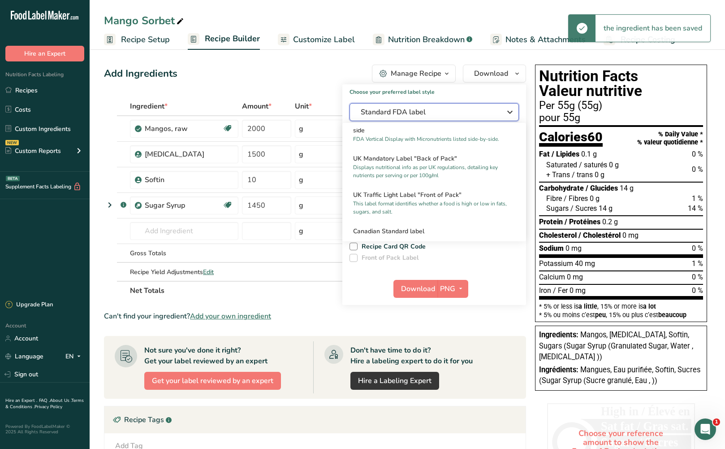
scroll to position [269, 0]
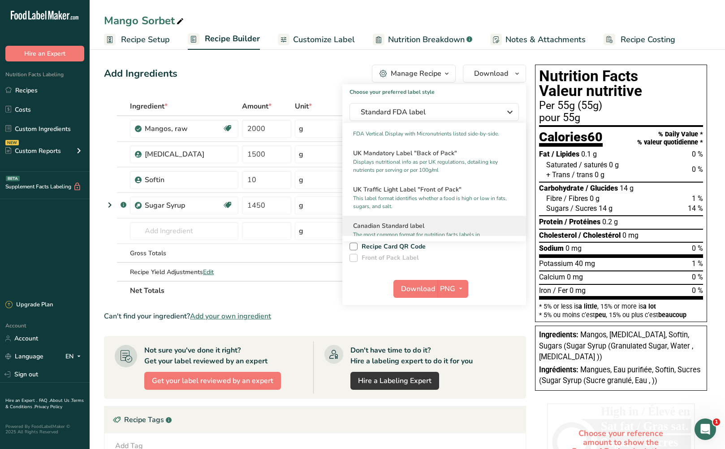
click at [444, 227] on div "Canadian Standard label The most common format for nutrition facts labels in co…" at bounding box center [435, 234] width 184 height 36
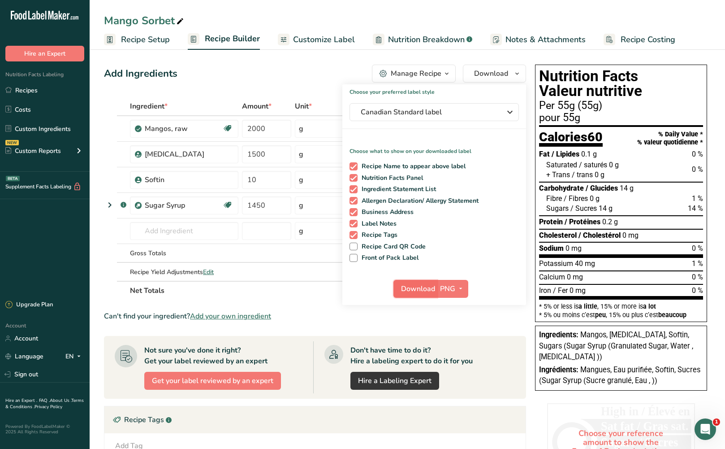
click at [420, 287] on span "Download" at bounding box center [418, 288] width 34 height 11
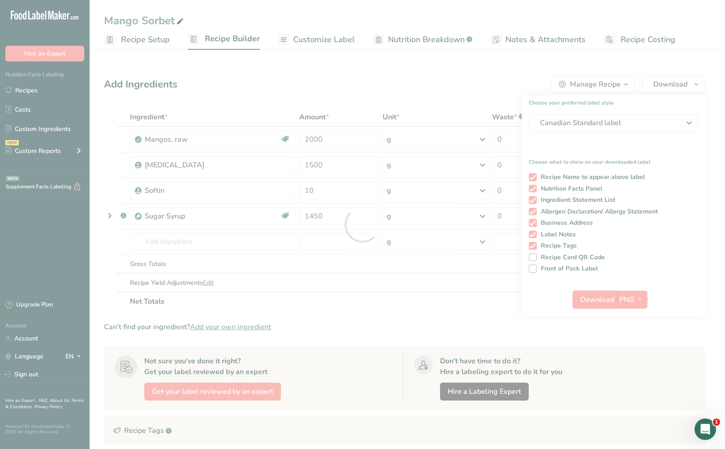
scroll to position [0, 0]
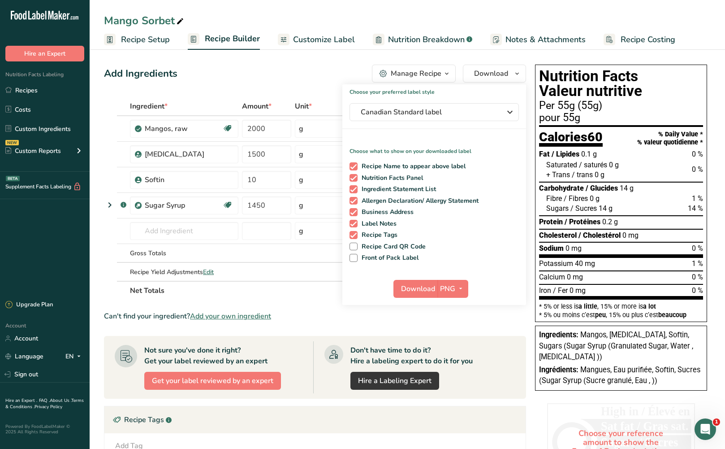
drag, startPoint x: 65, startPoint y: 85, endPoint x: 322, endPoint y: 66, distance: 258.1
click at [65, 85] on link "Recipes" at bounding box center [45, 90] width 90 height 17
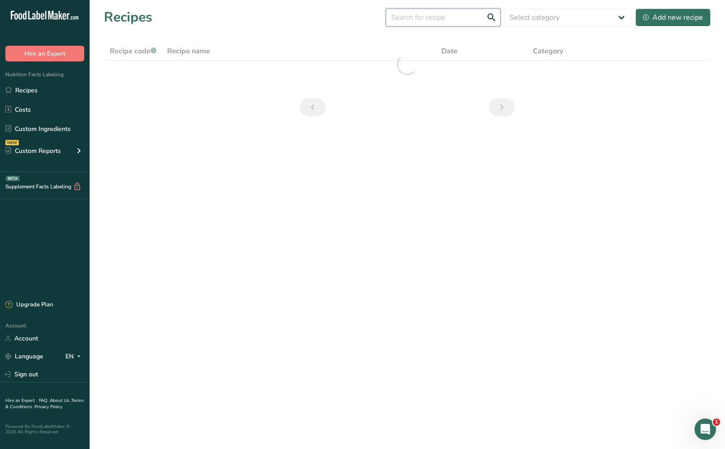
click at [416, 22] on input "text" at bounding box center [443, 18] width 115 height 18
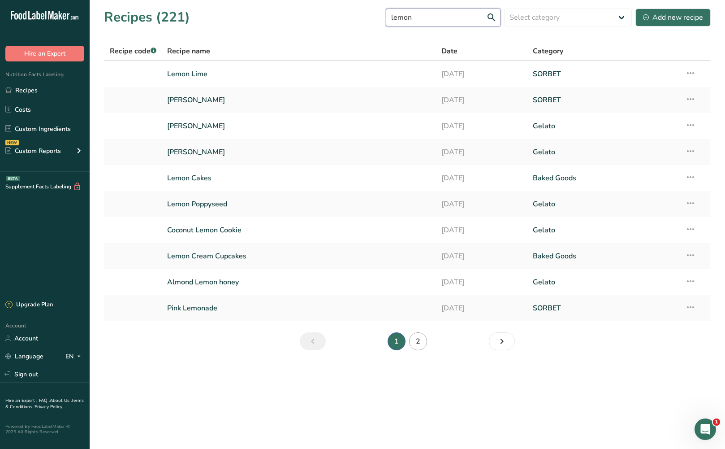
type input "lemon"
click at [418, 339] on link "2" at bounding box center [418, 341] width 18 height 18
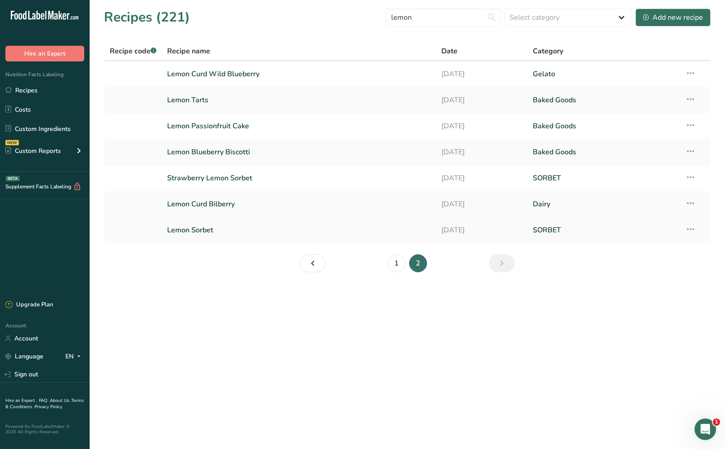
click at [194, 230] on link "Lemon Sorbet" at bounding box center [299, 230] width 264 height 19
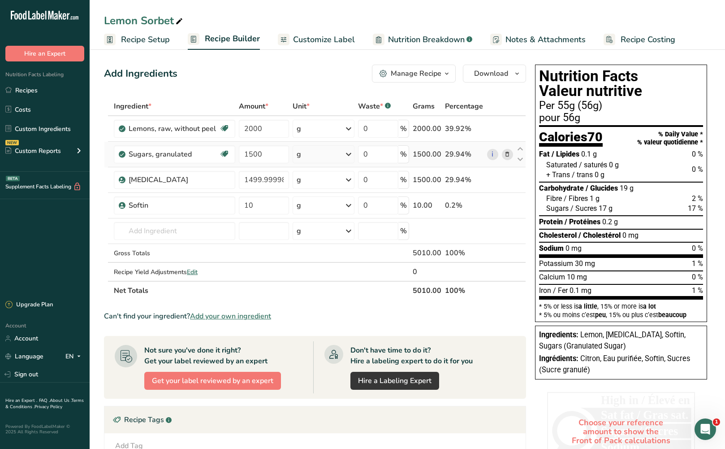
click at [509, 156] on icon at bounding box center [507, 154] width 6 height 9
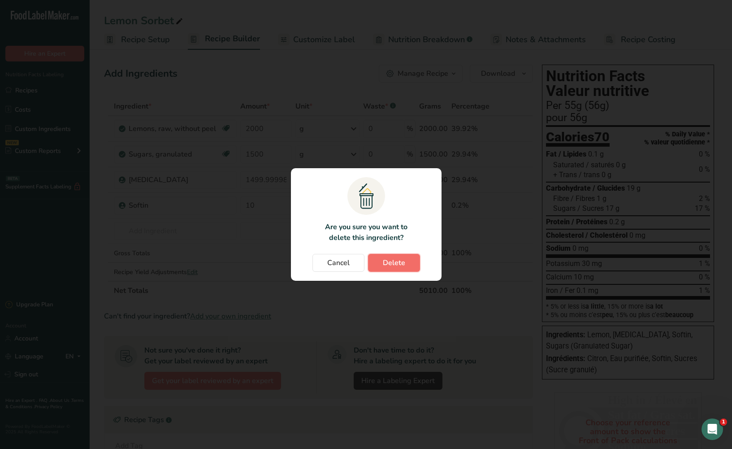
click at [403, 266] on span "Delete" at bounding box center [394, 262] width 22 height 11
type input "1499.999984"
type input "10"
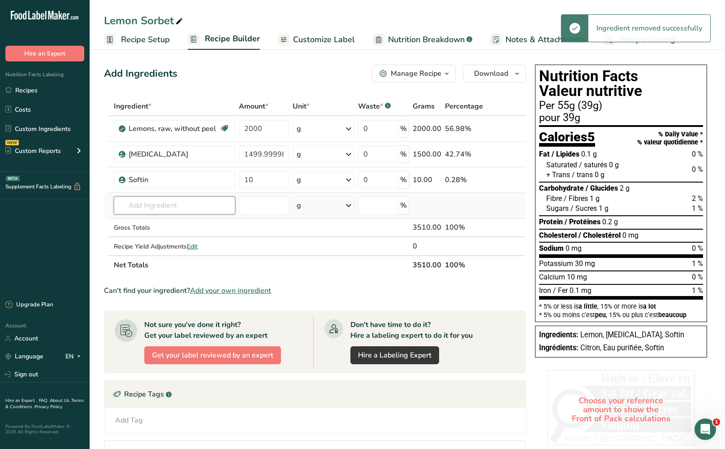
click at [199, 201] on input "text" at bounding box center [175, 205] width 122 height 18
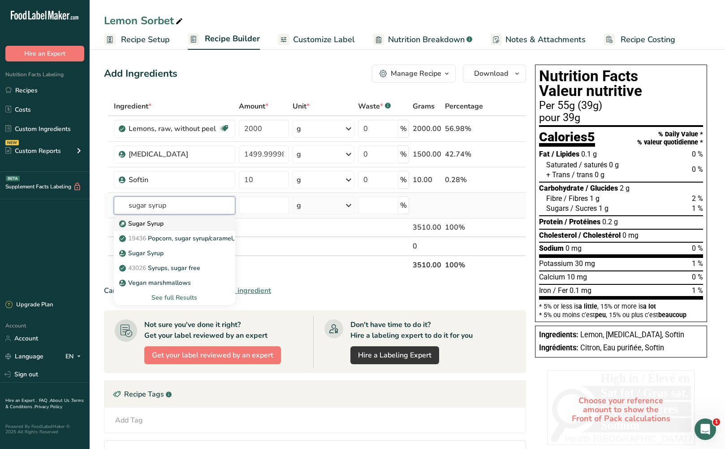
type input "sugar syrup"
click at [187, 221] on div "Sugar Syrup" at bounding box center [167, 223] width 93 height 9
type input "Sugar Syrup"
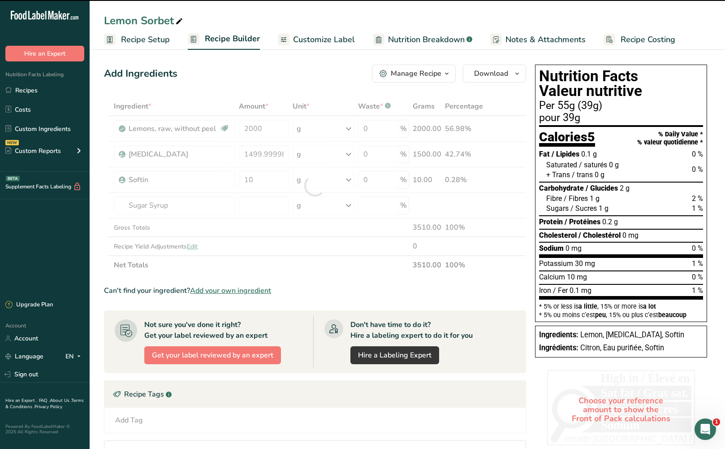
type input "0"
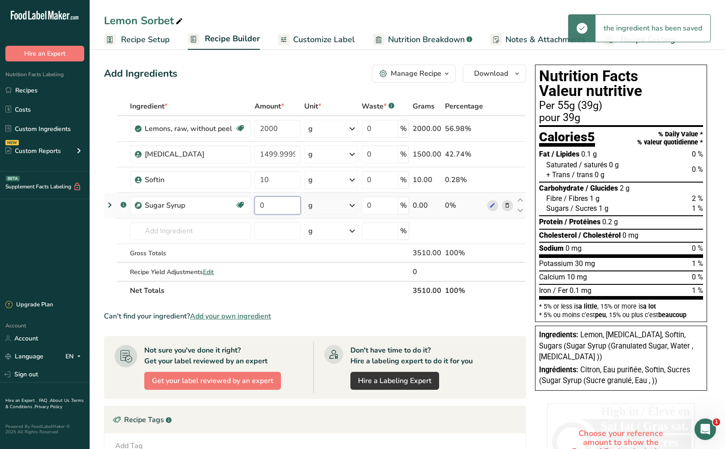
drag, startPoint x: 278, startPoint y: 208, endPoint x: 251, endPoint y: 207, distance: 27.4
click at [251, 207] on tr ".a-a{fill:#347362;}.b-a{fill:#fff;} Sugar Syrup Dairy free Gluten free Vegan Ve…" at bounding box center [314, 206] width 421 height 26
type input "1450"
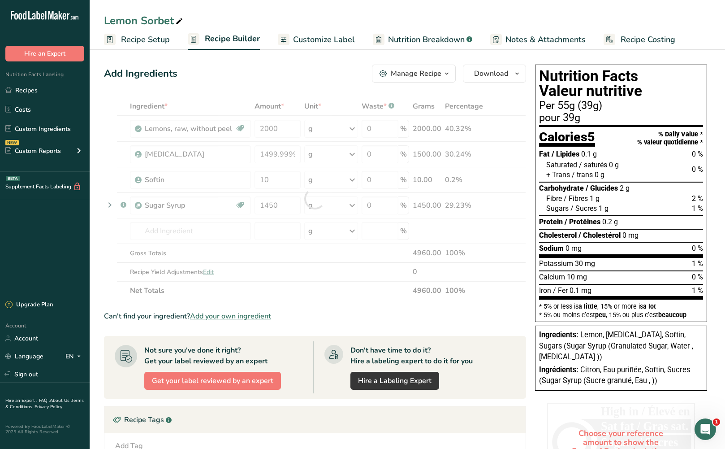
click at [547, 265] on span "Potassium" at bounding box center [556, 263] width 34 height 9
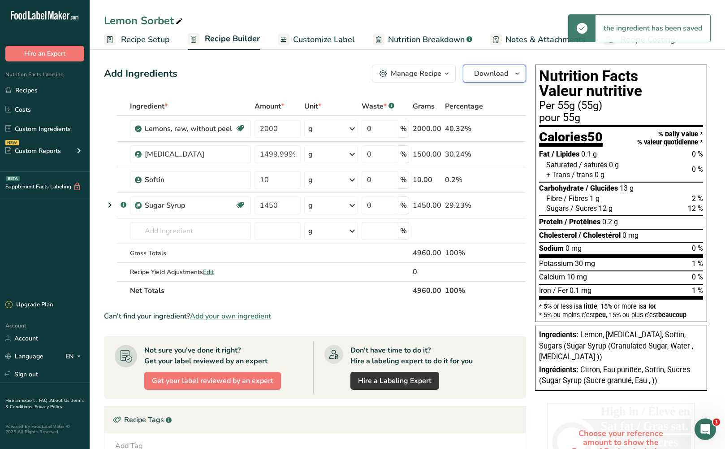
click at [522, 71] on span "button" at bounding box center [517, 73] width 11 height 11
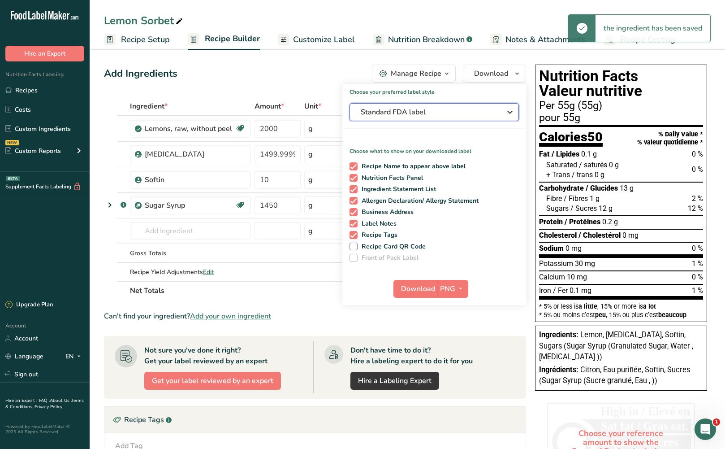
click at [491, 109] on span "Standard FDA label" at bounding box center [428, 112] width 135 height 11
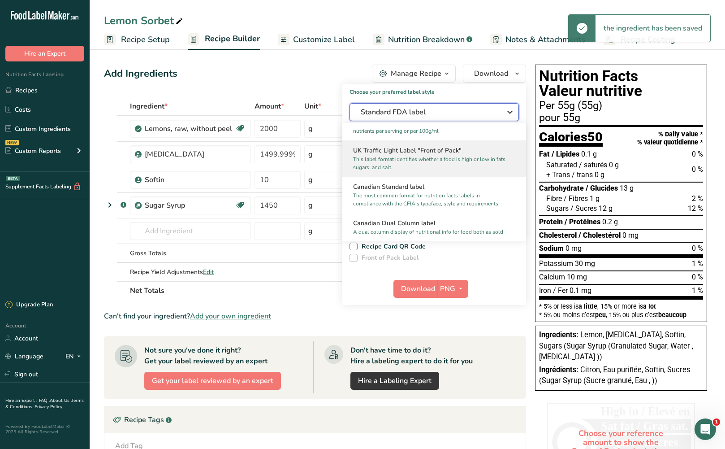
scroll to position [314, 0]
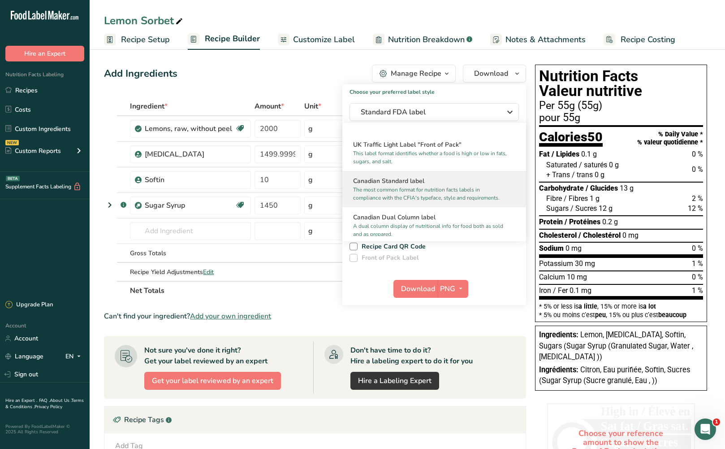
click at [456, 186] on h2 "Canadian Standard label" at bounding box center [434, 180] width 162 height 9
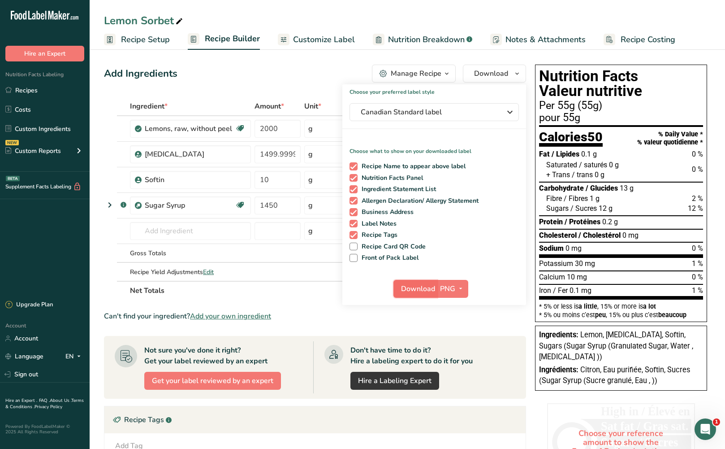
click at [416, 284] on span "Download" at bounding box center [418, 288] width 34 height 11
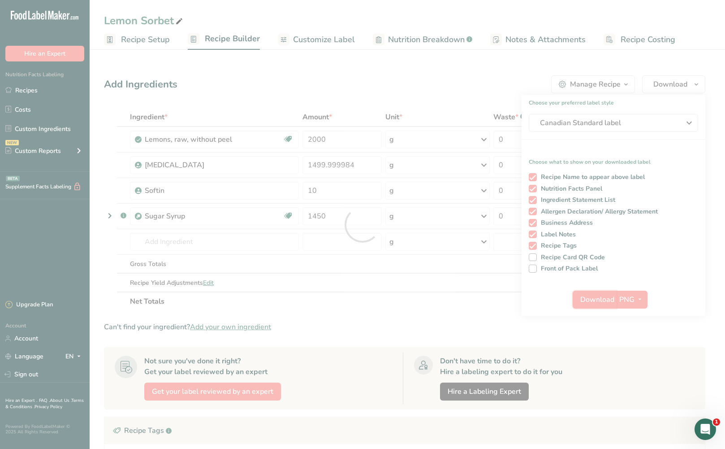
scroll to position [0, 0]
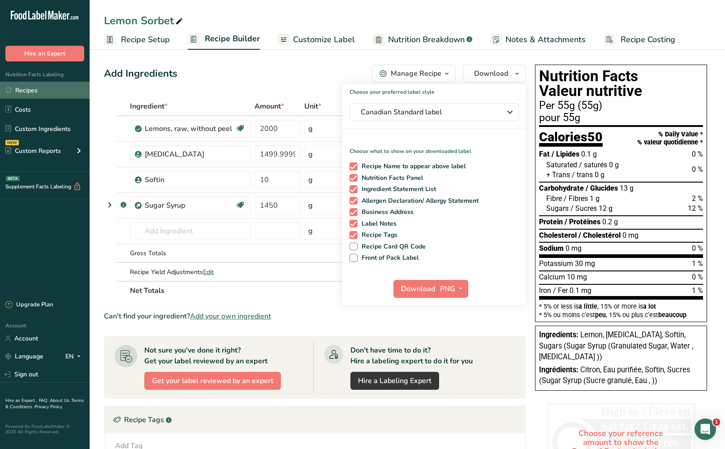
click at [13, 94] on link "Recipes" at bounding box center [45, 90] width 90 height 17
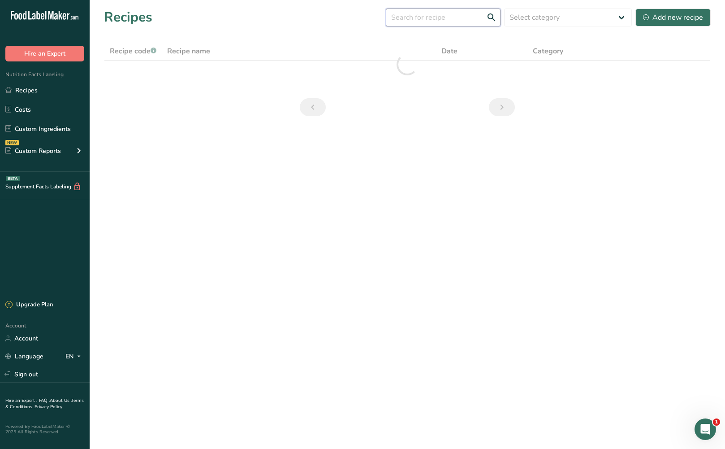
click at [472, 20] on input "text" at bounding box center [443, 18] width 115 height 18
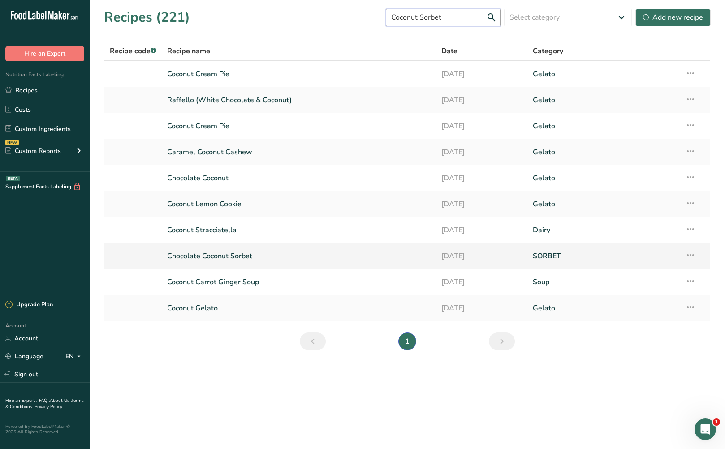
type input "Coconut Sorbet"
click at [315, 250] on link "Chocolate Coconut Sorbet" at bounding box center [299, 256] width 264 height 19
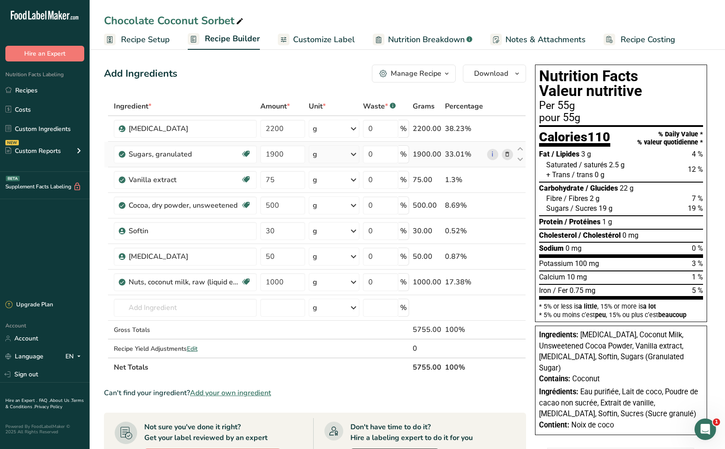
click at [504, 156] on icon at bounding box center [507, 154] width 6 height 9
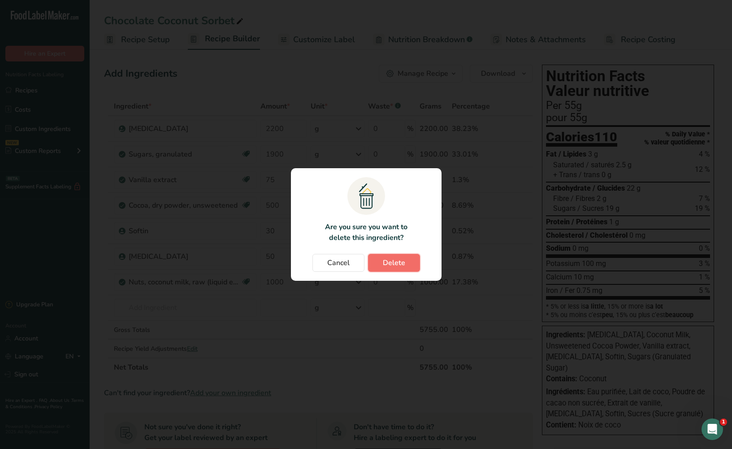
click at [380, 269] on button "Delete" at bounding box center [394, 263] width 52 height 18
type input "75"
type input "500"
type input "30"
type input "50"
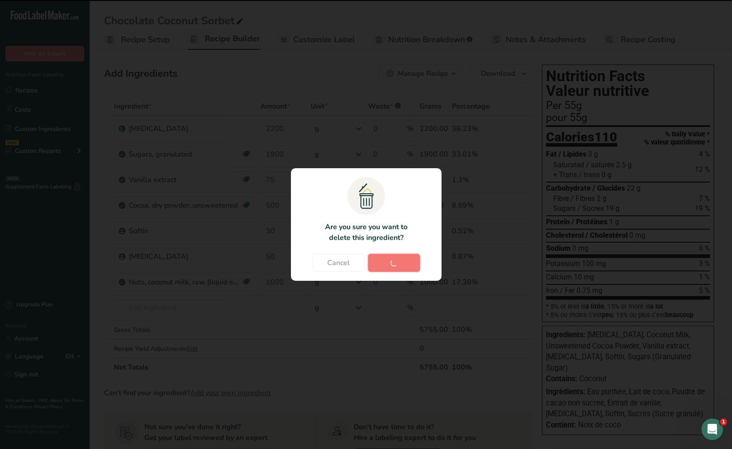
type input "1000"
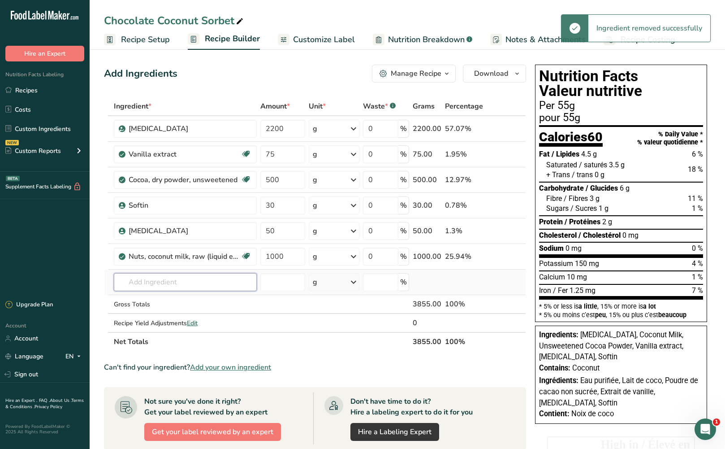
click at [219, 278] on input "text" at bounding box center [185, 282] width 143 height 18
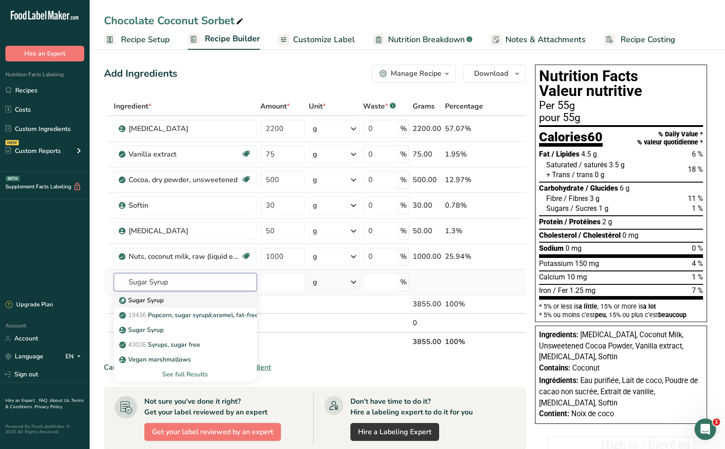
type input "Sugar Syrup"
click at [169, 304] on div "Sugar Syrup" at bounding box center [178, 299] width 114 height 9
type input "Sugar Syrup"
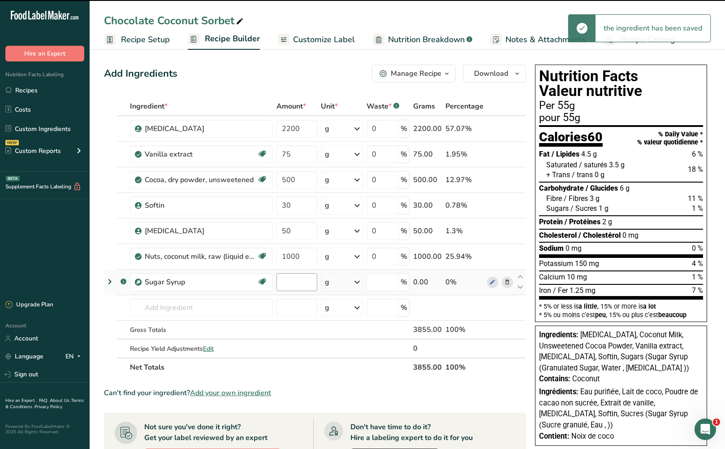
type input "0"
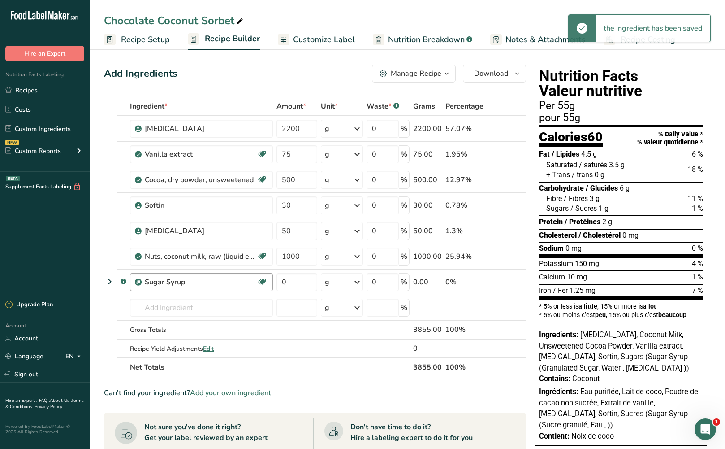
click at [272, 285] on div "Sugar Syrup Dairy free Gluten free Vegan Vegetarian Soy free" at bounding box center [201, 282] width 143 height 18
click at [285, 282] on input "0" at bounding box center [297, 282] width 41 height 18
type input "1450"
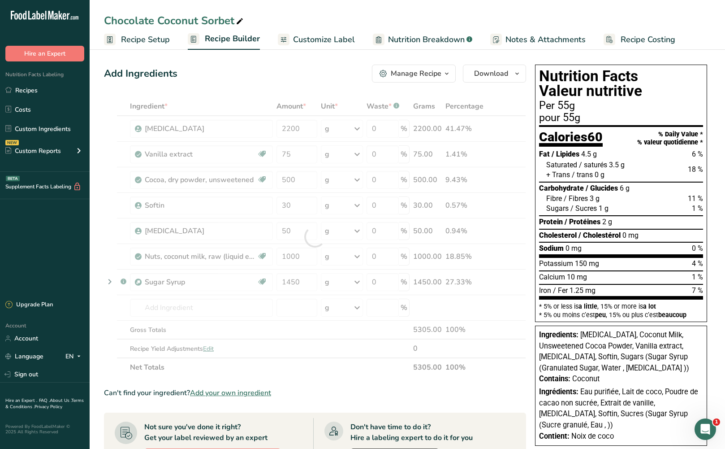
click at [498, 357] on div "Ingredient * Amount * Unit * Waste * .a-a{fill:#347362;}.b-a{fill:#fff;} Grams …" at bounding box center [315, 237] width 422 height 280
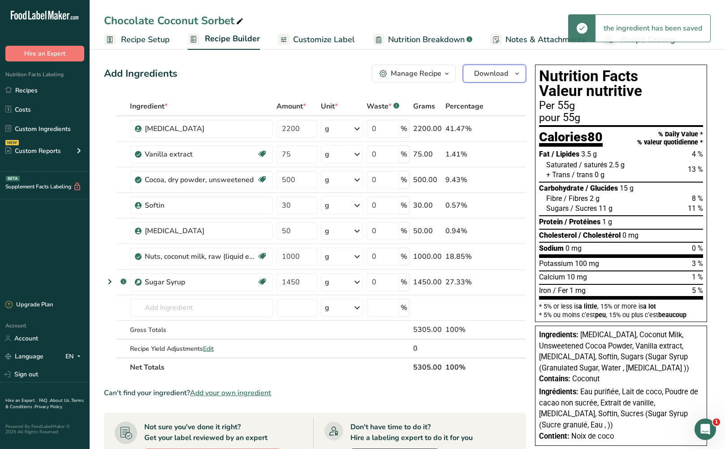
click at [495, 74] on span "Download" at bounding box center [491, 73] width 34 height 11
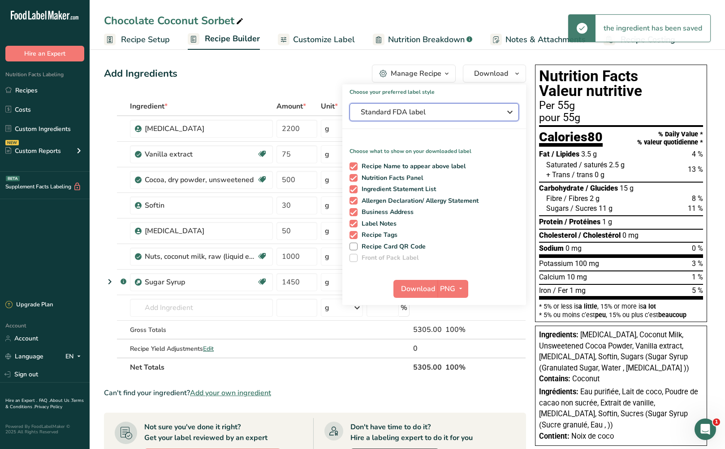
click at [471, 113] on span "Standard FDA label" at bounding box center [428, 112] width 135 height 11
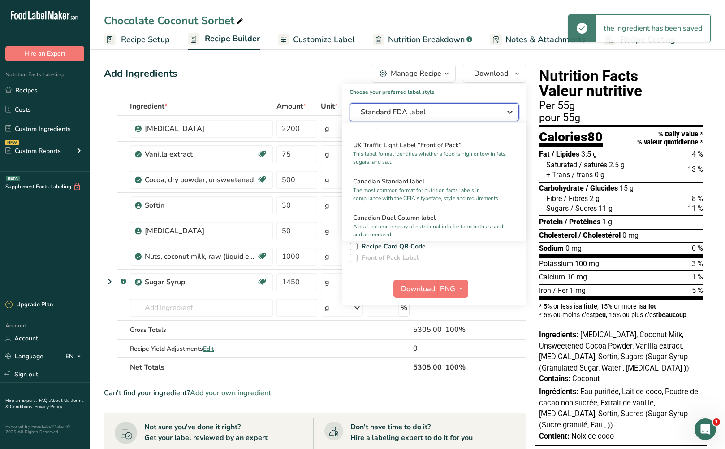
scroll to position [314, 0]
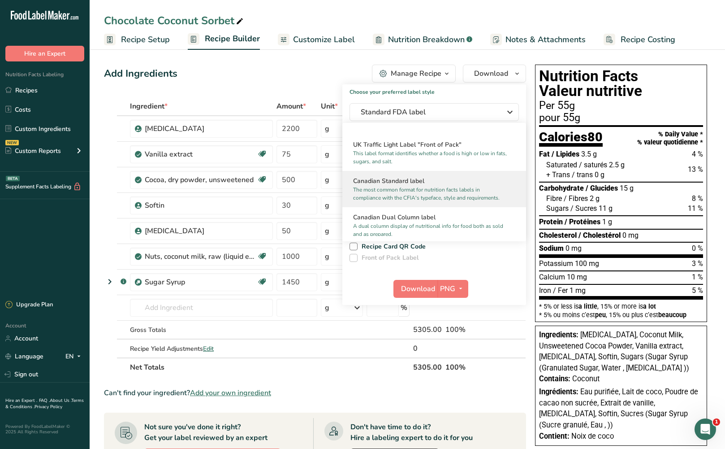
click at [465, 194] on p "The most common format for nutrition facts labels in compliance with the CFIA's…" at bounding box center [430, 194] width 154 height 16
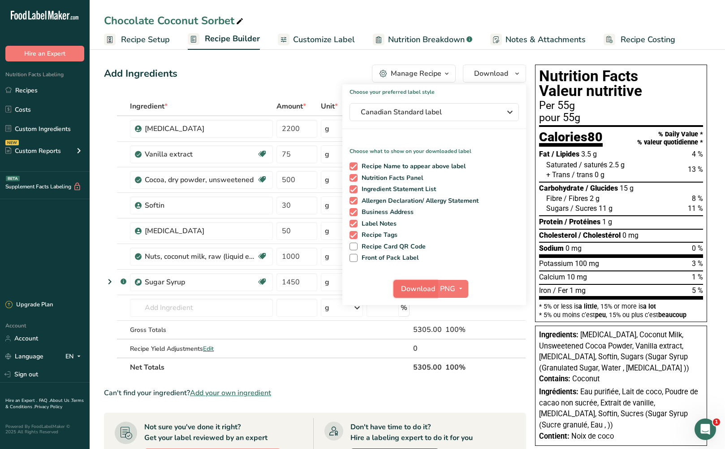
click at [426, 290] on span "Download" at bounding box center [418, 288] width 34 height 11
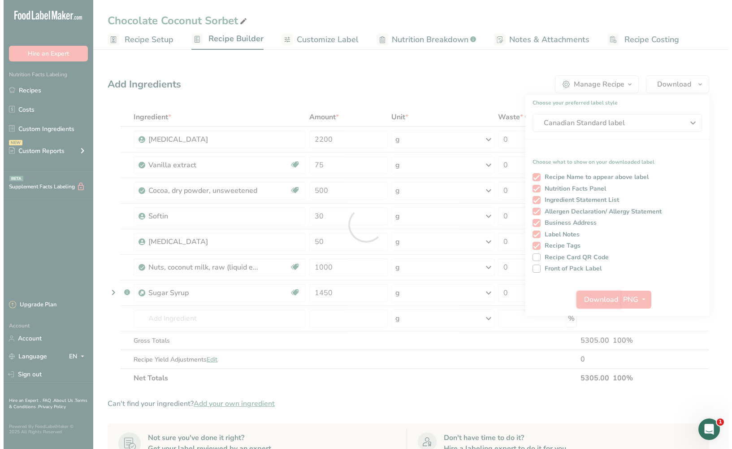
scroll to position [0, 0]
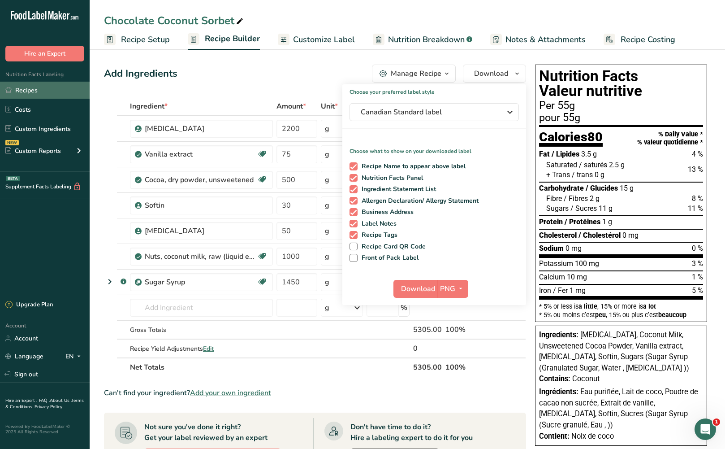
click at [67, 87] on link "Recipes" at bounding box center [45, 90] width 90 height 17
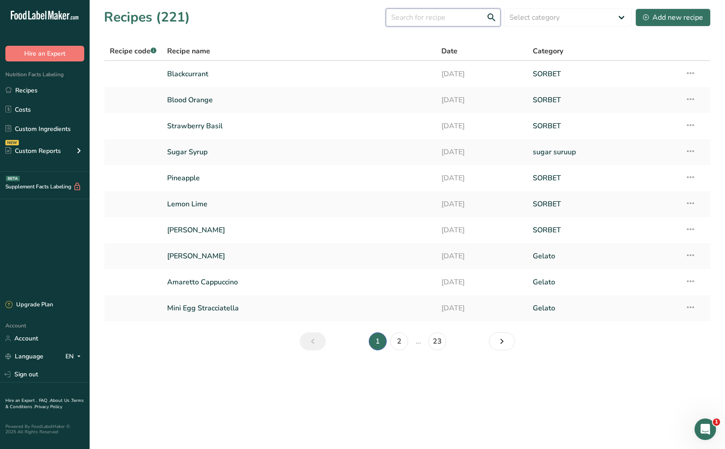
click at [443, 20] on input "text" at bounding box center [443, 18] width 115 height 18
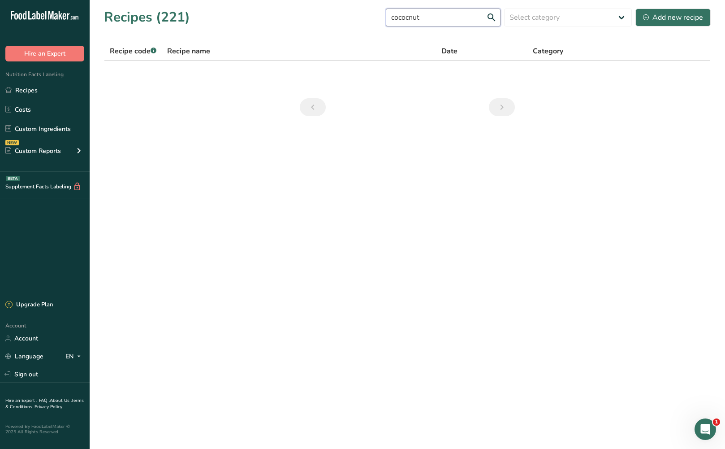
drag, startPoint x: 444, startPoint y: 19, endPoint x: 365, endPoint y: 21, distance: 79.8
click at [365, 21] on div "Recipes (221) cococnut Select category All Baked Goods [GEOGRAPHIC_DATA] Confec…" at bounding box center [407, 17] width 607 height 20
type input "coconut sorbet"
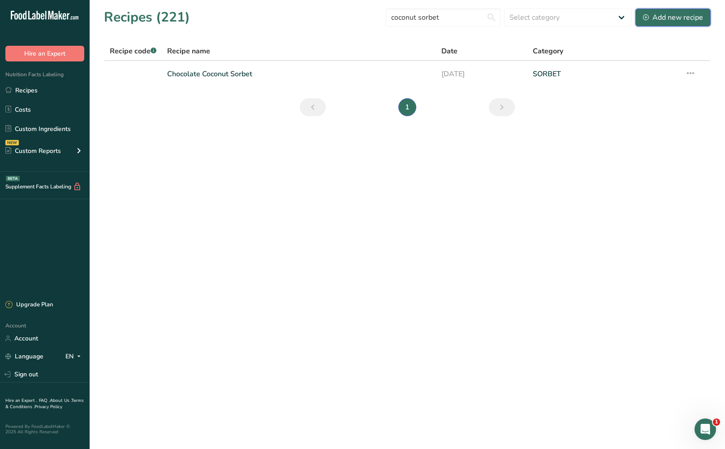
click at [671, 12] on div "Add new recipe" at bounding box center [673, 17] width 60 height 11
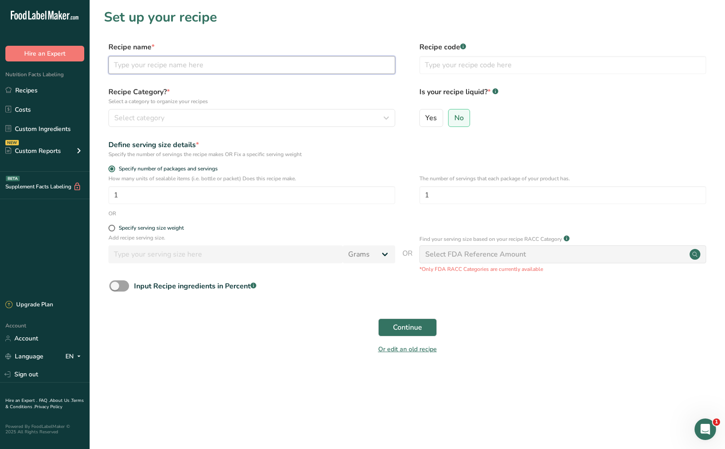
click at [213, 62] on input "text" at bounding box center [252, 65] width 287 height 18
type input "Coconut"
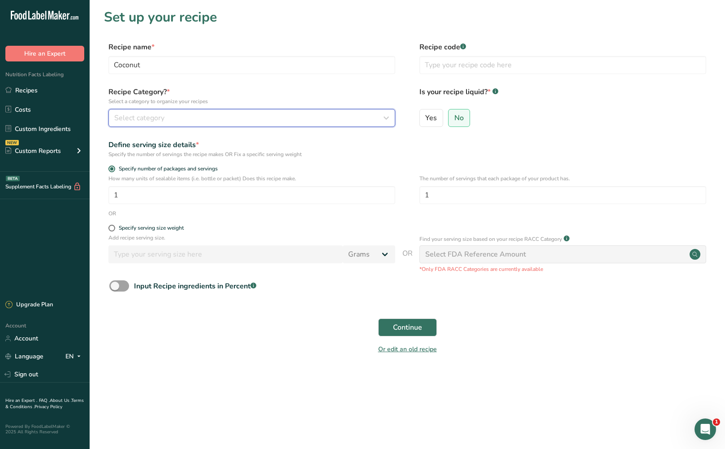
click at [160, 117] on span "Select category" at bounding box center [139, 118] width 50 height 11
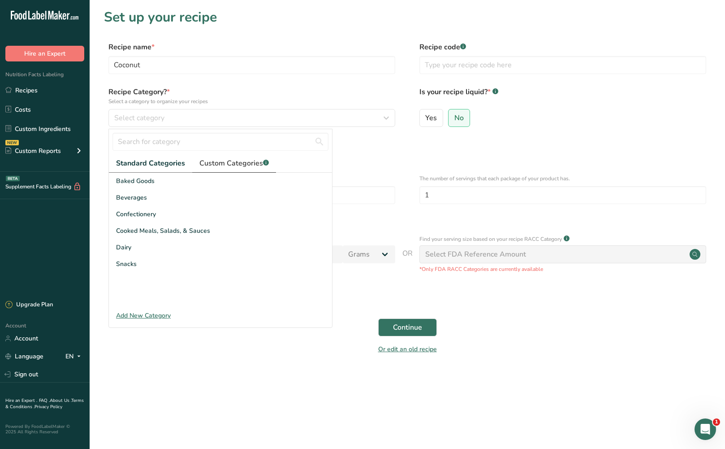
click at [218, 166] on span "Custom Categories .a-a{fill:#347362;}.b-a{fill:#fff;}" at bounding box center [234, 163] width 69 height 11
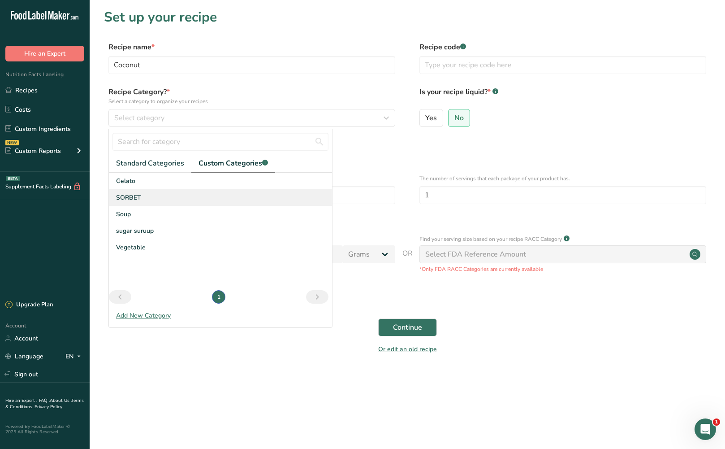
click at [206, 200] on div "SORBET" at bounding box center [220, 197] width 223 height 17
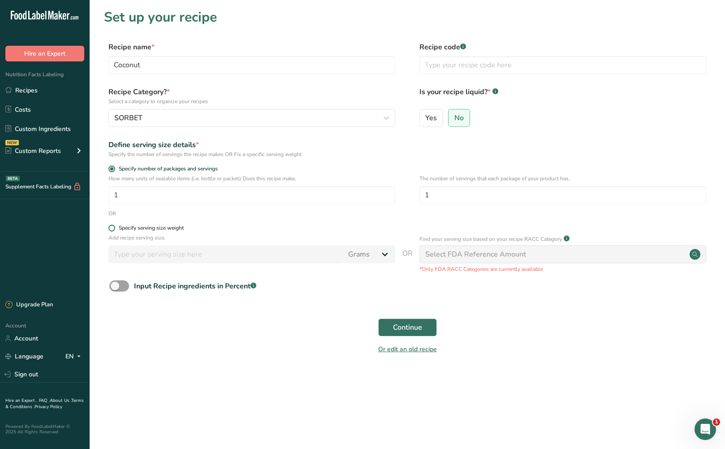
click at [110, 229] on span at bounding box center [112, 228] width 7 height 7
click at [110, 229] on input "Specify serving size weight" at bounding box center [112, 228] width 6 height 6
radio input "true"
radio input "false"
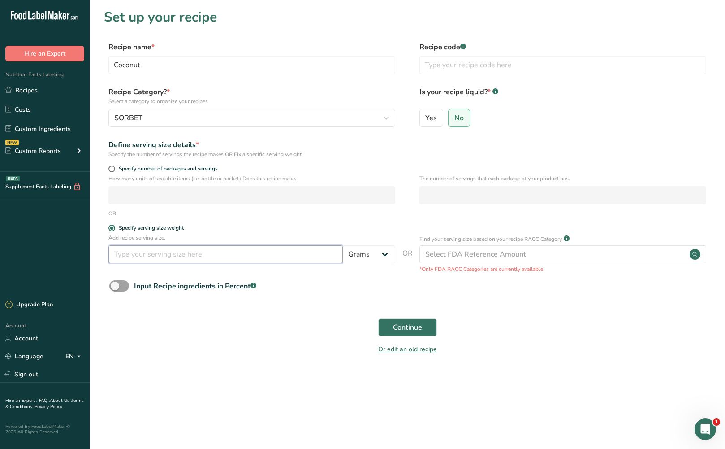
click at [131, 249] on input "number" at bounding box center [226, 254] width 235 height 18
type input "55"
click at [404, 324] on span "Continue" at bounding box center [407, 327] width 29 height 11
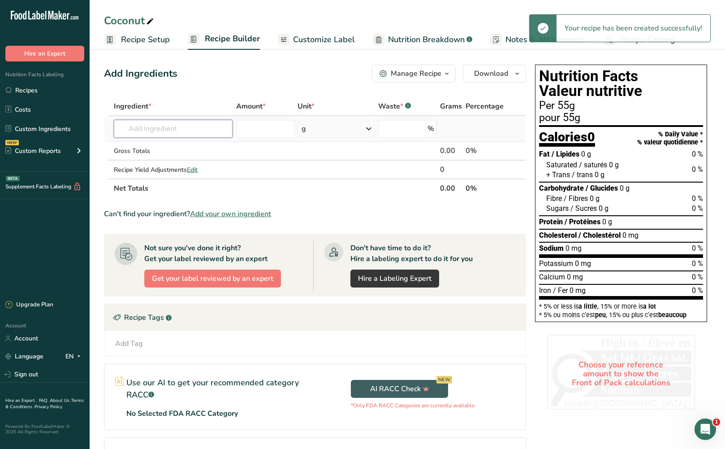
click at [191, 128] on input "text" at bounding box center [173, 129] width 119 height 18
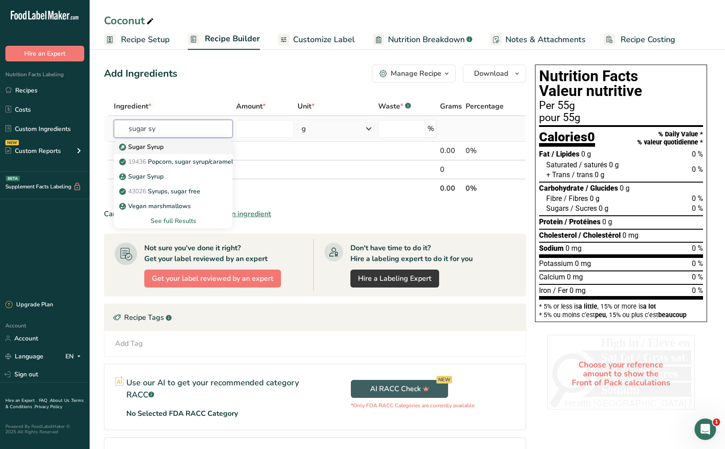
type input "sugar sy"
click at [177, 143] on div "Sugar Syrup" at bounding box center [166, 146] width 90 height 9
type input "Sugar Syrup"
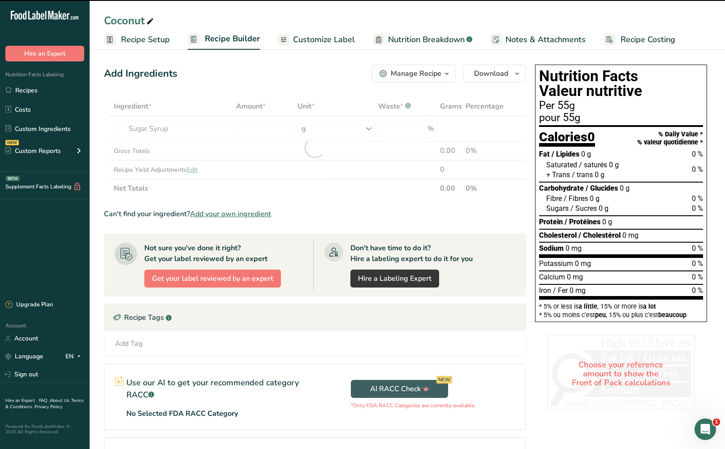
type input "0"
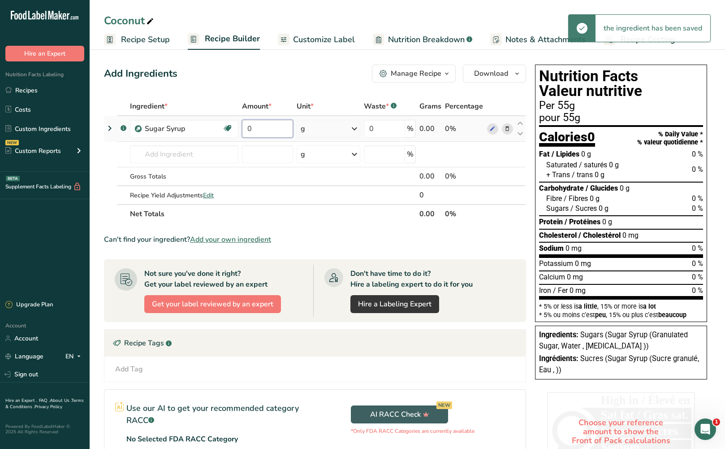
drag, startPoint x: 269, startPoint y: 125, endPoint x: 255, endPoint y: 123, distance: 14.4
click at [255, 123] on input "0" at bounding box center [267, 129] width 51 height 18
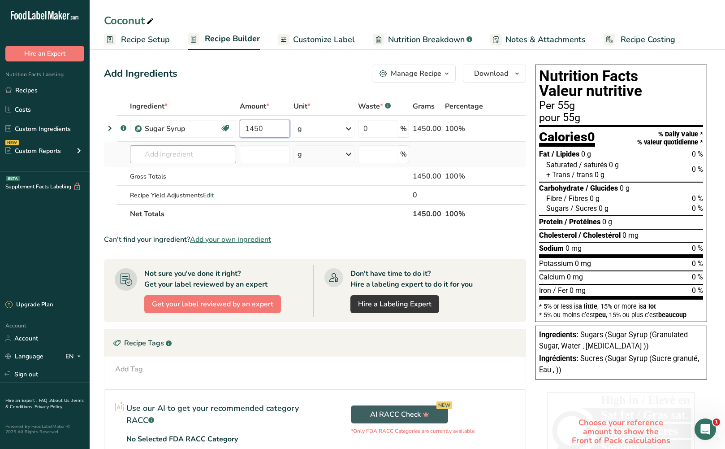
type input "1450"
click at [204, 152] on div "Ingredient * Amount * Unit * Waste * .a-a{fill:#347362;}.b-a{fill:#fff;} Grams …" at bounding box center [315, 160] width 422 height 126
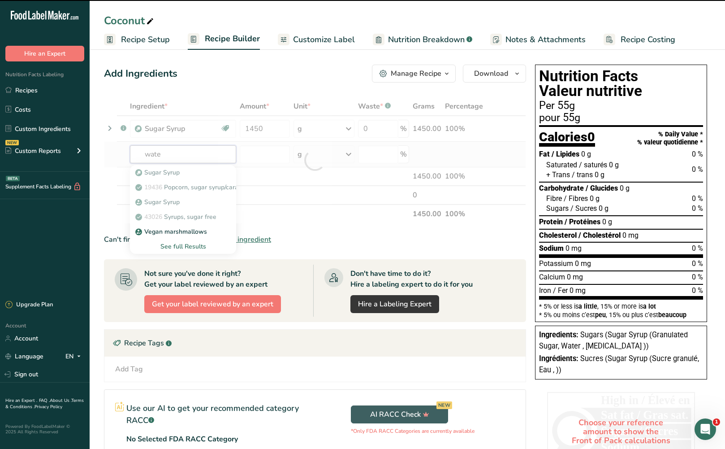
type input "water"
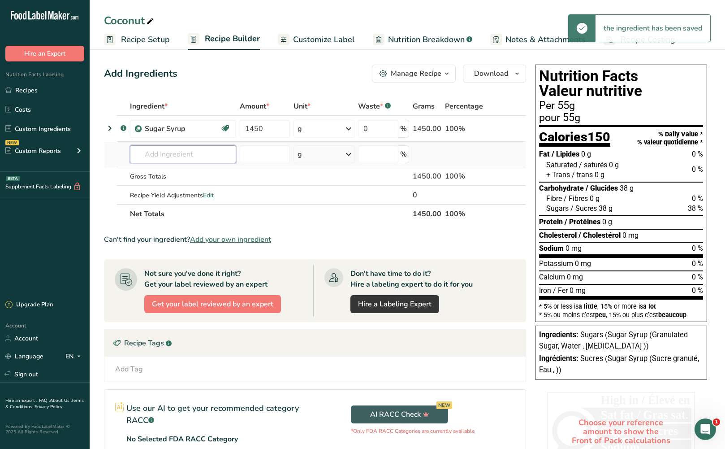
click at [203, 156] on input "text" at bounding box center [183, 154] width 106 height 18
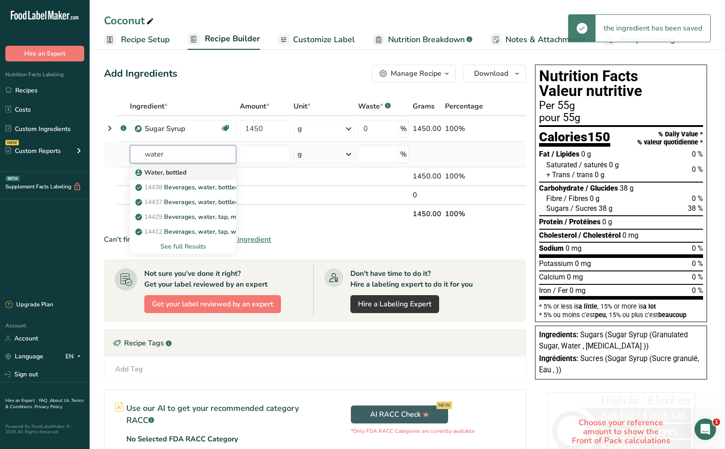
type input "water"
click at [208, 171] on div "Water, bottled" at bounding box center [176, 172] width 78 height 9
type input "Water, bottled"
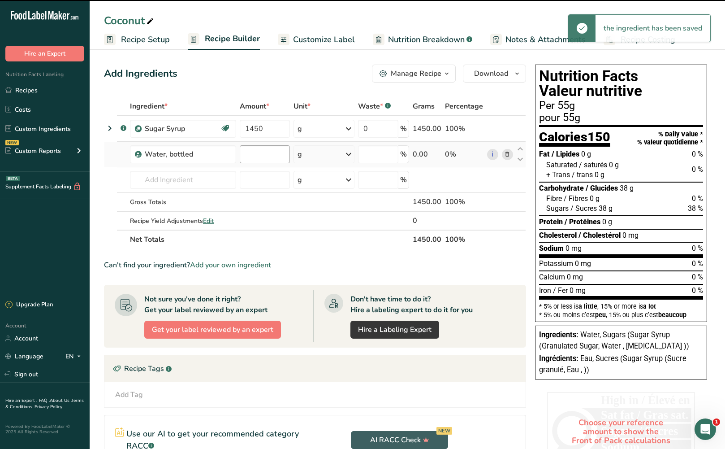
type input "0"
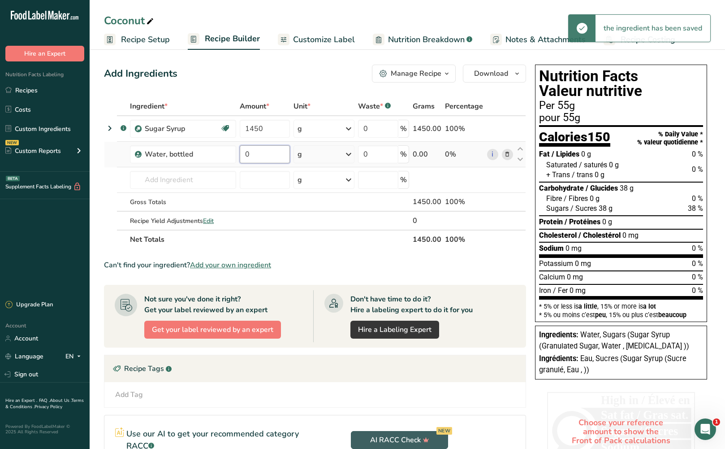
click at [270, 155] on input "0" at bounding box center [265, 154] width 50 height 18
type input "1500"
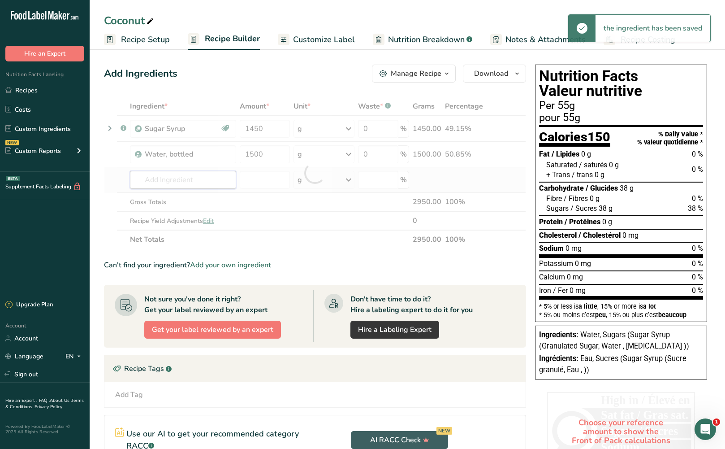
click at [176, 179] on div "Ingredient * Amount * Unit * Waste * .a-a{fill:#347362;}.b-a{fill:#fff;} Grams …" at bounding box center [315, 173] width 422 height 152
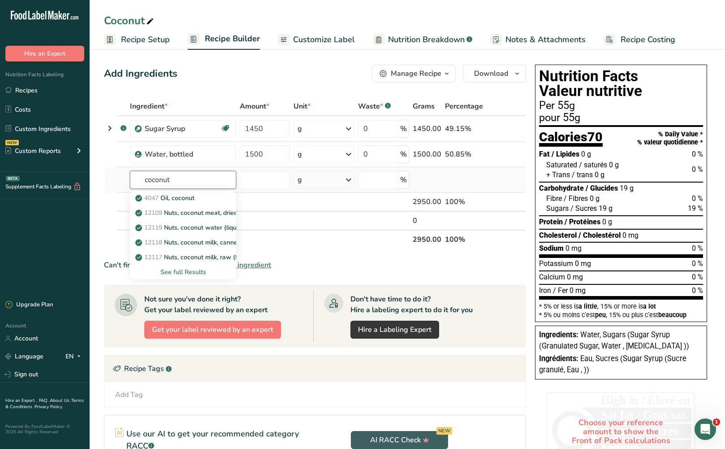
type input "coconut"
click at [197, 269] on div "See full Results" at bounding box center [183, 271] width 92 height 9
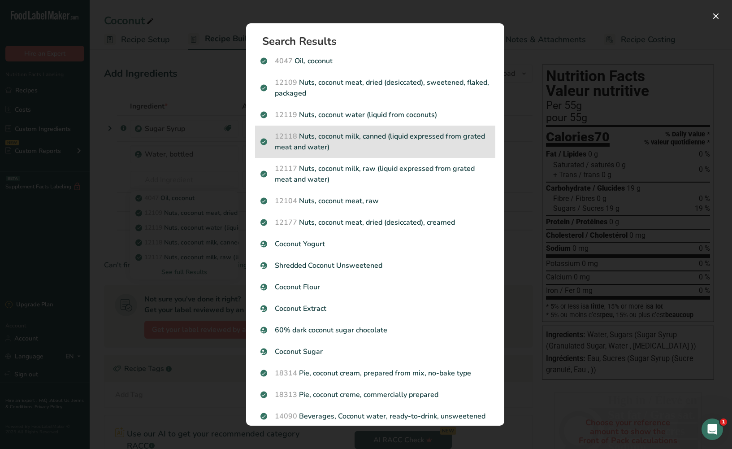
click at [397, 154] on div "12118 Nuts, coconut milk, canned (liquid expressed from grated meat and water)" at bounding box center [375, 142] width 240 height 32
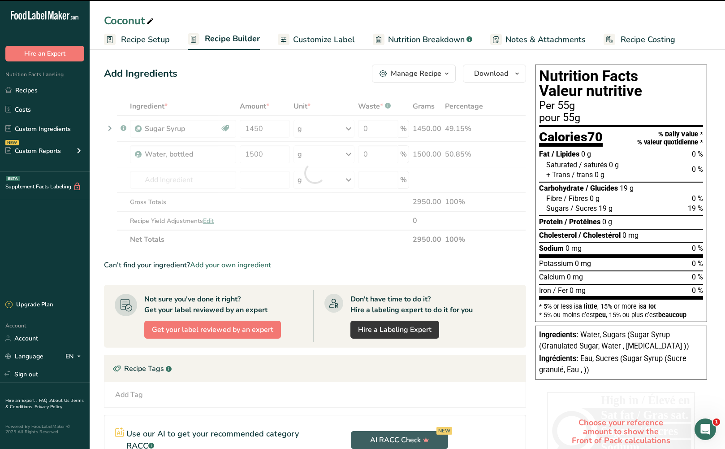
type input "0"
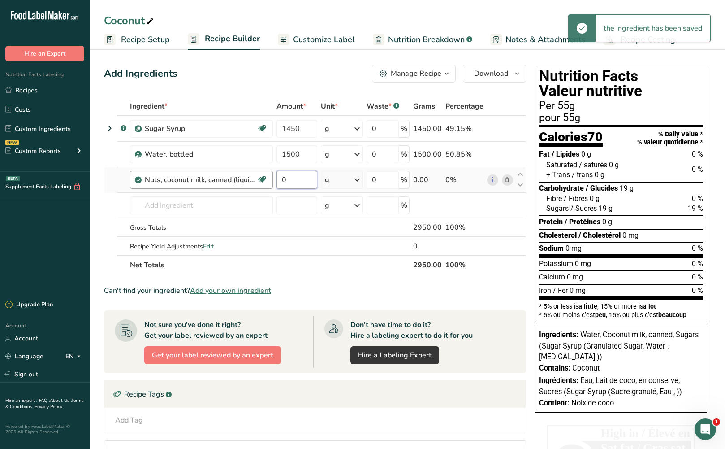
drag, startPoint x: 295, startPoint y: 181, endPoint x: 269, endPoint y: 181, distance: 26.9
click at [269, 181] on tr "Nuts, coconut milk, canned (liquid expressed from grated meat and water) Dairy …" at bounding box center [314, 180] width 421 height 26
type input "2000"
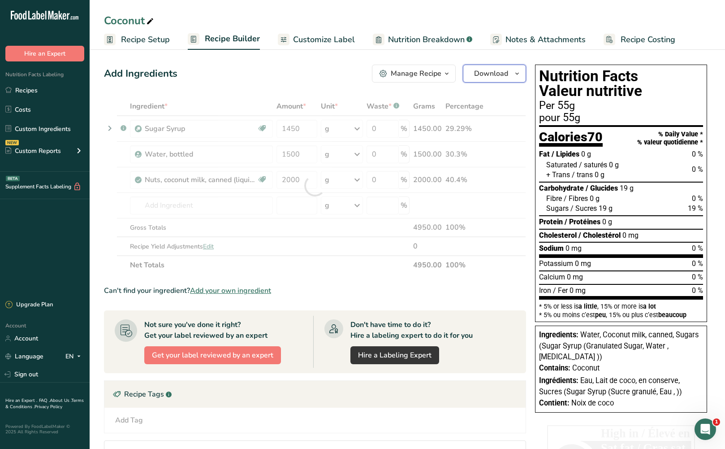
click at [499, 72] on span "Download" at bounding box center [491, 73] width 34 height 11
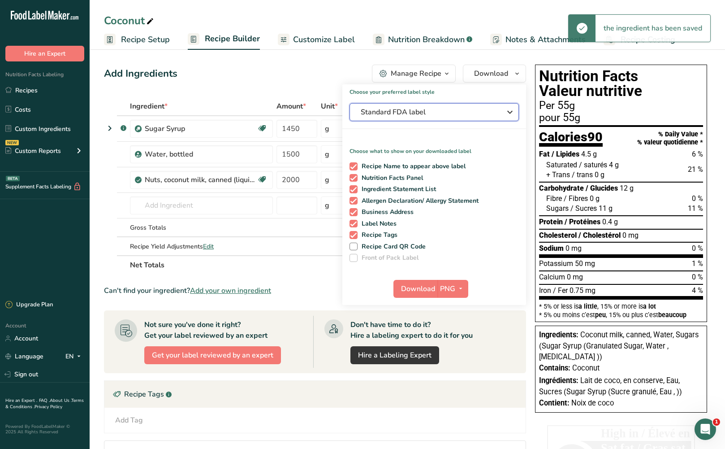
click at [459, 117] on span "Standard FDA label" at bounding box center [428, 112] width 135 height 11
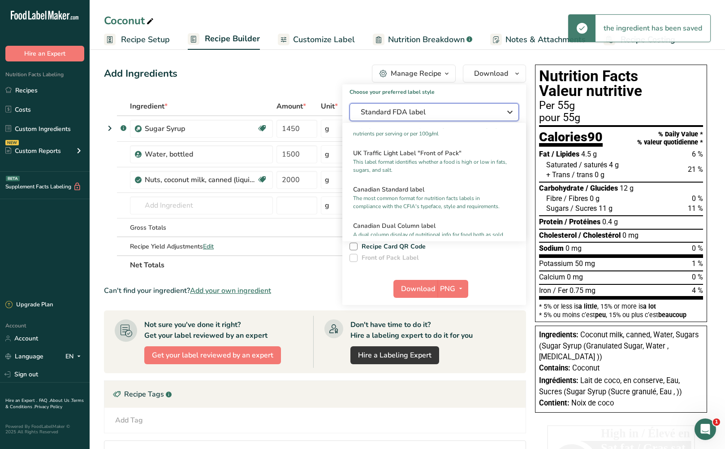
scroll to position [314, 0]
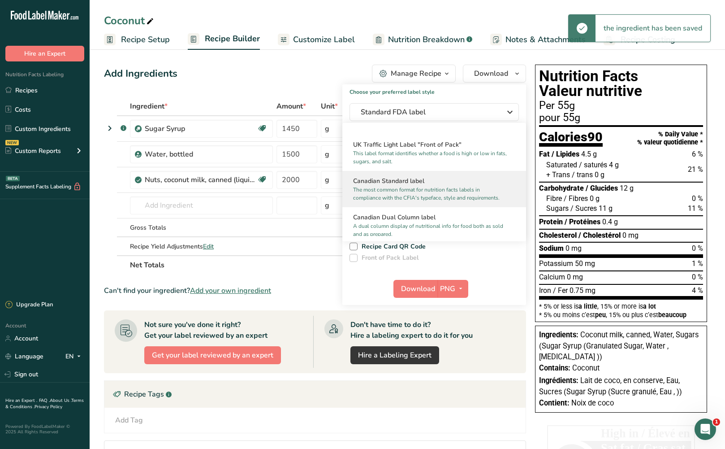
click at [438, 186] on h2 "Canadian Standard label" at bounding box center [434, 180] width 162 height 9
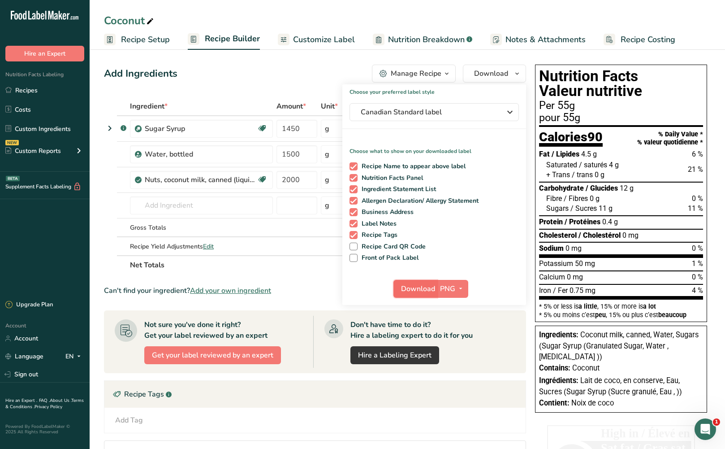
click at [426, 287] on span "Download" at bounding box center [418, 288] width 34 height 11
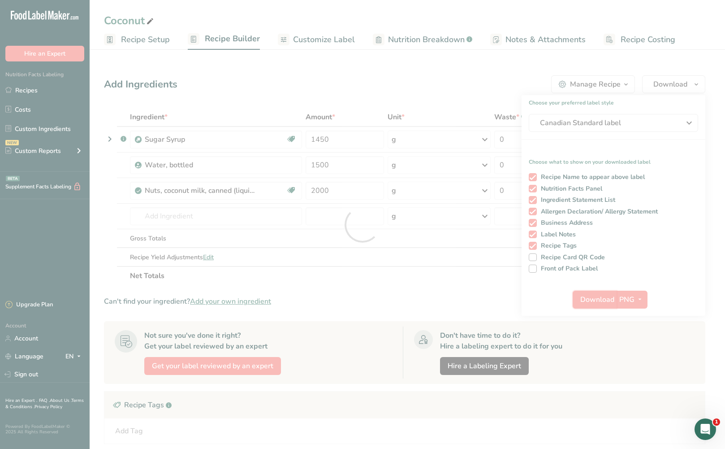
scroll to position [0, 0]
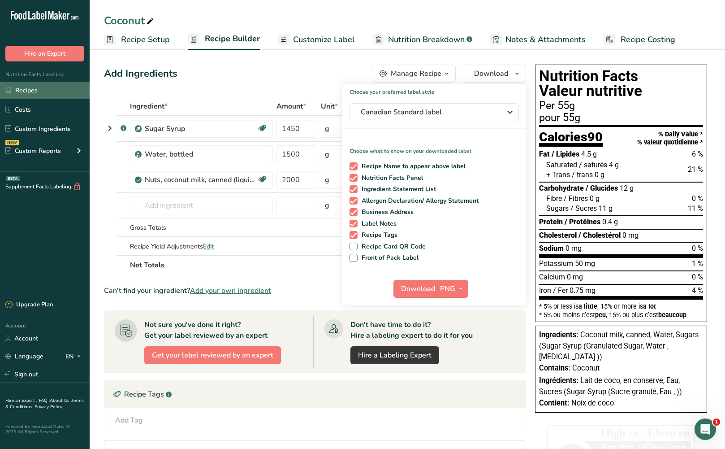
click at [45, 92] on link "Recipes" at bounding box center [45, 90] width 90 height 17
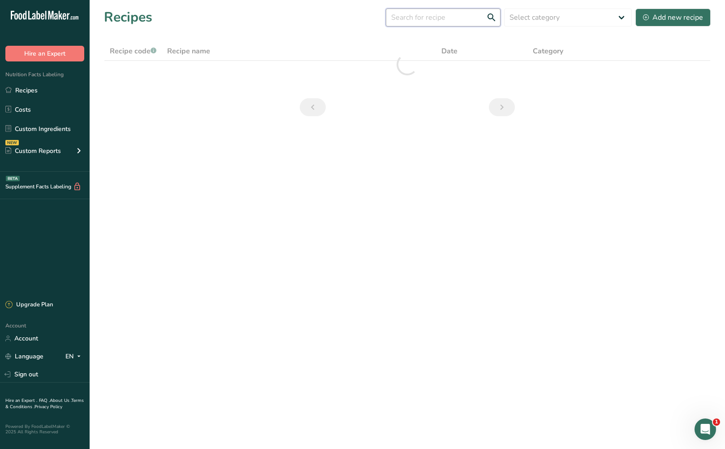
click at [435, 22] on input "text" at bounding box center [443, 18] width 115 height 18
type input "blood orange pine"
click at [656, 17] on div "Add new recipe" at bounding box center [673, 17] width 60 height 11
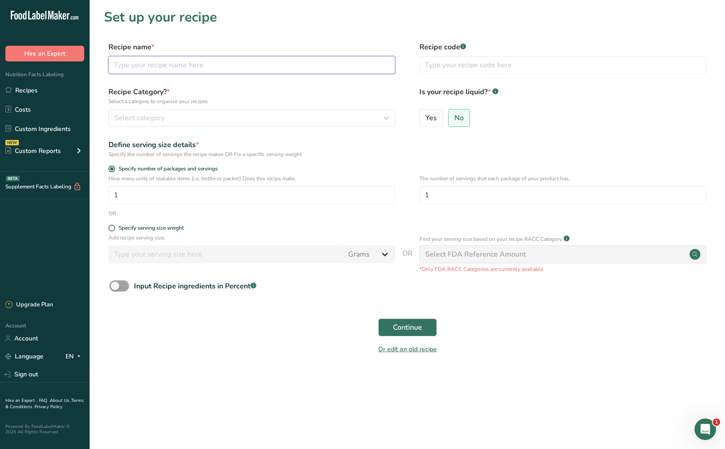
click at [225, 69] on input "text" at bounding box center [252, 65] width 287 height 18
type input "Blood Orange Pineapple"
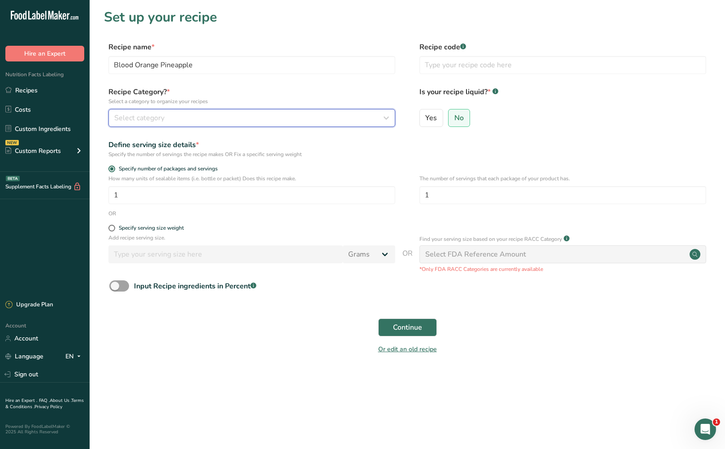
click at [209, 117] on div "Select category" at bounding box center [249, 118] width 270 height 11
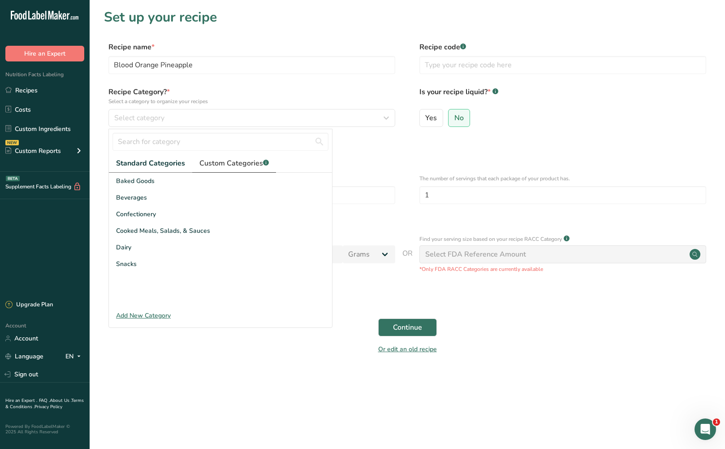
click at [256, 163] on span "Custom Categories .a-a{fill:#347362;}.b-a{fill:#fff;}" at bounding box center [234, 163] width 69 height 11
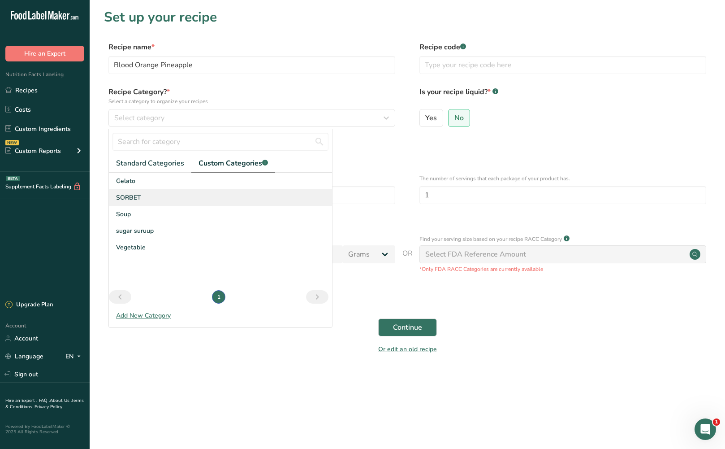
click at [228, 201] on div "SORBET" at bounding box center [220, 197] width 223 height 17
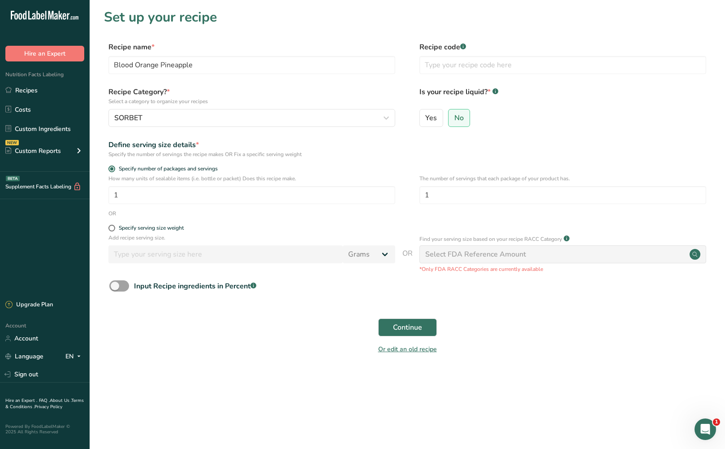
drag, startPoint x: 113, startPoint y: 227, endPoint x: 149, endPoint y: 256, distance: 46.0
click at [113, 228] on span at bounding box center [112, 228] width 7 height 7
click at [113, 228] on input "Specify serving size weight" at bounding box center [112, 228] width 6 height 6
radio input "true"
radio input "false"
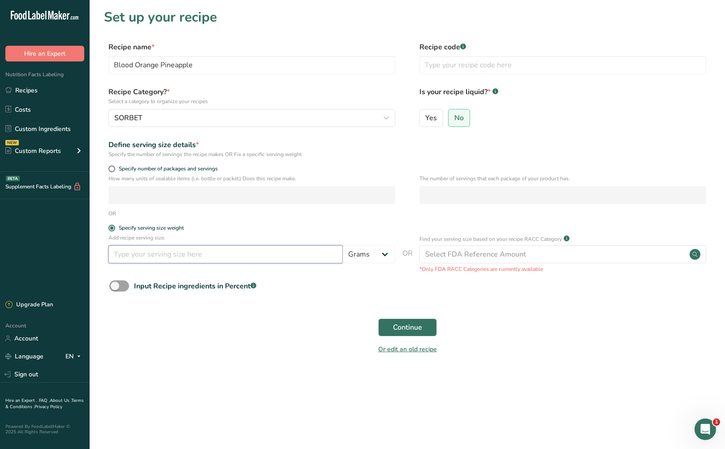
click at [149, 256] on input "number" at bounding box center [226, 254] width 235 height 18
type input "55"
click at [398, 326] on span "Continue" at bounding box center [407, 327] width 29 height 11
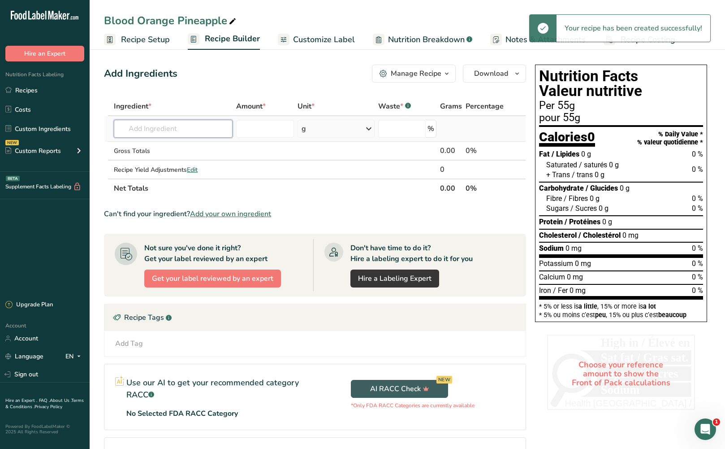
click at [199, 127] on input "text" at bounding box center [173, 129] width 119 height 18
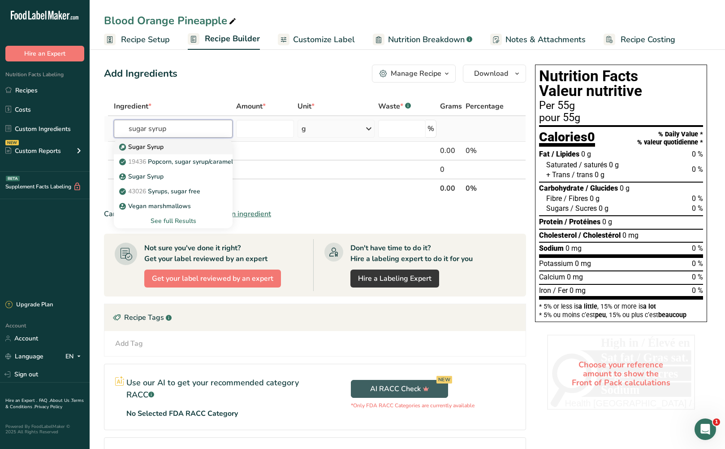
type input "sugar syrup"
click at [193, 145] on div "Sugar Syrup" at bounding box center [166, 146] width 90 height 9
type input "Sugar Syrup"
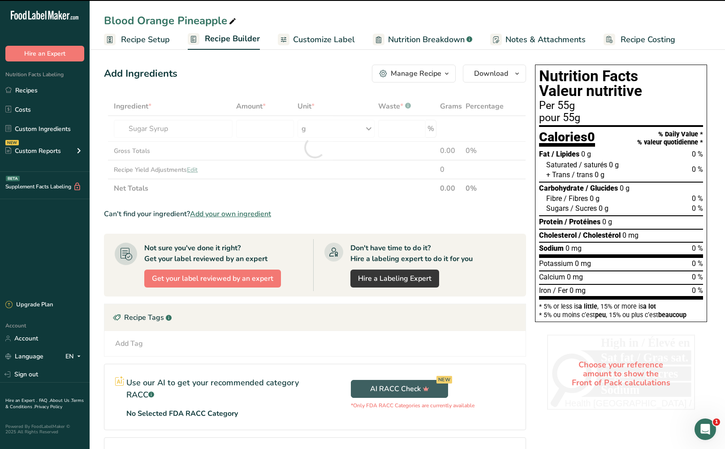
type input "0"
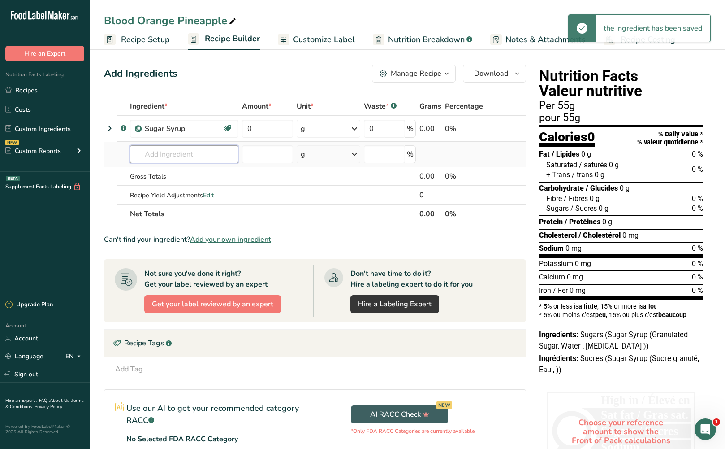
click at [178, 155] on input "text" at bounding box center [184, 154] width 109 height 18
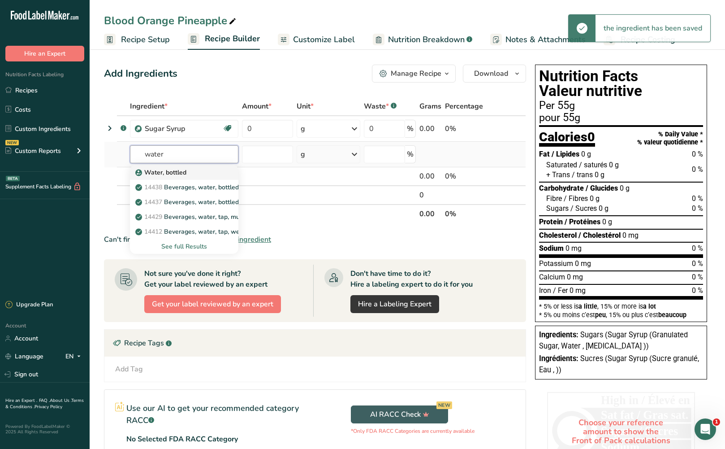
type input "water"
click at [183, 174] on p "Water, bottled" at bounding box center [161, 172] width 49 height 9
type input "Water, bottled"
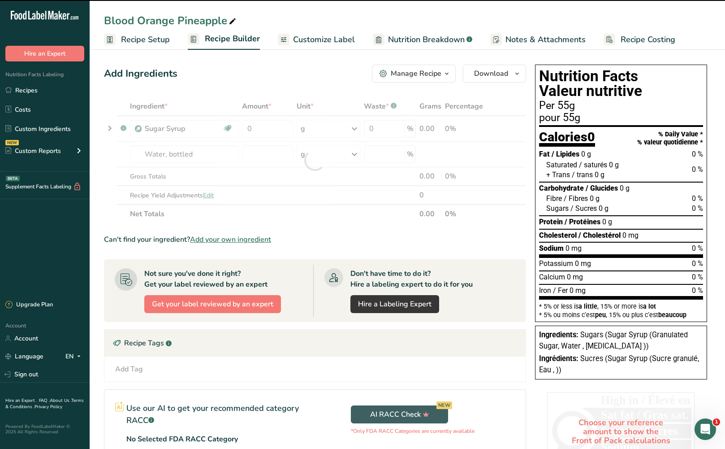
type input "0"
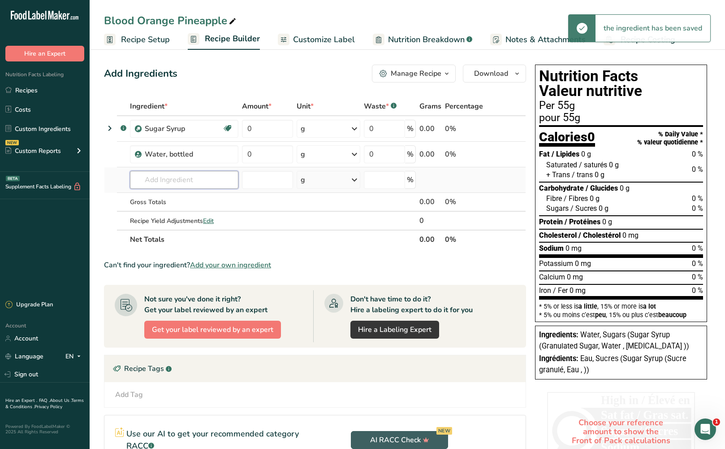
click at [177, 180] on input "text" at bounding box center [184, 180] width 109 height 18
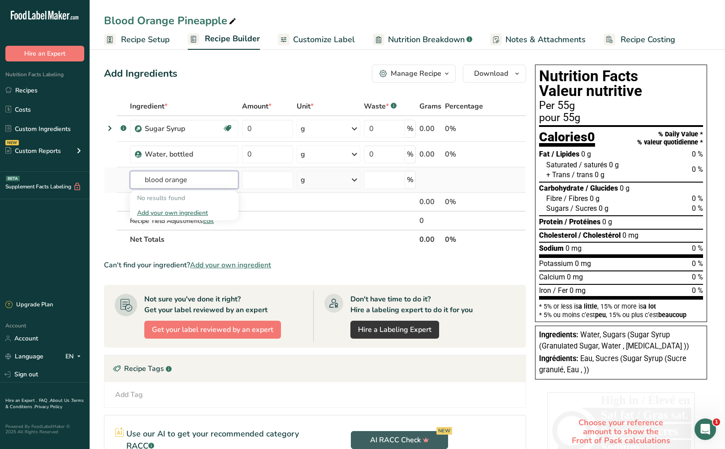
click at [166, 182] on input "blood orange" at bounding box center [184, 180] width 109 height 18
click at [193, 182] on input "blood orange" at bounding box center [184, 180] width 109 height 18
click at [192, 182] on input "blood orange" at bounding box center [184, 180] width 109 height 18
type input "blood orange"
click at [188, 198] on div "Blood orange" at bounding box center [177, 197] width 80 height 9
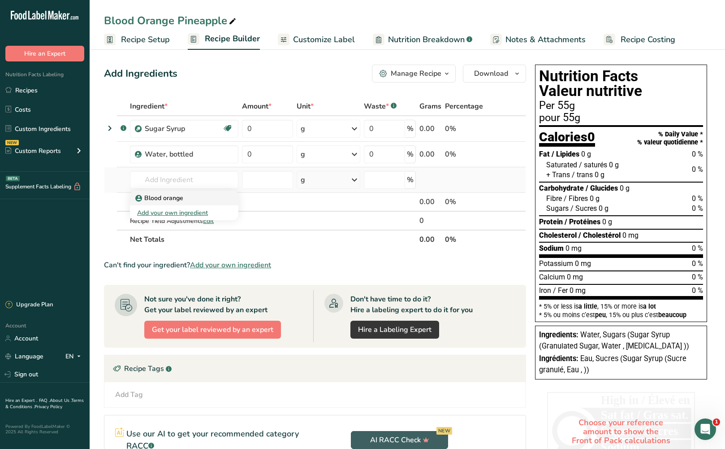
type input "Blood orange"
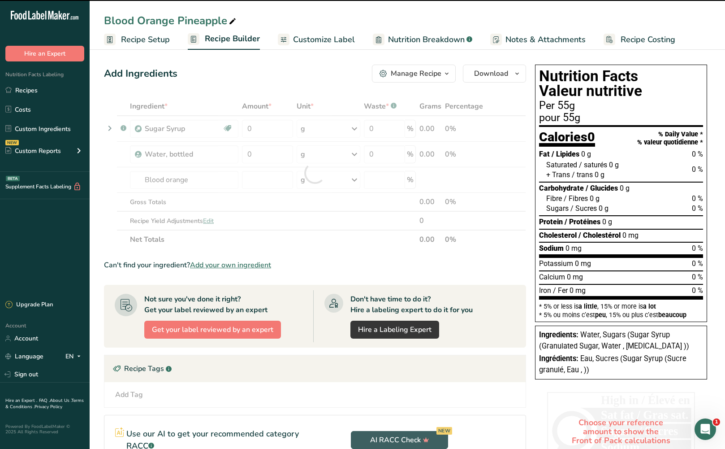
type input "0"
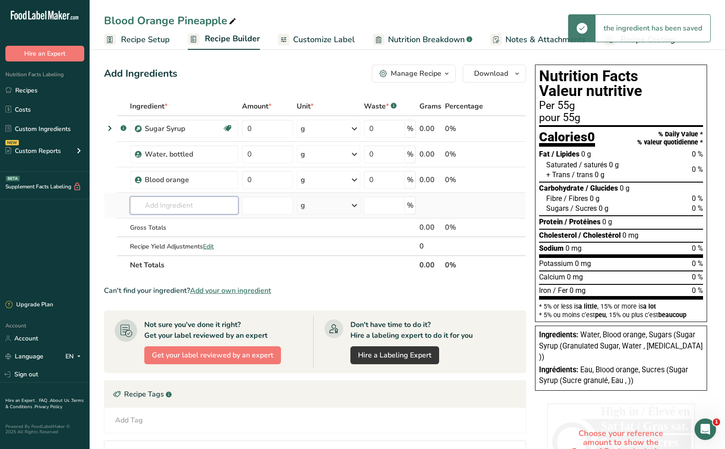
click at [182, 203] on input "text" at bounding box center [184, 205] width 109 height 18
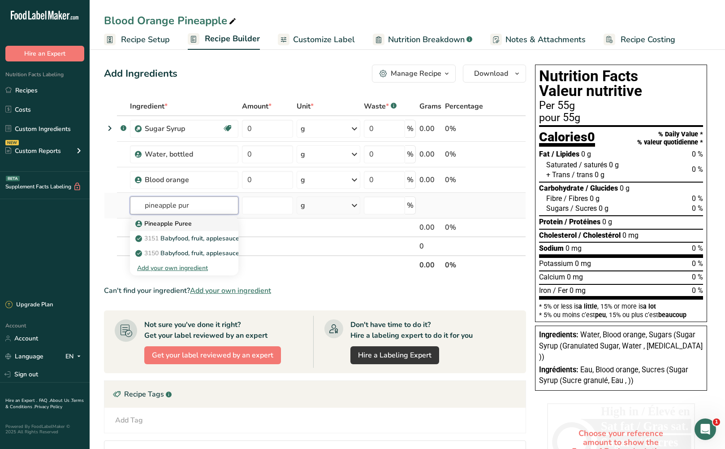
type input "pineapple pur"
click at [204, 224] on div "Pineapple Puree" at bounding box center [177, 223] width 80 height 9
type input "Pineapple Puree"
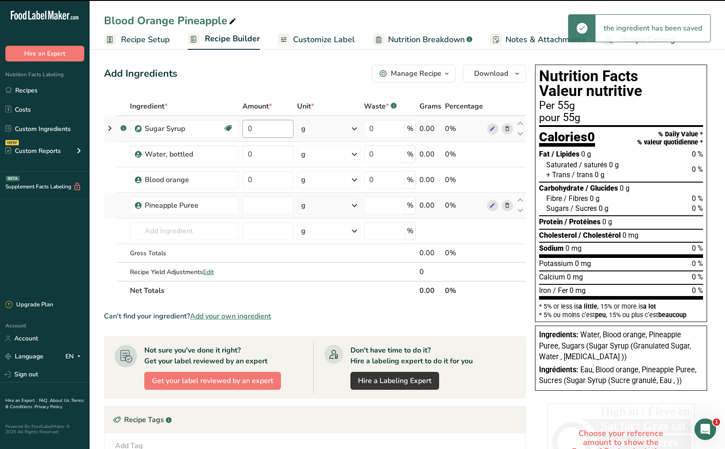
type input "0"
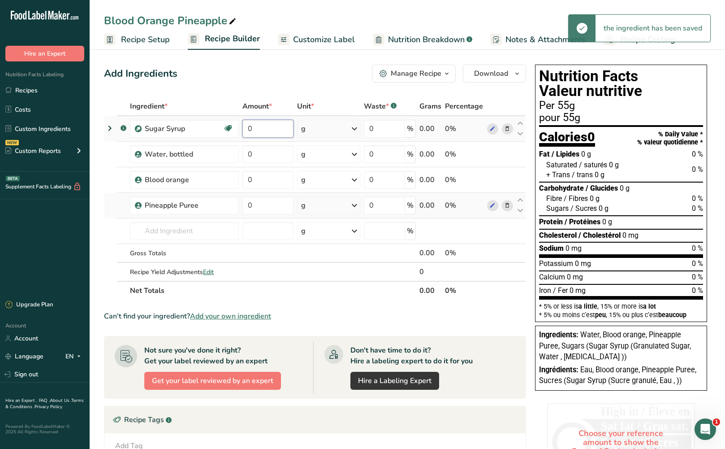
click at [239, 130] on tr ".a-a{fill:#347362;}.b-a{fill:#fff;} Sugar Syrup Dairy free Gluten free Vegan Ve…" at bounding box center [314, 129] width 421 height 26
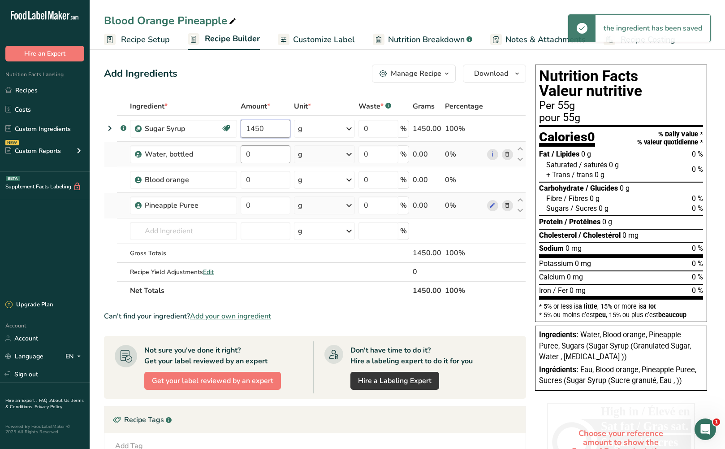
type input "1450"
click at [266, 149] on div "Ingredient * Amount * Unit * Waste * .a-a{fill:#347362;}.b-a{fill:#fff;} Grams …" at bounding box center [315, 198] width 422 height 203
type input "1500"
click at [270, 177] on div "Ingredient * Amount * Unit * Waste * .a-a{fill:#347362;}.b-a{fill:#fff;} Grams …" at bounding box center [315, 198] width 422 height 203
drag, startPoint x: 270, startPoint y: 177, endPoint x: 232, endPoint y: 184, distance: 38.8
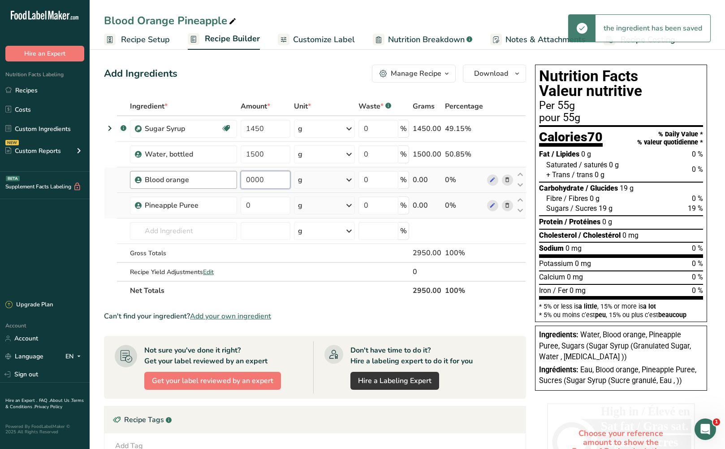
click at [232, 184] on tr "Blood orange 0000 g Weight Units g kg mg See more Volume Units l Volume units r…" at bounding box center [314, 180] width 421 height 26
type input "1000"
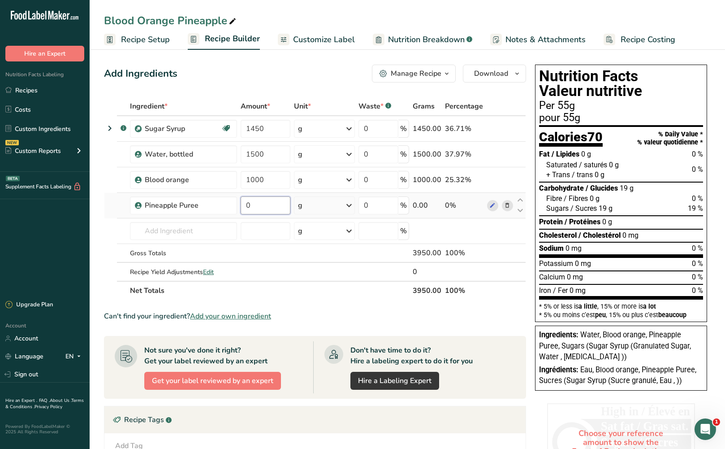
click at [256, 205] on div "Ingredient * Amount * Unit * Waste * .a-a{fill:#347362;}.b-a{fill:#fff;} Grams …" at bounding box center [315, 198] width 422 height 203
type input "1000"
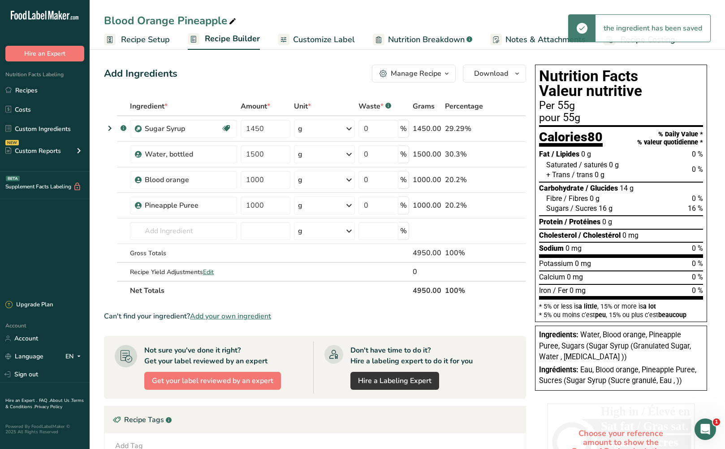
click at [568, 225] on span "/ Protéines" at bounding box center [583, 221] width 36 height 9
click at [507, 76] on span "Download" at bounding box center [491, 73] width 34 height 11
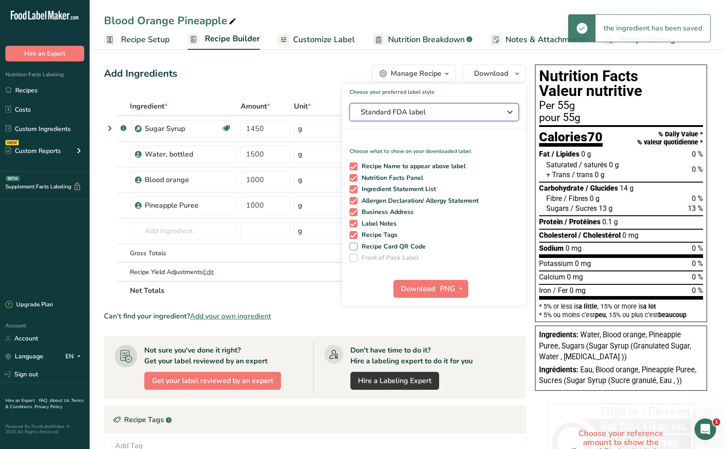
click at [492, 110] on span "Standard FDA label" at bounding box center [428, 112] width 135 height 11
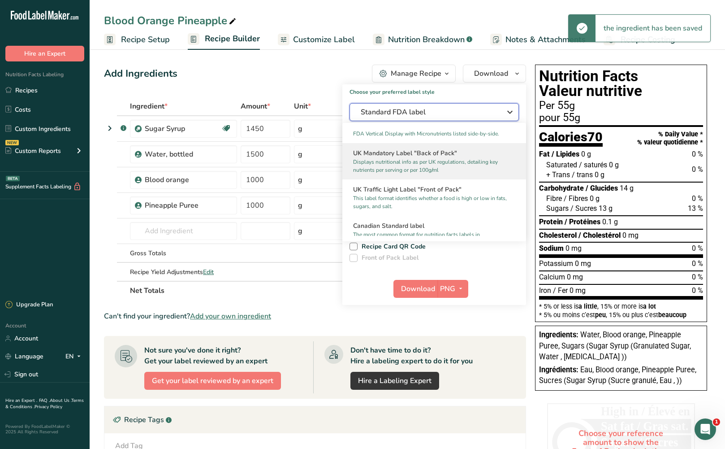
scroll to position [314, 0]
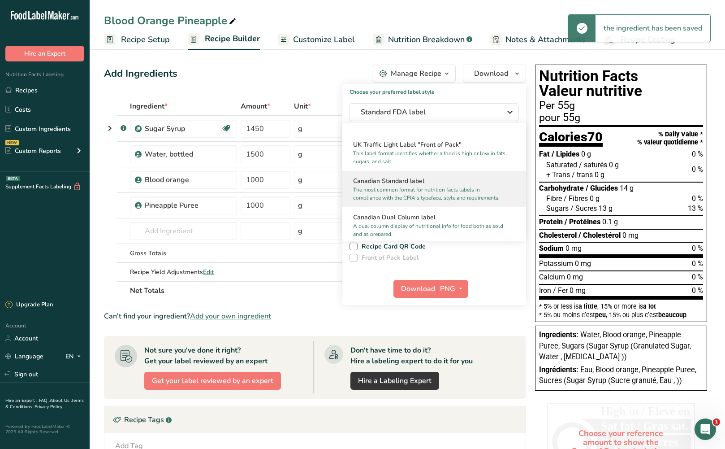
drag, startPoint x: 462, startPoint y: 201, endPoint x: 455, endPoint y: 214, distance: 14.9
click at [462, 201] on p "The most common format for nutrition facts labels in compliance with the CFIA's…" at bounding box center [430, 194] width 154 height 16
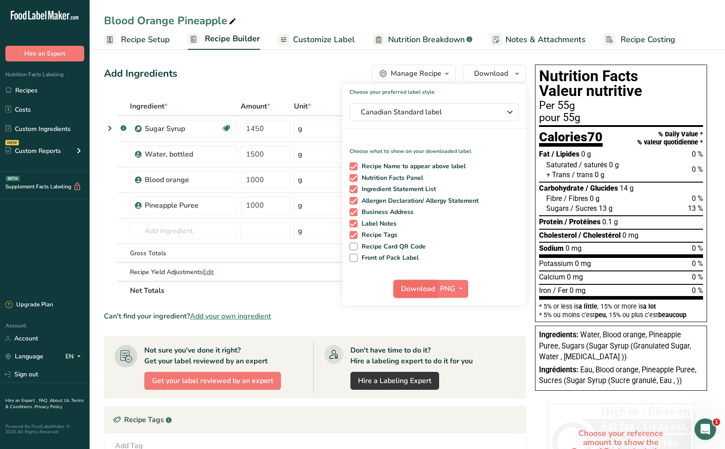
click at [429, 290] on span "Download" at bounding box center [418, 288] width 34 height 11
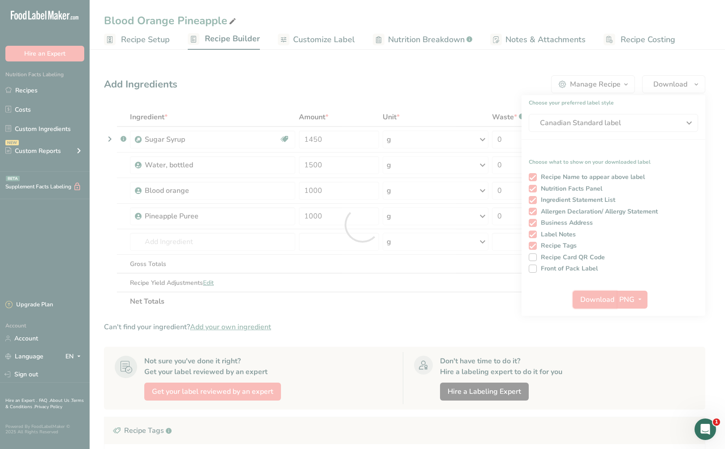
scroll to position [0, 0]
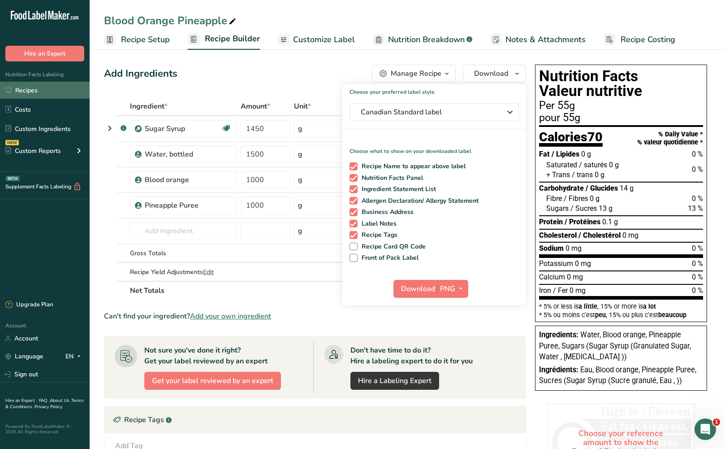
click at [54, 87] on link "Recipes" at bounding box center [45, 90] width 90 height 17
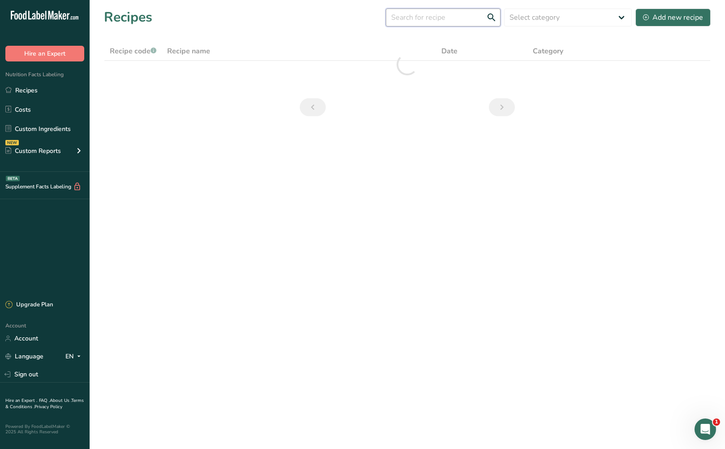
click at [450, 17] on input "text" at bounding box center [443, 18] width 115 height 18
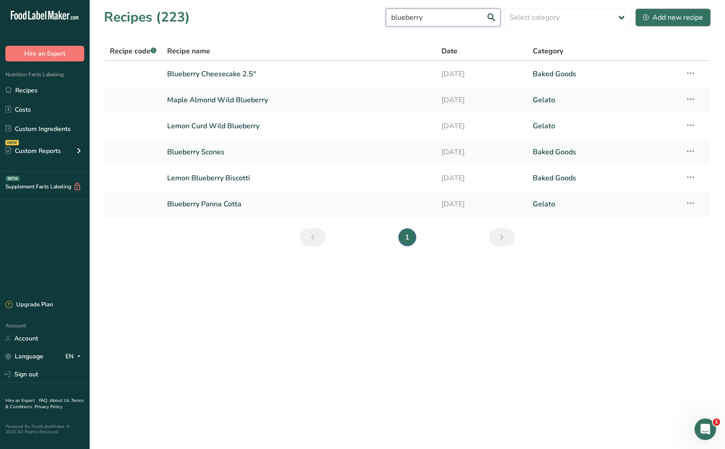
type input "blueberry"
click at [674, 17] on div "Add new recipe" at bounding box center [673, 17] width 60 height 11
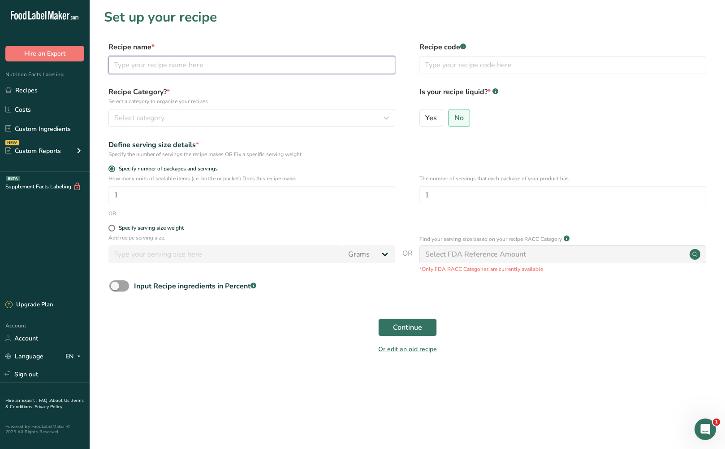
click at [323, 56] on input "text" at bounding box center [252, 65] width 287 height 18
click at [119, 65] on input "blueberry" at bounding box center [252, 65] width 287 height 18
type input "Blueberry"
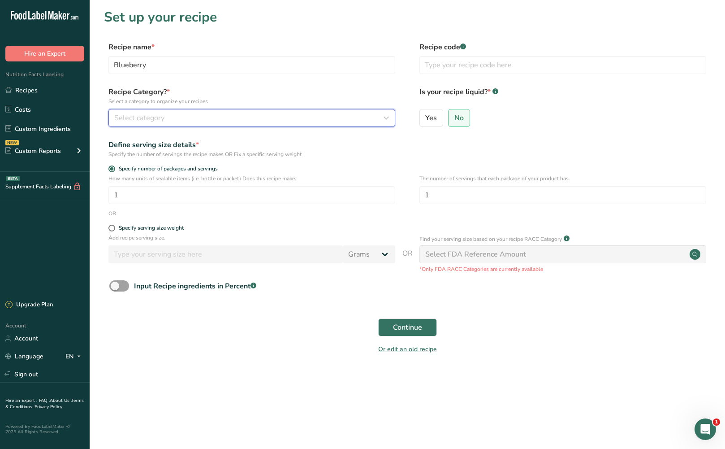
click at [161, 118] on span "Select category" at bounding box center [139, 118] width 50 height 11
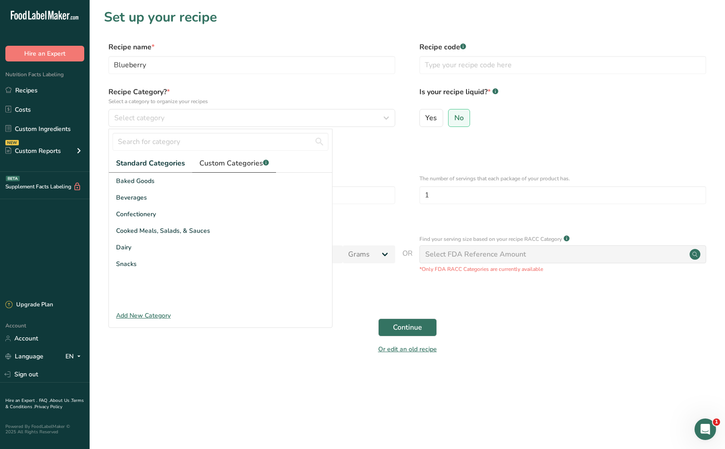
click at [250, 163] on span "Custom Categories .a-a{fill:#347362;}.b-a{fill:#fff;}" at bounding box center [234, 163] width 69 height 11
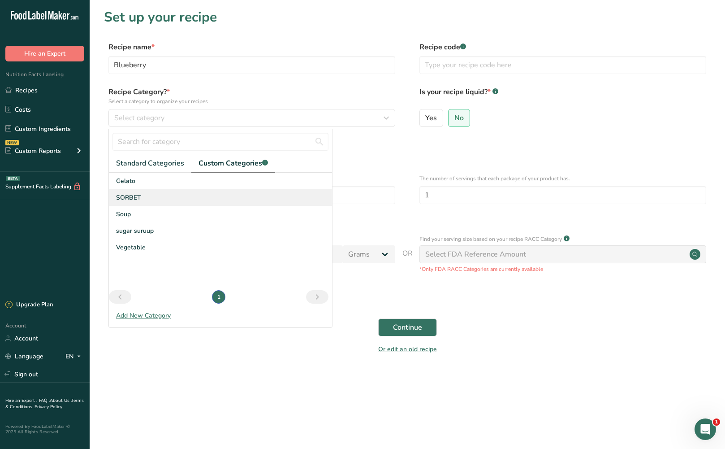
click at [222, 203] on div "SORBET" at bounding box center [220, 197] width 223 height 17
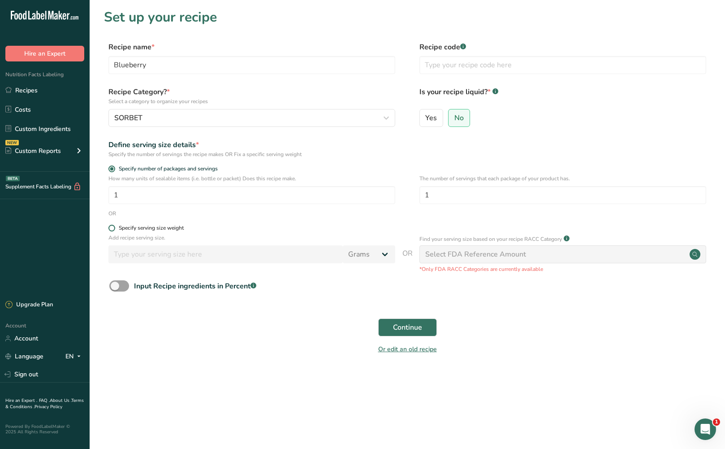
click at [115, 229] on span at bounding box center [112, 228] width 7 height 7
click at [114, 229] on input "Specify serving size weight" at bounding box center [112, 228] width 6 height 6
radio input "true"
radio input "false"
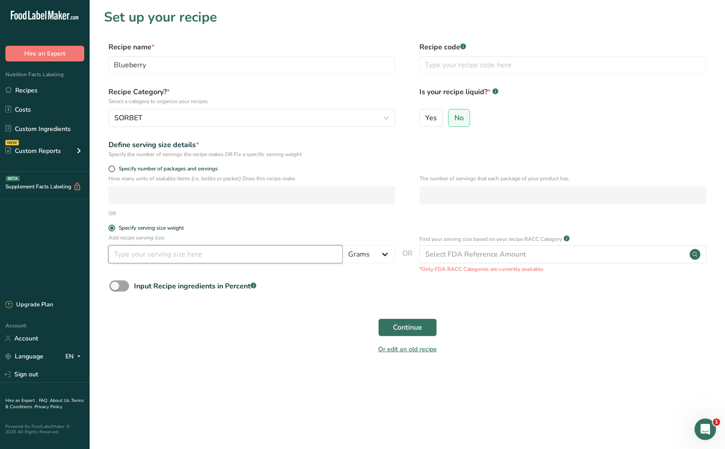
click at [137, 258] on input "number" at bounding box center [226, 254] width 235 height 18
type input "55"
click at [434, 327] on button "Continue" at bounding box center [407, 327] width 59 height 18
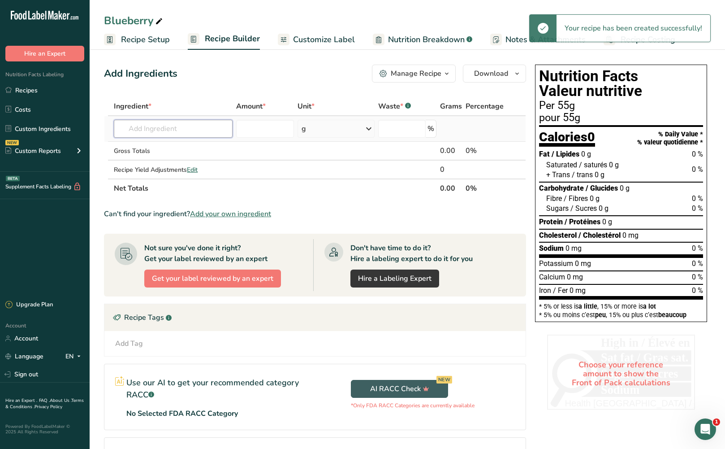
click at [181, 131] on input "text" at bounding box center [173, 129] width 119 height 18
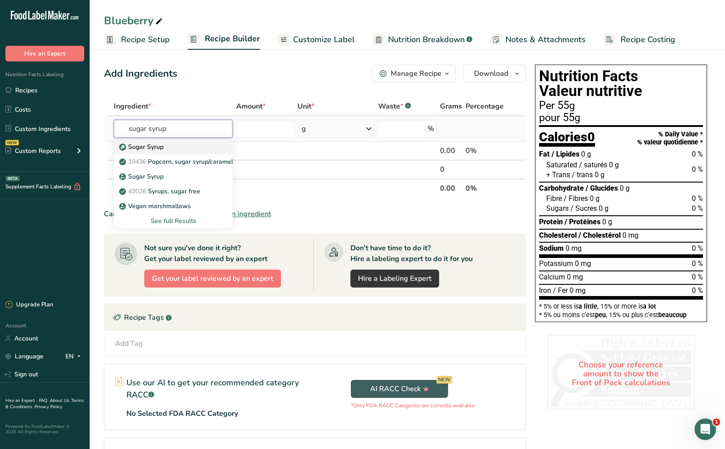
type input "sugar syrup"
click at [184, 147] on div "Sugar Syrup" at bounding box center [166, 146] width 90 height 9
type input "Sugar Syrup"
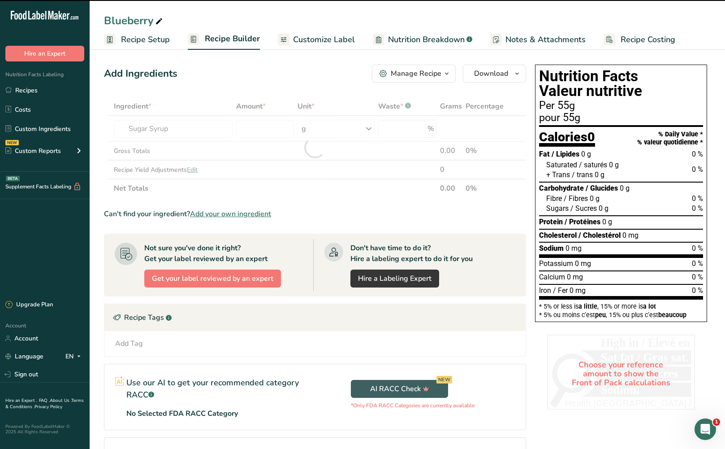
type input "0"
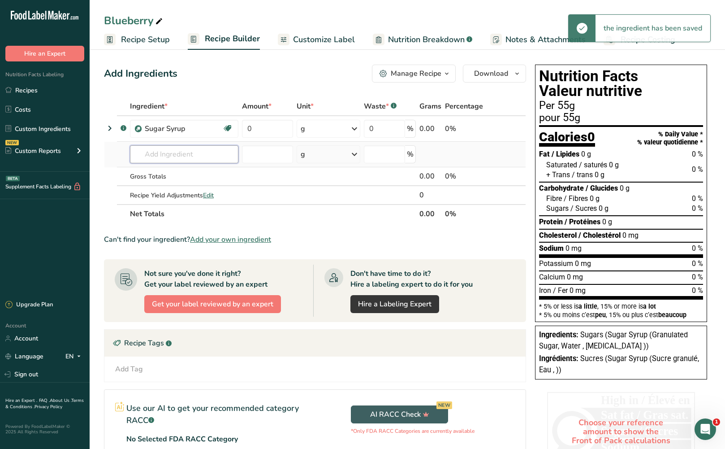
click at [164, 156] on input "text" at bounding box center [184, 154] width 109 height 18
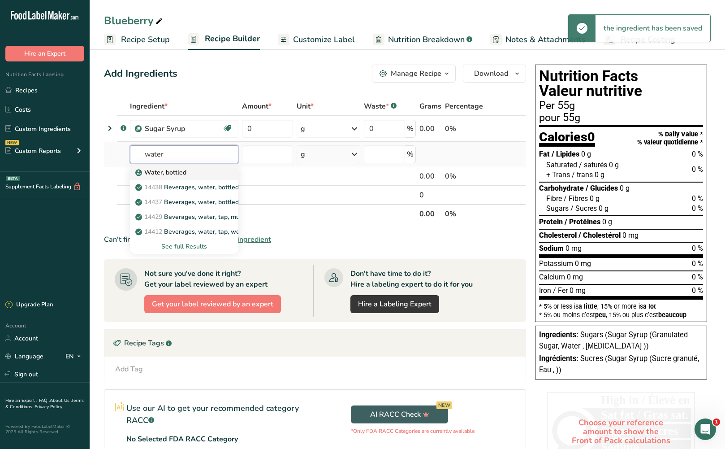
type input "water"
click at [175, 172] on p "Water, bottled" at bounding box center [161, 172] width 49 height 9
type input "Water, bottled"
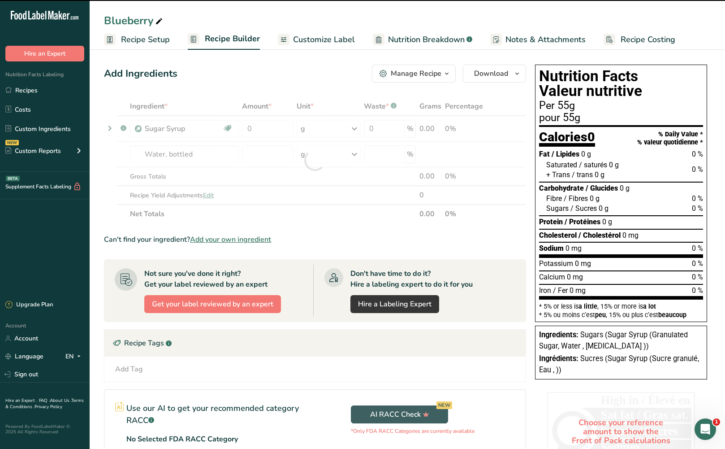
type input "0"
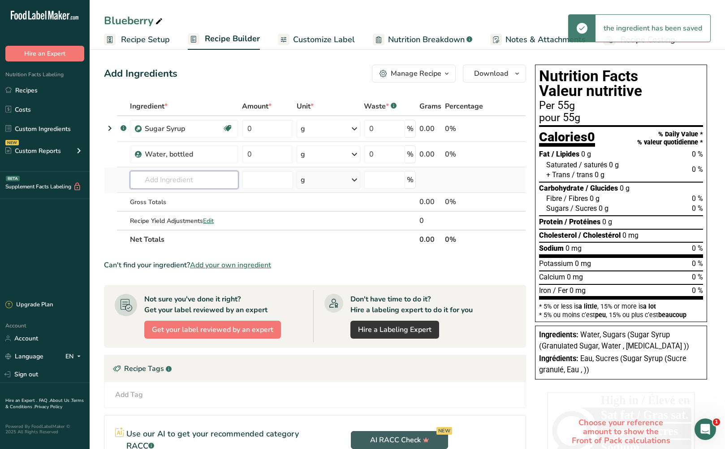
click at [176, 182] on input "text" at bounding box center [184, 180] width 109 height 18
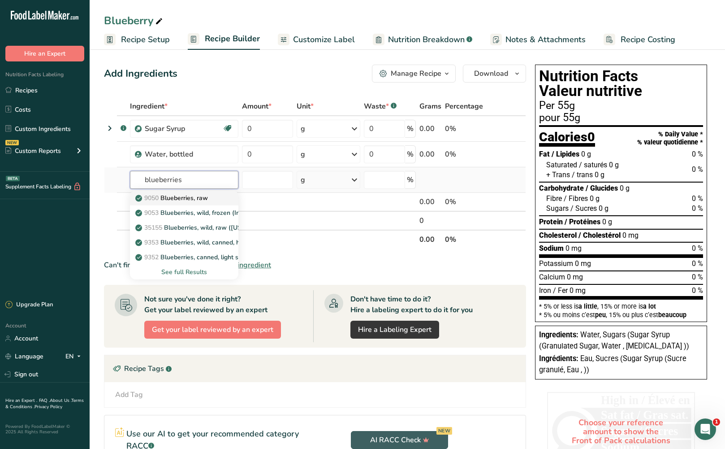
type input "blueberries"
click at [199, 198] on p "9050 Blueberries, raw" at bounding box center [172, 197] width 71 height 9
type input "Blueberries, raw"
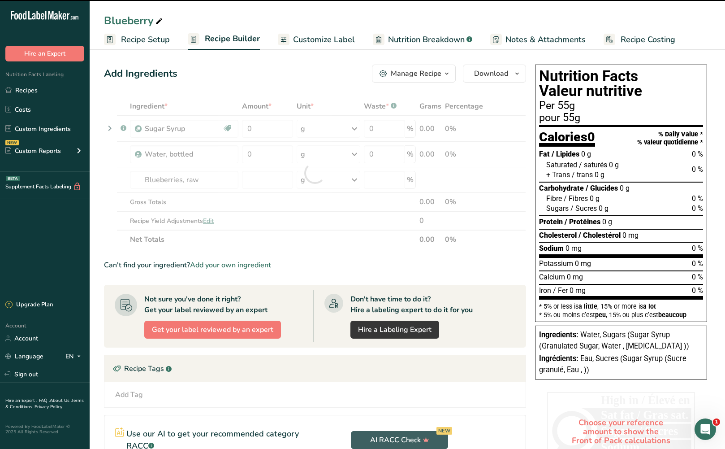
type input "0"
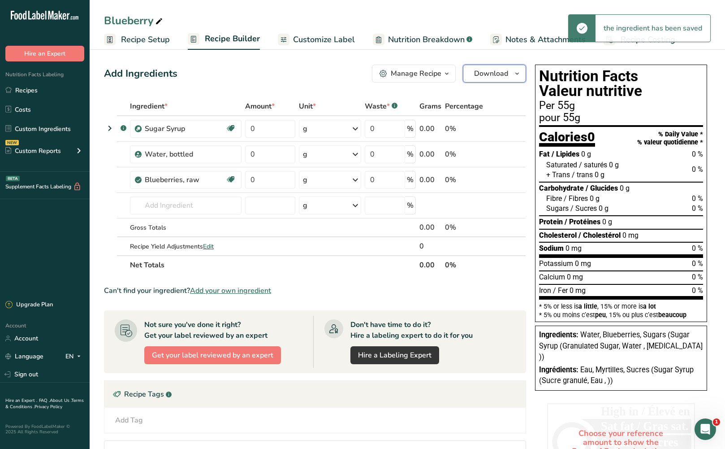
click at [480, 74] on span "Download" at bounding box center [491, 73] width 34 height 11
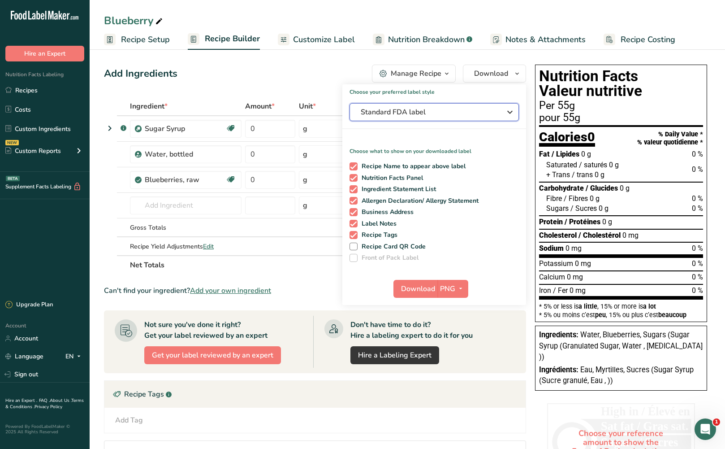
click at [466, 115] on span "Standard FDA label" at bounding box center [428, 112] width 135 height 11
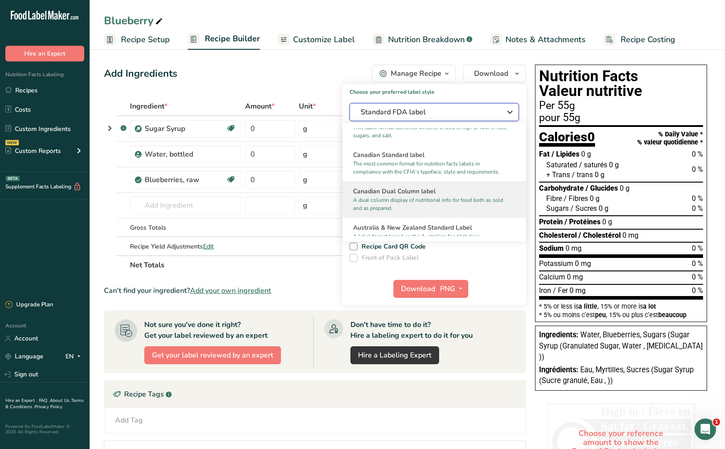
scroll to position [359, 0]
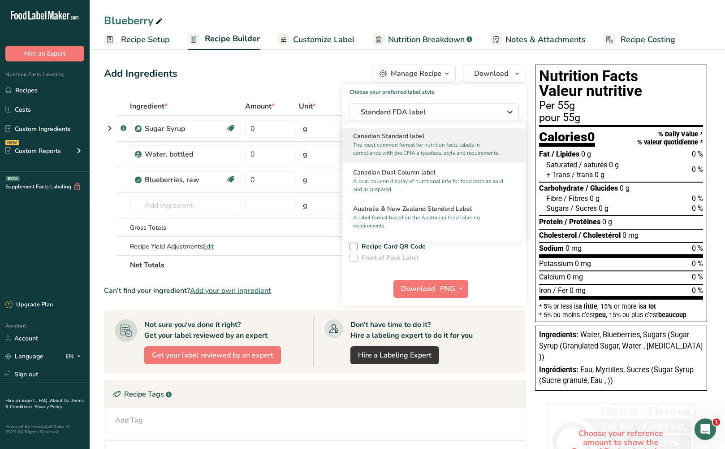
click at [462, 157] on p "The most common format for nutrition facts labels in compliance with the CFIA's…" at bounding box center [430, 149] width 154 height 16
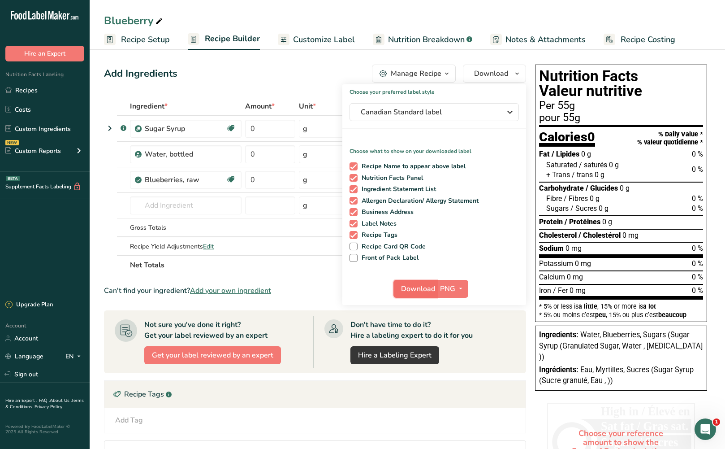
click at [425, 294] on button "Download" at bounding box center [416, 289] width 44 height 18
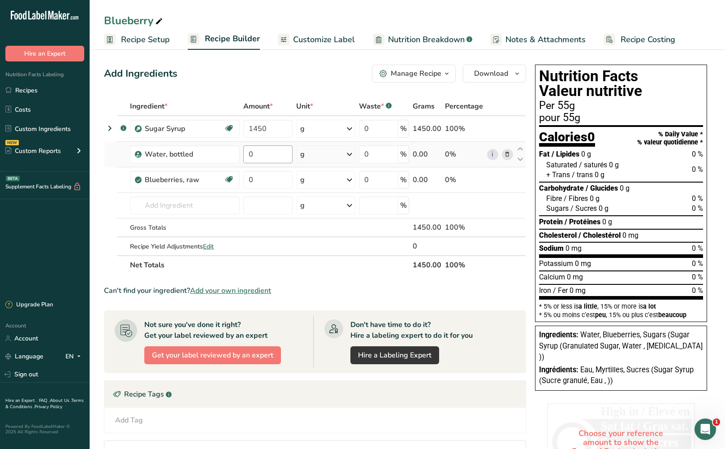
type input "1450"
click at [277, 155] on div "Ingredient * Amount * Unit * Waste * .a-a{fill:#347362;}.b-a{fill:#fff;} Grams …" at bounding box center [315, 186] width 422 height 178
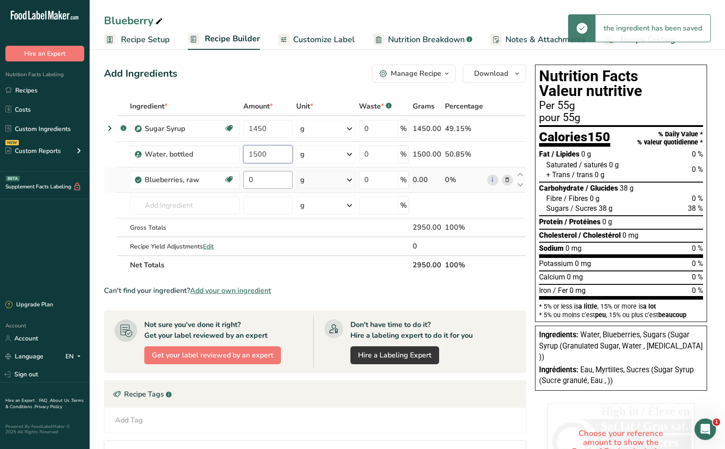
type input "1500"
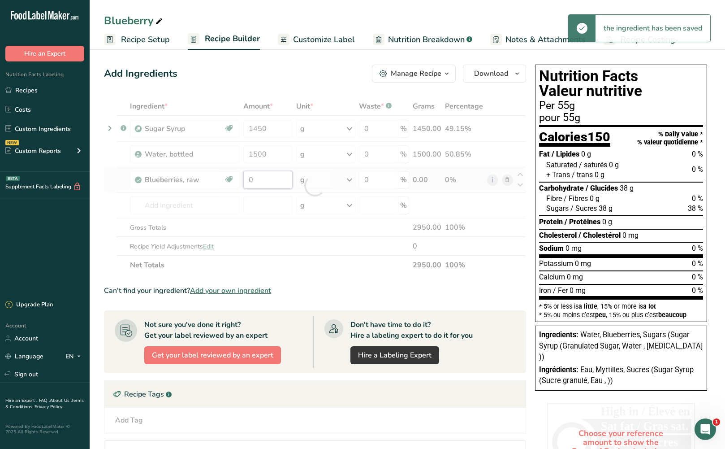
click at [274, 182] on div "Ingredient * Amount * Unit * Waste * .a-a{fill:#347362;}.b-a{fill:#fff;} Grams …" at bounding box center [315, 186] width 422 height 178
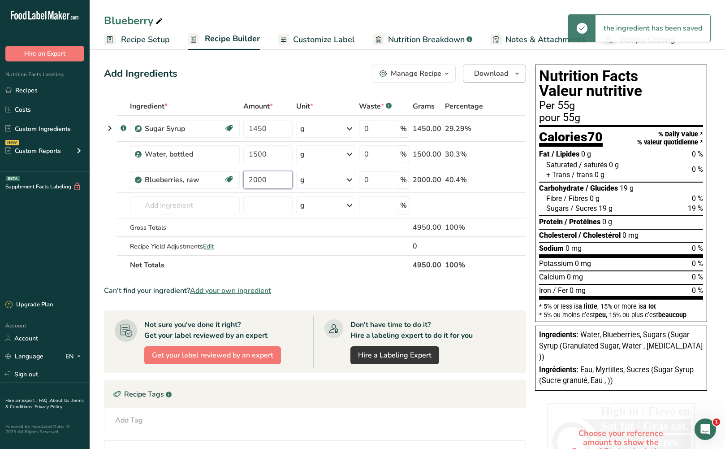
type input "2000"
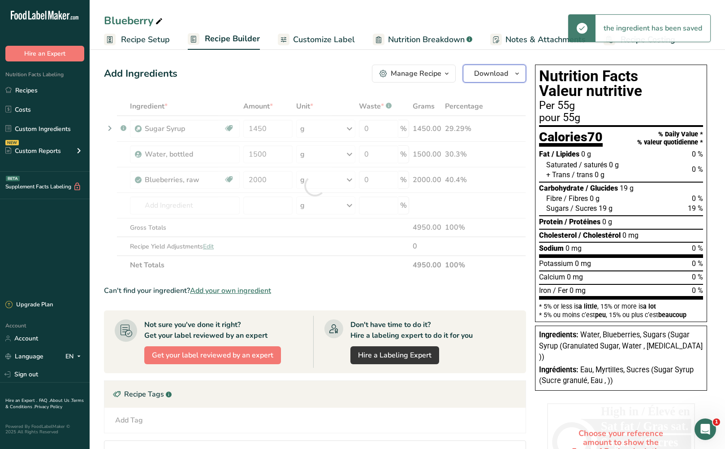
click at [514, 75] on icon "button" at bounding box center [517, 73] width 7 height 11
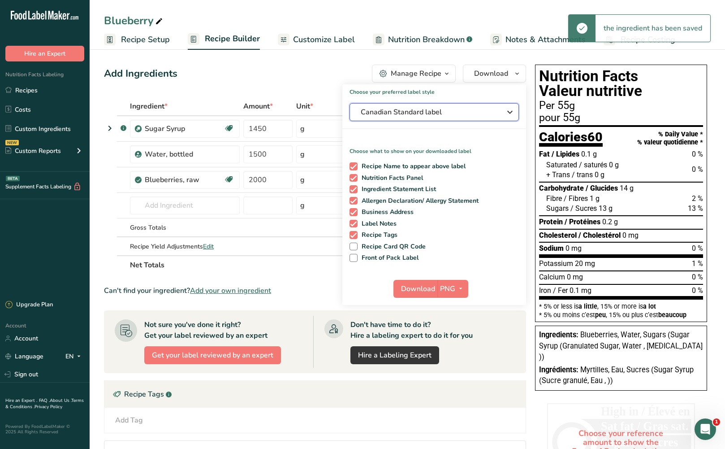
click at [484, 114] on span "Canadian Standard label" at bounding box center [428, 112] width 135 height 11
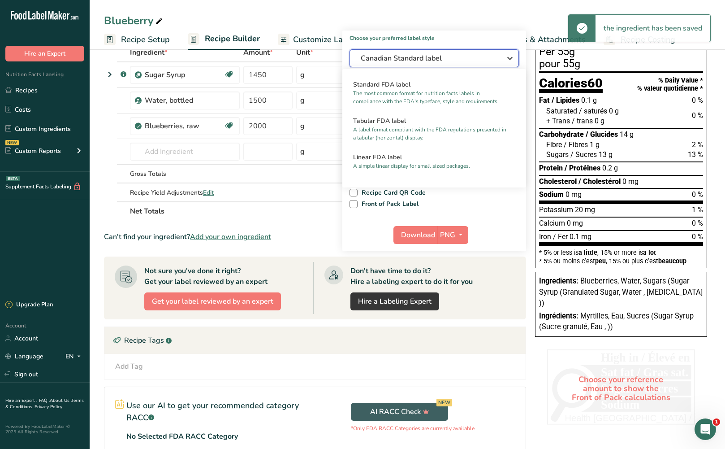
scroll to position [90, 0]
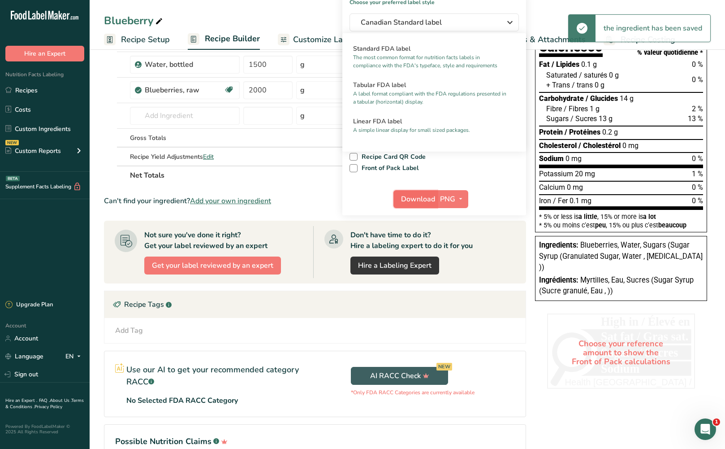
click at [424, 203] on span "Download" at bounding box center [418, 199] width 34 height 11
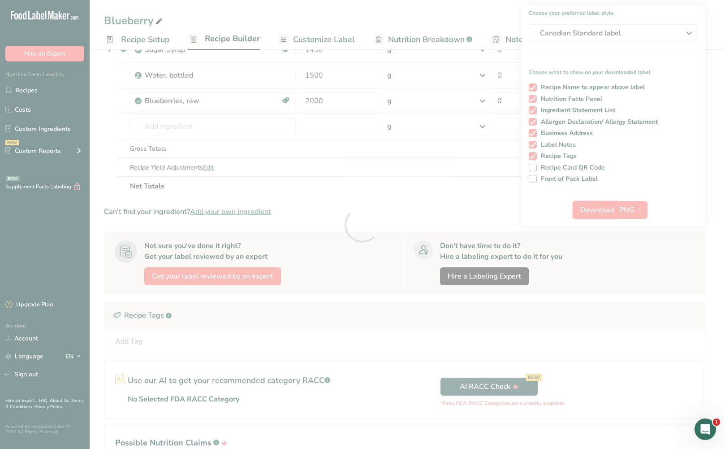
scroll to position [0, 0]
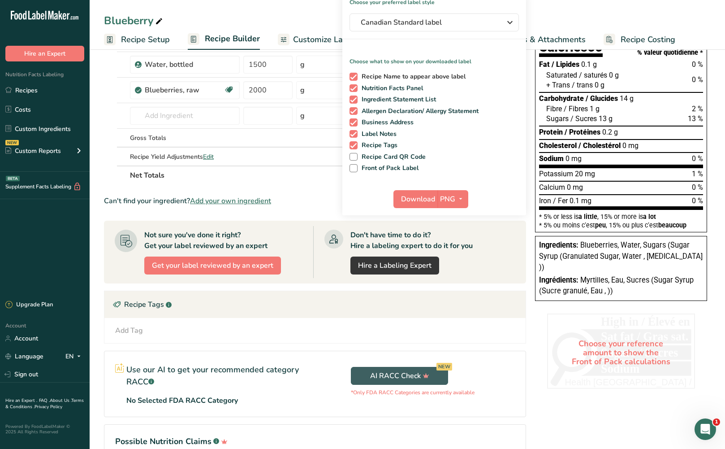
drag, startPoint x: 49, startPoint y: 86, endPoint x: 493, endPoint y: 74, distance: 443.6
click at [49, 86] on link "Recipes" at bounding box center [45, 90] width 90 height 17
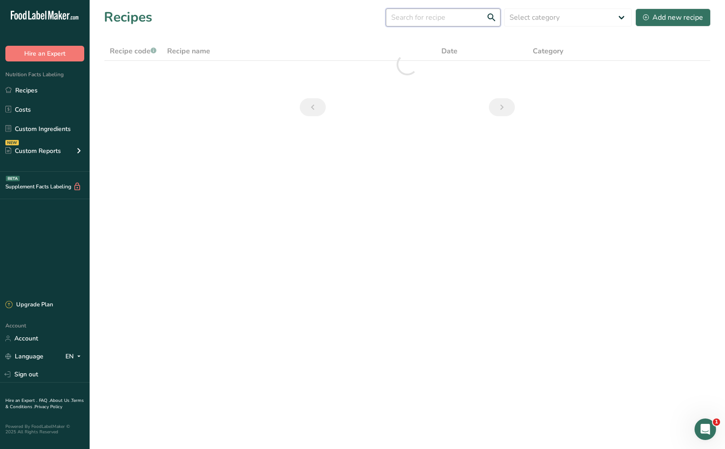
click at [431, 21] on input "text" at bounding box center [443, 18] width 115 height 18
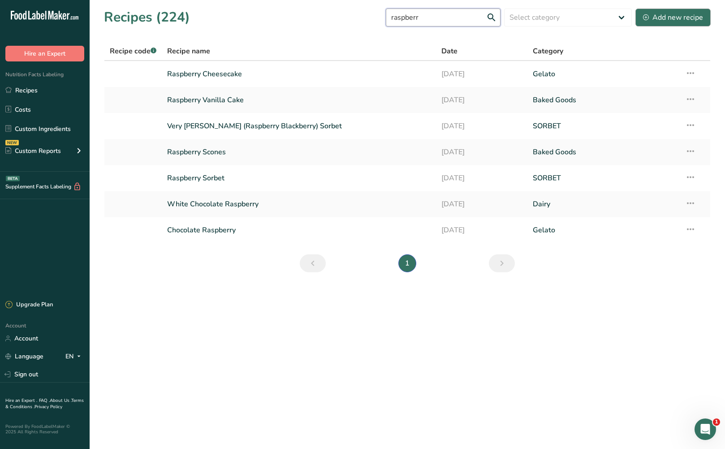
type input "raspberr"
click at [667, 14] on div "Add new recipe" at bounding box center [673, 17] width 60 height 11
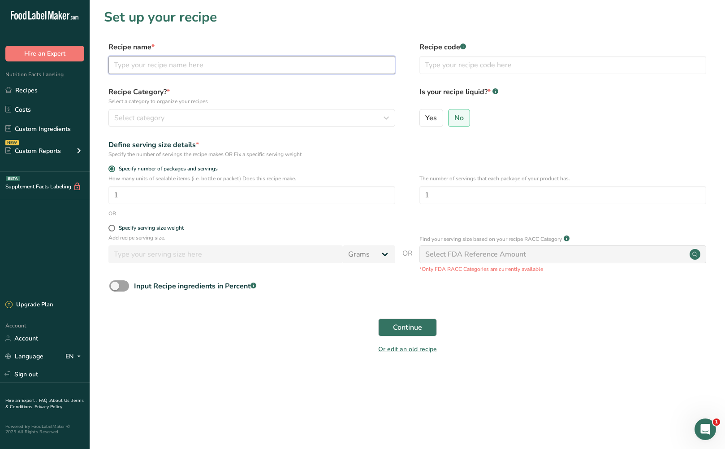
click at [307, 62] on input "text" at bounding box center [252, 65] width 287 height 18
type input "Raspberry Cranberry Hibiscus"
drag, startPoint x: 111, startPoint y: 229, endPoint x: 144, endPoint y: 253, distance: 40.7
click at [111, 230] on span at bounding box center [112, 228] width 7 height 7
click at [111, 230] on input "Specify serving size weight" at bounding box center [112, 228] width 6 height 6
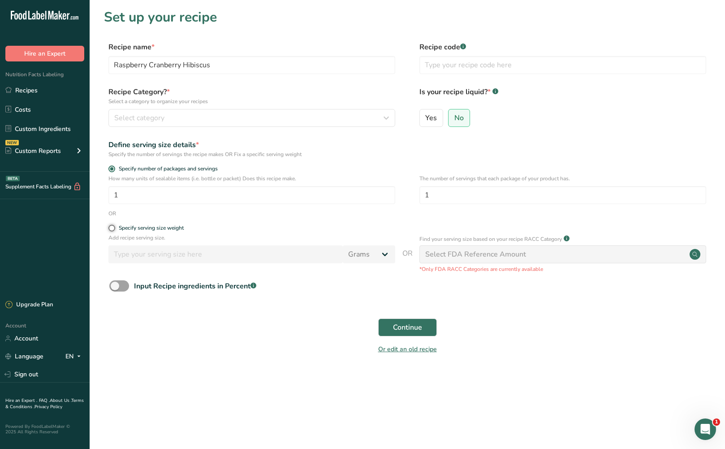
radio input "true"
radio input "false"
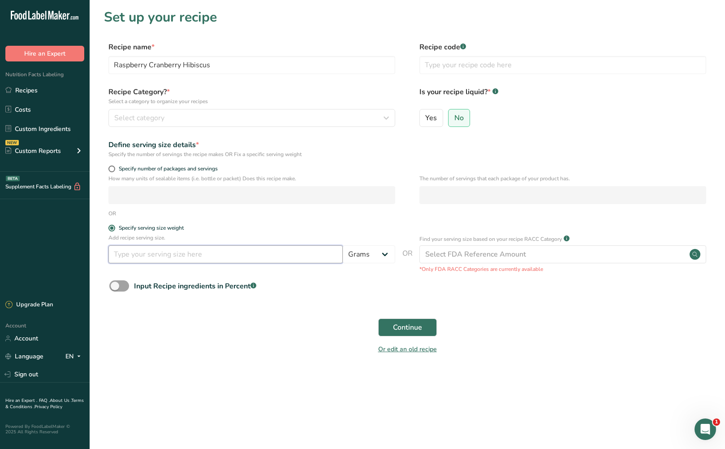
click at [145, 253] on input "number" at bounding box center [226, 254] width 235 height 18
type input "55"
click at [276, 127] on div "Recipe Category? * Select a category to organize your recipes Select category S…" at bounding box center [407, 110] width 607 height 46
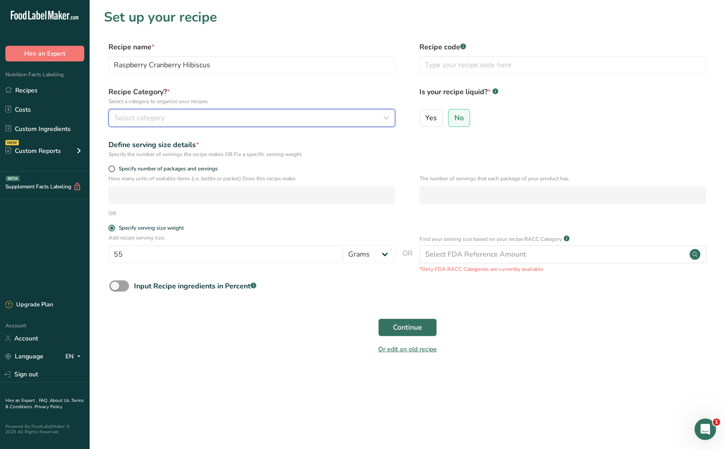
click at [278, 125] on button "Select category" at bounding box center [252, 118] width 287 height 18
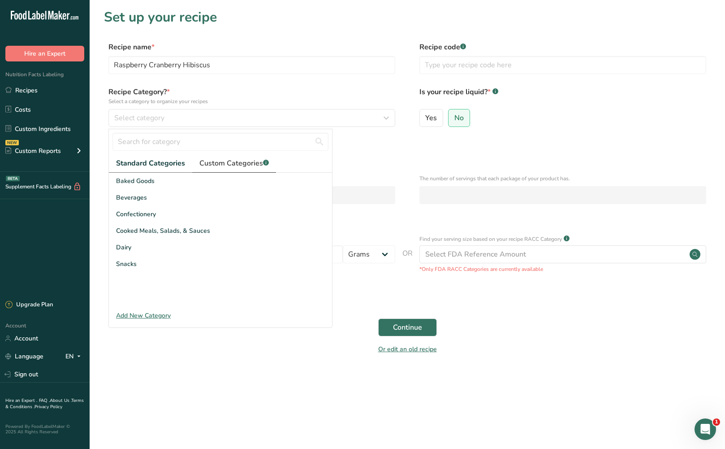
click at [253, 161] on span "Custom Categories .a-a{fill:#347362;}.b-a{fill:#fff;}" at bounding box center [234, 163] width 69 height 11
click at [226, 203] on div "SORBET" at bounding box center [220, 197] width 223 height 17
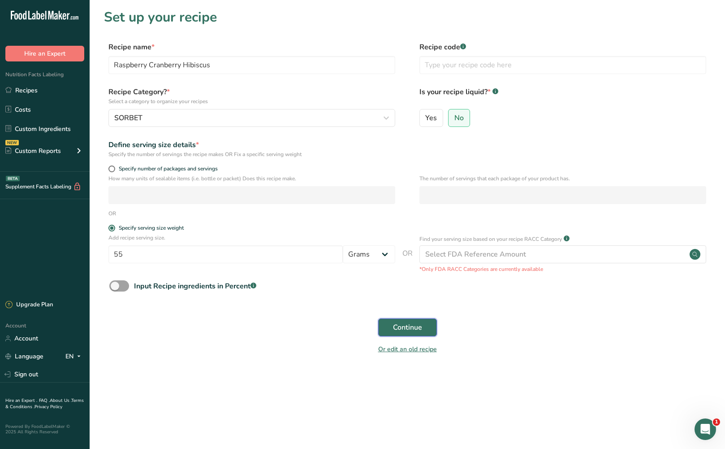
click at [401, 326] on span "Continue" at bounding box center [407, 327] width 29 height 11
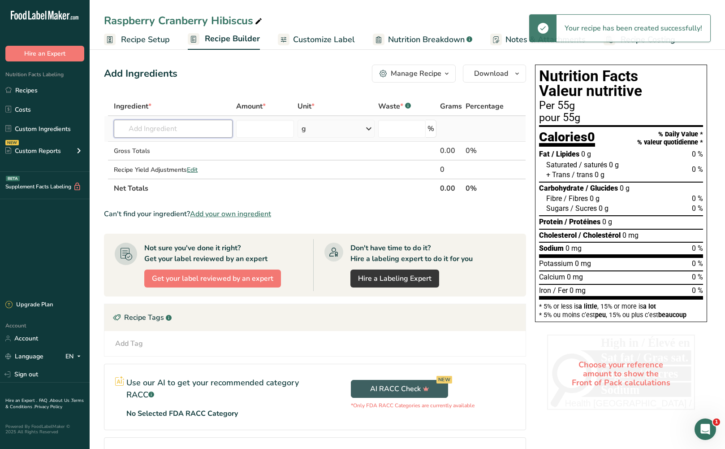
click at [163, 130] on input "text" at bounding box center [173, 129] width 119 height 18
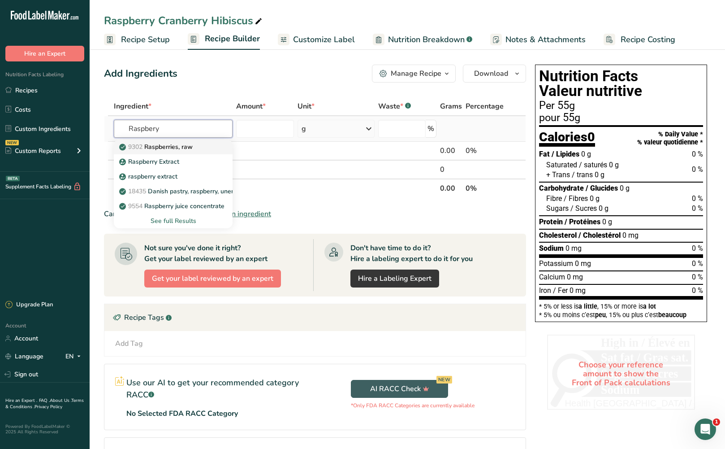
type input "Raspbery"
click at [175, 143] on p "9302 Raspberries, raw" at bounding box center [157, 146] width 72 height 9
type input "Raspberries, raw"
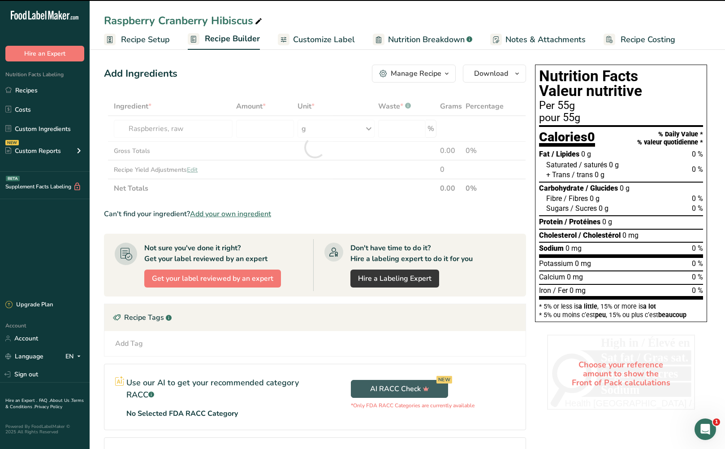
type input "0"
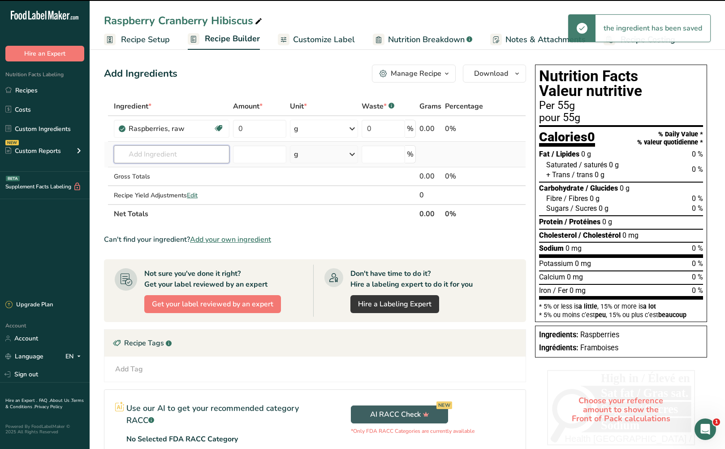
click at [159, 155] on input "text" at bounding box center [172, 154] width 116 height 18
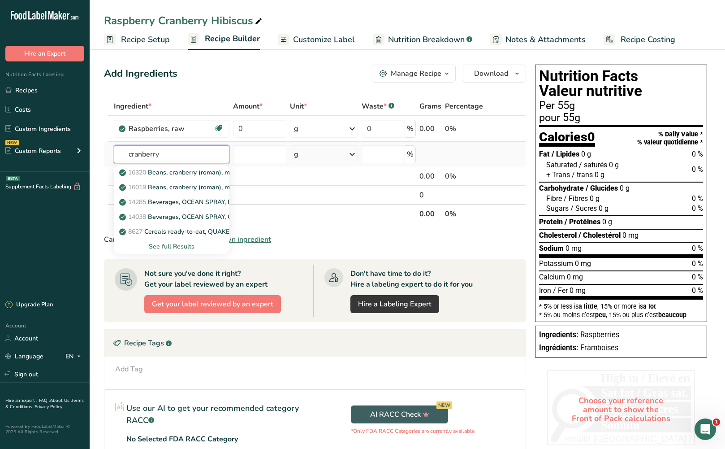
type input "cranberry"
click at [173, 245] on div "See full Results" at bounding box center [171, 246] width 101 height 9
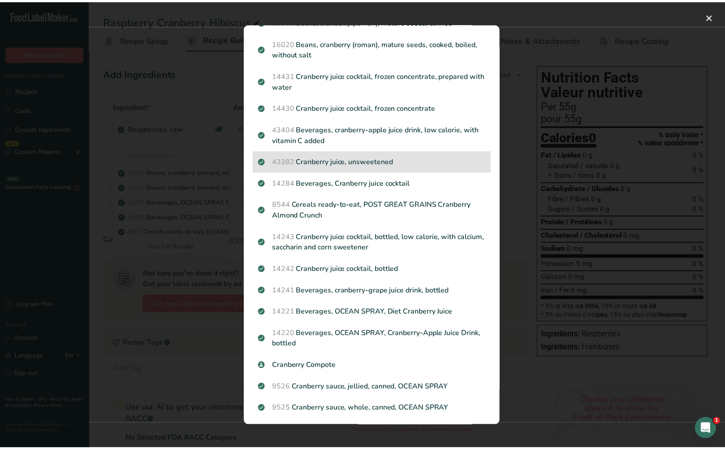
scroll to position [538, 0]
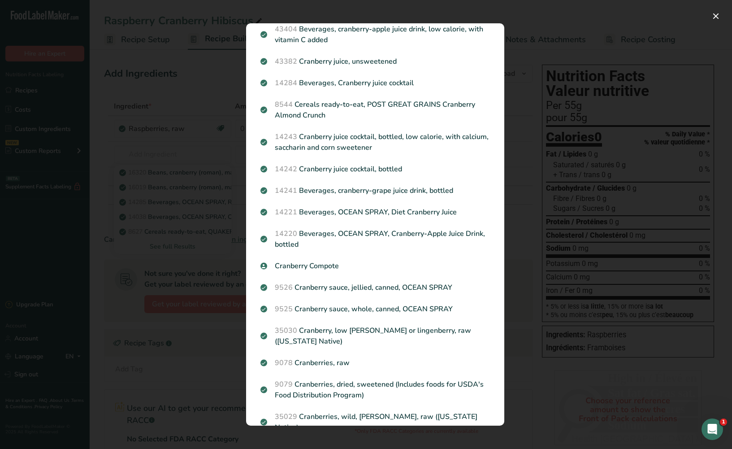
drag, startPoint x: 555, startPoint y: 271, endPoint x: 510, endPoint y: 272, distance: 45.3
click at [555, 271] on div "Search results modal" at bounding box center [366, 224] width 732 height 449
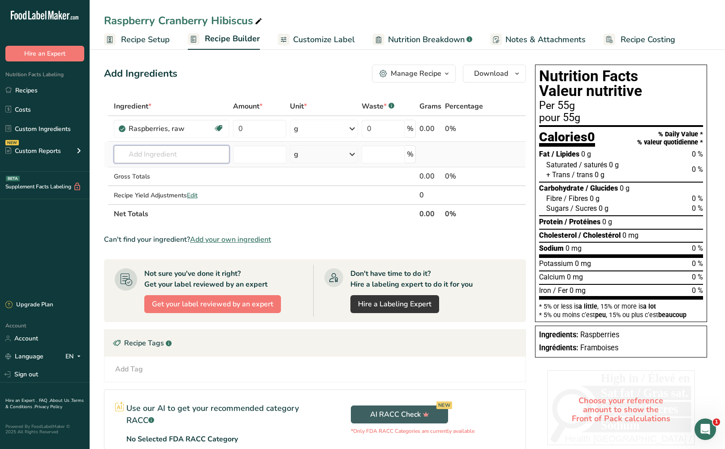
click at [170, 153] on input "text" at bounding box center [172, 154] width 116 height 18
type input "Cranberries raw"
click at [183, 169] on p "9078 Cranberries, raw" at bounding box center [156, 172] width 71 height 9
type input "Cranberries, raw"
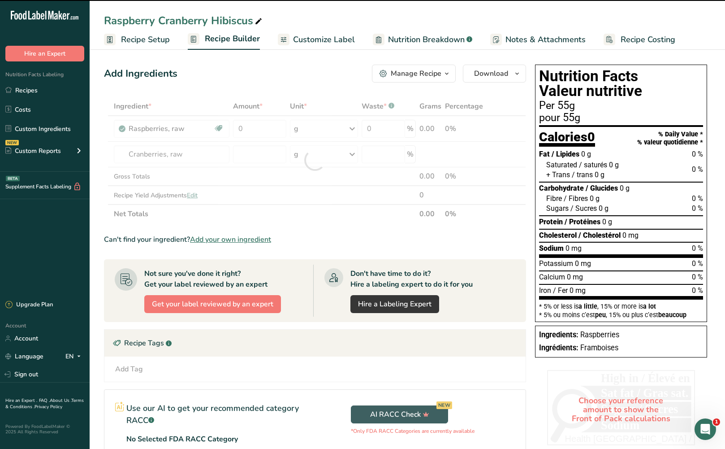
type input "0"
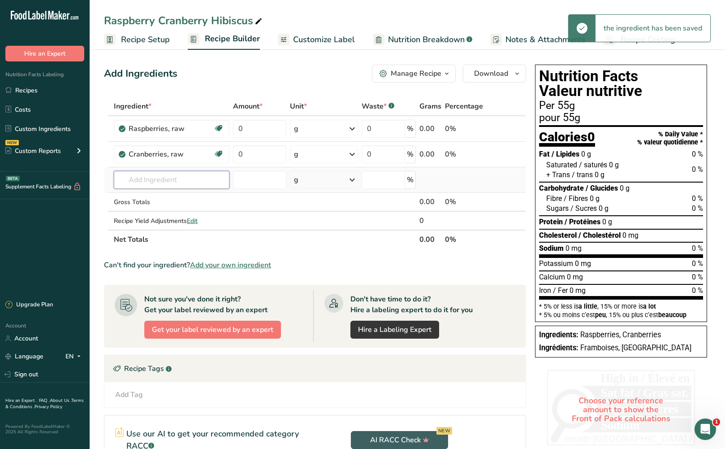
click at [171, 180] on input "text" at bounding box center [172, 180] width 116 height 18
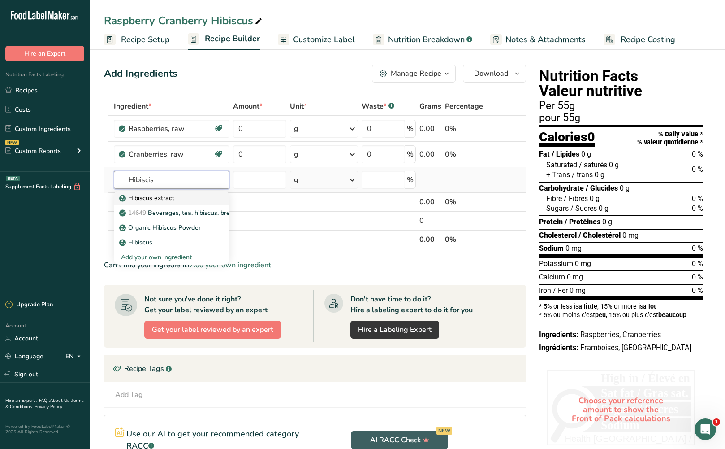
type input "Hibiscis"
click at [172, 195] on p "Hibiscus extract" at bounding box center [147, 197] width 53 height 9
type input "Hibiscus extract"
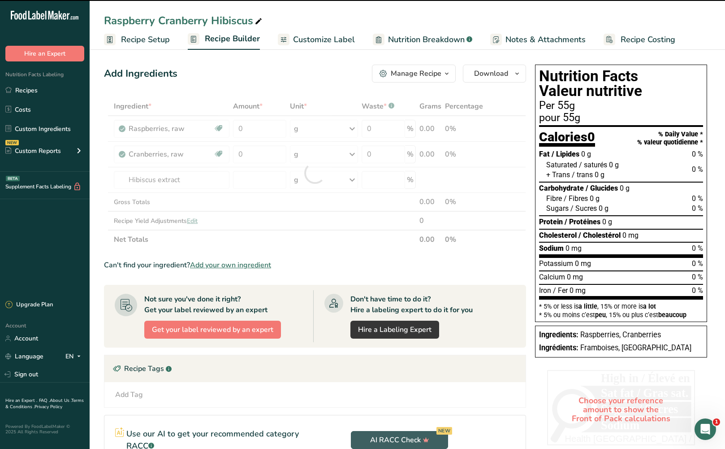
type input "0"
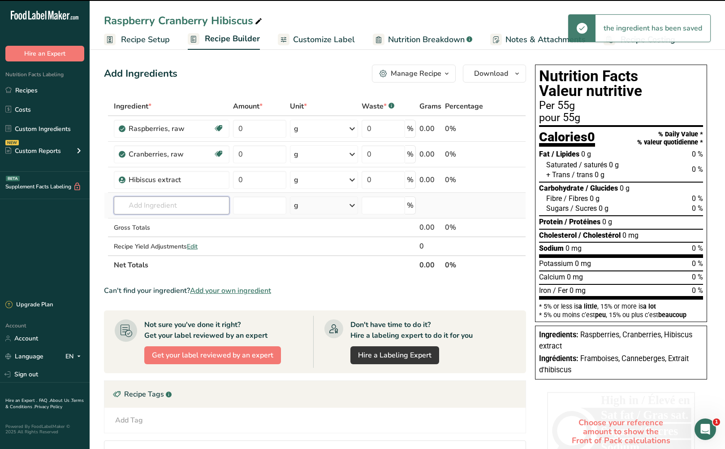
click at [163, 204] on input "text" at bounding box center [172, 205] width 116 height 18
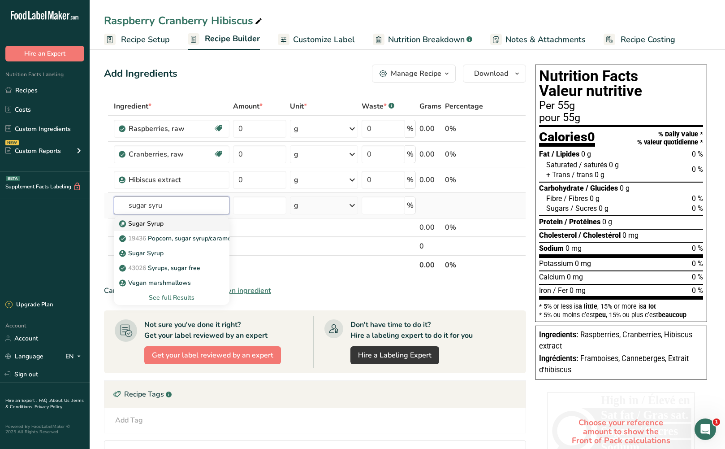
type input "sugar syru"
click at [162, 227] on p "Sugar Syrup" at bounding box center [142, 223] width 43 height 9
type input "Sugar Syrup"
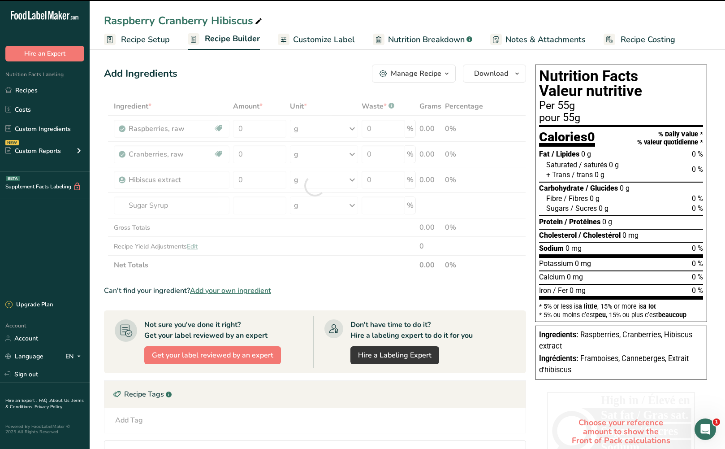
type input "0"
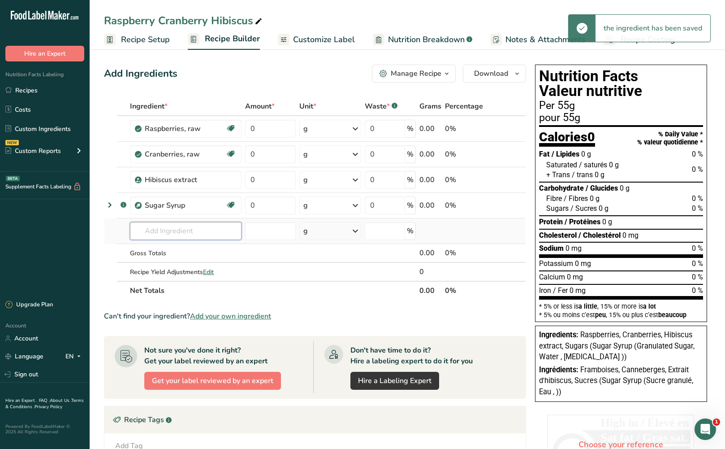
click at [166, 230] on input "text" at bounding box center [186, 231] width 112 height 18
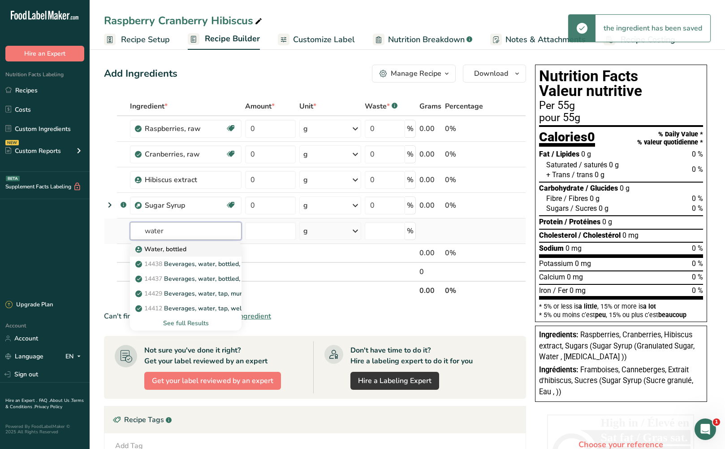
type input "water"
click at [169, 247] on p "Water, bottled" at bounding box center [161, 248] width 49 height 9
type input "Water, bottled"
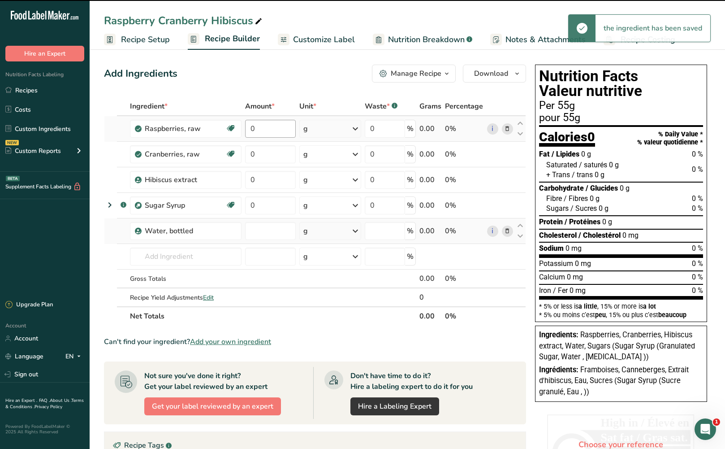
type input "0"
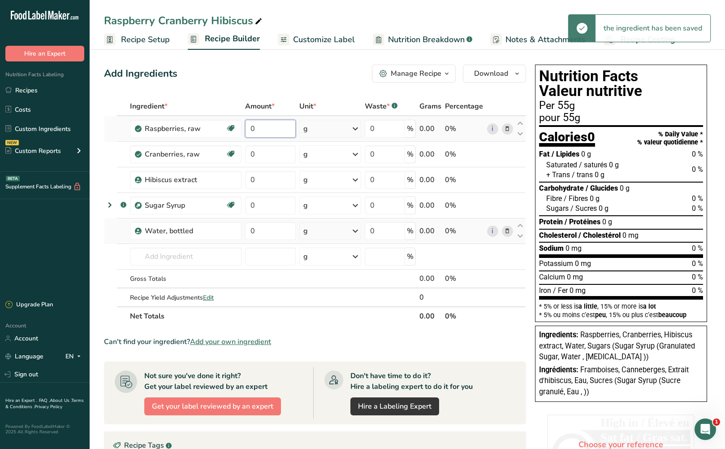
drag, startPoint x: 264, startPoint y: 130, endPoint x: 243, endPoint y: 131, distance: 20.6
click at [243, 131] on td "0" at bounding box center [270, 129] width 54 height 26
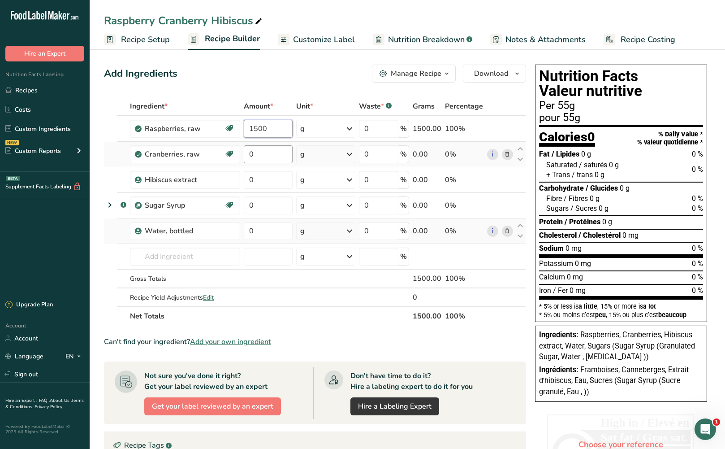
type input "1500"
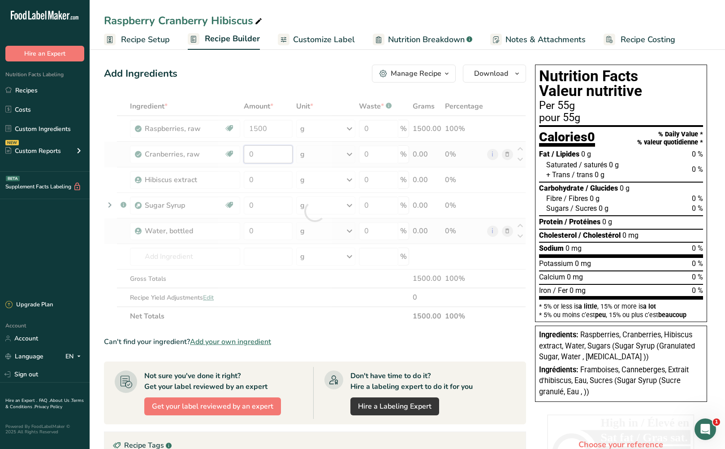
click at [275, 151] on div "Ingredient * Amount * Unit * Waste * .a-a{fill:#347362;}.b-a{fill:#fff;} Grams …" at bounding box center [315, 211] width 422 height 229
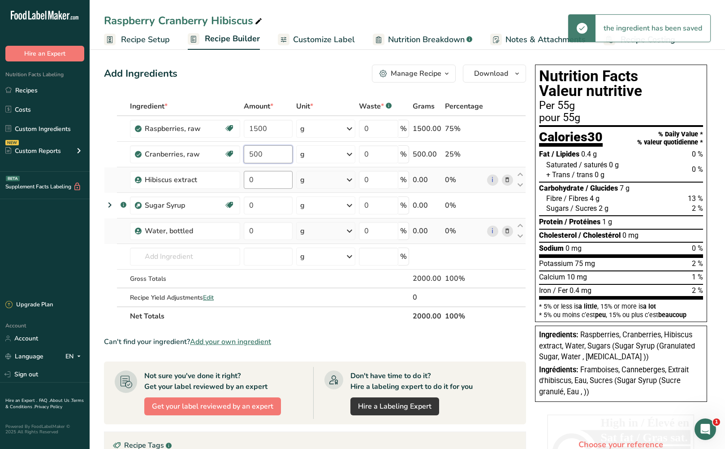
type input "500"
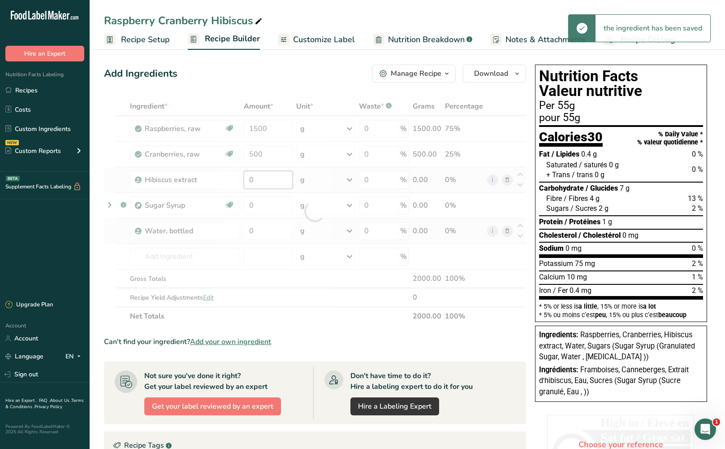
click at [272, 181] on div "Ingredient * Amount * Unit * Waste * .a-a{fill:#347362;}.b-a{fill:#fff;} Grams …" at bounding box center [315, 211] width 422 height 229
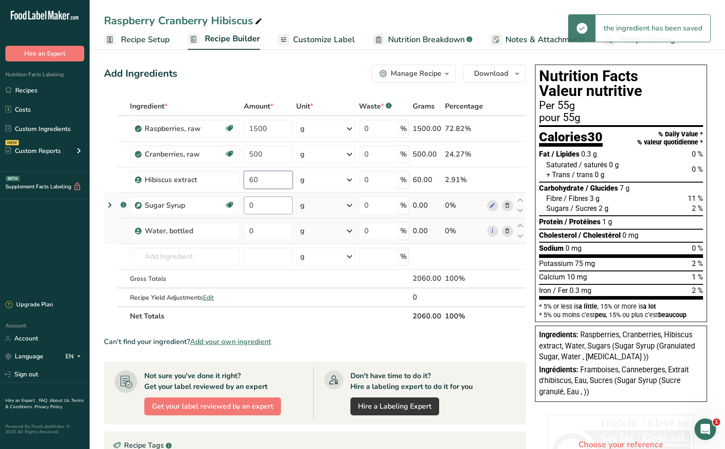
type input "60"
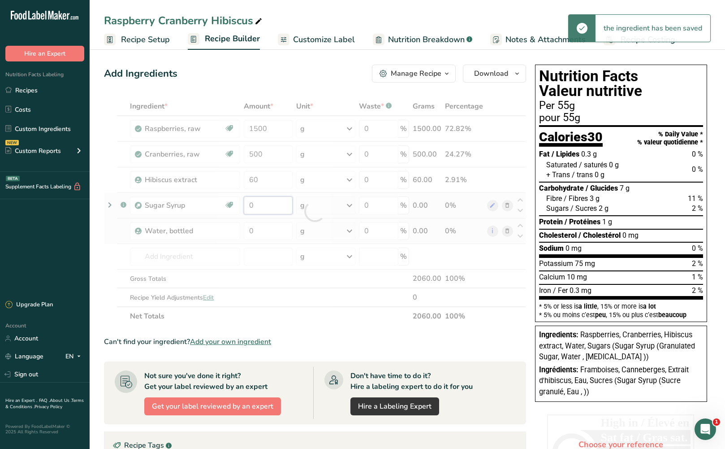
click at [273, 204] on div "Ingredient * Amount * Unit * Waste * .a-a{fill:#347362;}.b-a{fill:#fff;} Grams …" at bounding box center [315, 211] width 422 height 229
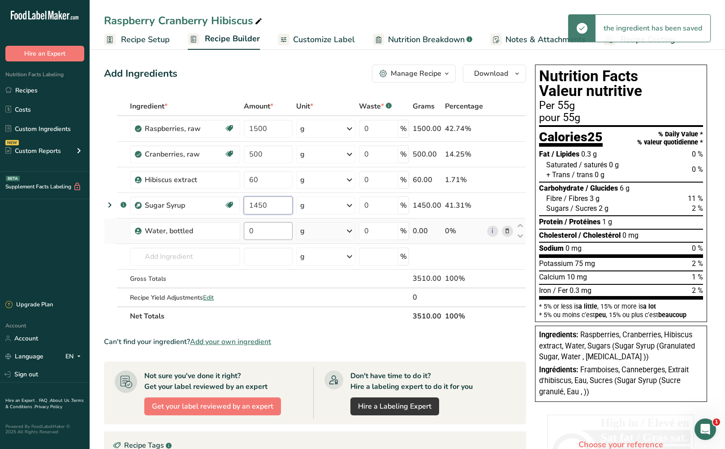
type input "1450"
click at [281, 229] on div "Ingredient * Amount * Unit * Waste * .a-a{fill:#347362;}.b-a{fill:#fff;} Grams …" at bounding box center [315, 211] width 422 height 229
type input "1500"
click at [500, 72] on span "Download" at bounding box center [491, 73] width 34 height 11
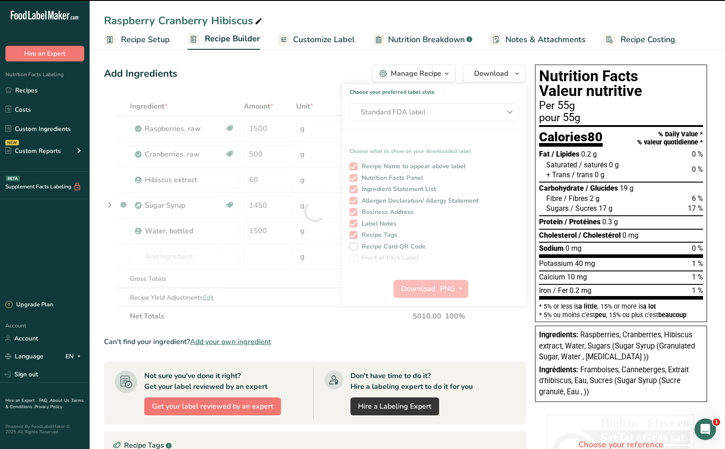
click at [487, 110] on div at bounding box center [315, 211] width 422 height 229
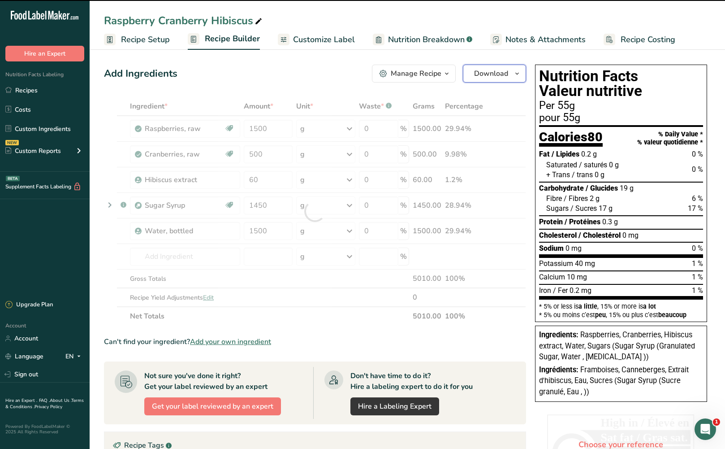
click at [503, 76] on span "Download" at bounding box center [491, 73] width 34 height 11
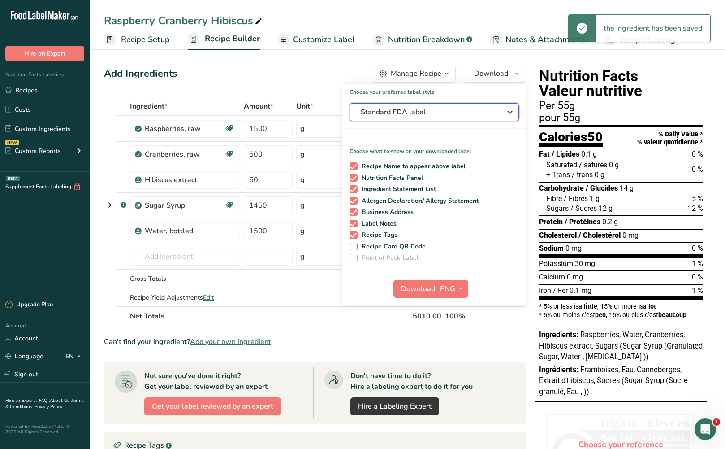
drag, startPoint x: 469, startPoint y: 105, endPoint x: 469, endPoint y: 112, distance: 7.2
click at [469, 106] on button "Standard FDA label" at bounding box center [434, 112] width 169 height 18
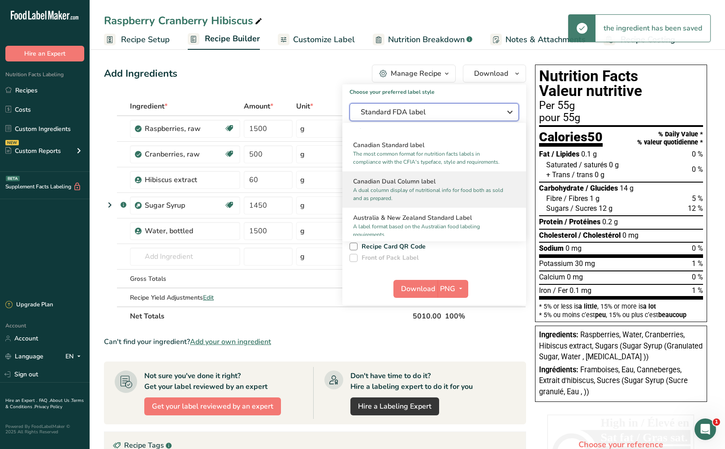
scroll to position [359, 0]
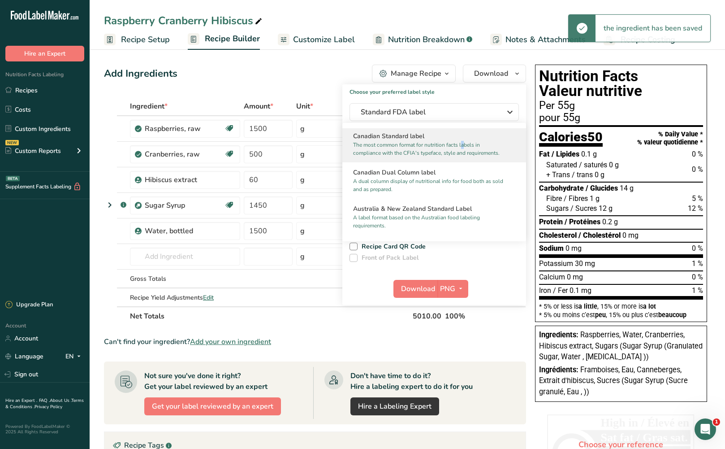
click at [439, 149] on p "The most common format for nutrition facts labels in compliance with the CFIA's…" at bounding box center [430, 149] width 154 height 16
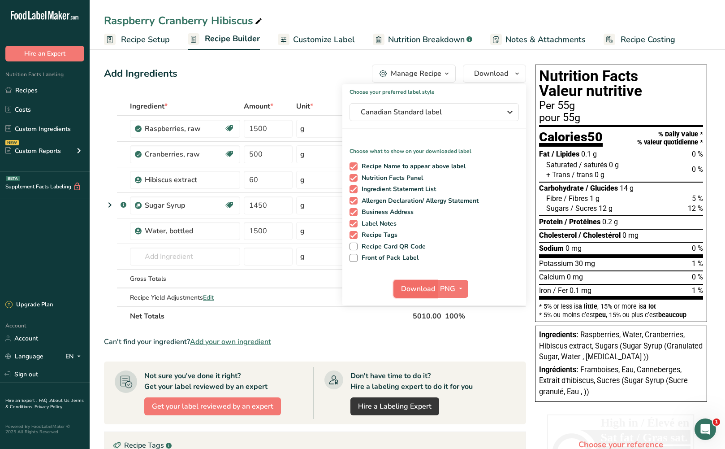
click at [415, 291] on span "Download" at bounding box center [418, 288] width 34 height 11
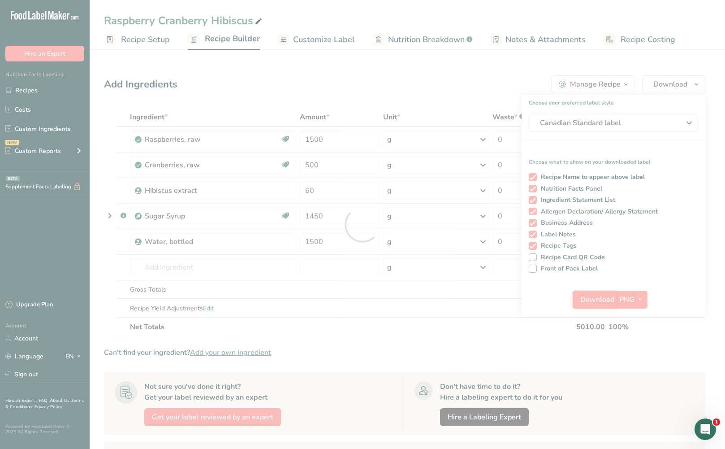
scroll to position [0, 0]
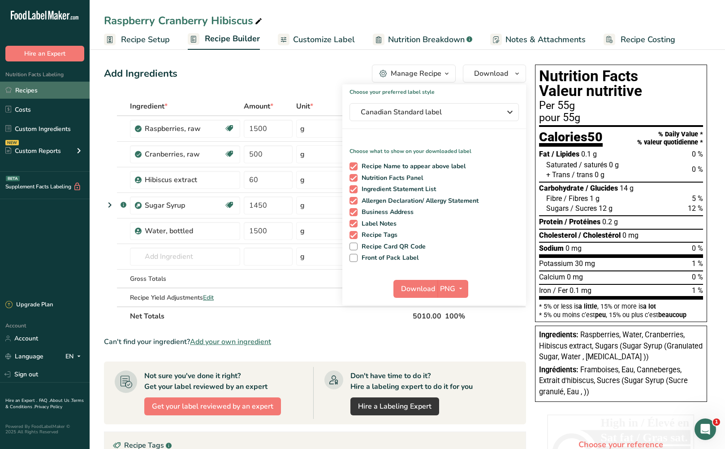
click at [69, 94] on link "Recipes" at bounding box center [45, 90] width 90 height 17
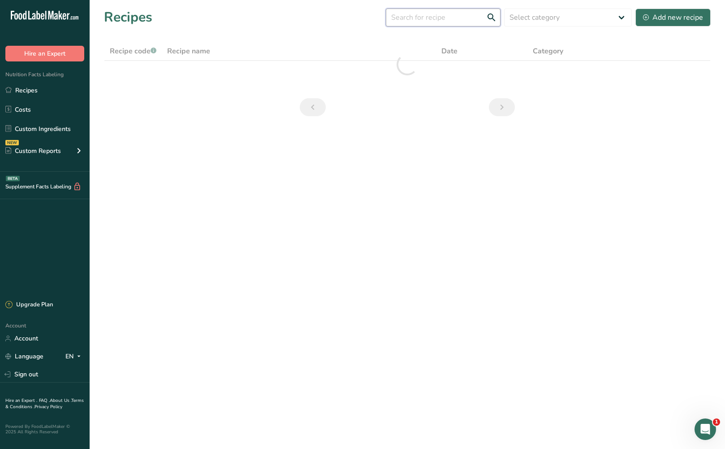
click at [425, 18] on input "text" at bounding box center [443, 18] width 115 height 18
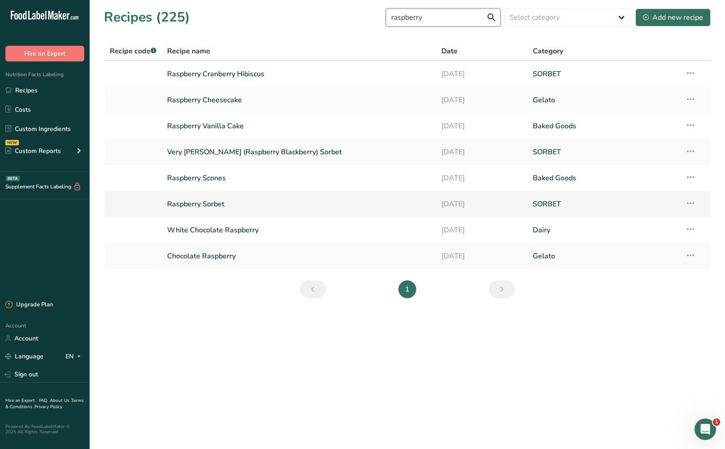
type input "raspberry"
click at [283, 200] on link "Raspberry Sorbet" at bounding box center [299, 204] width 264 height 19
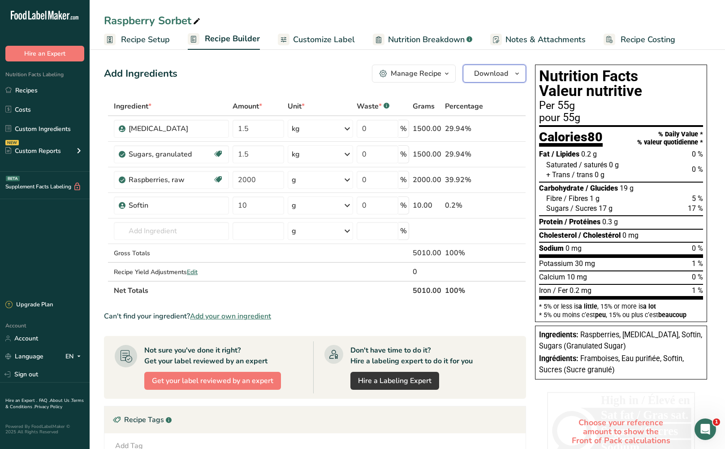
click at [509, 75] on button "Download" at bounding box center [494, 74] width 63 height 18
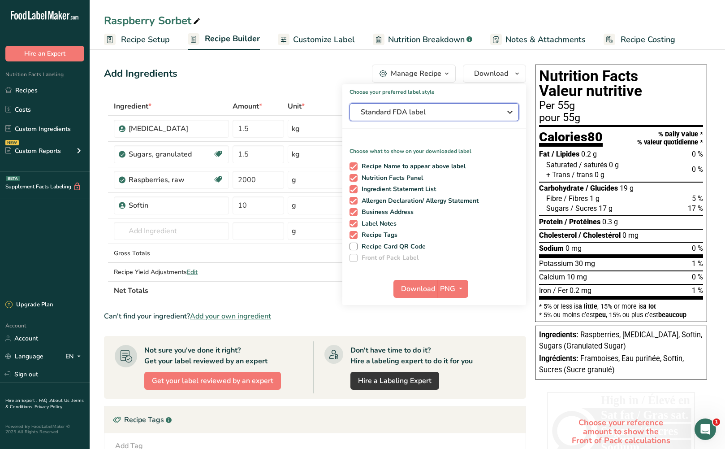
click at [484, 111] on span "Standard FDA label" at bounding box center [428, 112] width 135 height 11
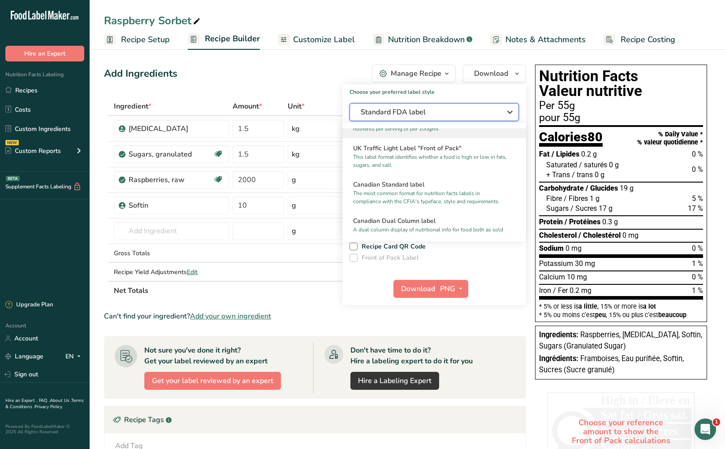
scroll to position [314, 0]
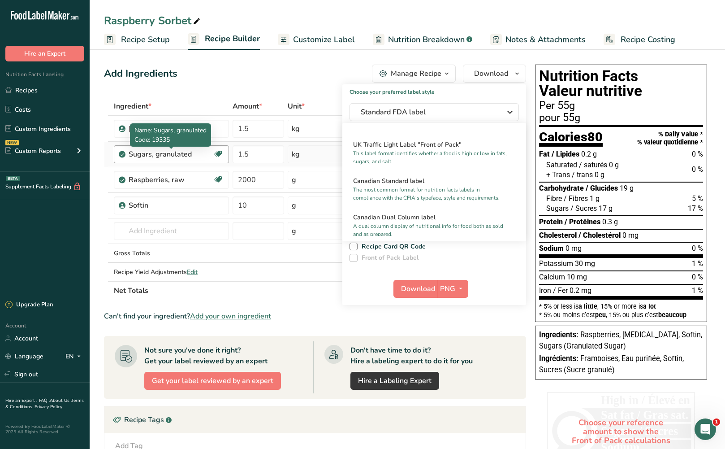
click at [162, 152] on div "Sugars, granulated" at bounding box center [171, 154] width 84 height 11
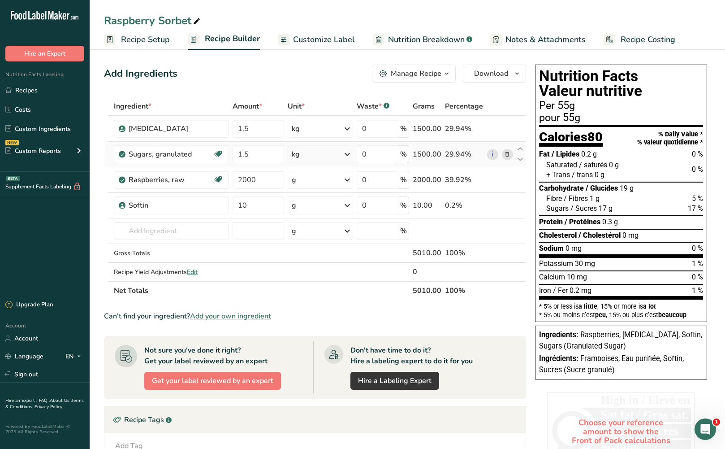
click at [512, 154] on span at bounding box center [507, 154] width 11 height 11
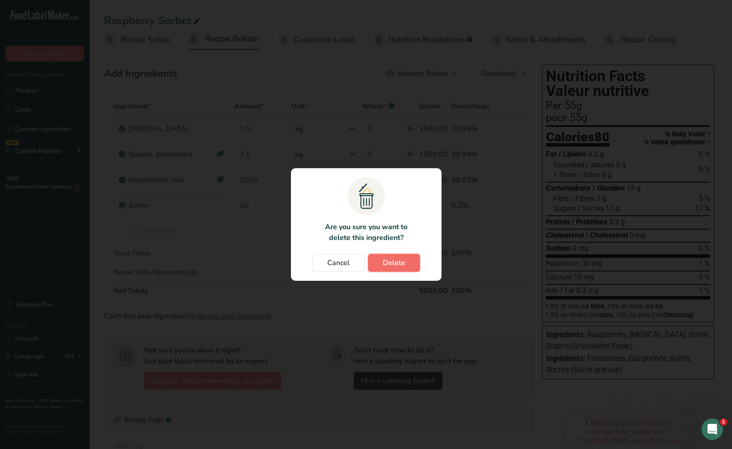
click at [393, 261] on span "Delete" at bounding box center [394, 262] width 22 height 11
type input "2000"
type input "10"
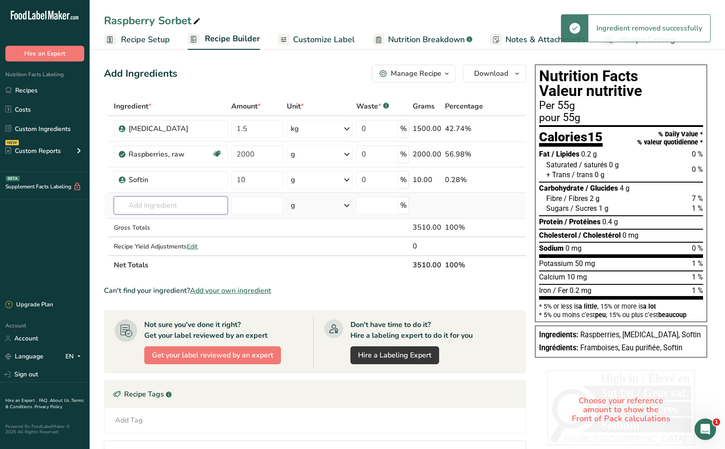
click at [177, 207] on input "text" at bounding box center [171, 205] width 114 height 18
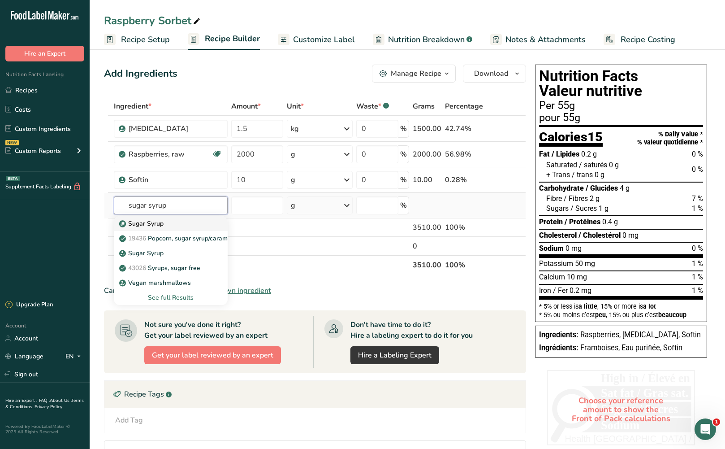
type input "sugar syrup"
click at [168, 220] on div "Sugar Syrup" at bounding box center [163, 223] width 85 height 9
type input "Sugar Syrup"
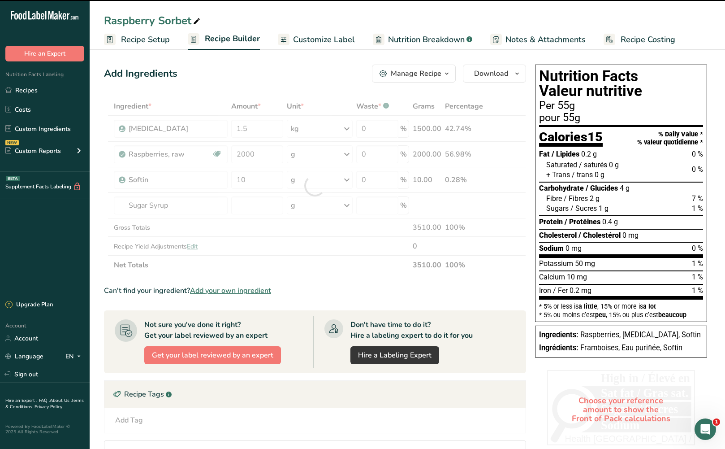
type input "0"
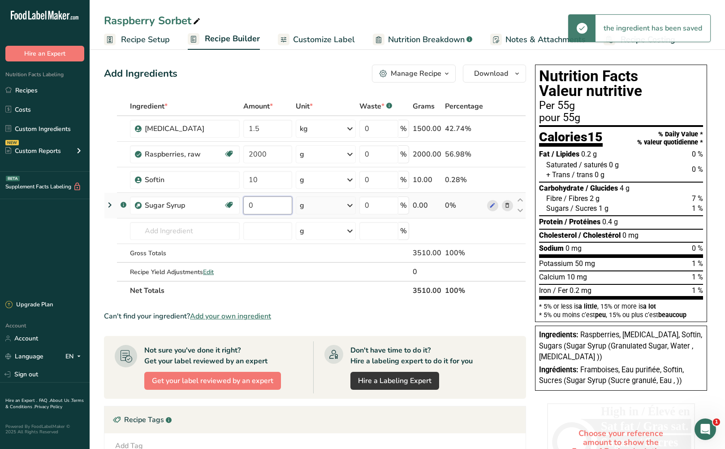
drag, startPoint x: 262, startPoint y: 202, endPoint x: 240, endPoint y: 201, distance: 22.0
click at [240, 201] on tr ".a-a{fill:#347362;}.b-a{fill:#fff;} Sugar Syrup Dairy free Gluten free Vegan Ve…" at bounding box center [314, 206] width 421 height 26
type input "1450"
click at [517, 69] on icon "button" at bounding box center [517, 73] width 7 height 11
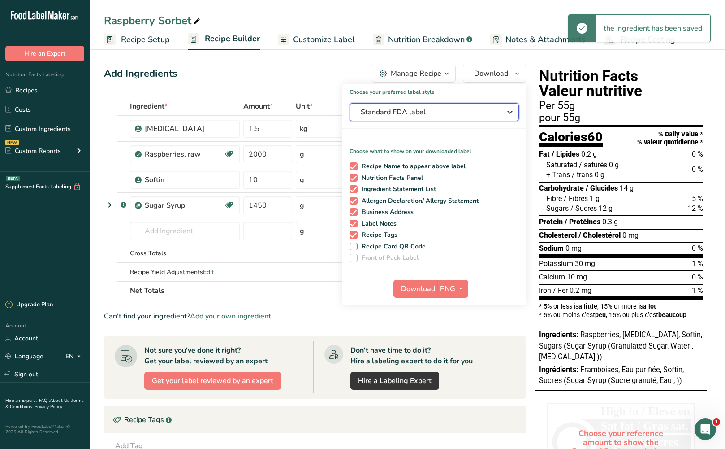
click at [461, 114] on span "Standard FDA label" at bounding box center [428, 112] width 135 height 11
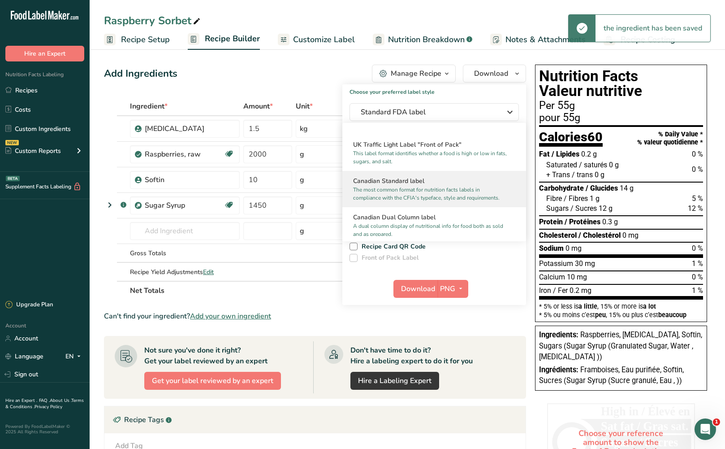
click at [440, 186] on h2 "Canadian Standard label" at bounding box center [434, 180] width 162 height 9
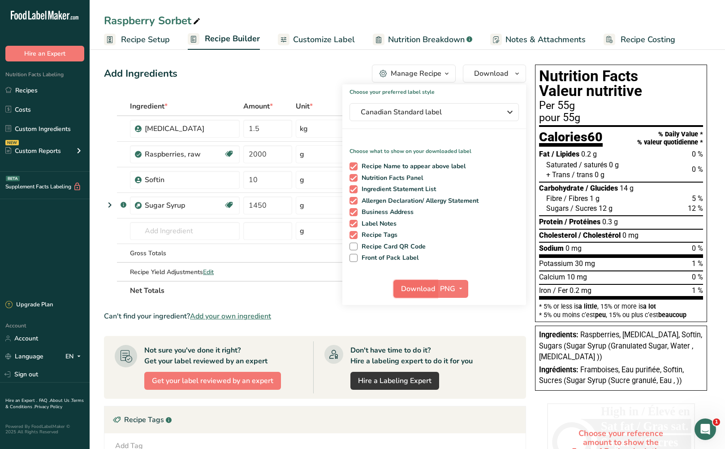
click at [426, 287] on span "Download" at bounding box center [418, 288] width 34 height 11
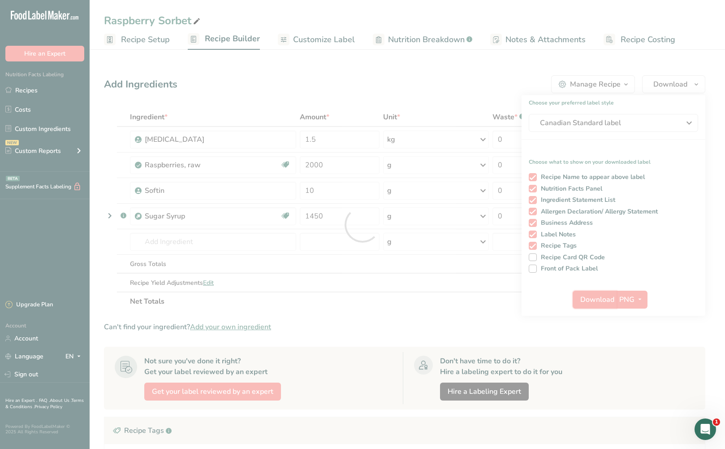
scroll to position [0, 0]
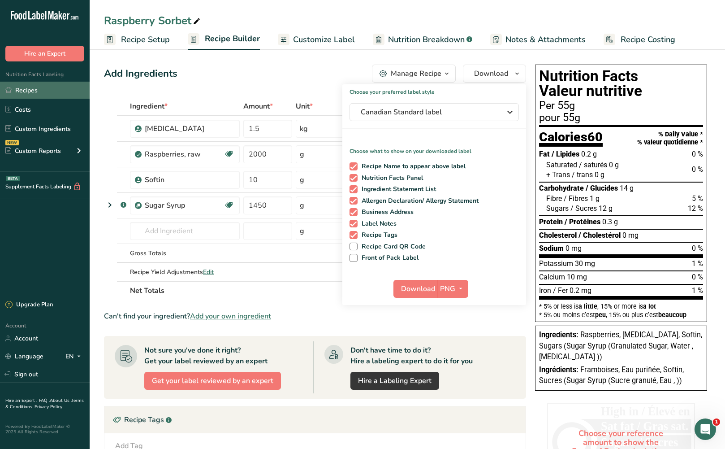
click at [24, 91] on link "Recipes" at bounding box center [45, 90] width 90 height 17
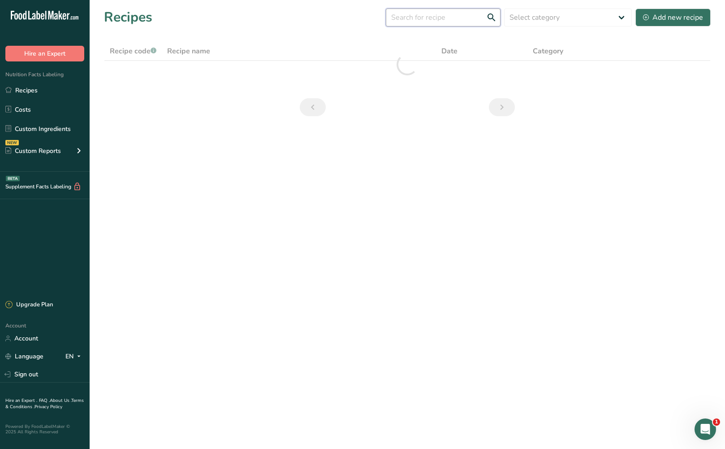
click at [418, 19] on input "text" at bounding box center [443, 18] width 115 height 18
type input "apricot"
click at [653, 18] on div "Add new recipe" at bounding box center [673, 17] width 60 height 11
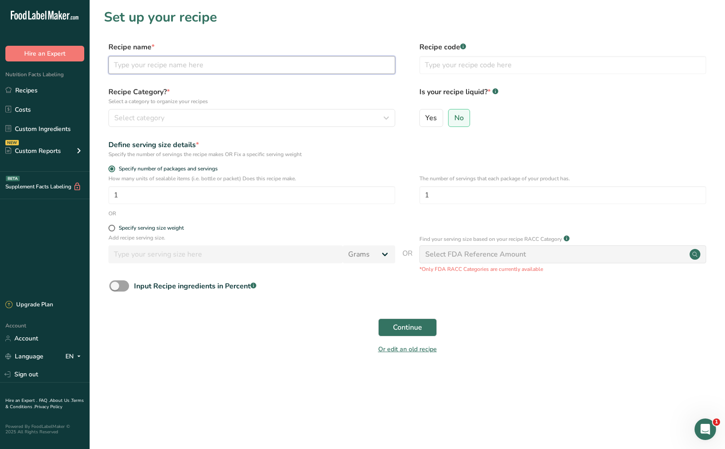
click at [213, 69] on input "text" at bounding box center [252, 65] width 287 height 18
type input "Apricot"
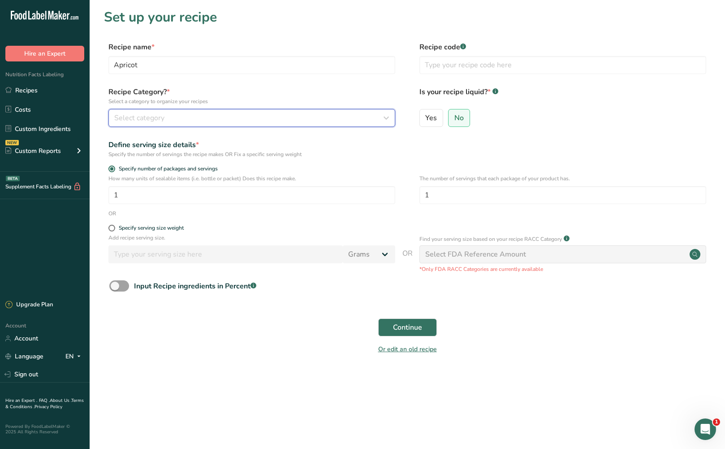
click at [204, 114] on div "Select category" at bounding box center [249, 118] width 270 height 11
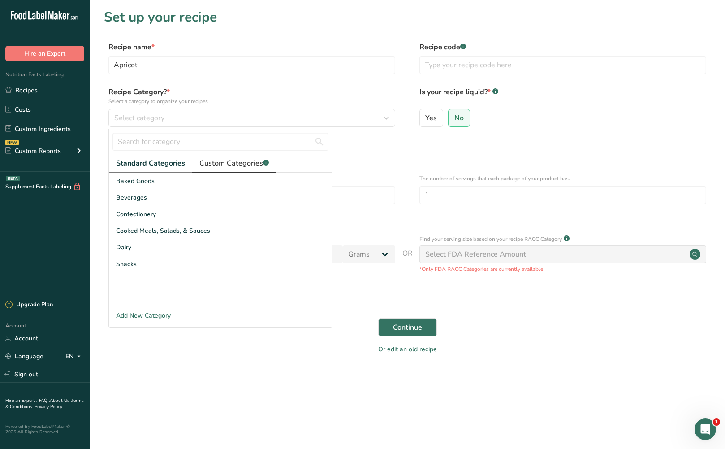
click at [239, 168] on span "Custom Categories .a-a{fill:#347362;}.b-a{fill:#fff;}" at bounding box center [234, 163] width 69 height 11
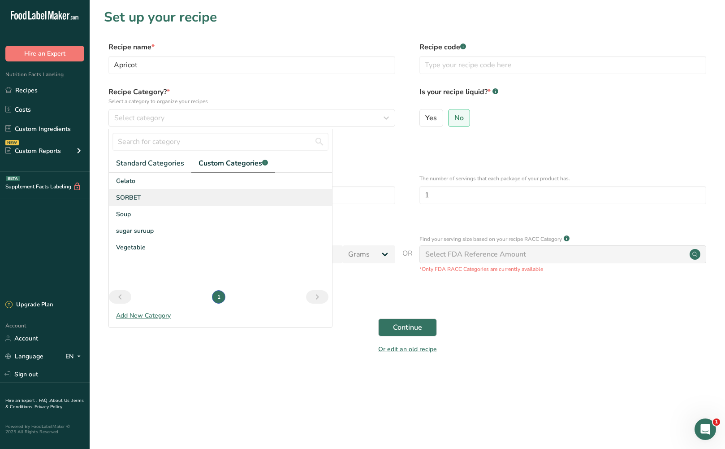
click at [224, 198] on div "SORBET" at bounding box center [220, 197] width 223 height 17
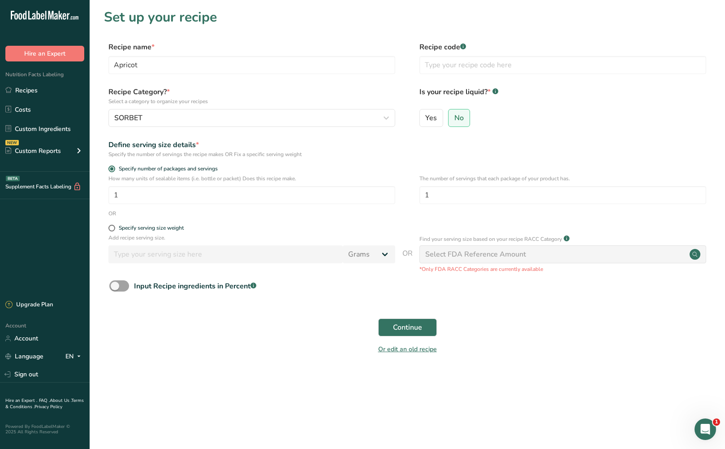
click at [114, 228] on span at bounding box center [112, 228] width 7 height 7
click at [114, 228] on input "Specify serving size weight" at bounding box center [112, 228] width 6 height 6
radio input "true"
radio input "false"
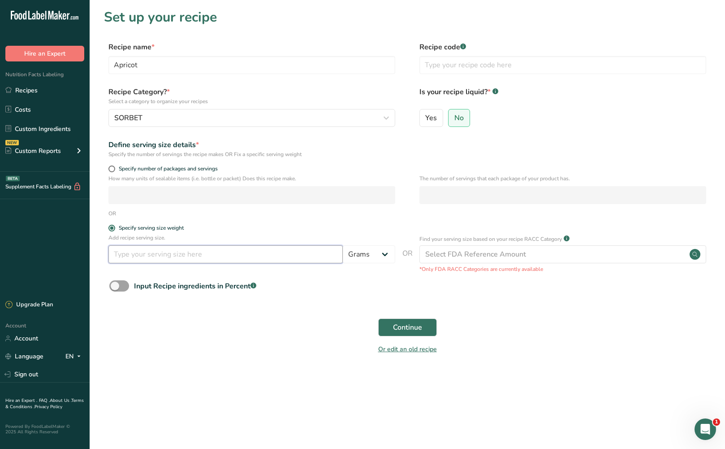
click at [134, 253] on input "number" at bounding box center [226, 254] width 235 height 18
type input "55"
click at [417, 319] on button "Continue" at bounding box center [407, 327] width 59 height 18
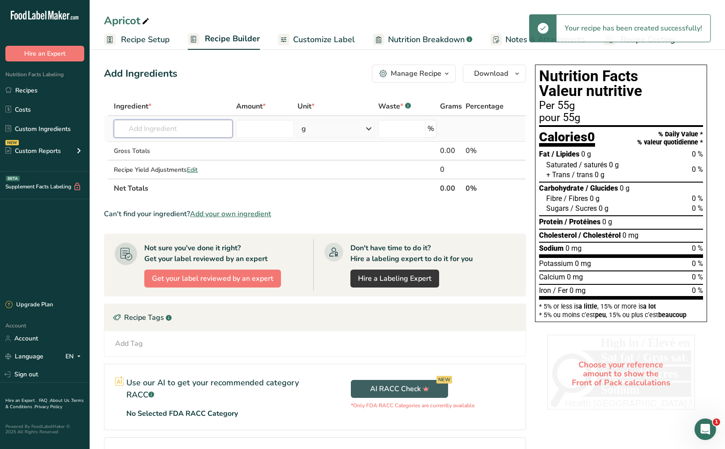
click at [170, 126] on input "text" at bounding box center [173, 129] width 119 height 18
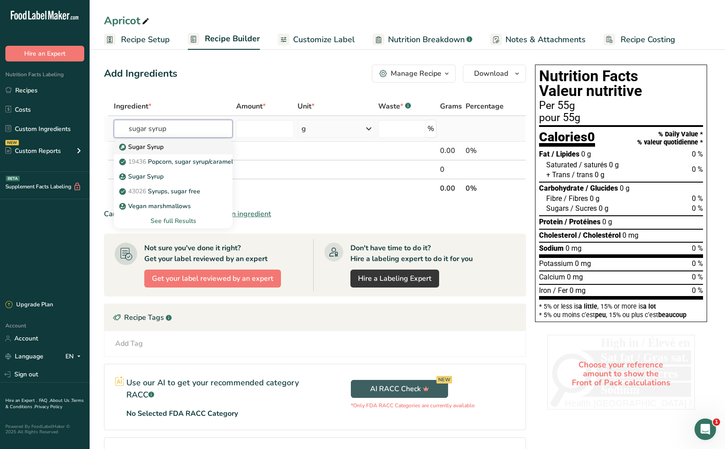
type input "sugar syrup"
click at [172, 148] on div "Sugar Syrup" at bounding box center [166, 146] width 90 height 9
type input "Sugar Syrup"
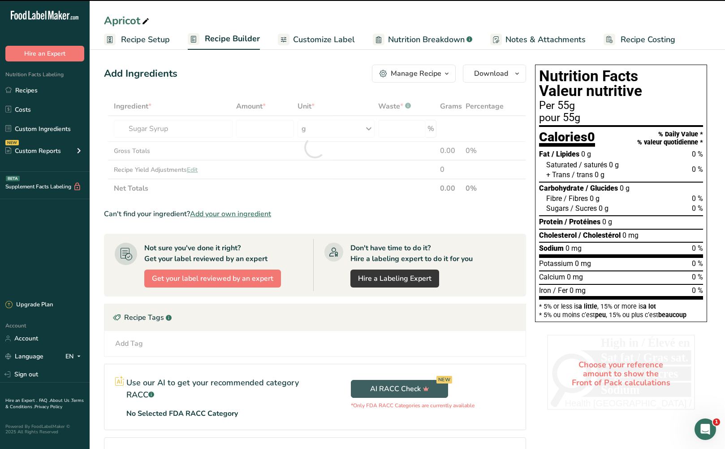
type input "0"
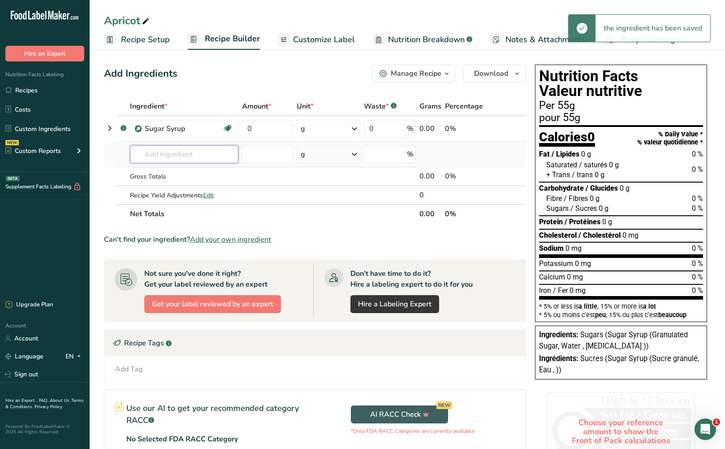
click at [158, 156] on input "text" at bounding box center [184, 154] width 109 height 18
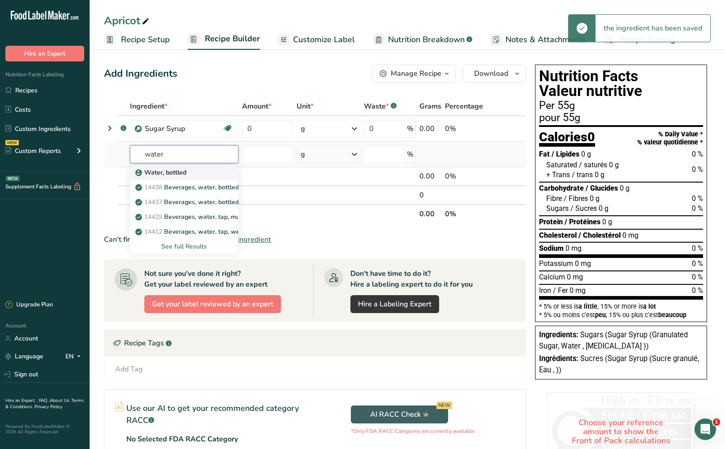
type input "water"
click at [176, 172] on p "Water, bottled" at bounding box center [161, 172] width 49 height 9
type input "Water, bottled"
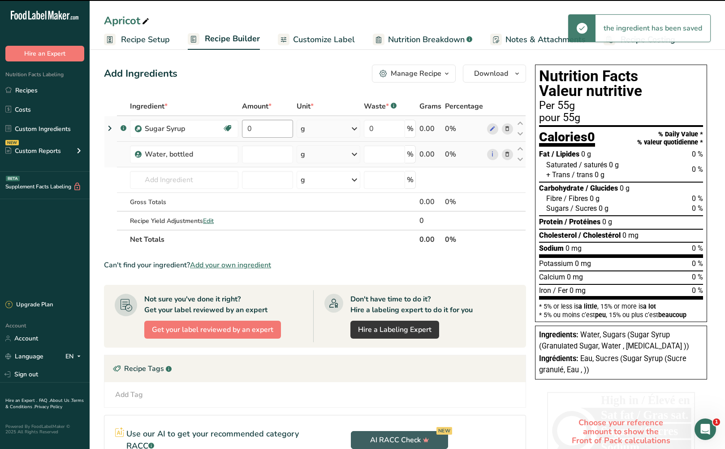
type input "0"
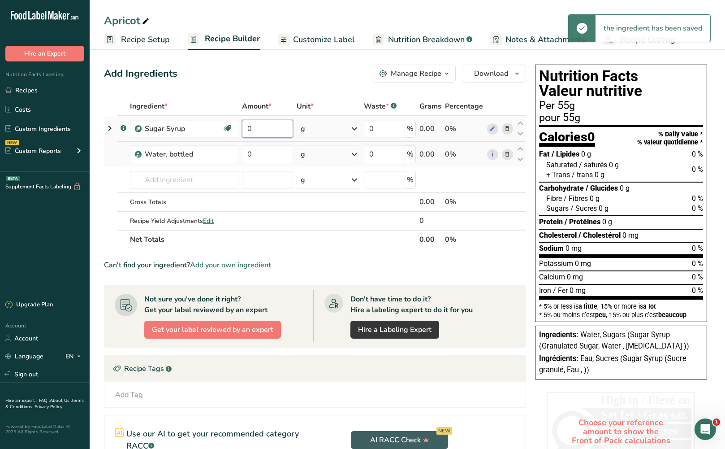
drag, startPoint x: 256, startPoint y: 129, endPoint x: 250, endPoint y: 130, distance: 6.8
click at [241, 130] on td "0" at bounding box center [267, 129] width 55 height 26
type input "1450"
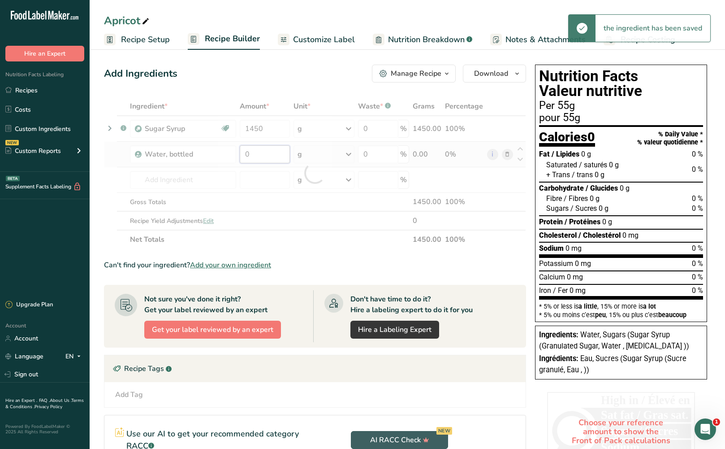
click at [280, 156] on div "Ingredient * Amount * Unit * Waste * .a-a{fill:#347362;}.b-a{fill:#fff;} Grams …" at bounding box center [315, 173] width 422 height 152
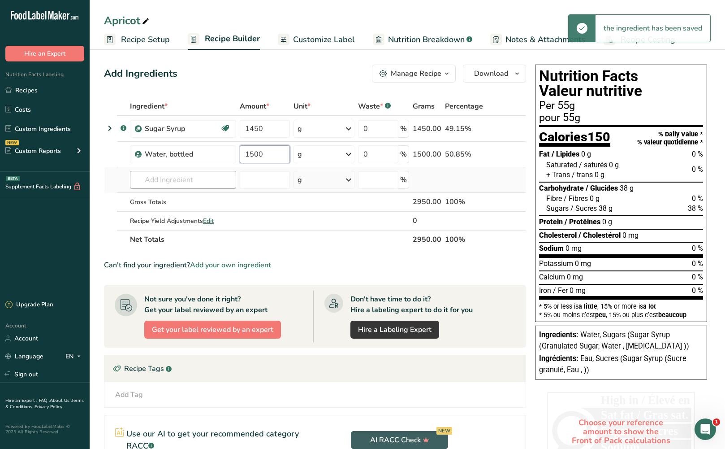
type input "1500"
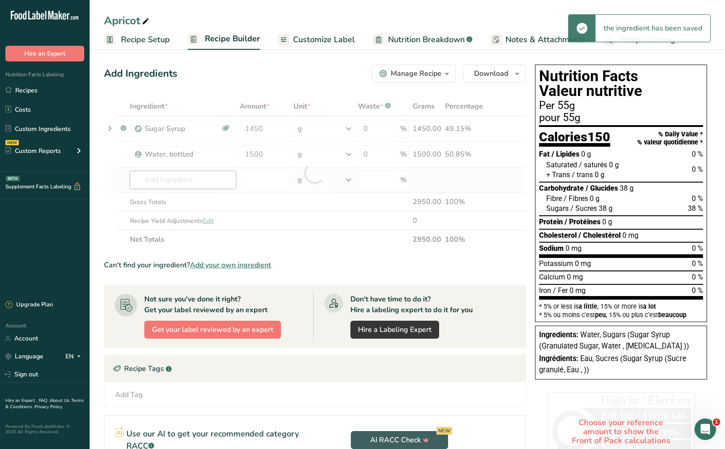
click at [200, 182] on div "Ingredient * Amount * Unit * Waste * .a-a{fill:#347362;}.b-a{fill:#fff;} Grams …" at bounding box center [315, 173] width 422 height 152
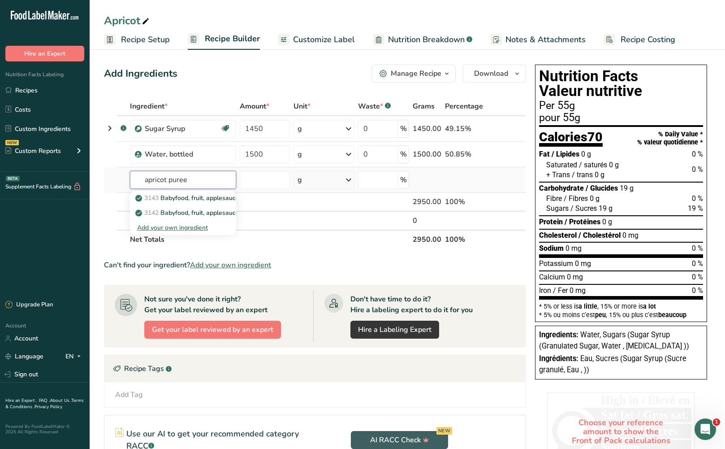
click at [183, 178] on input "apricot puree" at bounding box center [183, 180] width 106 height 18
click at [182, 178] on input "apricot puree" at bounding box center [183, 180] width 106 height 18
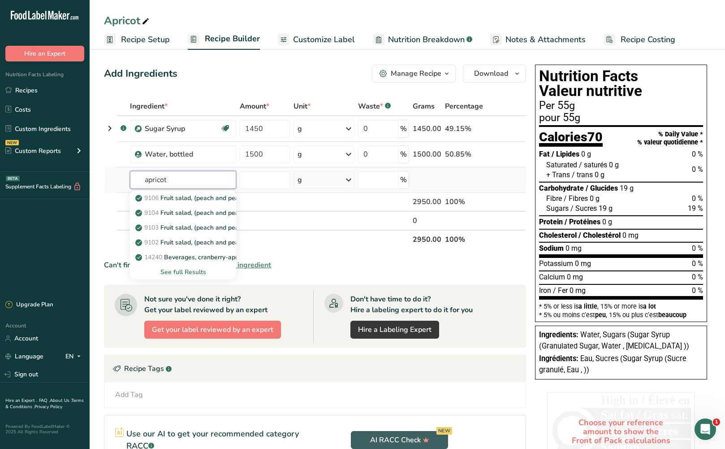
type input "apricot"
click at [187, 272] on div "See full Results" at bounding box center [183, 271] width 92 height 9
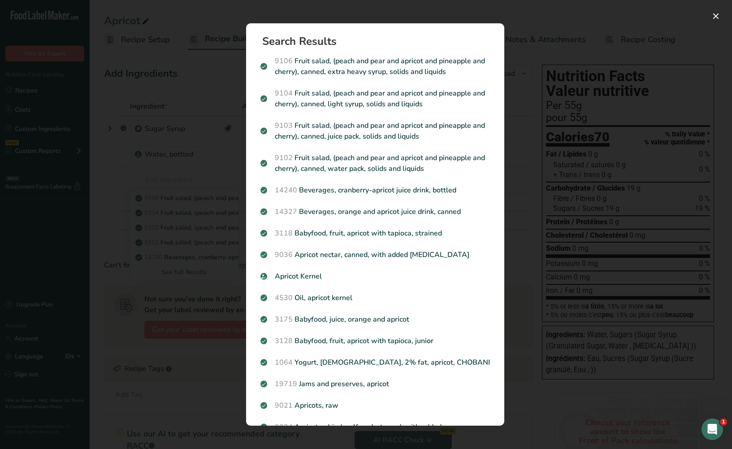
click at [392, 403] on p "9021 Apricots, raw" at bounding box center [376, 405] width 230 height 11
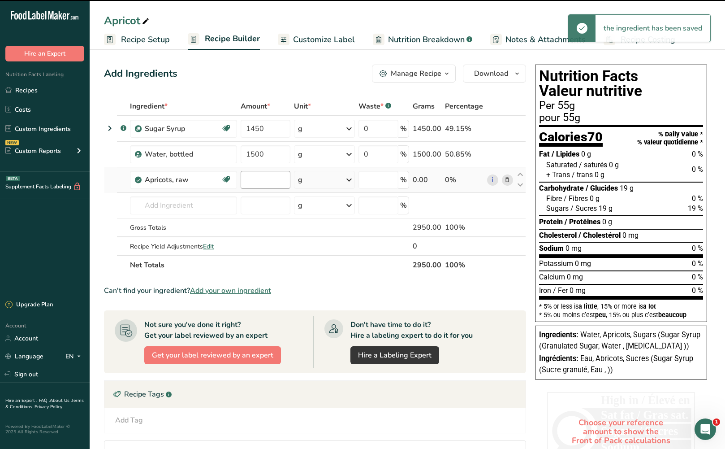
type input "0"
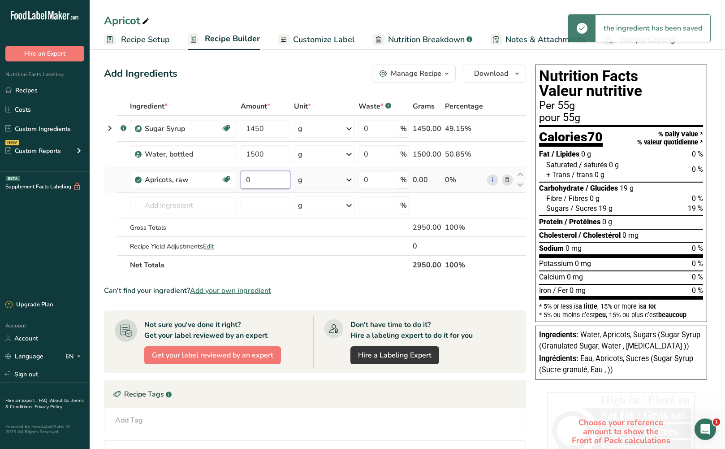
drag, startPoint x: 251, startPoint y: 181, endPoint x: 252, endPoint y: 174, distance: 7.4
click at [250, 174] on input "0" at bounding box center [266, 180] width 50 height 18
type input "2000"
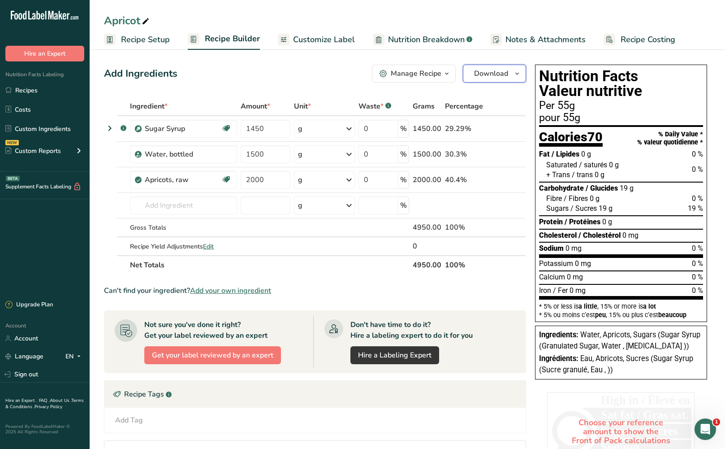
click at [508, 72] on button "Download" at bounding box center [494, 74] width 63 height 18
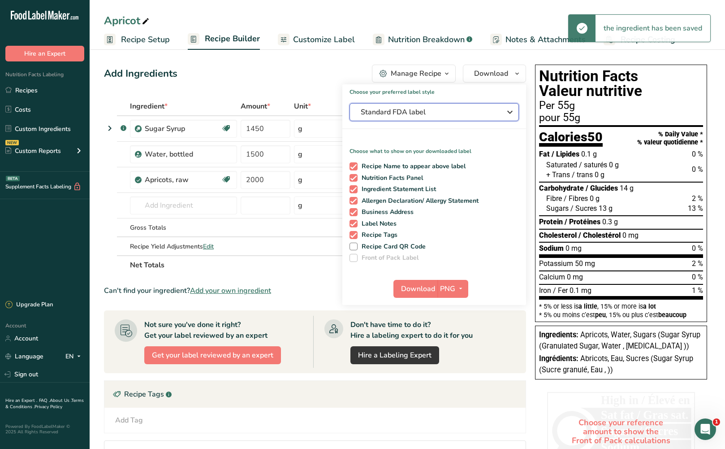
click at [474, 116] on span "Standard FDA label" at bounding box center [428, 112] width 135 height 11
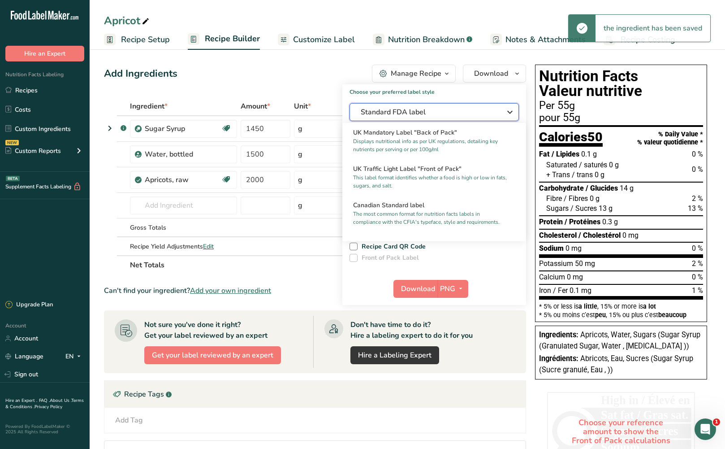
scroll to position [314, 0]
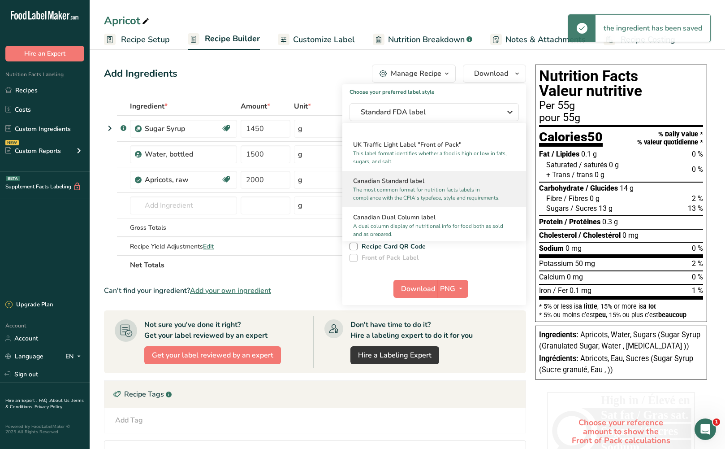
click at [426, 202] on p "The most common format for nutrition facts labels in compliance with the CFIA's…" at bounding box center [430, 194] width 154 height 16
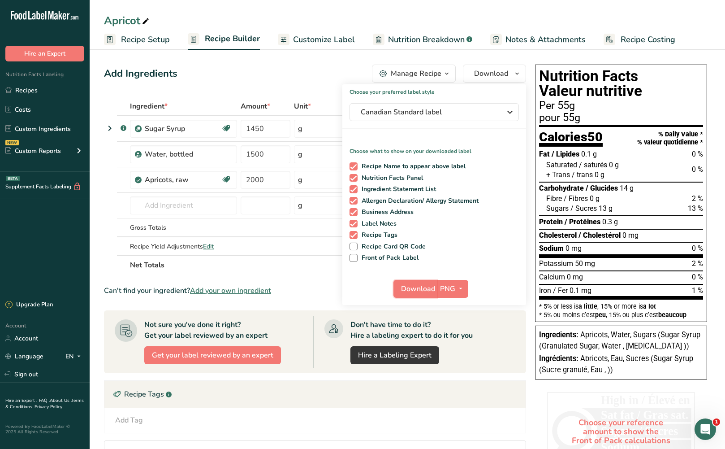
drag, startPoint x: 421, startPoint y: 284, endPoint x: 430, endPoint y: 278, distance: 9.7
click at [422, 284] on span "Download" at bounding box center [418, 288] width 34 height 11
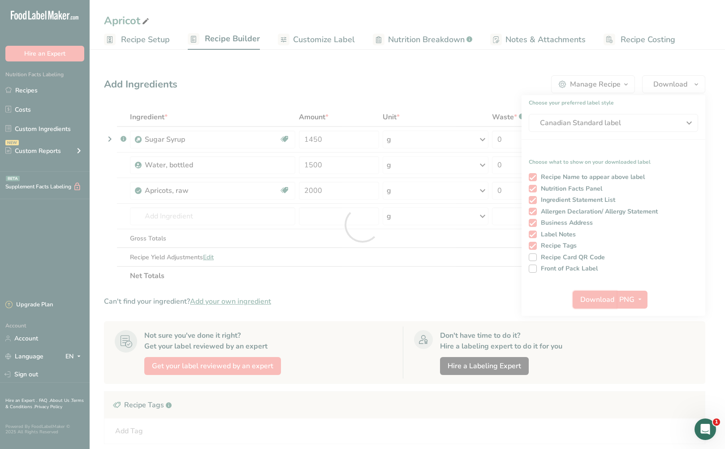
scroll to position [0, 0]
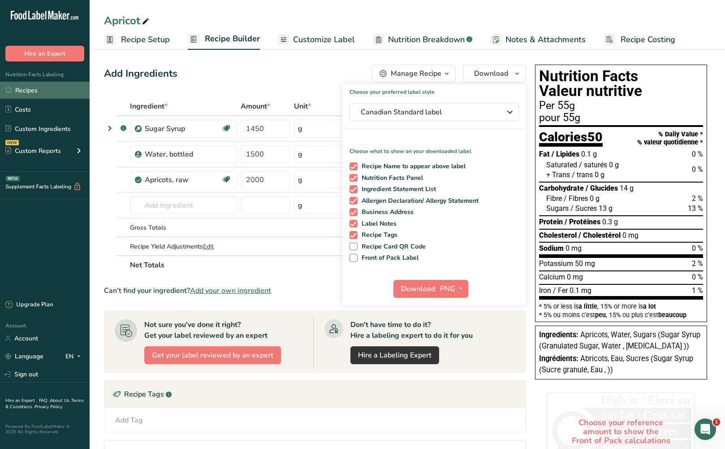
click at [66, 87] on link "Recipes" at bounding box center [45, 90] width 90 height 17
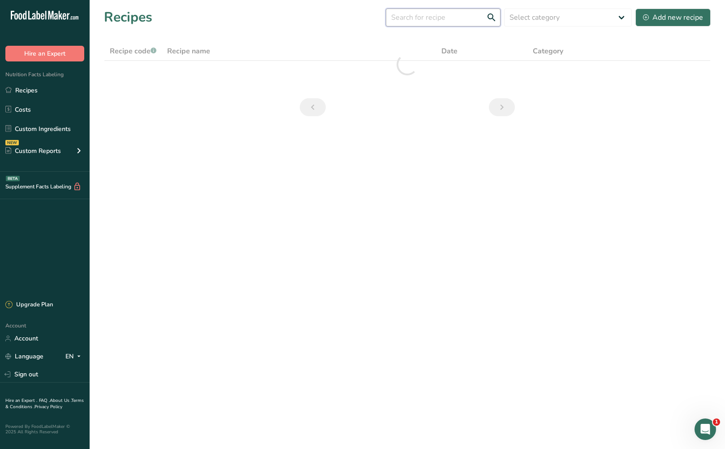
click at [478, 20] on input "text" at bounding box center [443, 18] width 115 height 18
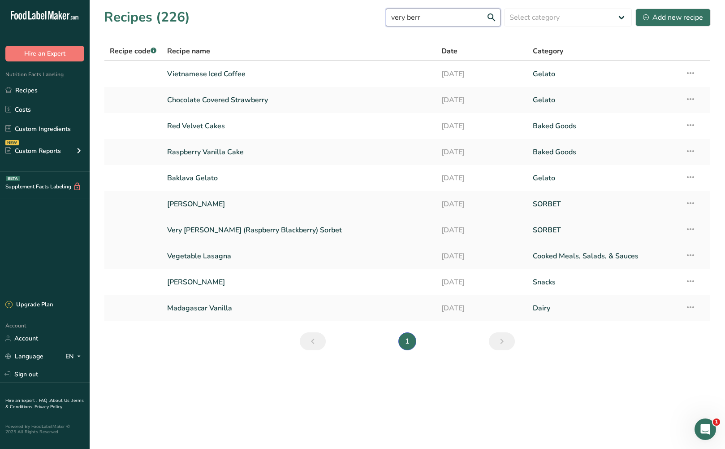
type input "very berr"
click at [316, 228] on link "Very [PERSON_NAME] (Raspberry Blackberry) Sorbet" at bounding box center [299, 230] width 264 height 19
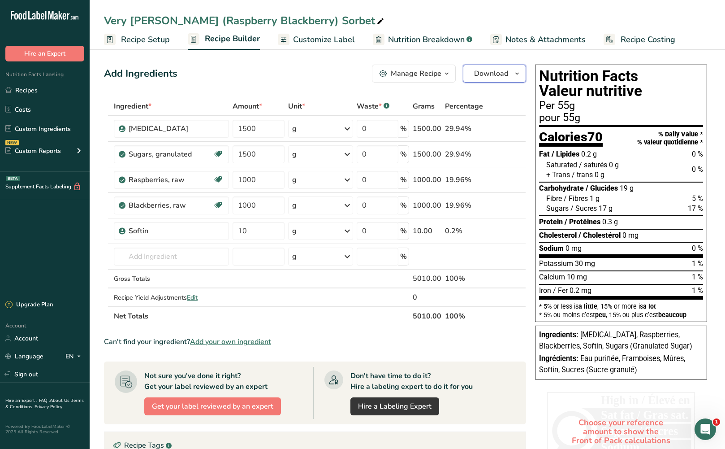
click at [514, 75] on icon "button" at bounding box center [517, 73] width 7 height 11
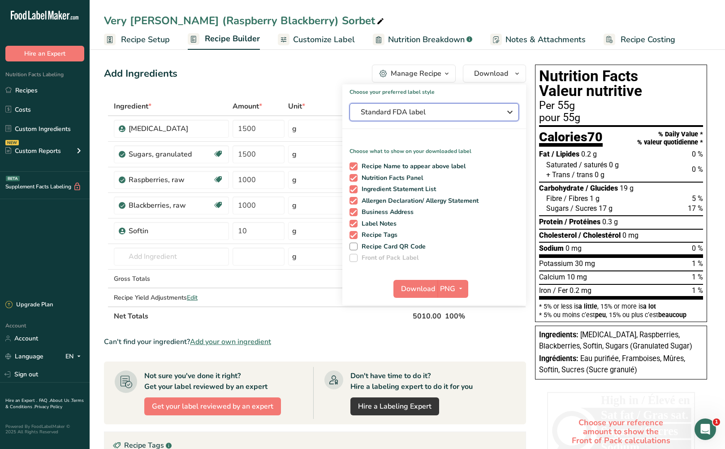
click at [495, 109] on div "Standard FDA label" at bounding box center [434, 112] width 147 height 11
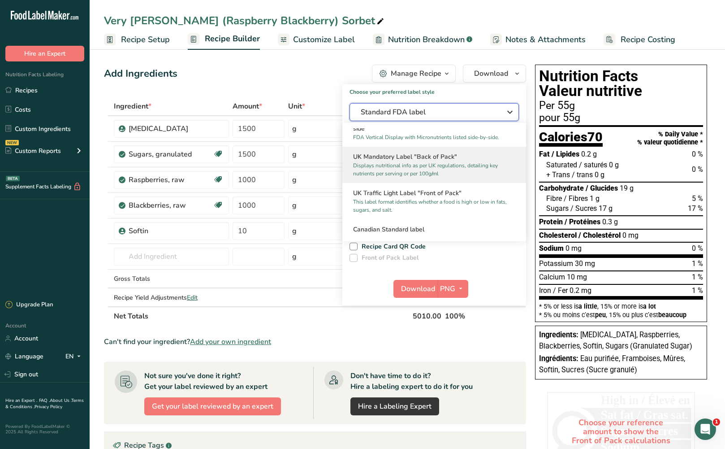
scroll to position [269, 0]
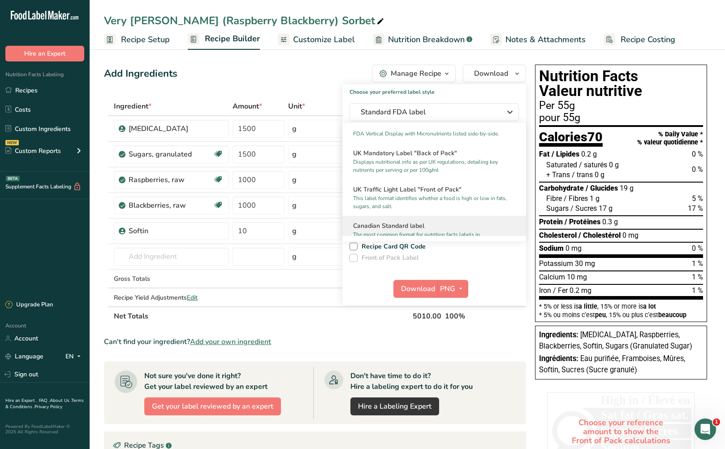
click at [437, 226] on div "Canadian Standard label The most common format for nutrition facts labels in co…" at bounding box center [435, 234] width 184 height 36
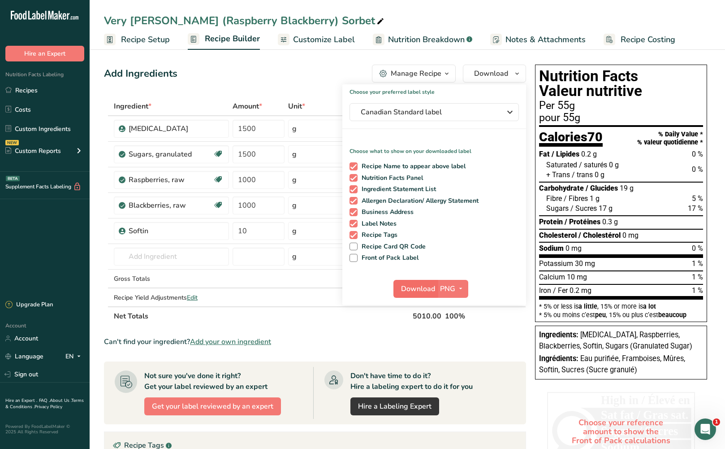
click at [420, 279] on div "Choose your preferred label style Canadian Standard label Standard FDA label Th…" at bounding box center [435, 194] width 184 height 221
click at [420, 290] on span "Download" at bounding box center [418, 288] width 34 height 11
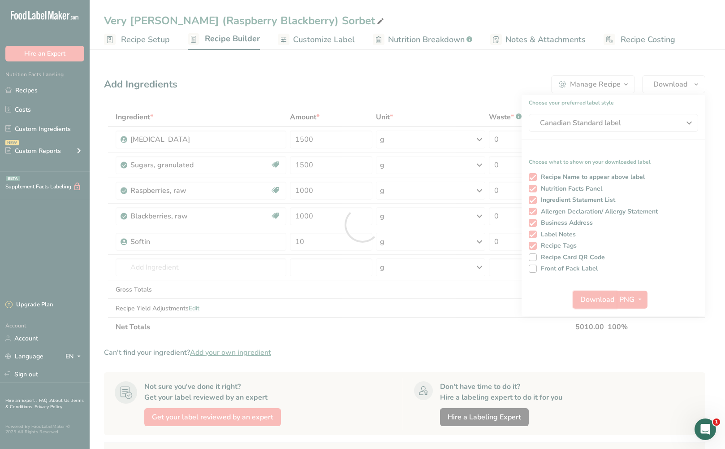
scroll to position [0, 0]
